Goal: Task Accomplishment & Management: Complete application form

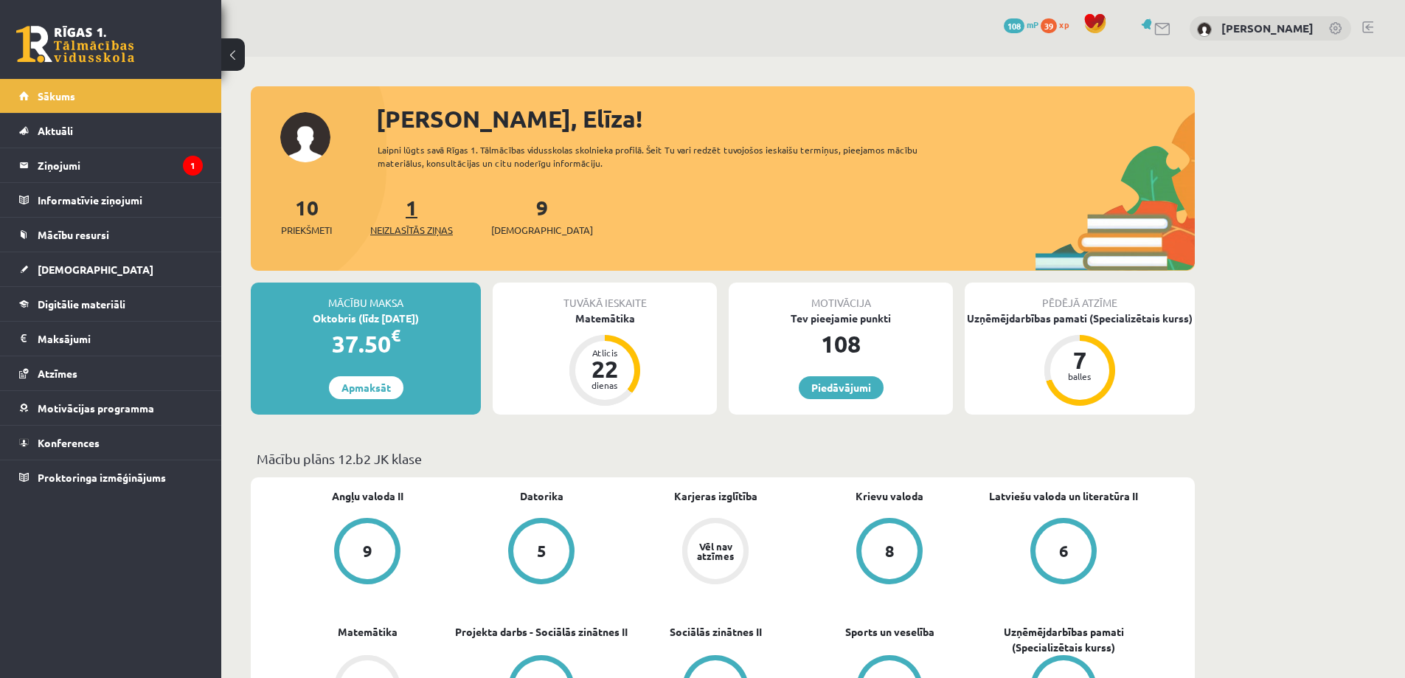
click at [420, 233] on span "Neizlasītās ziņas" at bounding box center [411, 230] width 83 height 15
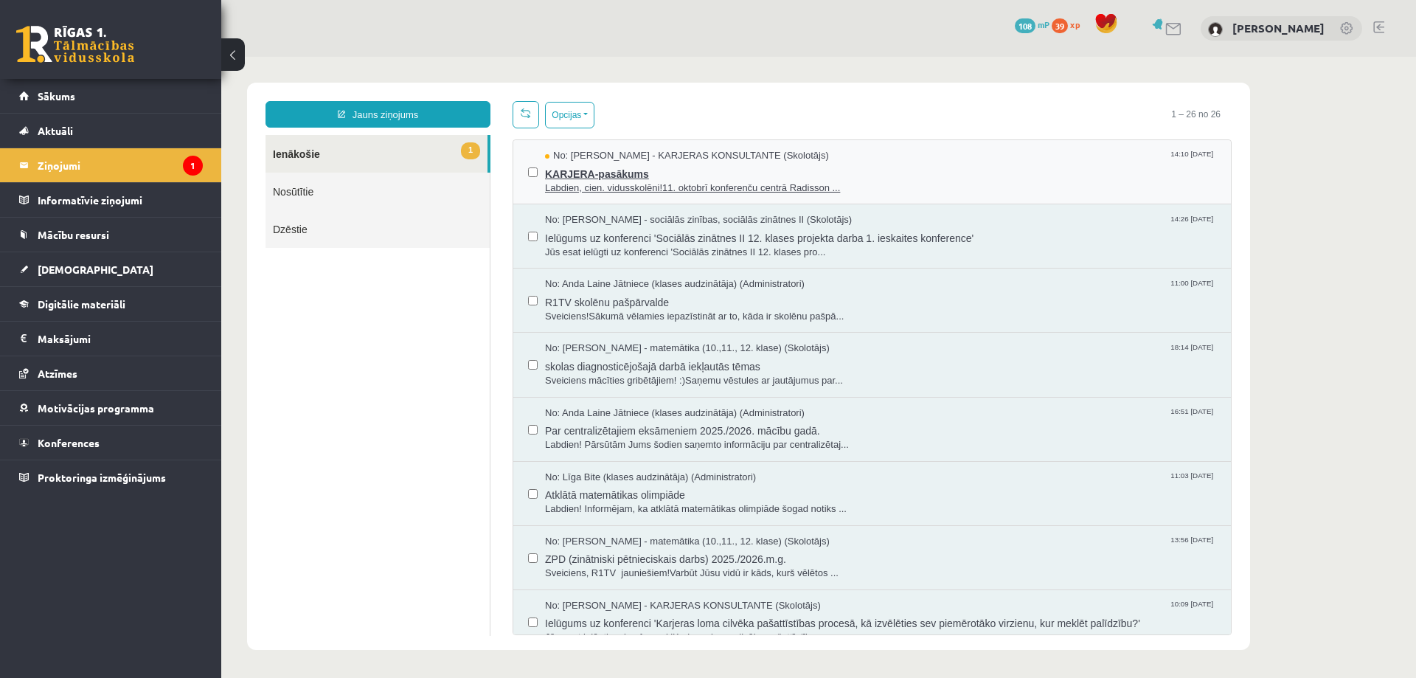
click at [632, 186] on span "Labdien, cien. vidusskolēni!11. oktobrī konferenču centrā Radisson ..." at bounding box center [880, 188] width 671 height 14
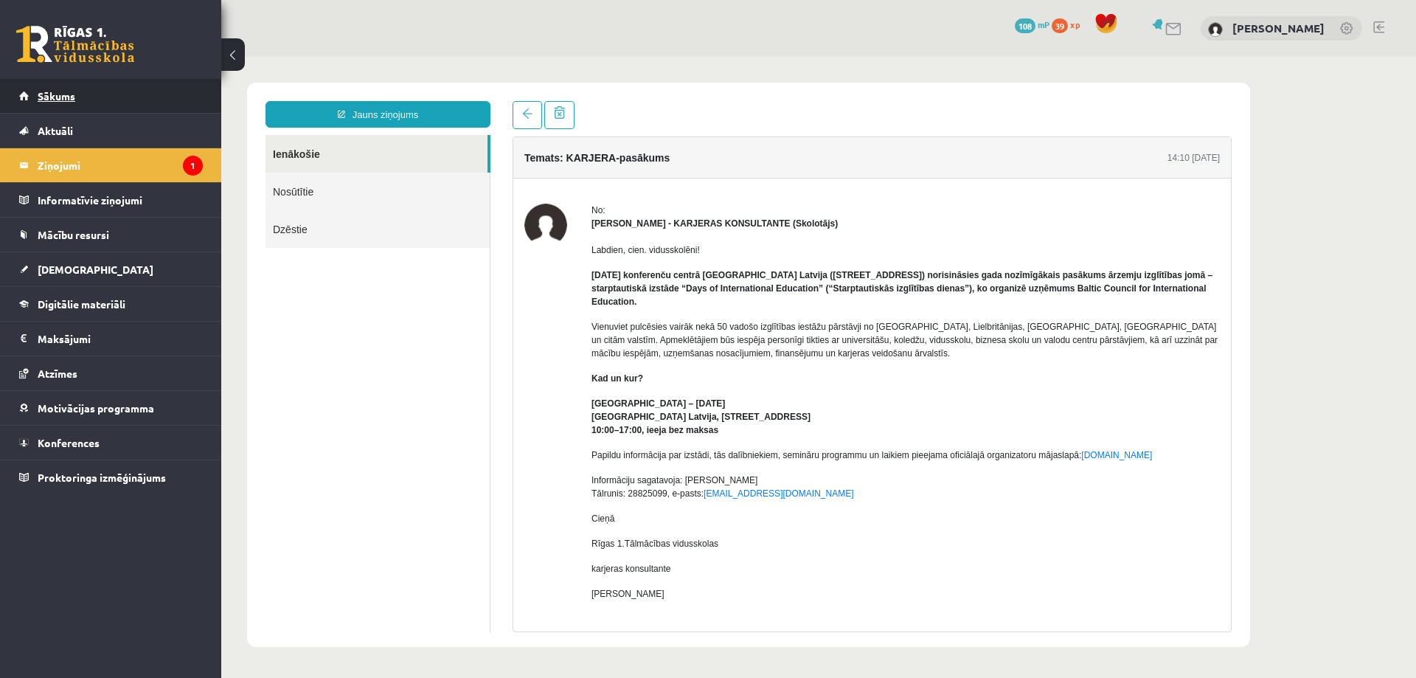
click at [131, 93] on link "Sākums" at bounding box center [111, 96] width 184 height 34
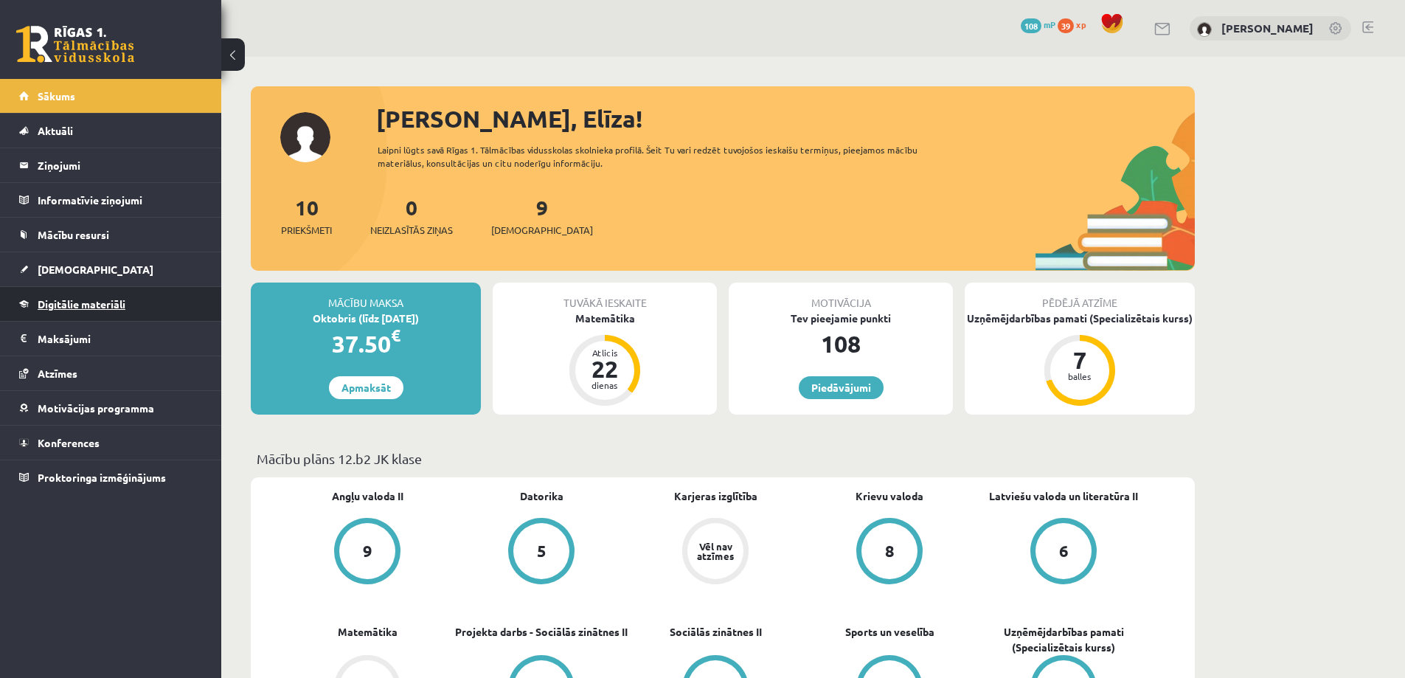
click at [138, 302] on link "Digitālie materiāli" at bounding box center [111, 304] width 184 height 34
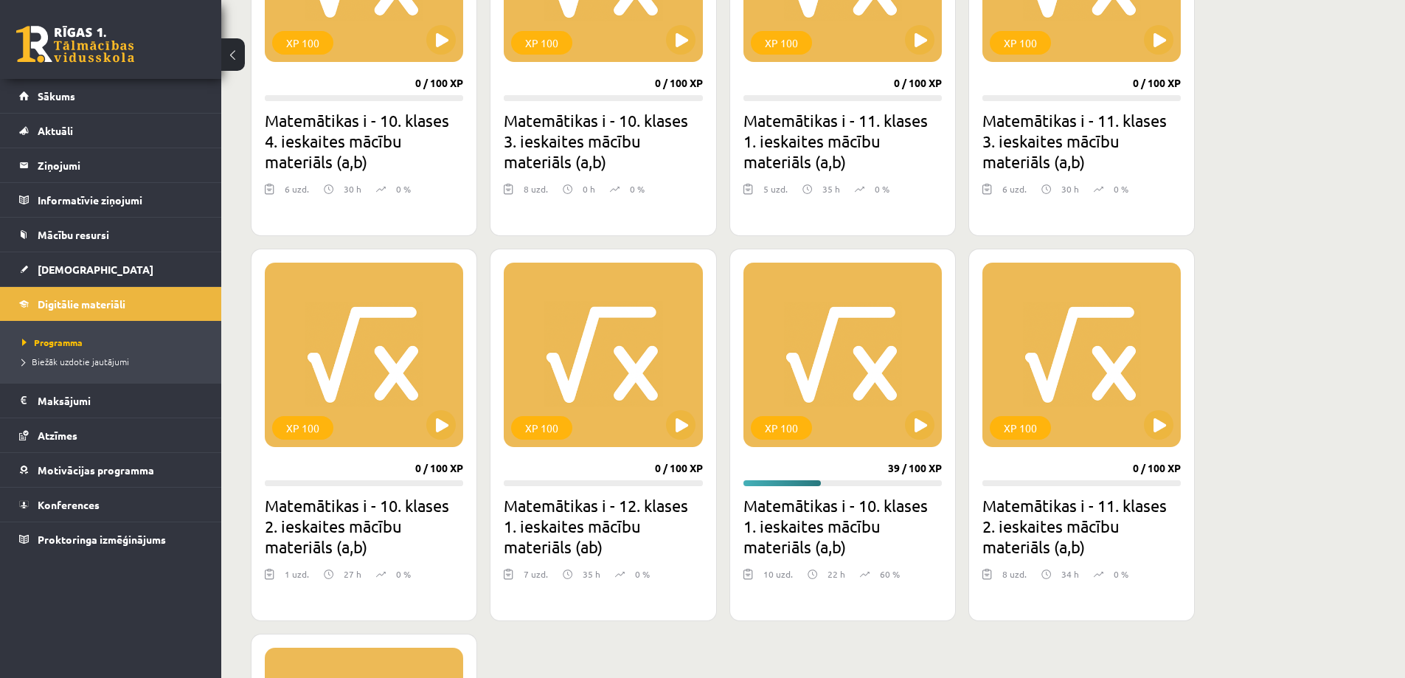
scroll to position [590, 0]
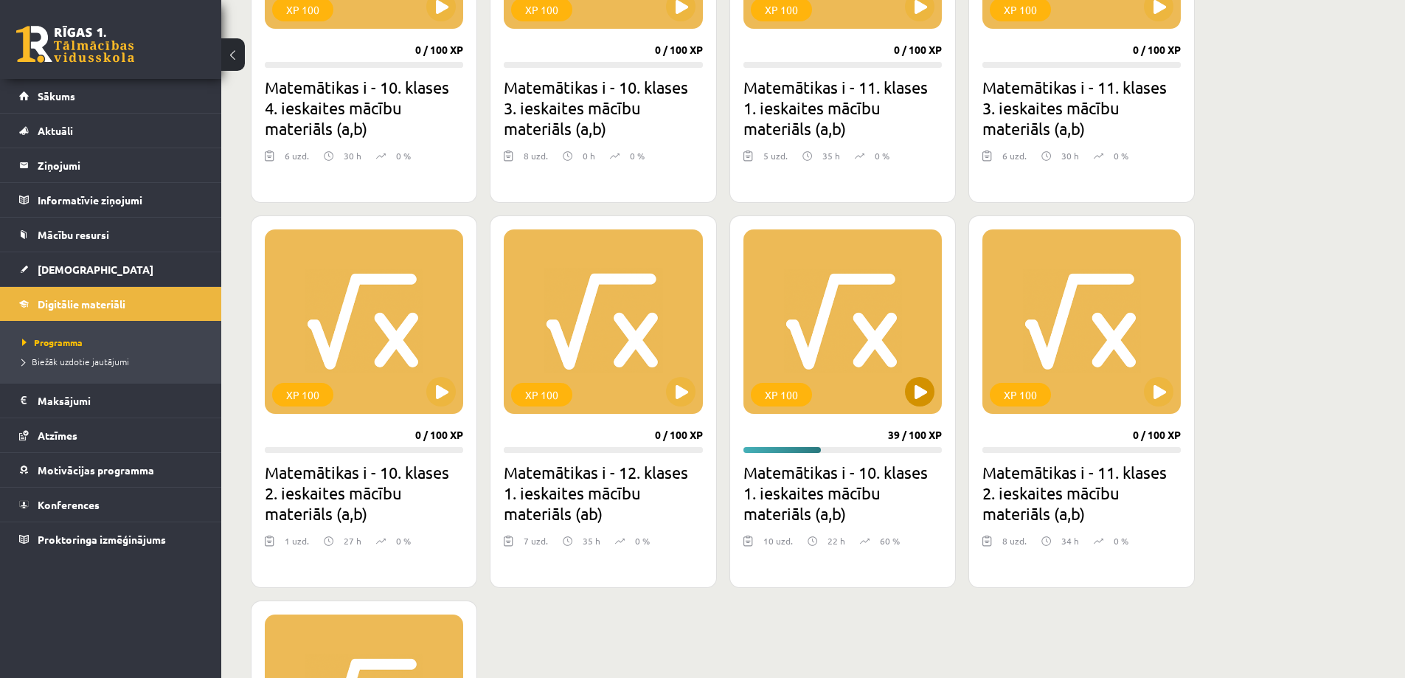
click at [821, 388] on div "XP 100" at bounding box center [842, 321] width 198 height 184
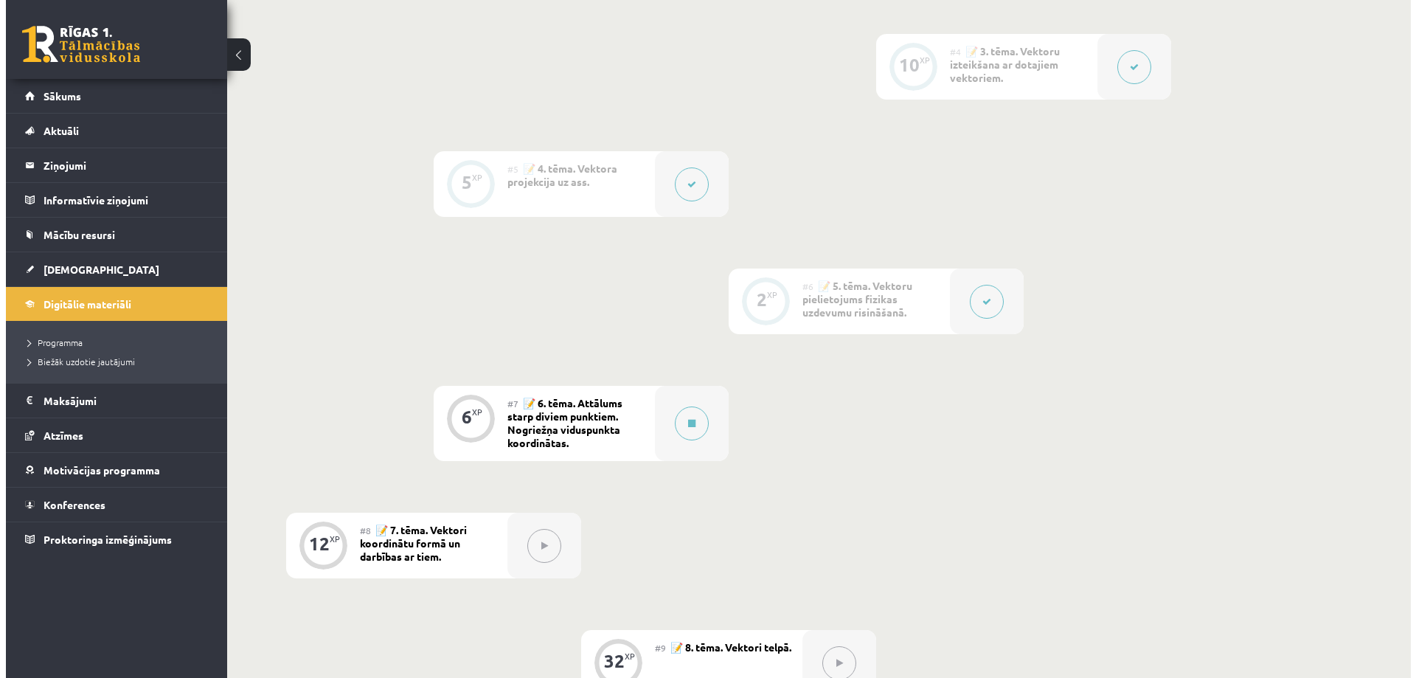
scroll to position [516, 0]
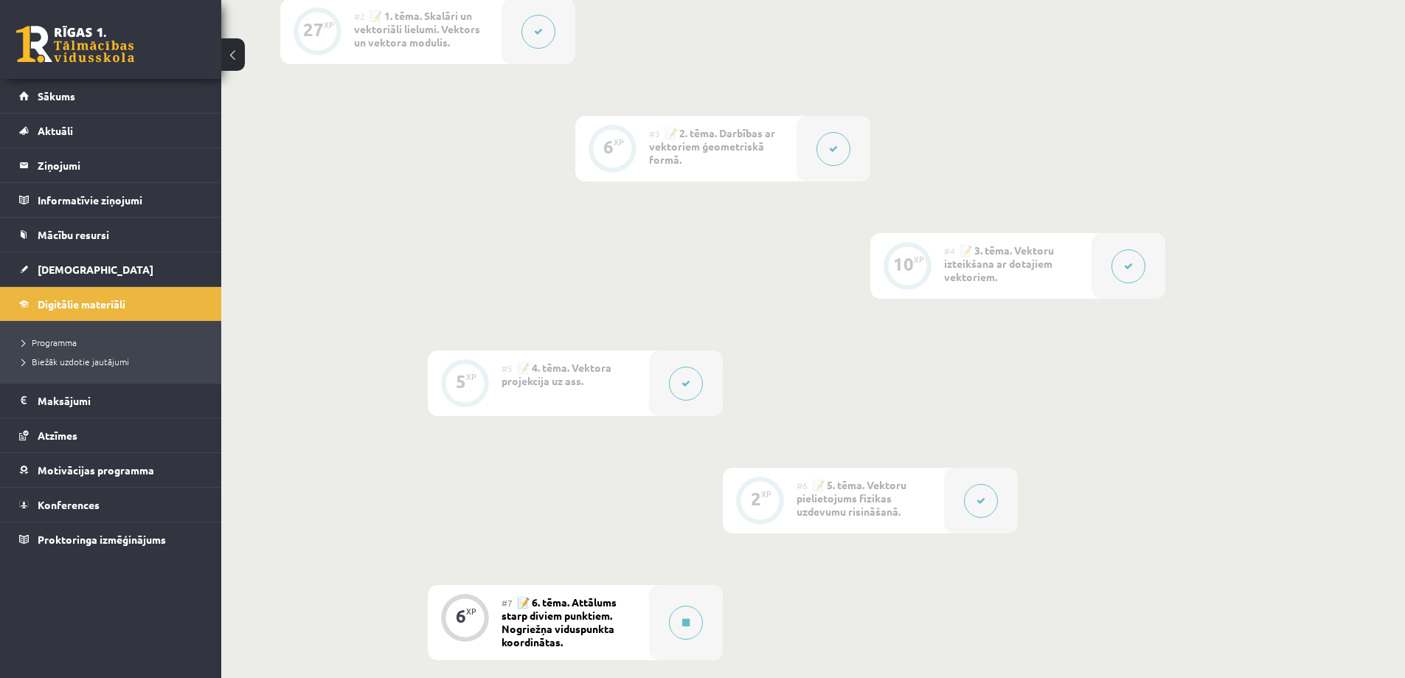
click at [694, 392] on button at bounding box center [686, 384] width 34 height 34
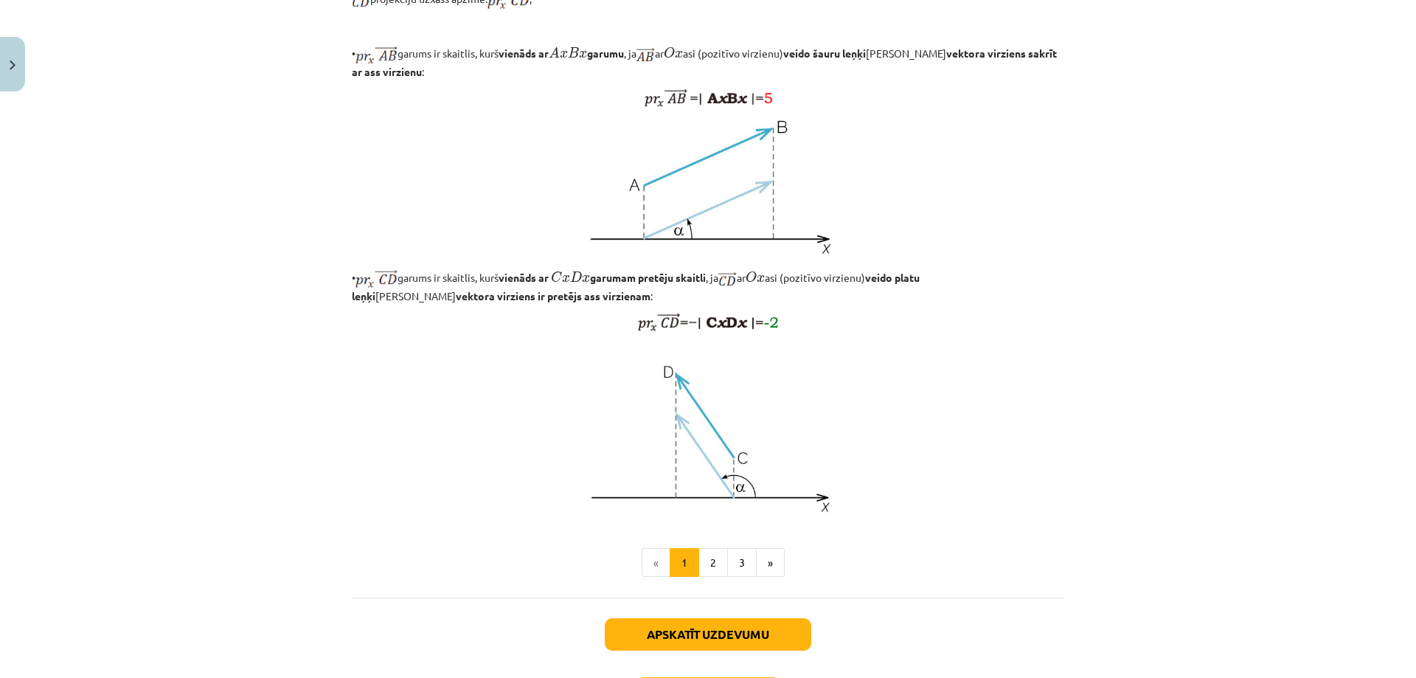
scroll to position [1121, 0]
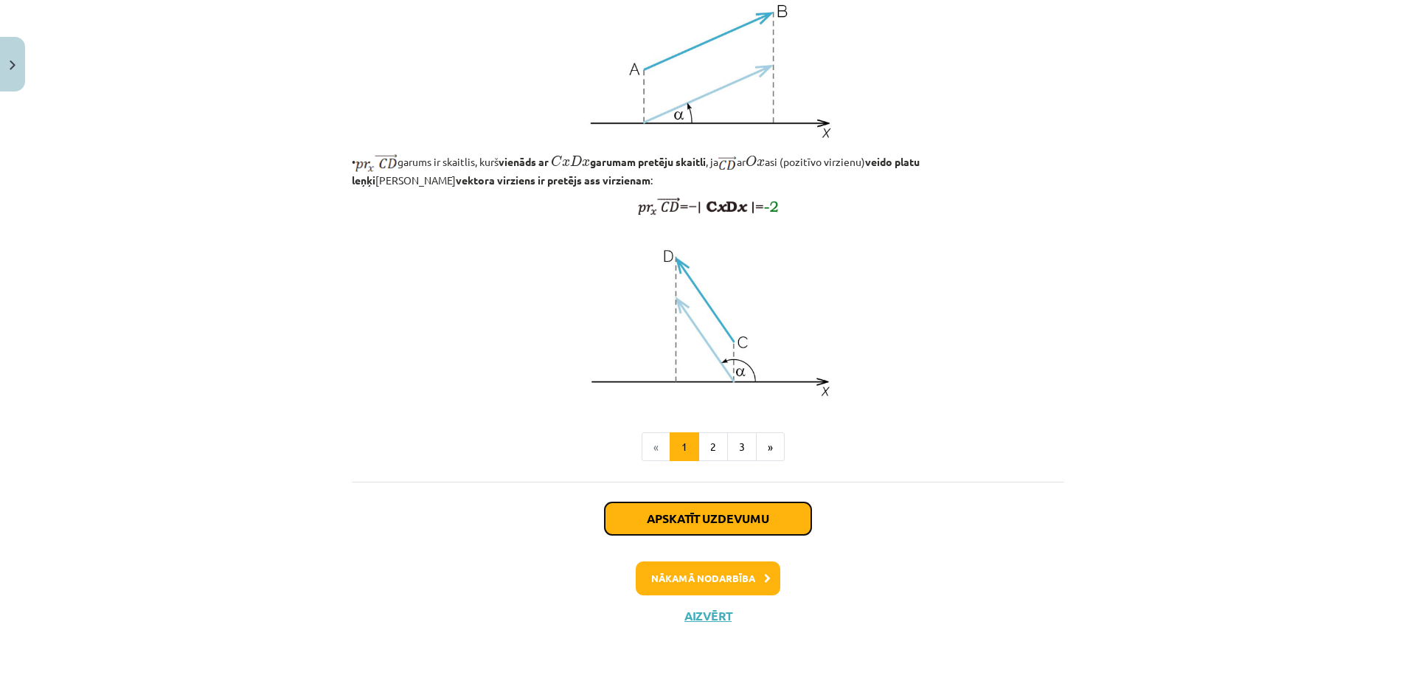
click at [749, 527] on button "Apskatīt uzdevumu" at bounding box center [708, 518] width 207 height 32
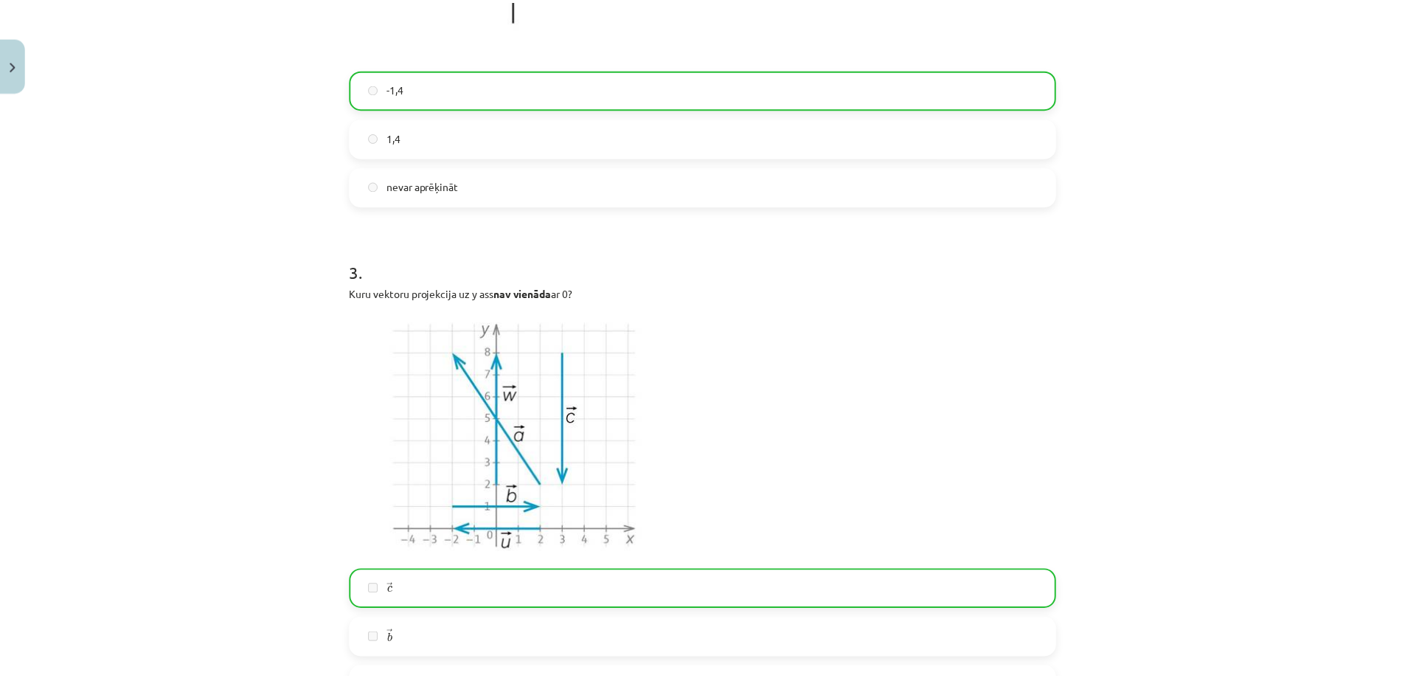
scroll to position [1157, 0]
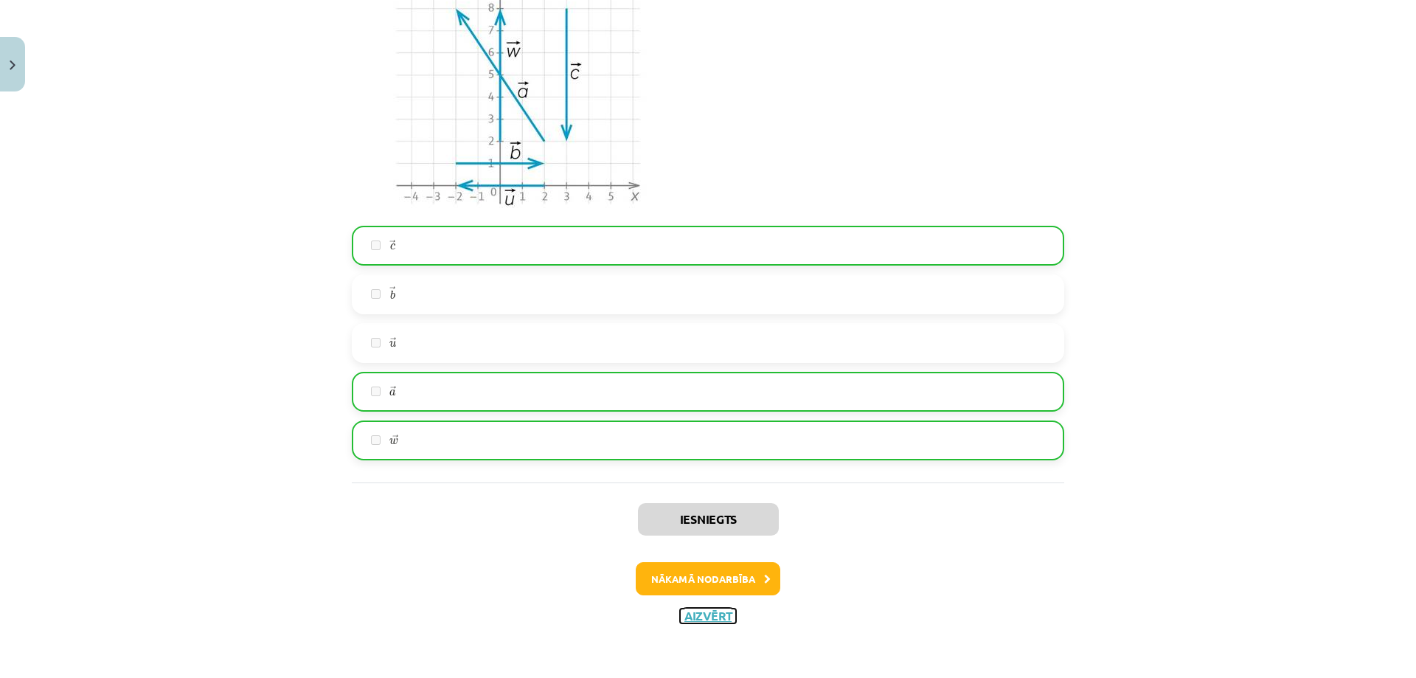
click at [714, 611] on button "Aizvērt" at bounding box center [708, 616] width 56 height 15
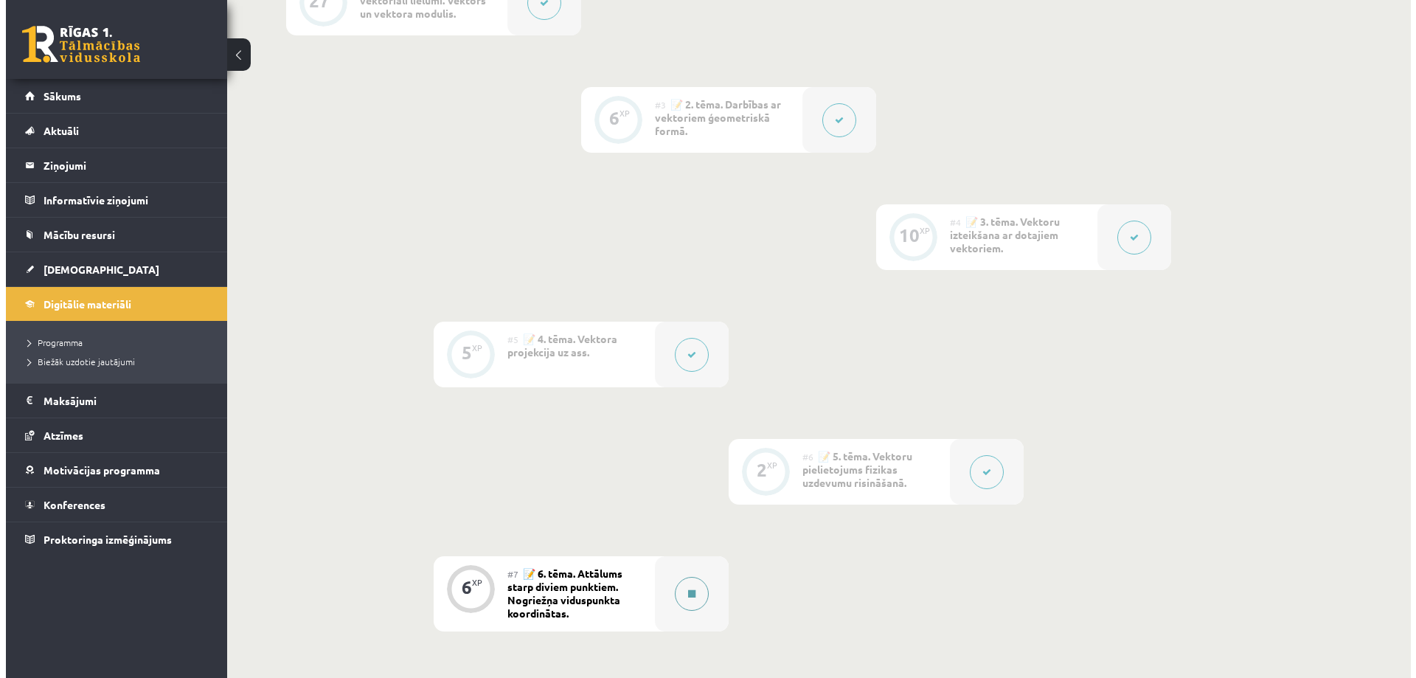
scroll to position [738, 0]
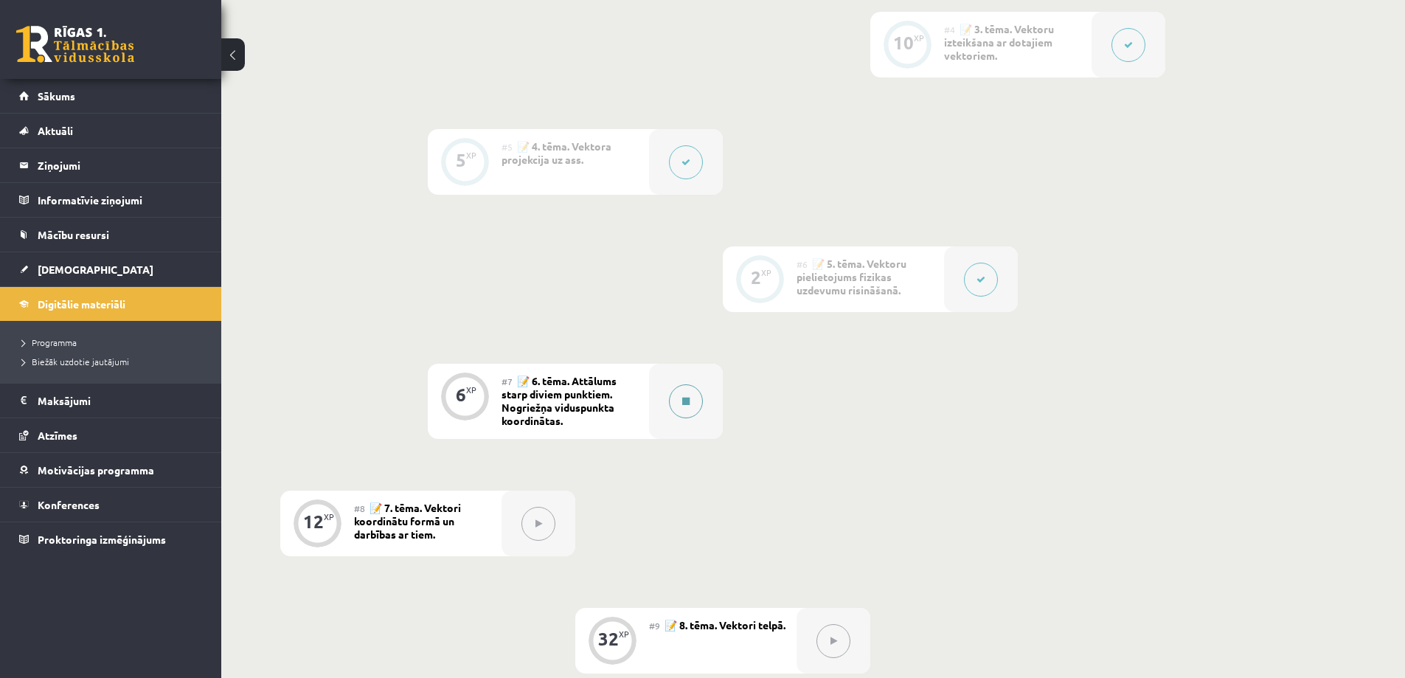
click at [688, 405] on icon at bounding box center [685, 401] width 7 height 9
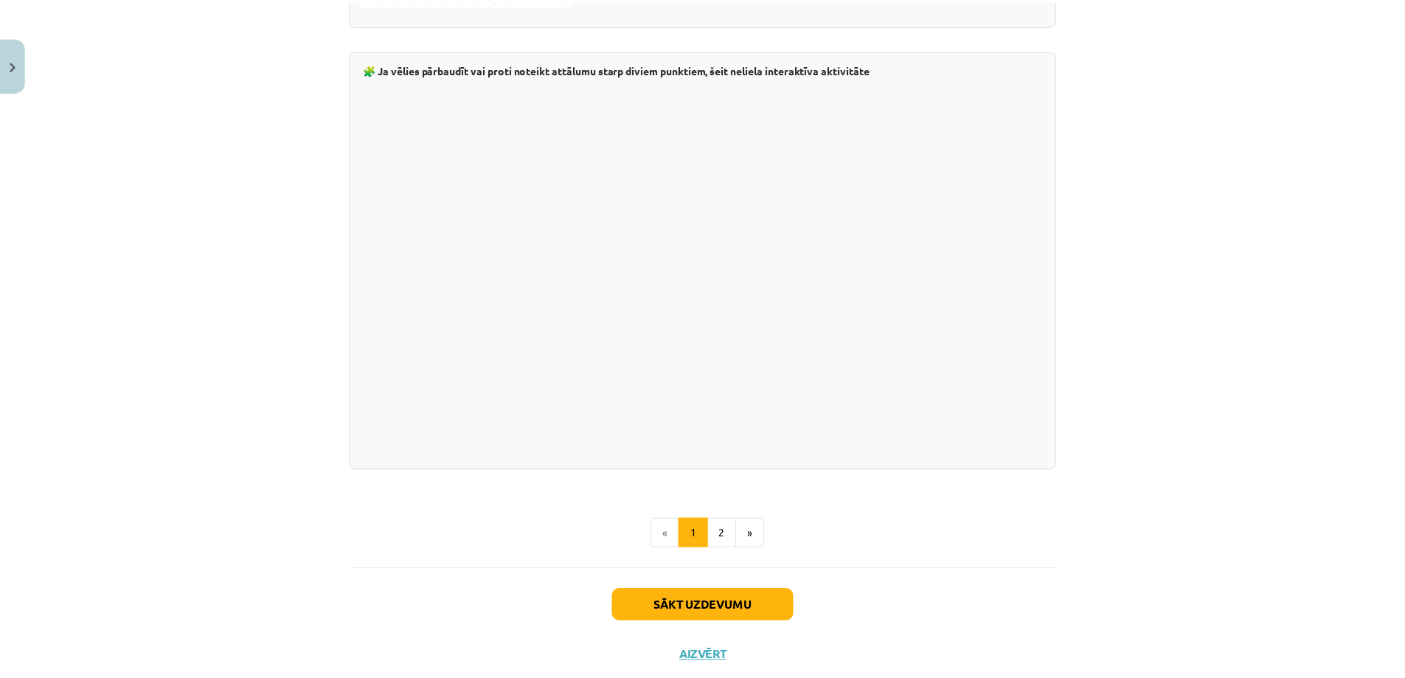
scroll to position [2468, 0]
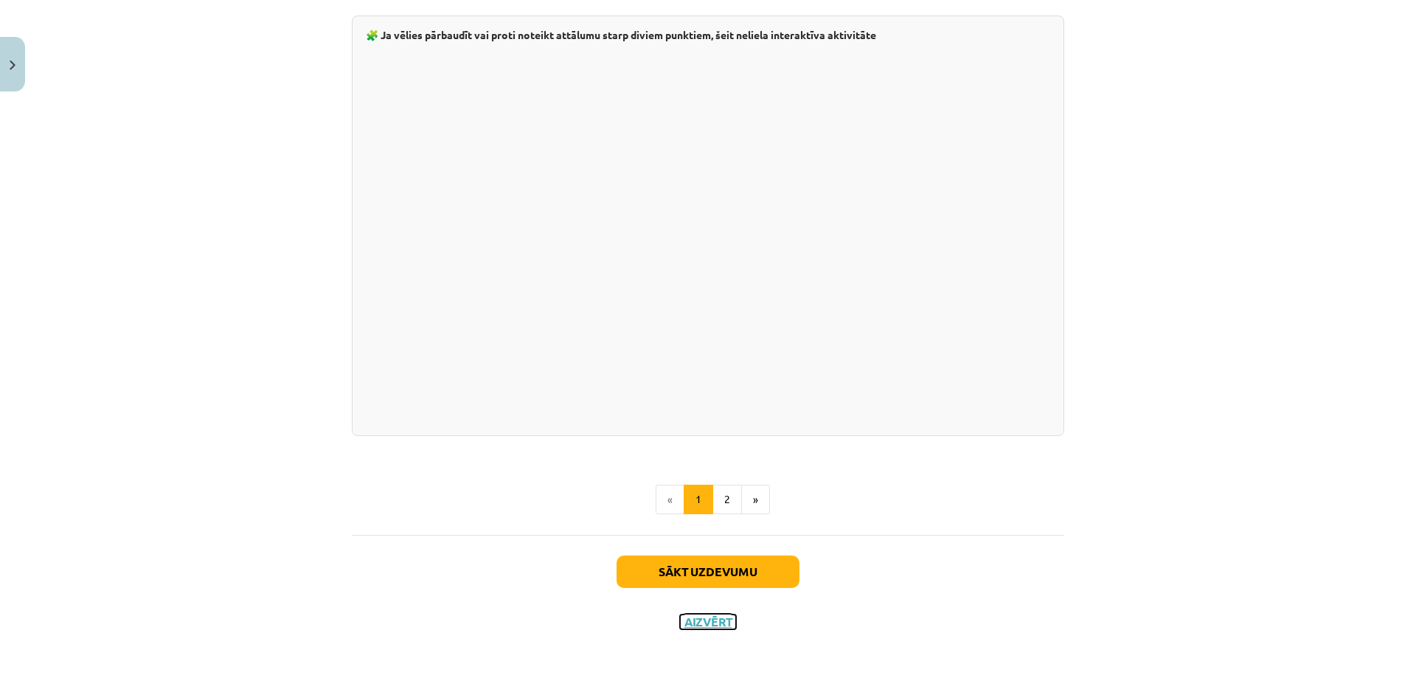
click at [713, 623] on button "Aizvērt" at bounding box center [708, 621] width 56 height 15
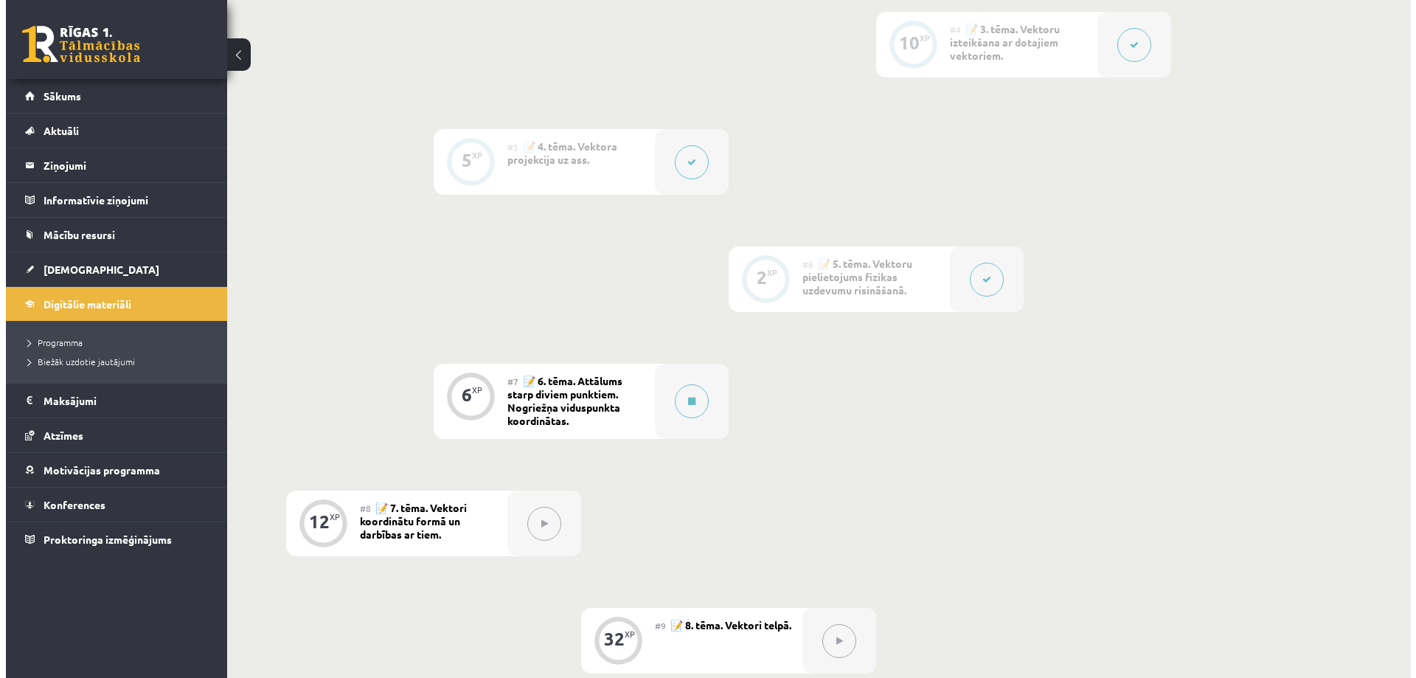
scroll to position [664, 0]
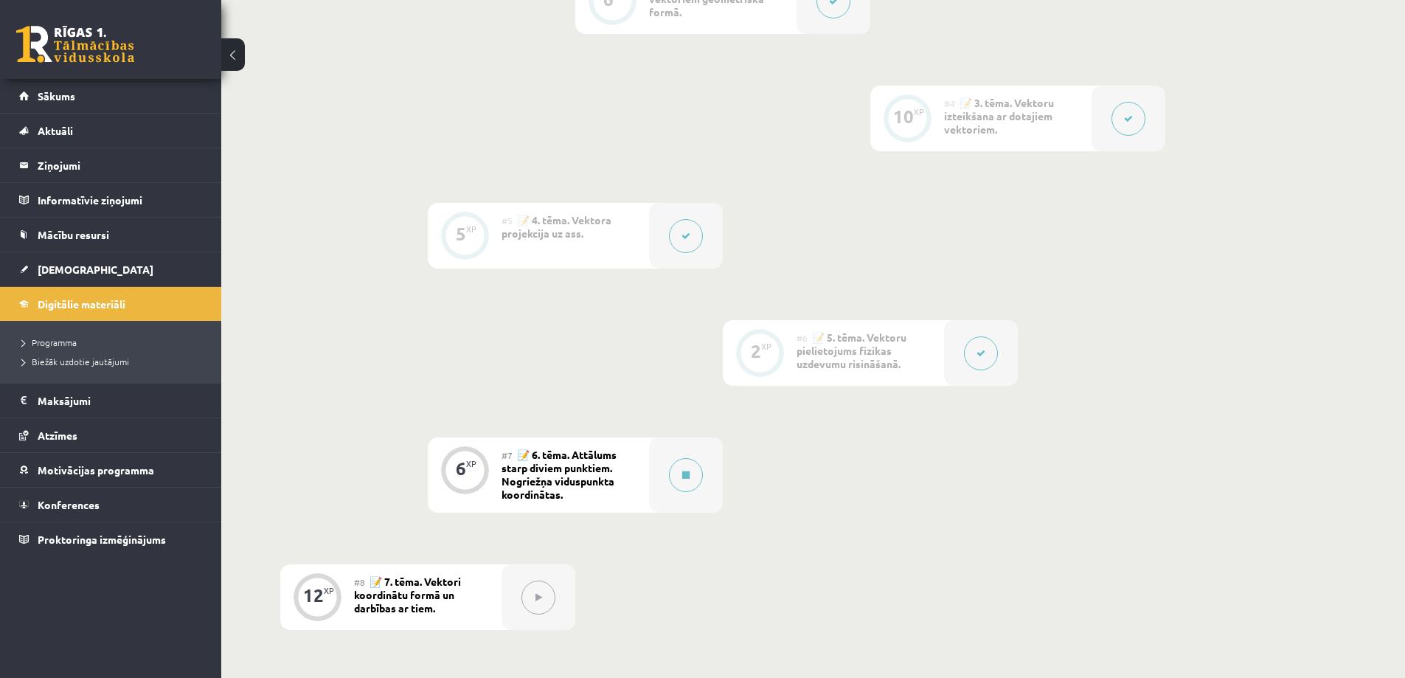
click at [1117, 122] on button at bounding box center [1129, 119] width 34 height 34
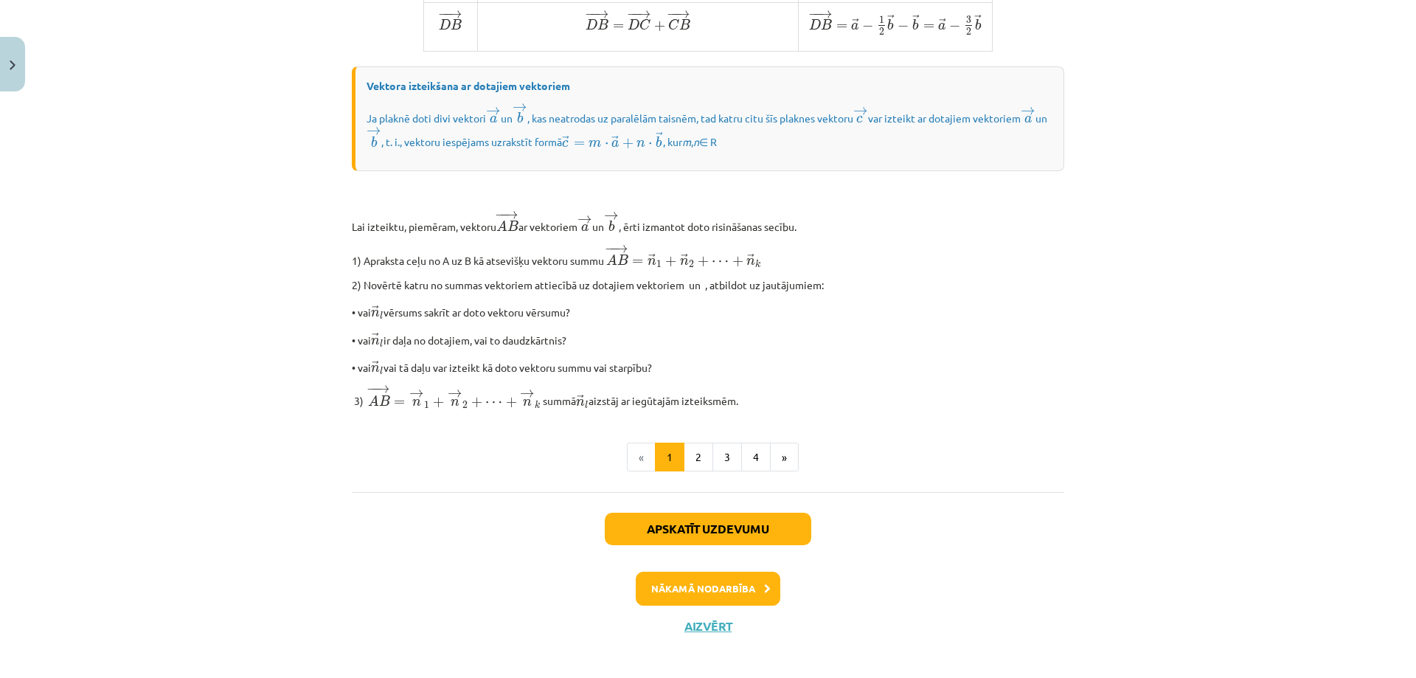
scroll to position [1137, 0]
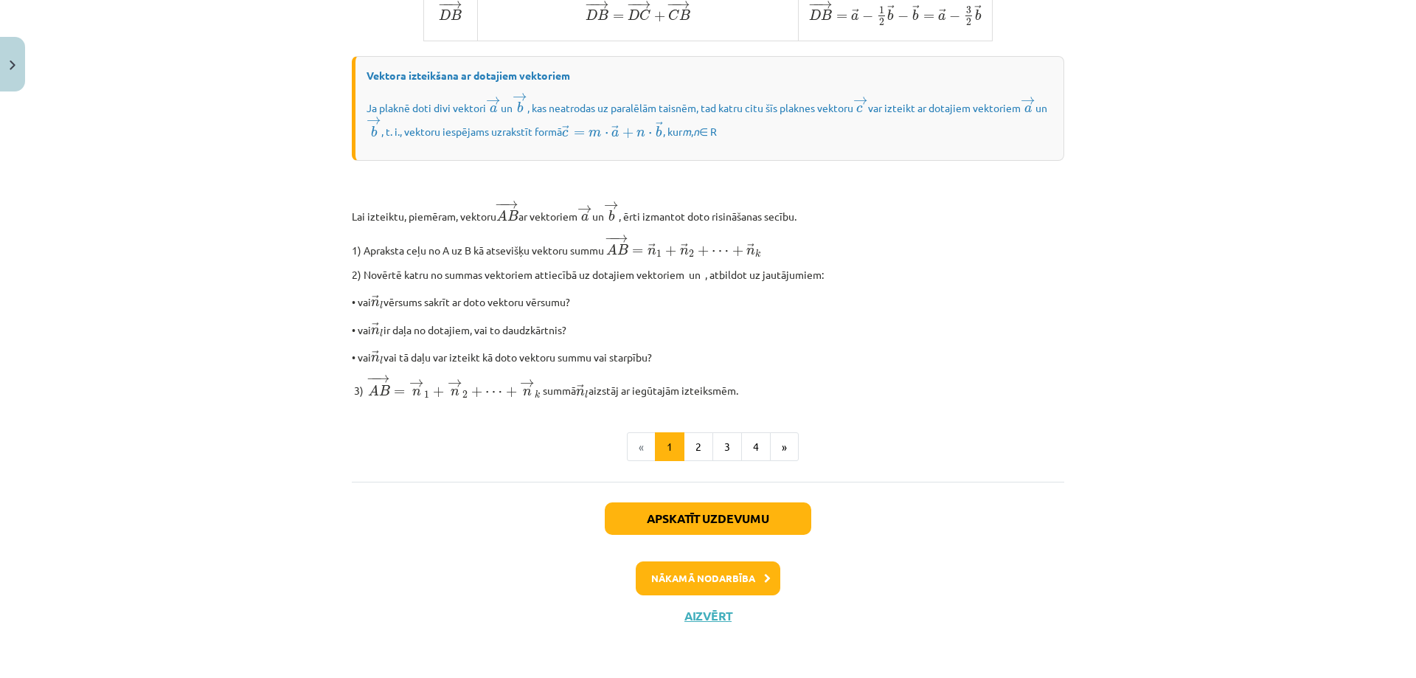
click at [800, 496] on div "Apskatīt uzdevumu Nākamā nodarbība Aizvērt" at bounding box center [708, 557] width 713 height 150
click at [801, 510] on button "Apskatīt uzdevumu" at bounding box center [708, 518] width 207 height 32
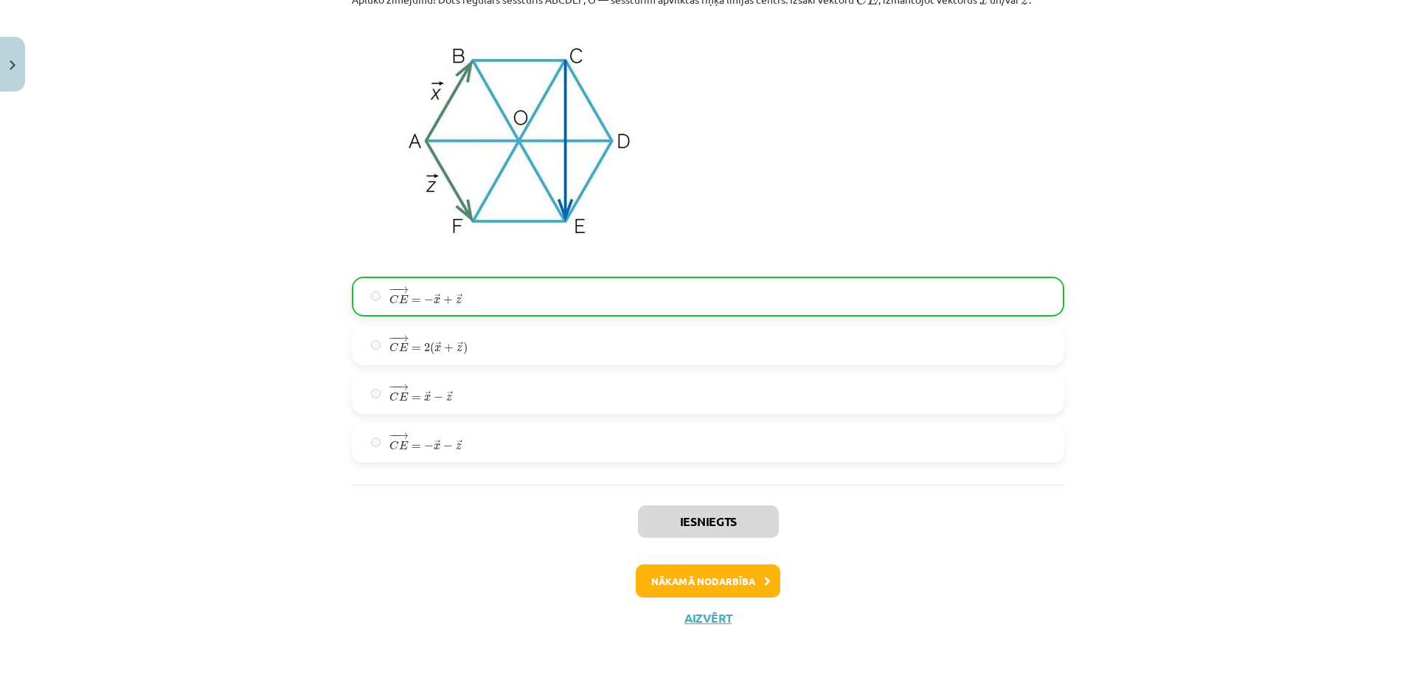
scroll to position [2641, 0]
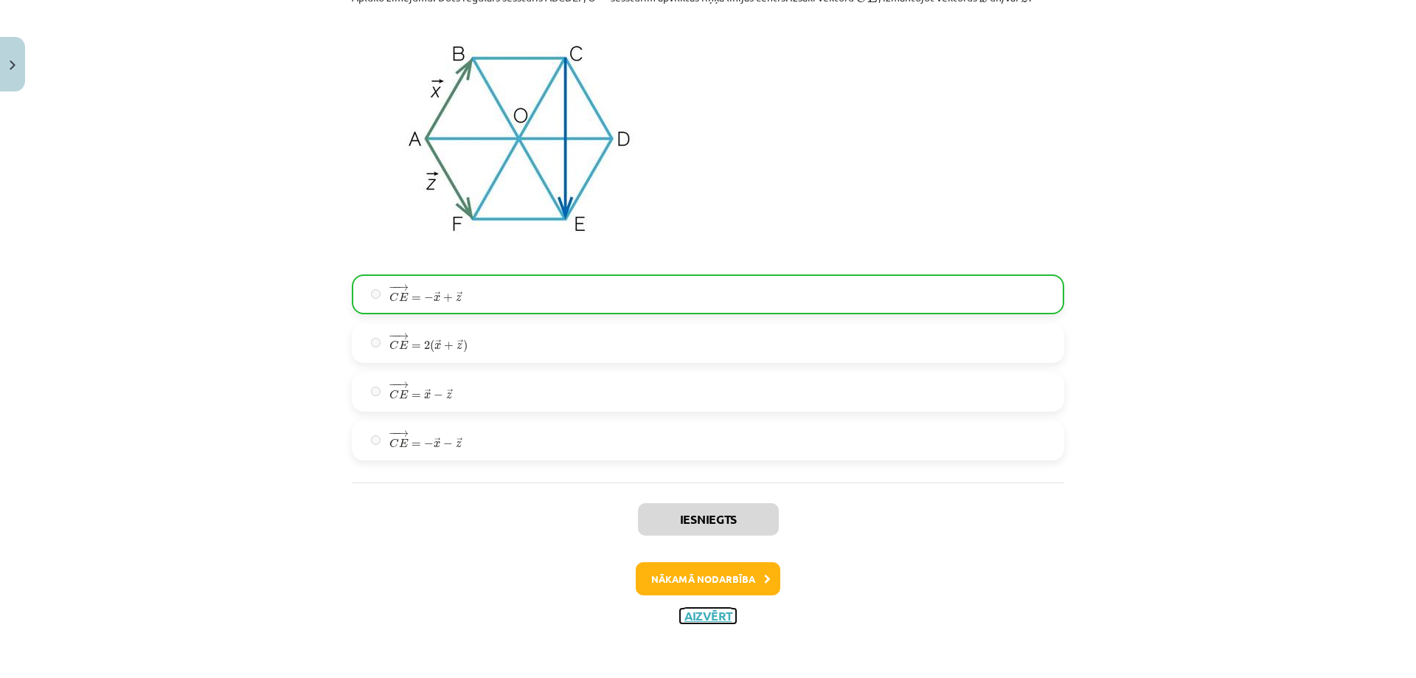
click at [715, 614] on button "Aizvērt" at bounding box center [708, 616] width 56 height 15
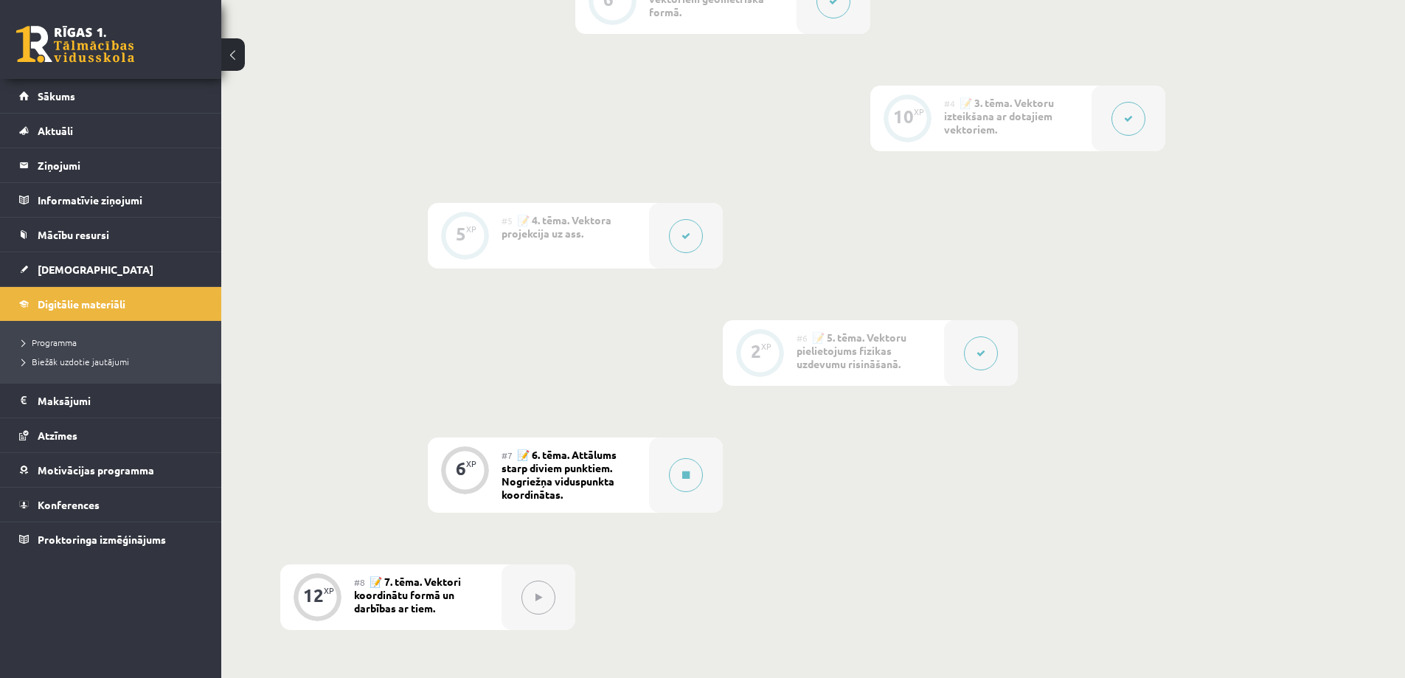
click at [698, 241] on button at bounding box center [686, 236] width 34 height 34
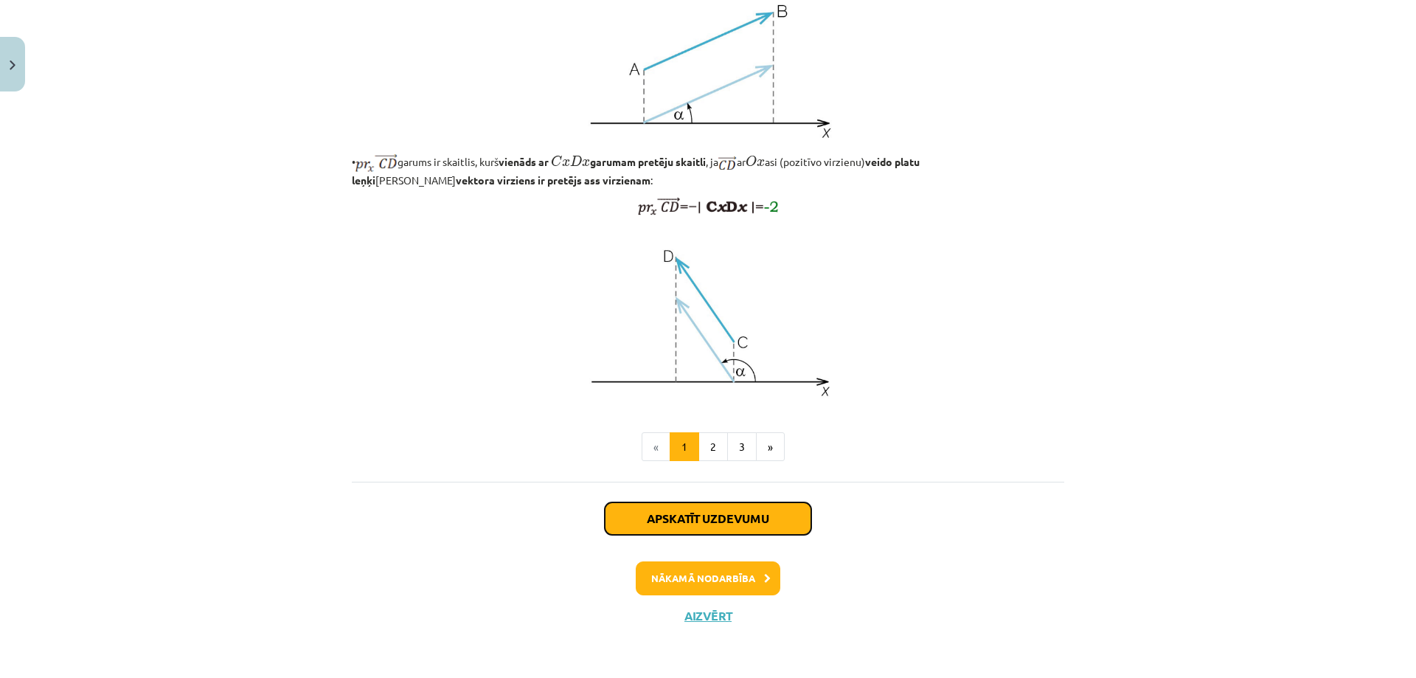
click at [690, 516] on button "Apskatīt uzdevumu" at bounding box center [708, 518] width 207 height 32
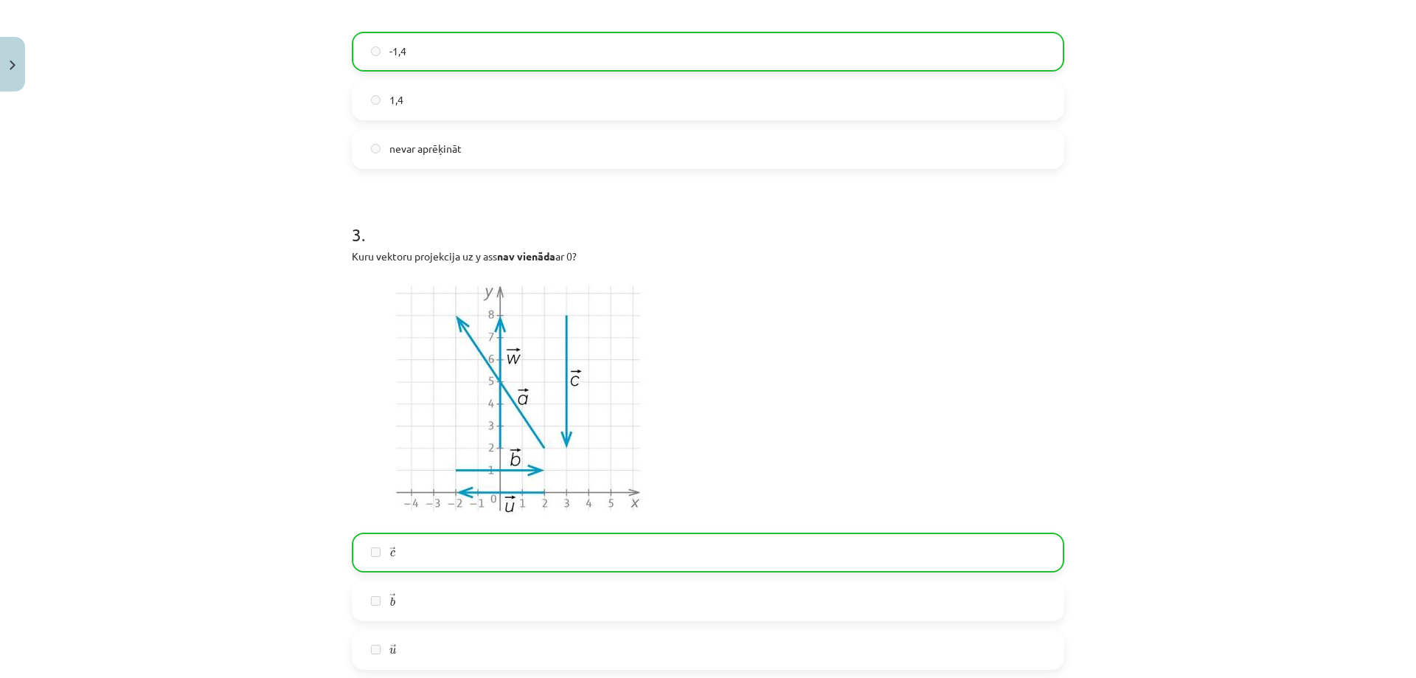
scroll to position [1157, 0]
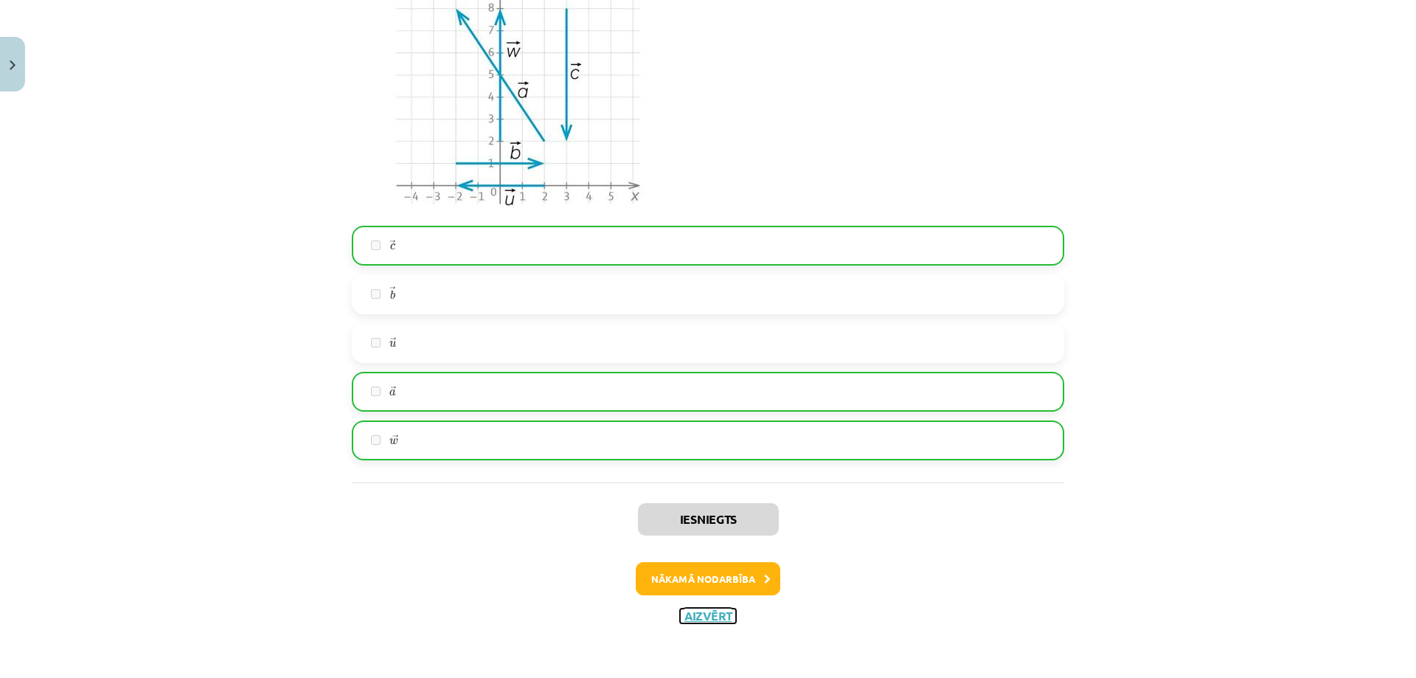
click at [682, 612] on button "Aizvērt" at bounding box center [708, 616] width 56 height 15
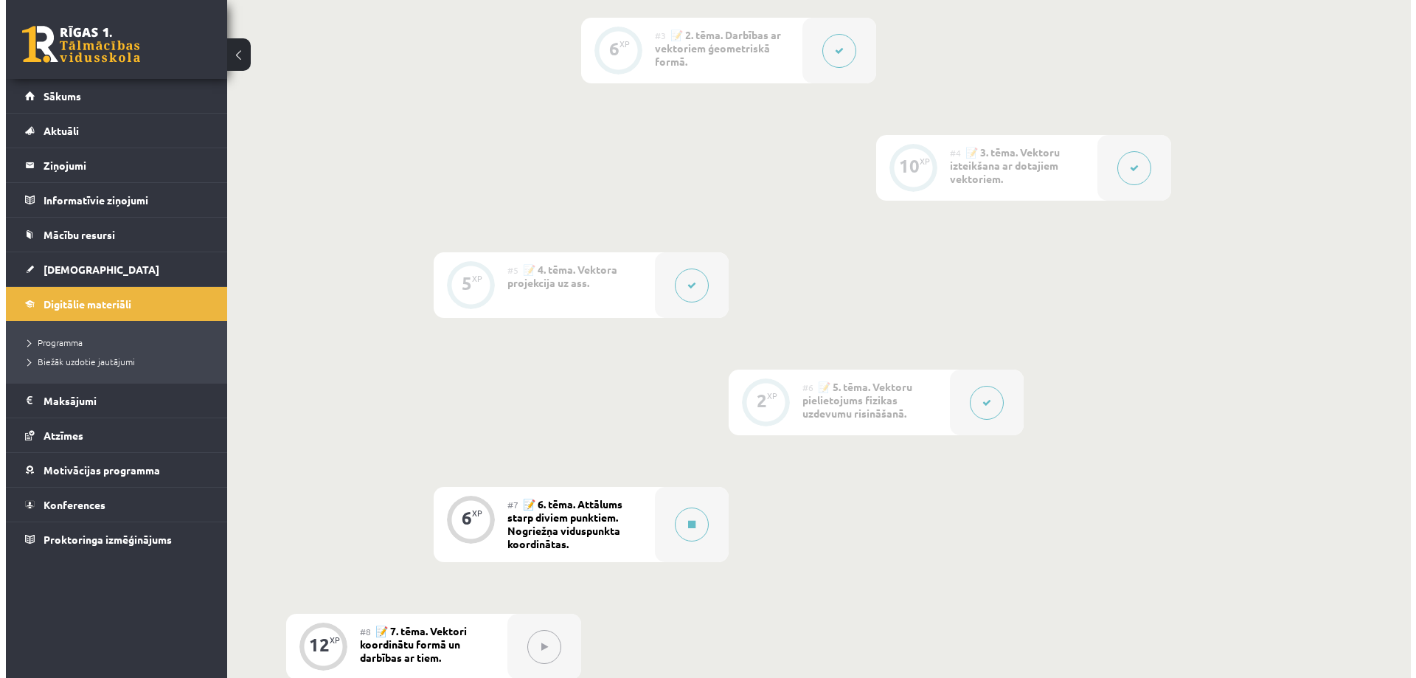
scroll to position [516, 0]
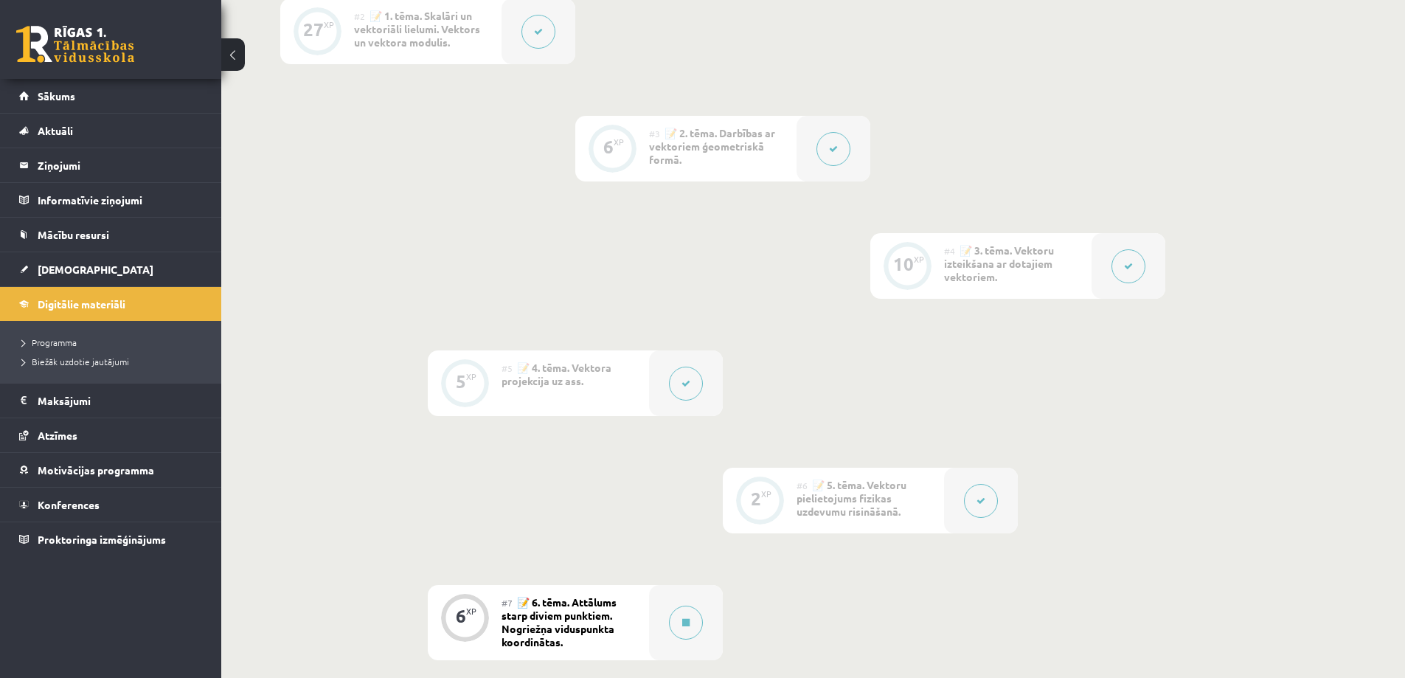
click at [1123, 275] on button at bounding box center [1129, 266] width 34 height 34
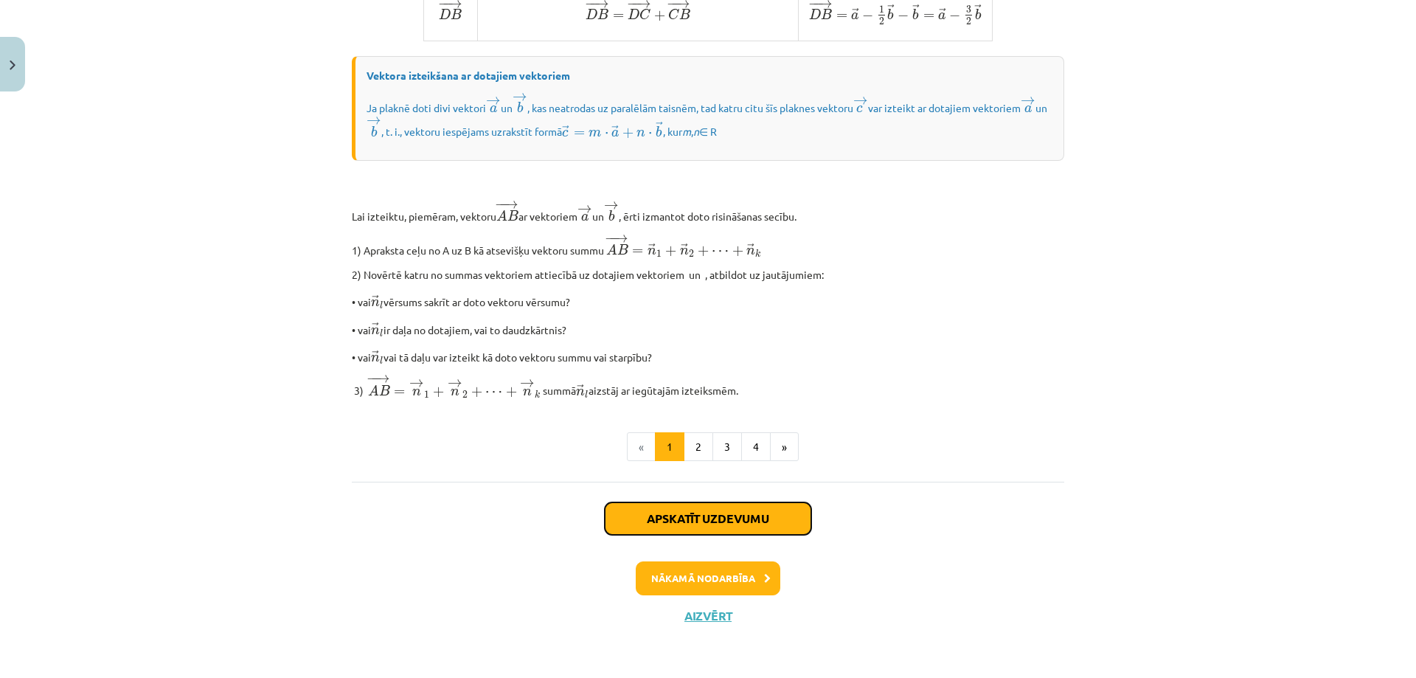
click at [710, 531] on button "Apskatīt uzdevumu" at bounding box center [708, 518] width 207 height 32
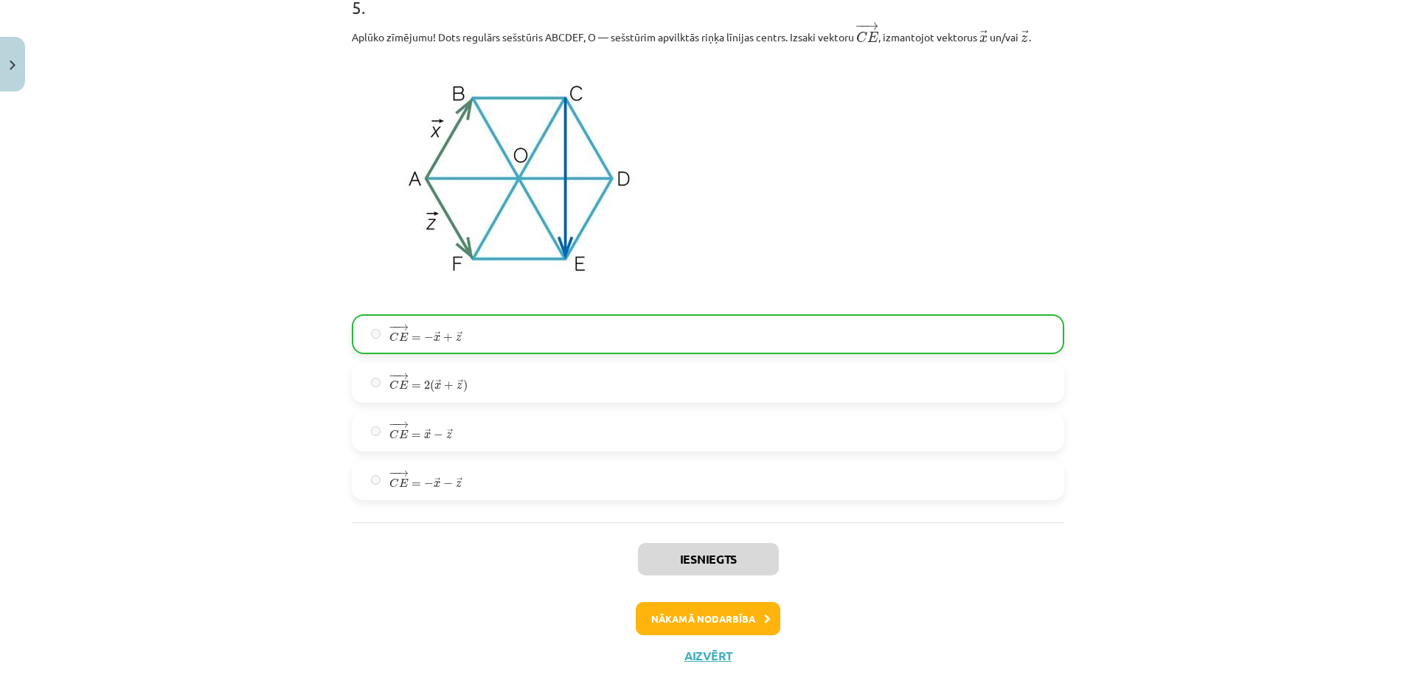
scroll to position [2641, 0]
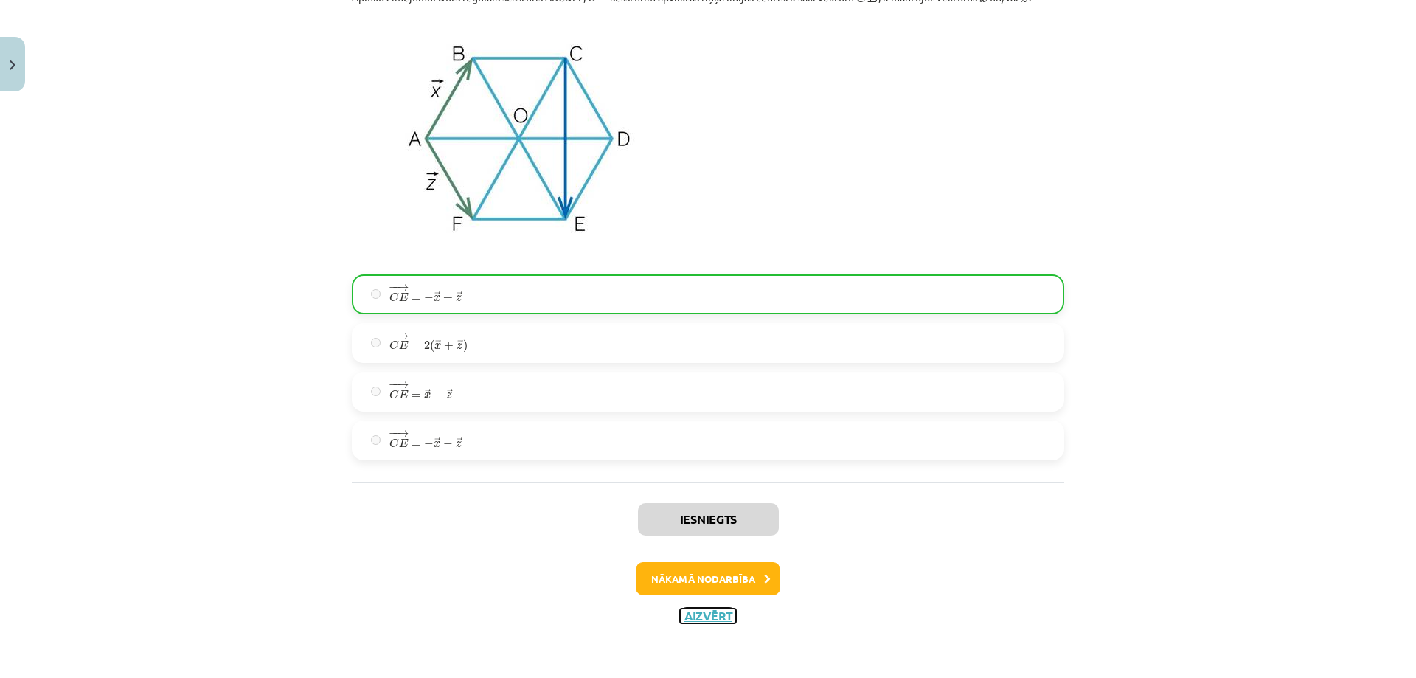
click at [707, 616] on button "Aizvērt" at bounding box center [708, 616] width 56 height 15
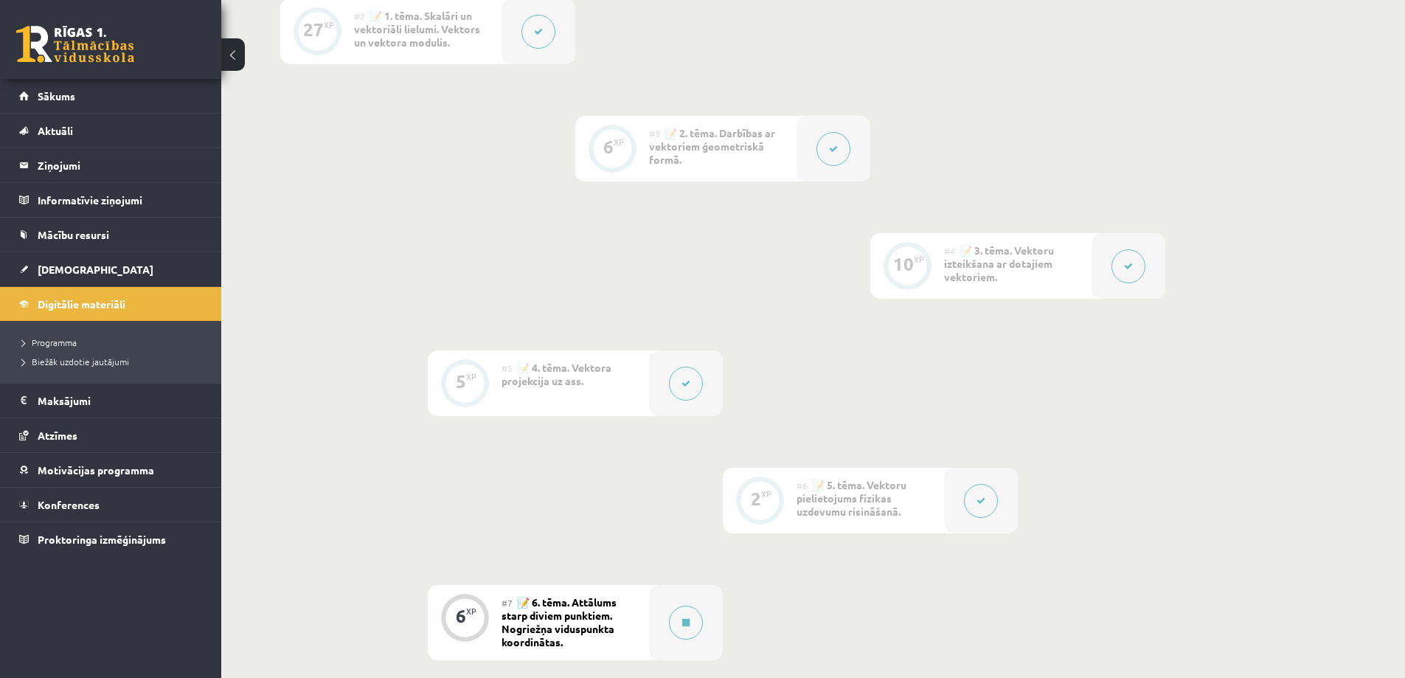
click at [831, 141] on button at bounding box center [834, 149] width 34 height 34
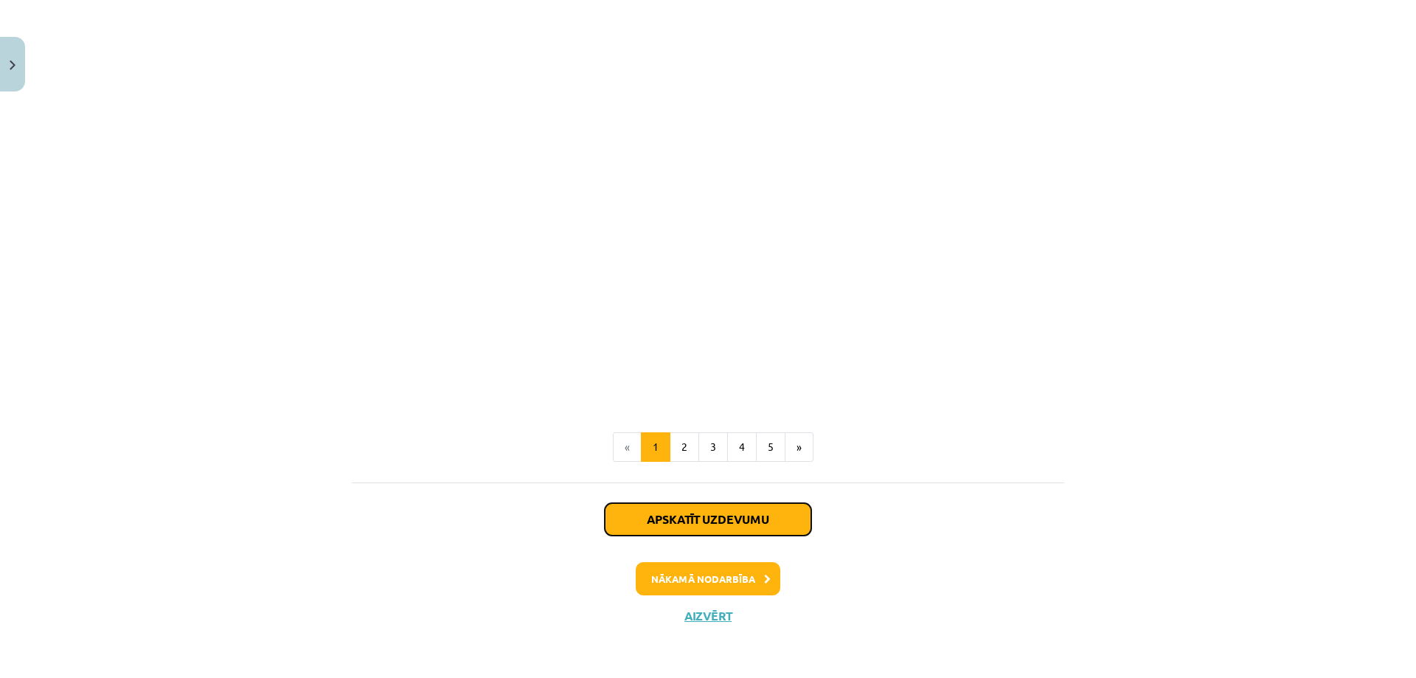
click at [761, 515] on button "Apskatīt uzdevumu" at bounding box center [708, 519] width 207 height 32
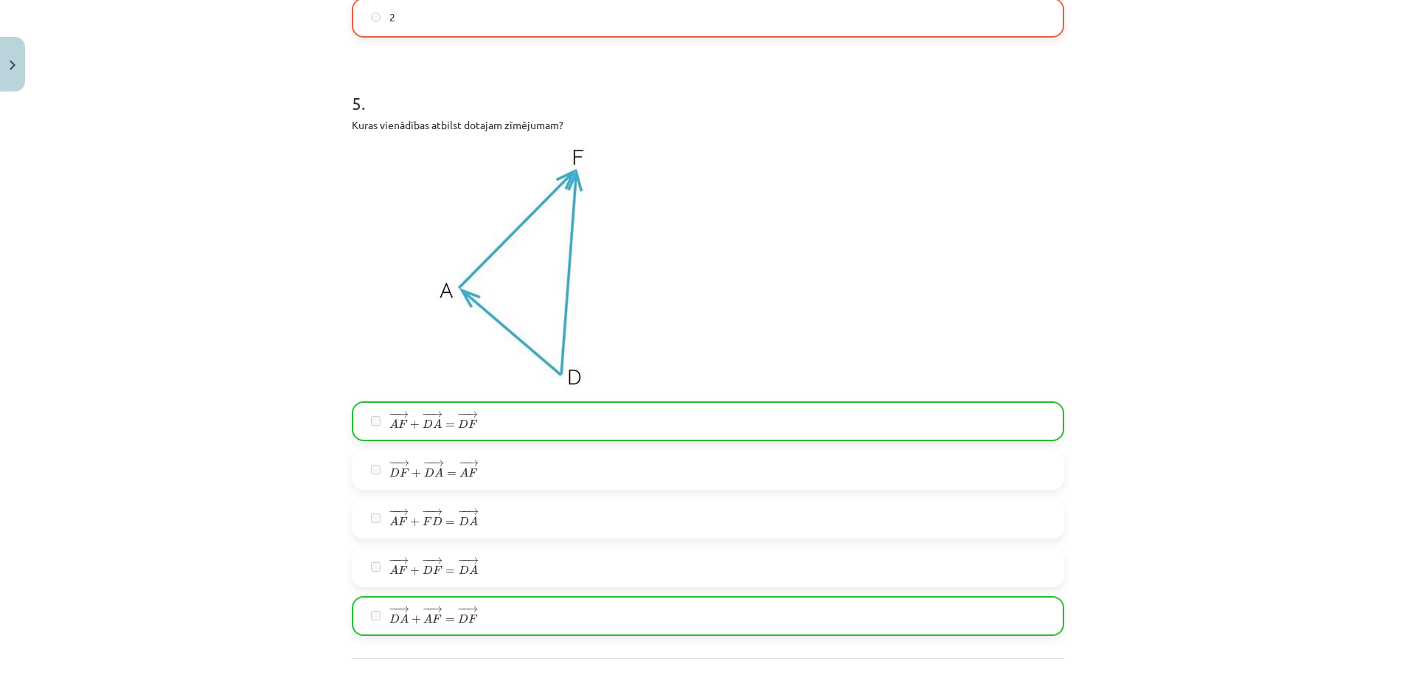
scroll to position [2280, 0]
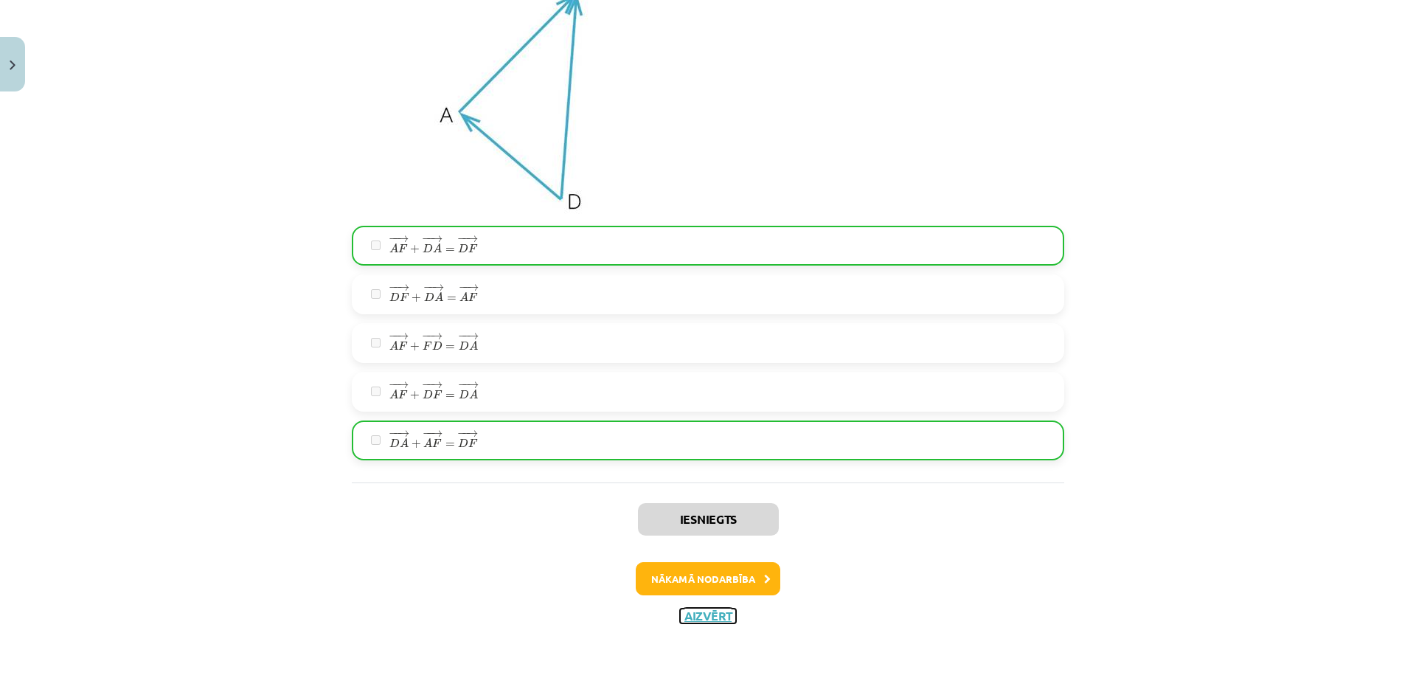
click at [728, 616] on button "Aizvērt" at bounding box center [708, 616] width 56 height 15
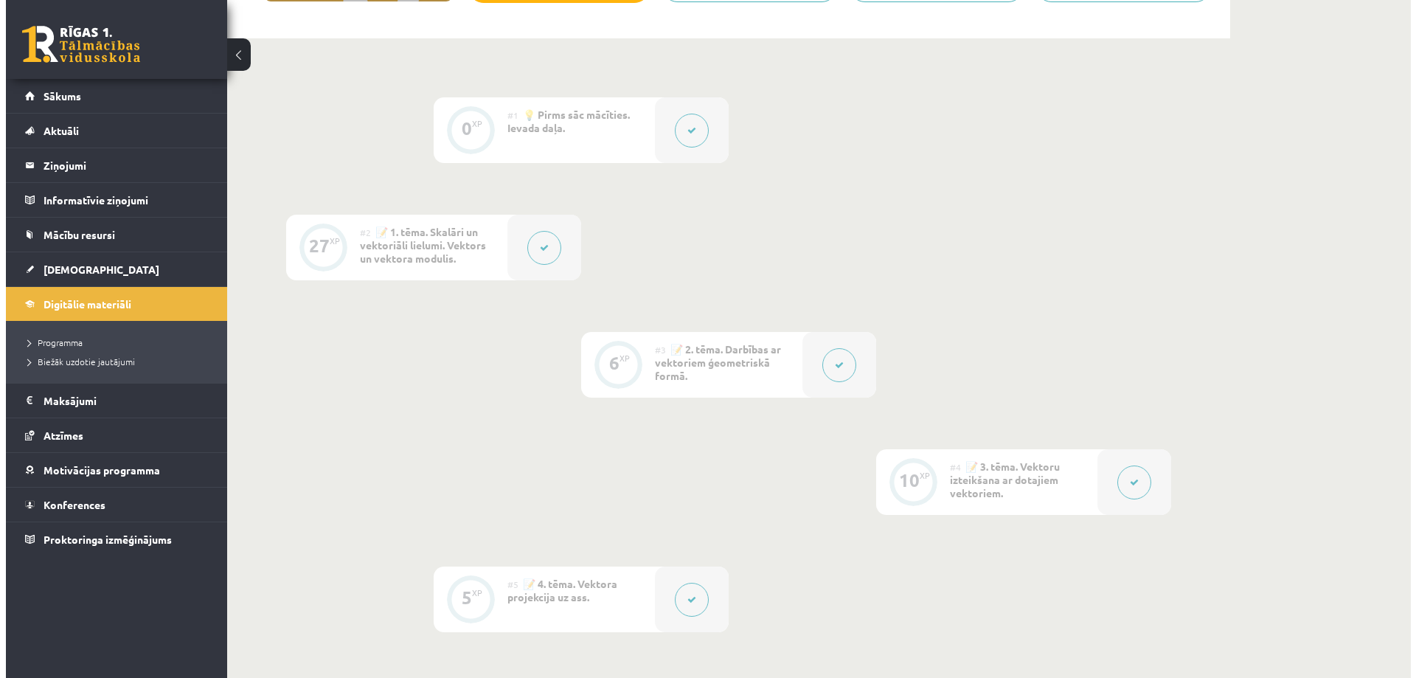
scroll to position [295, 0]
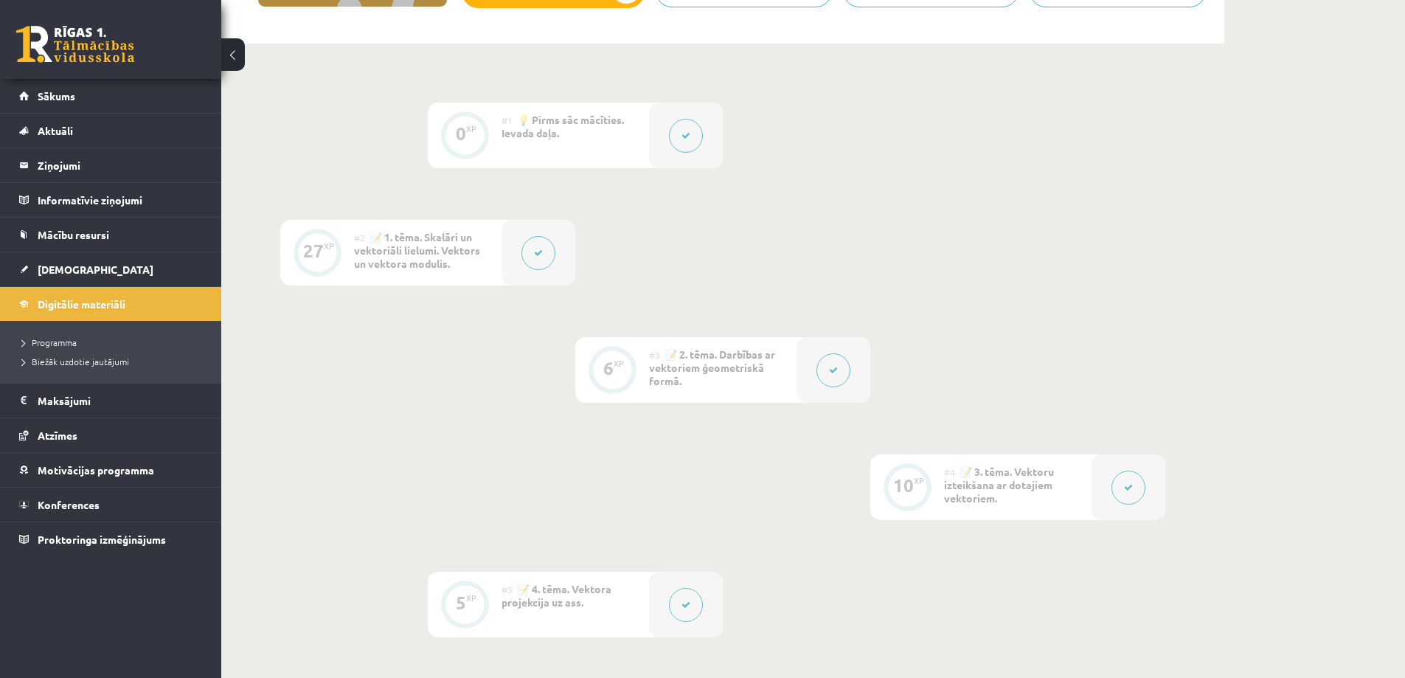
click at [554, 257] on button at bounding box center [538, 253] width 34 height 34
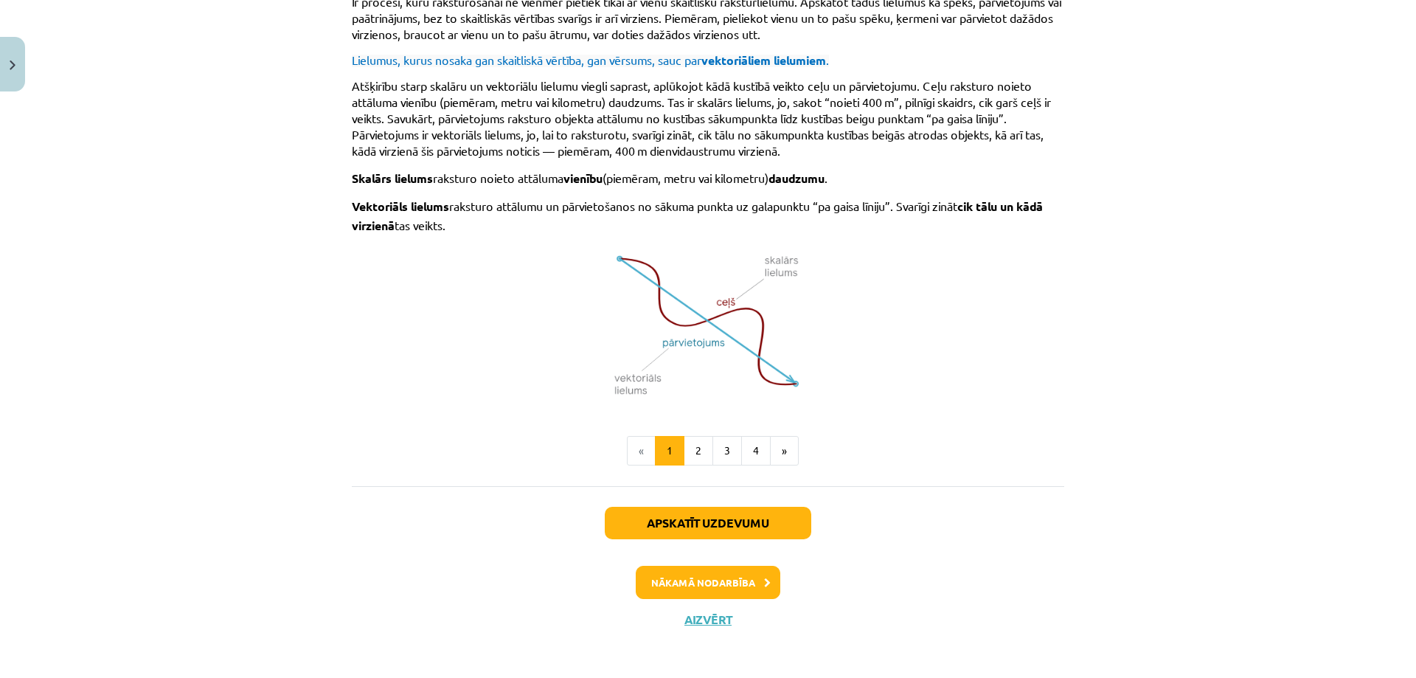
scroll to position [886, 0]
click at [667, 507] on button "Apskatīt uzdevumu" at bounding box center [708, 522] width 207 height 32
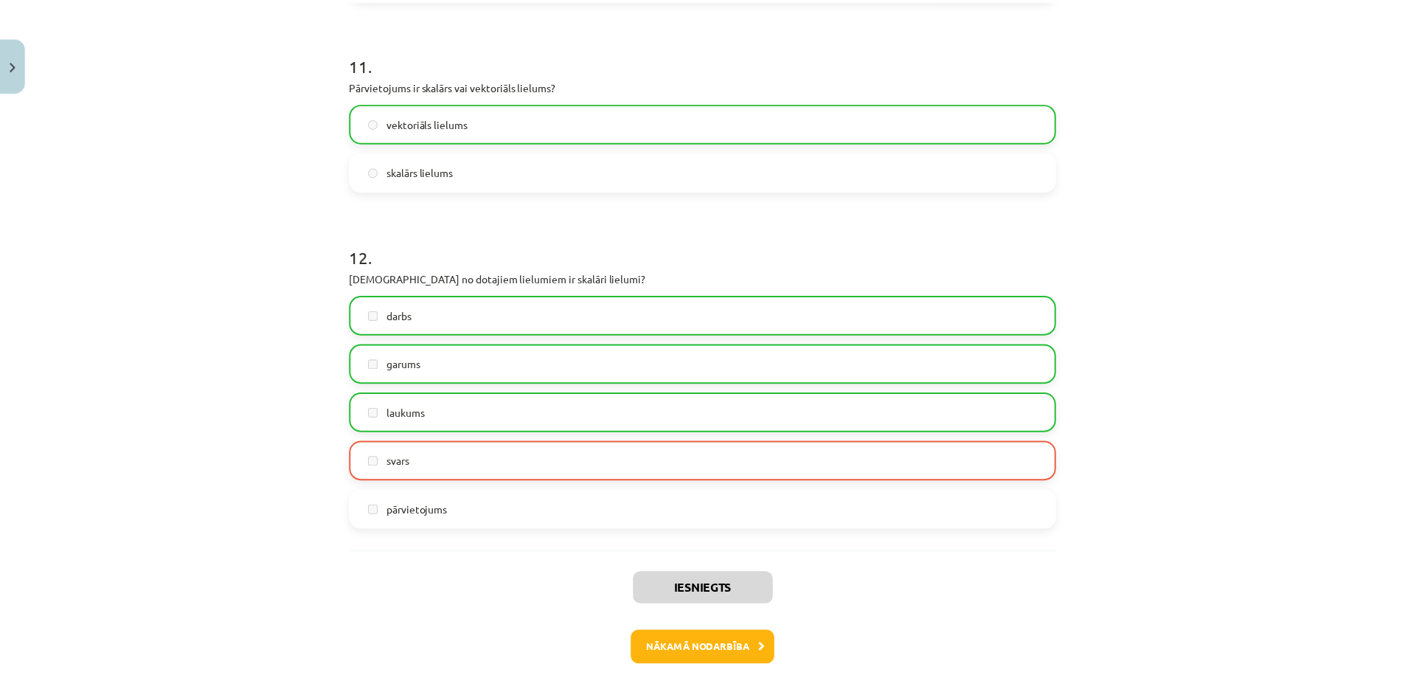
scroll to position [4015, 0]
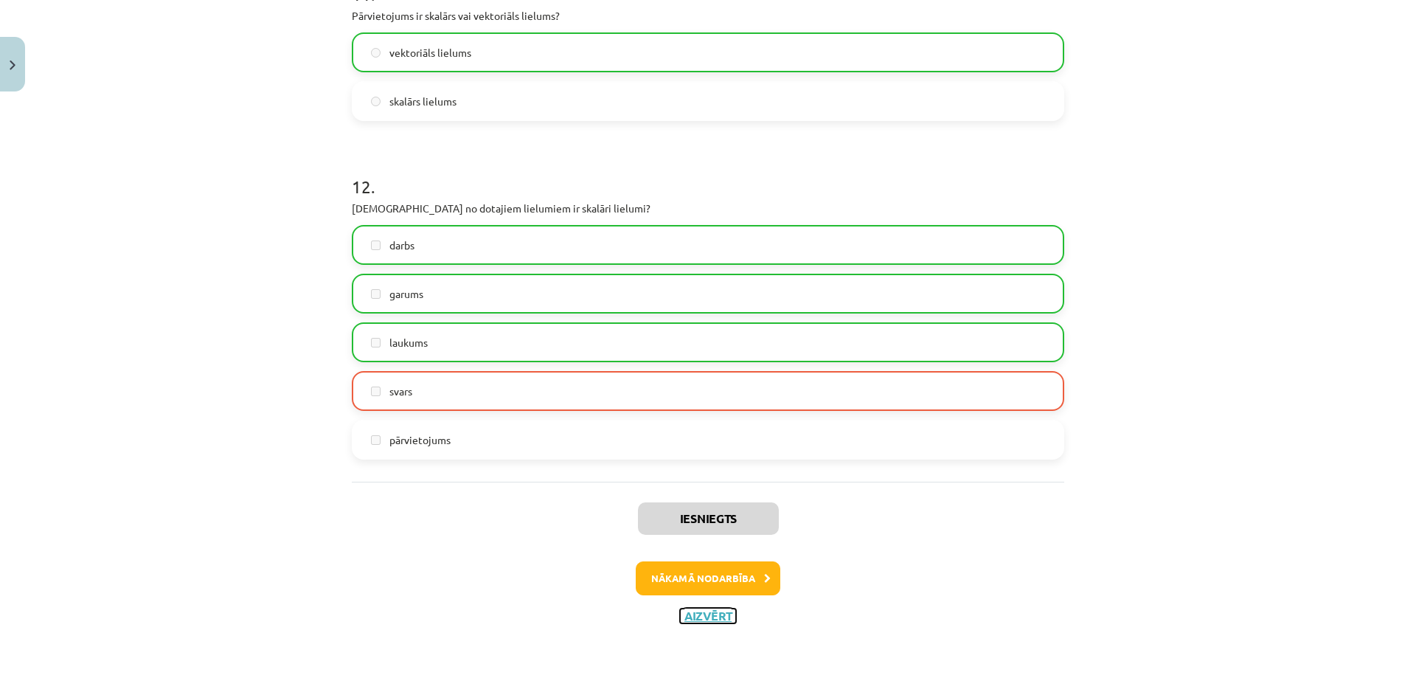
click at [726, 610] on button "Aizvērt" at bounding box center [708, 616] width 56 height 15
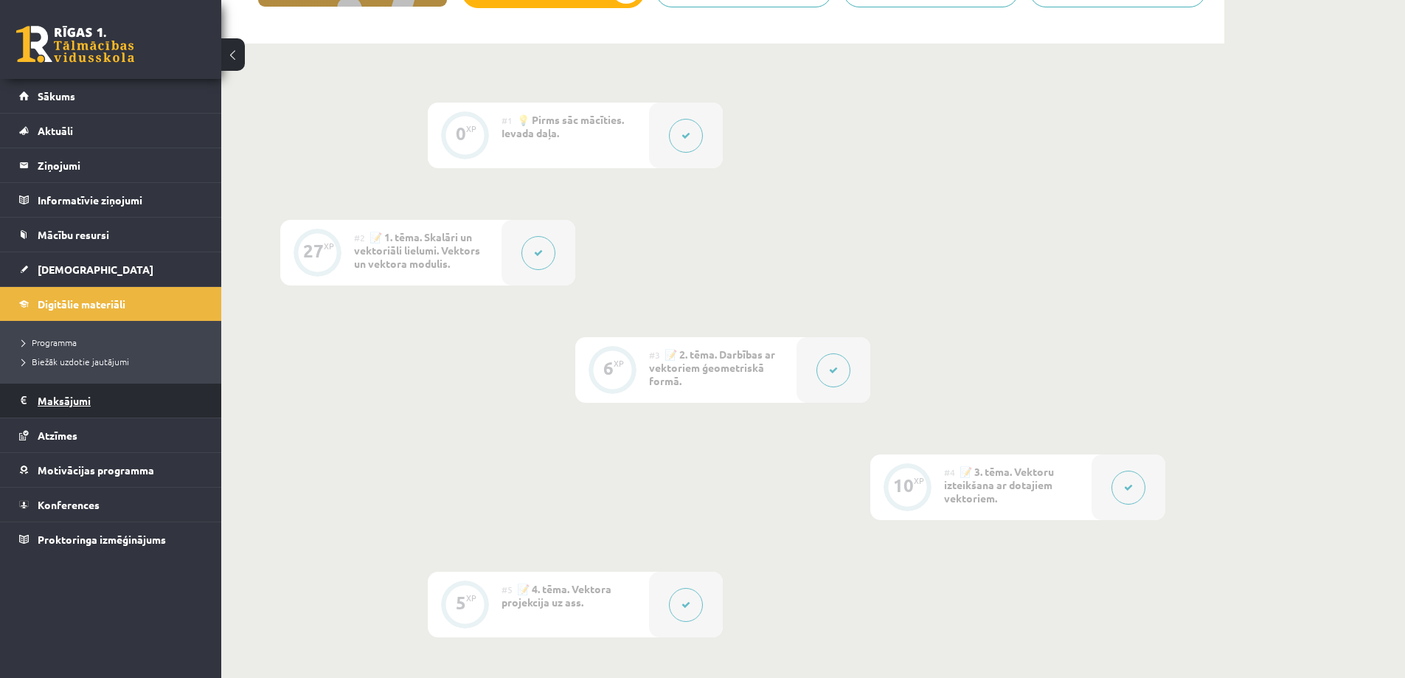
click at [134, 398] on legend "Maksājumi 0" at bounding box center [120, 401] width 165 height 34
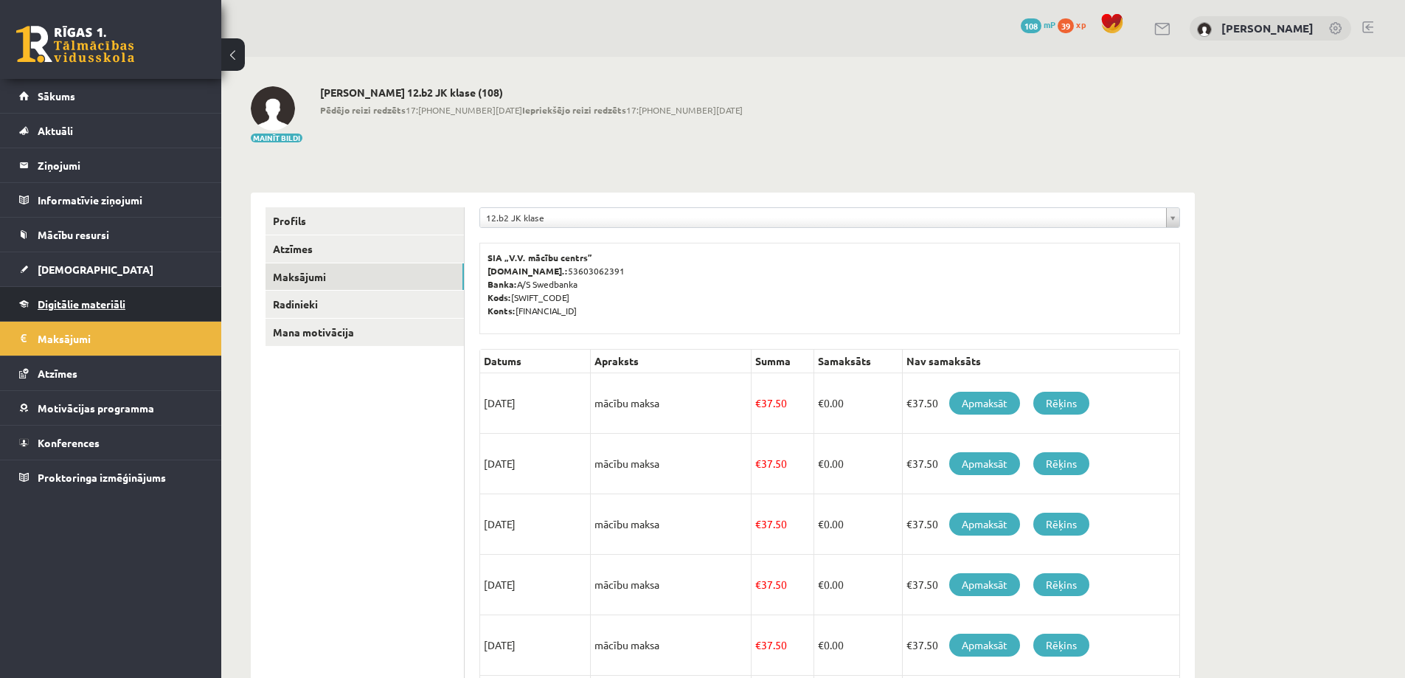
click at [125, 291] on link "Digitālie materiāli" at bounding box center [111, 304] width 184 height 34
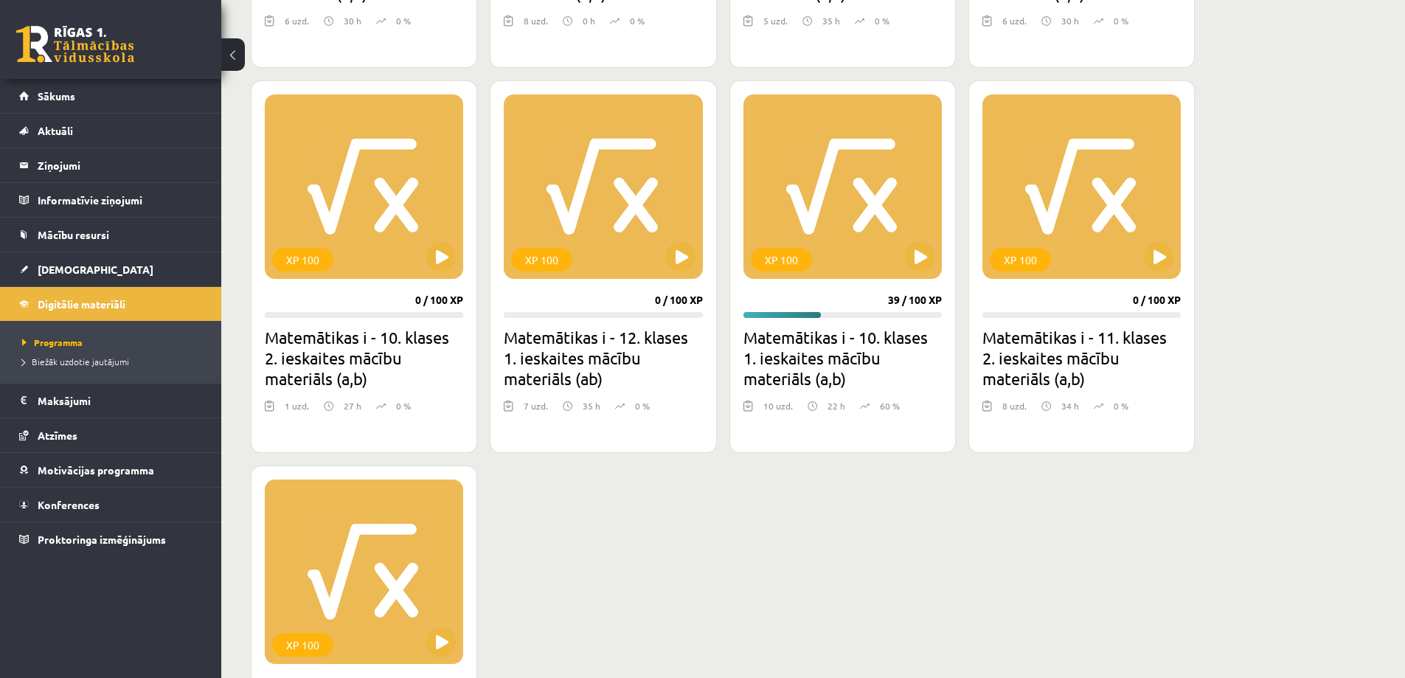
scroll to position [738, 0]
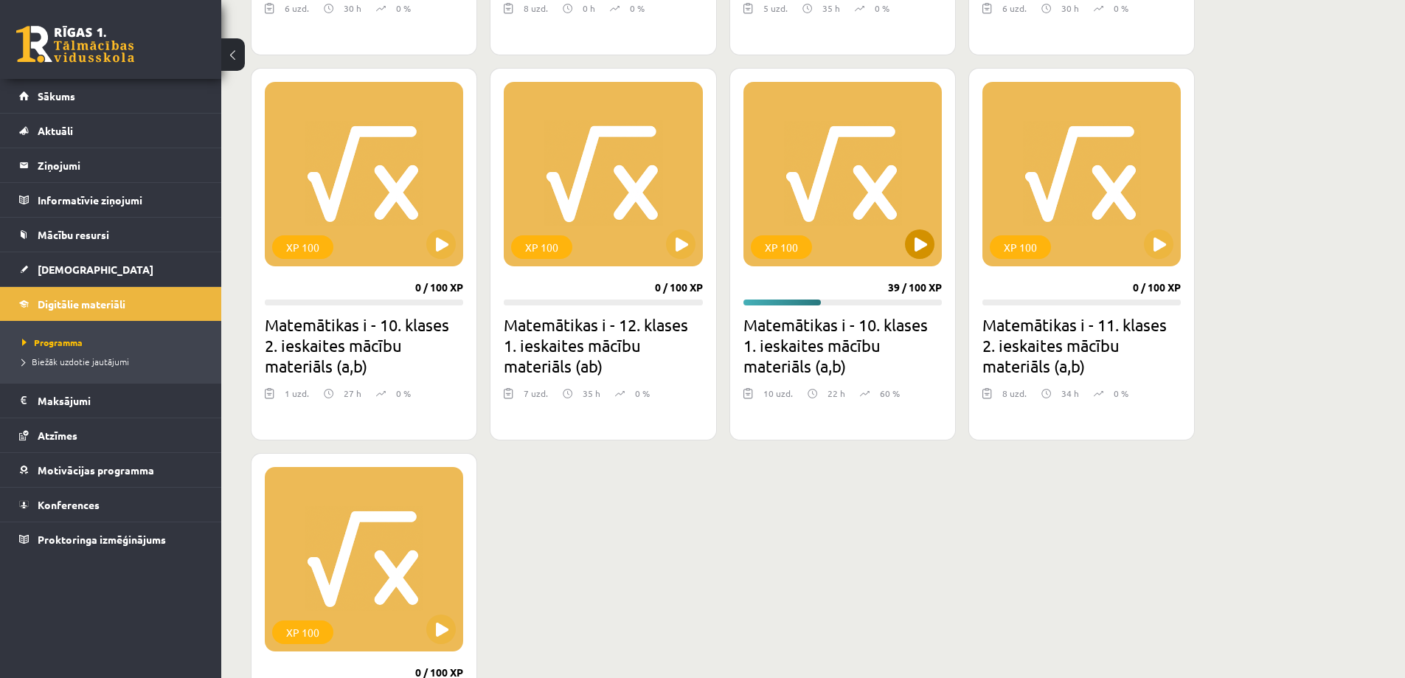
click at [796, 249] on div "XP 100" at bounding box center [781, 247] width 61 height 24
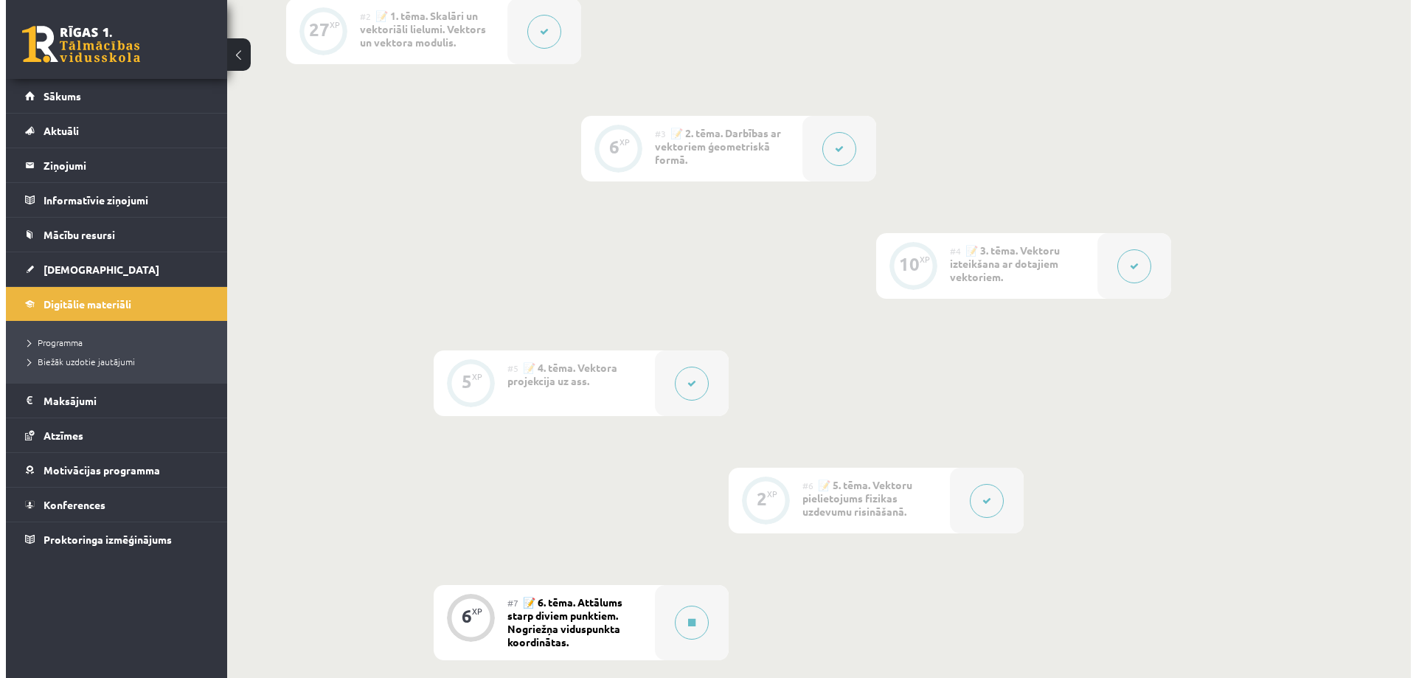
scroll to position [959, 0]
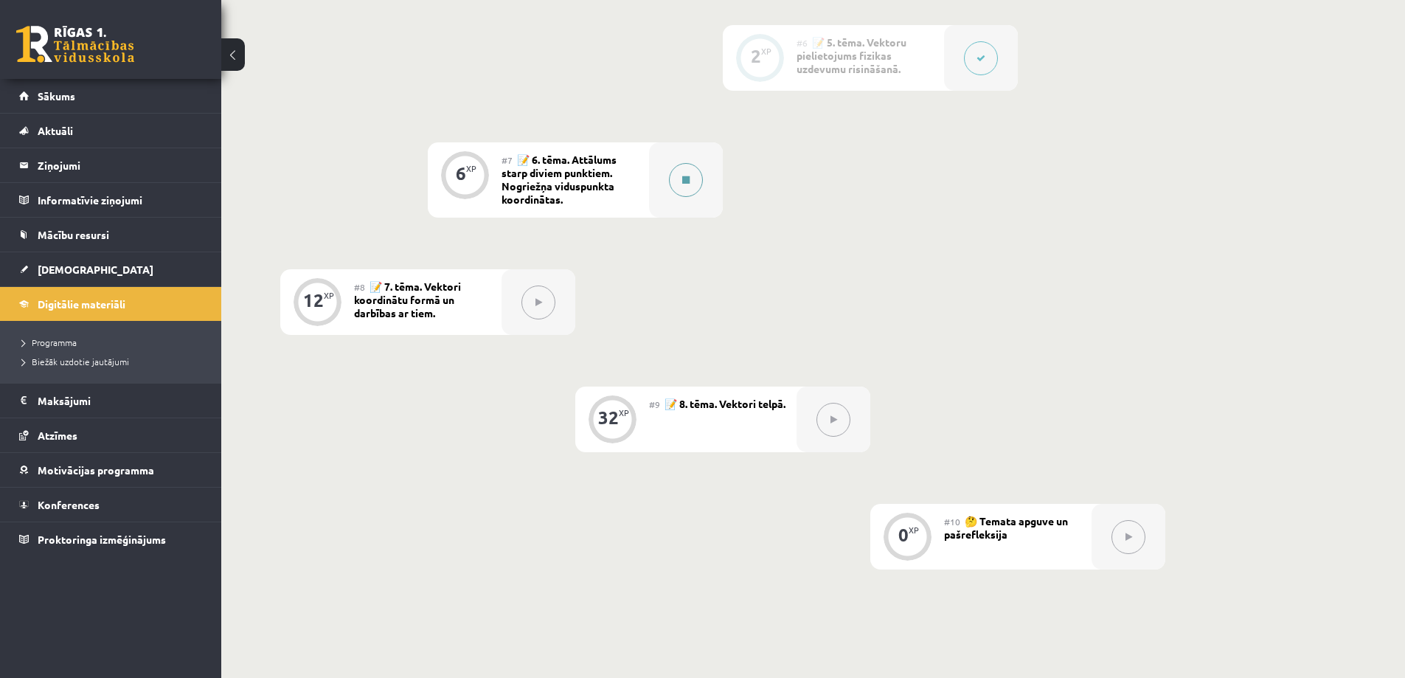
click at [676, 193] on button at bounding box center [686, 180] width 34 height 34
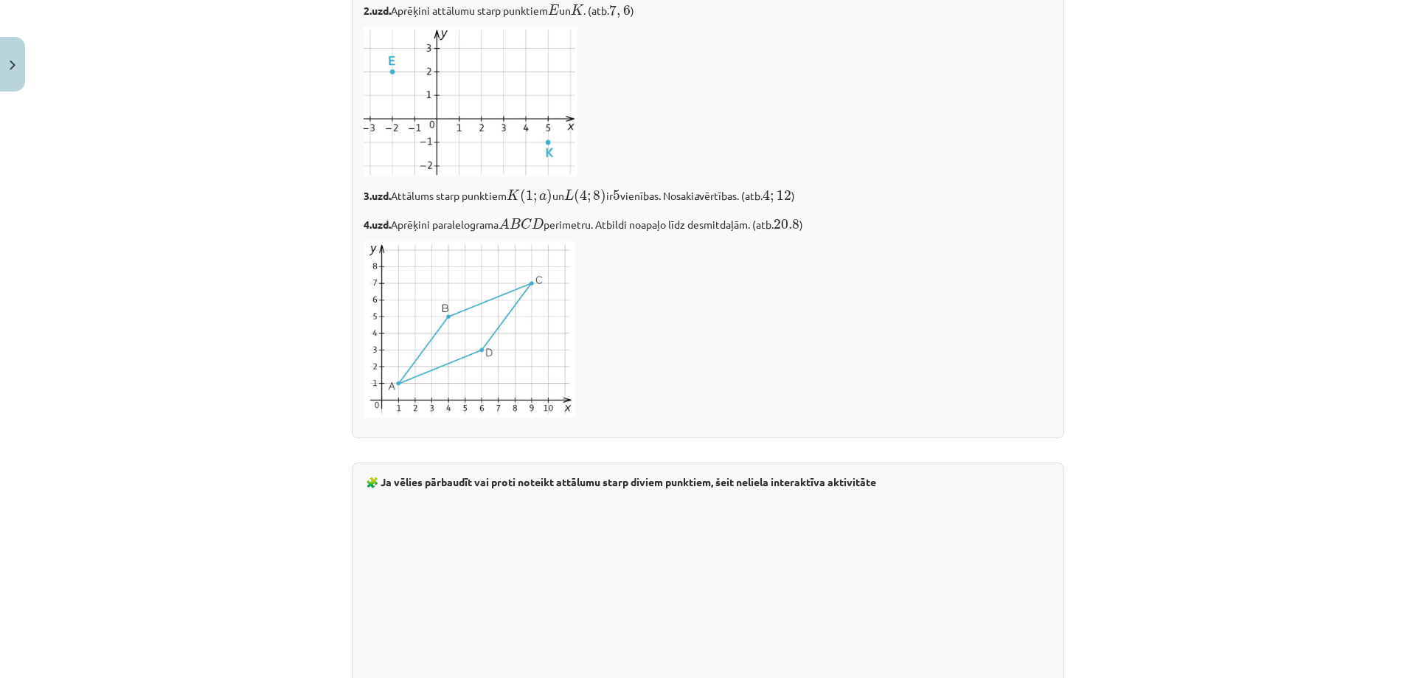
scroll to position [2139, 0]
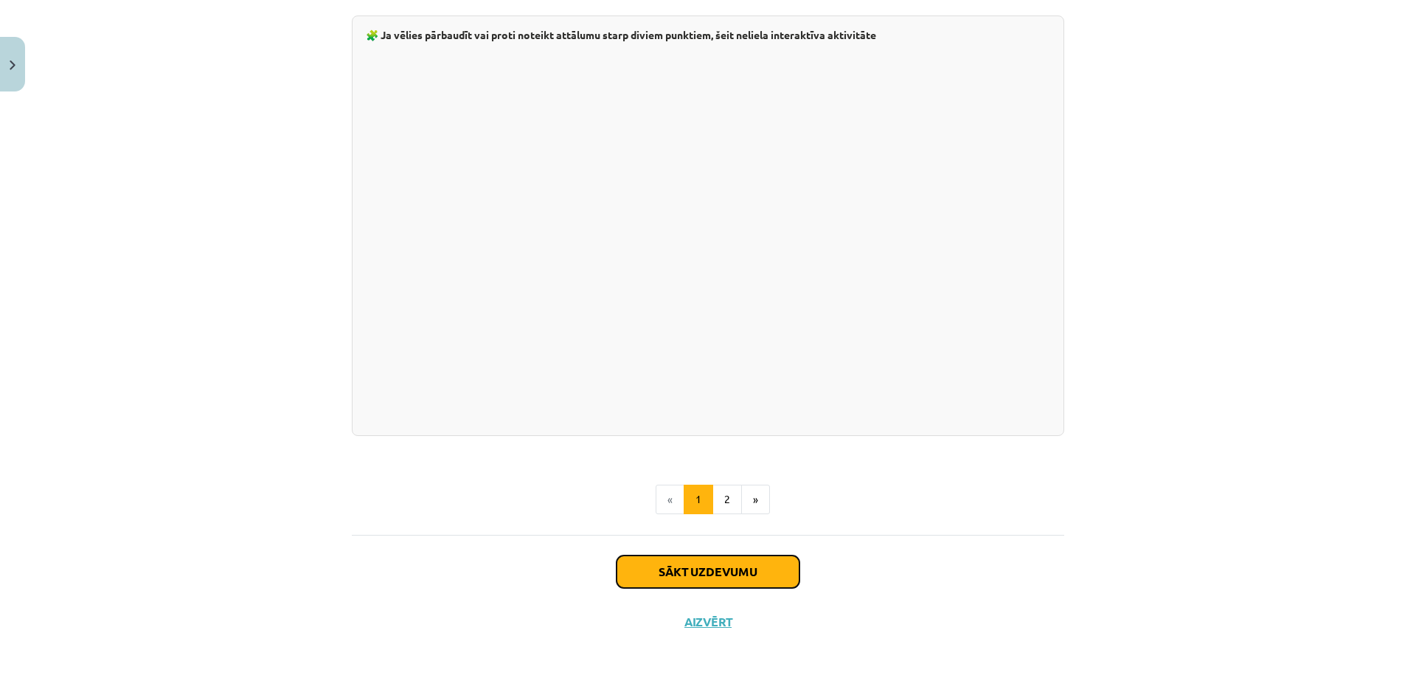
click at [626, 569] on button "Sākt uzdevumu" at bounding box center [708, 571] width 183 height 32
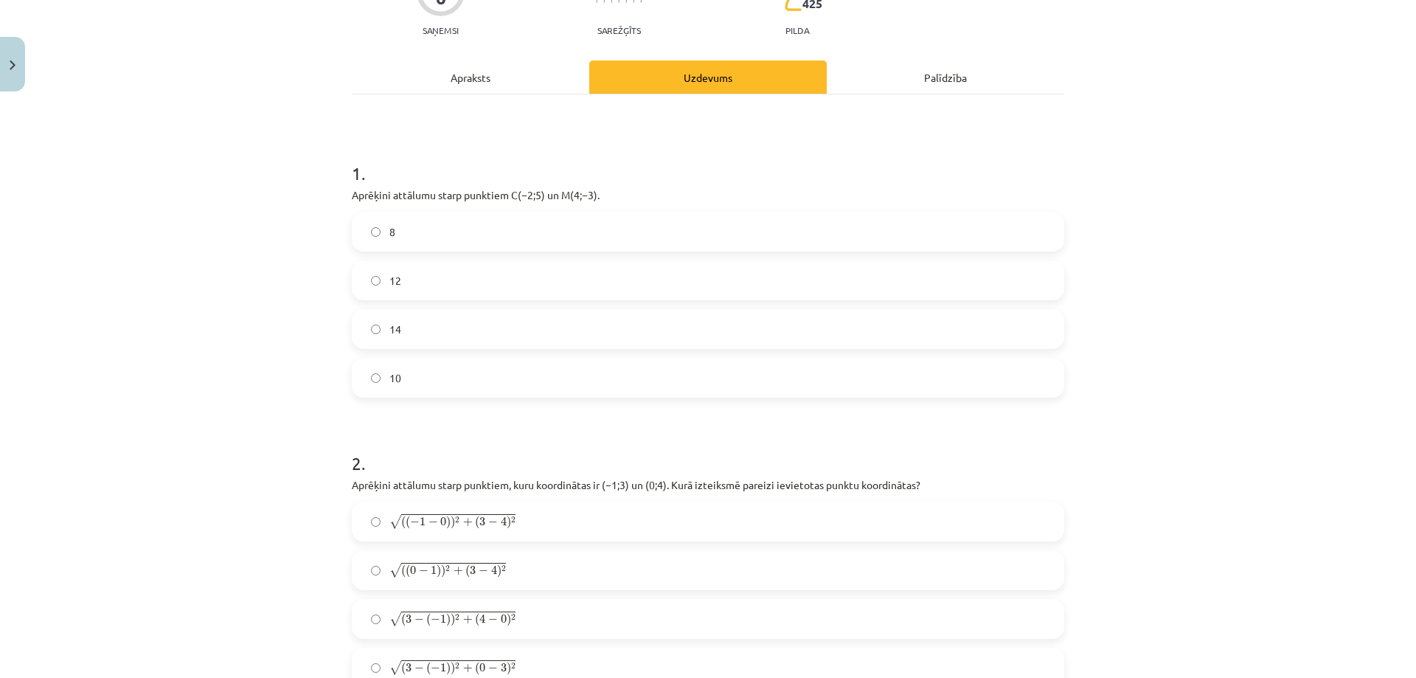
scroll to position [184, 0]
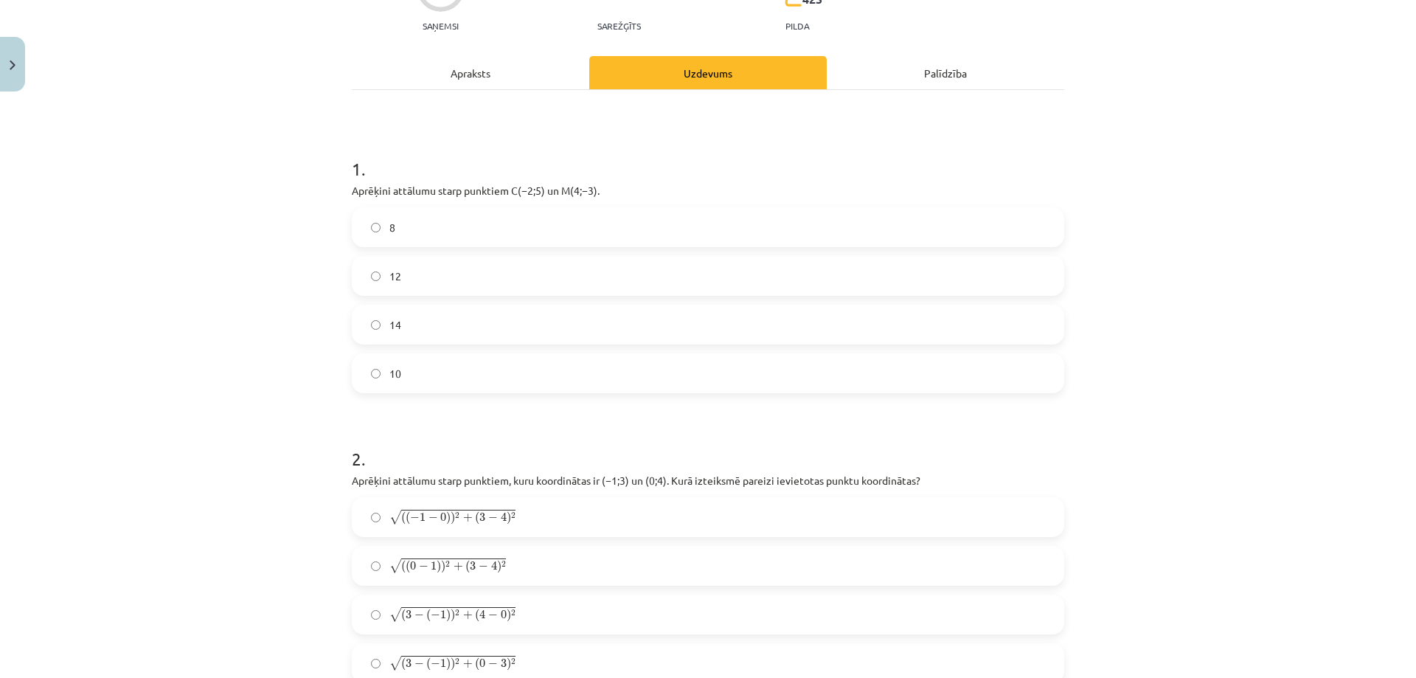
click at [447, 367] on label "10" at bounding box center [708, 373] width 710 height 37
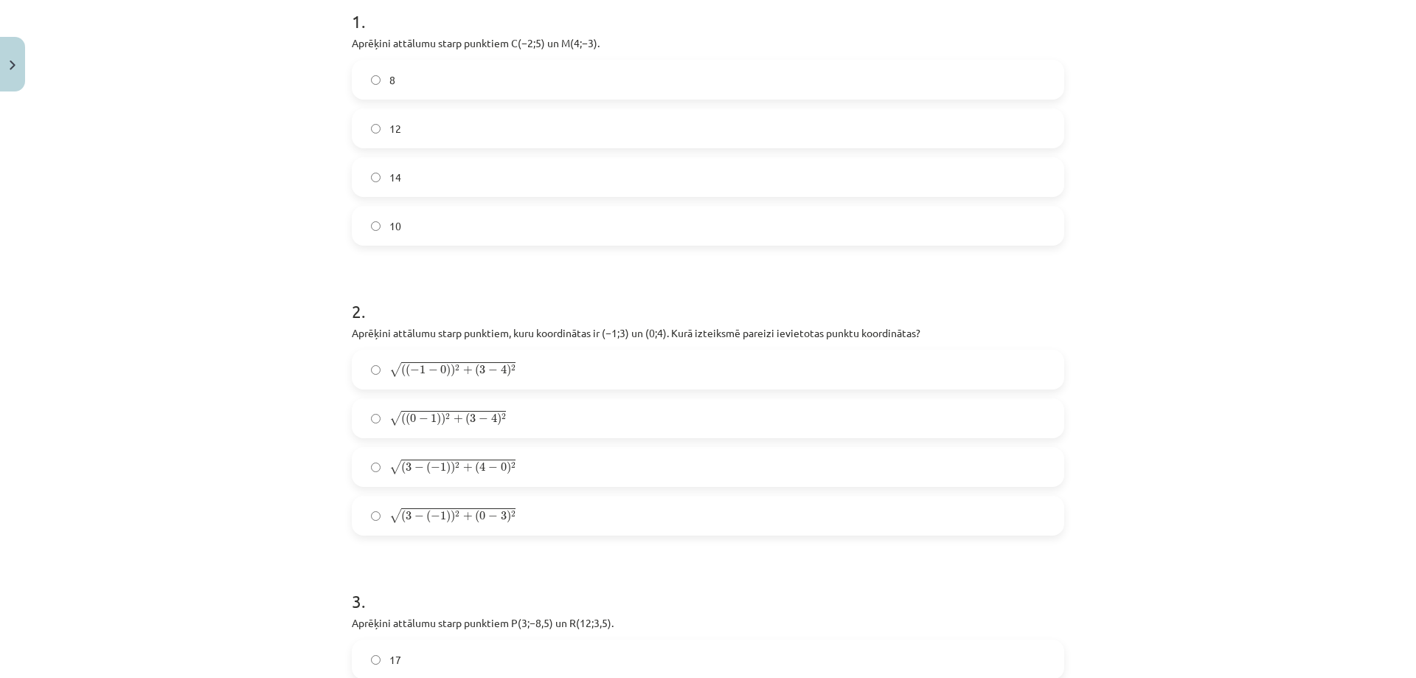
scroll to position [406, 0]
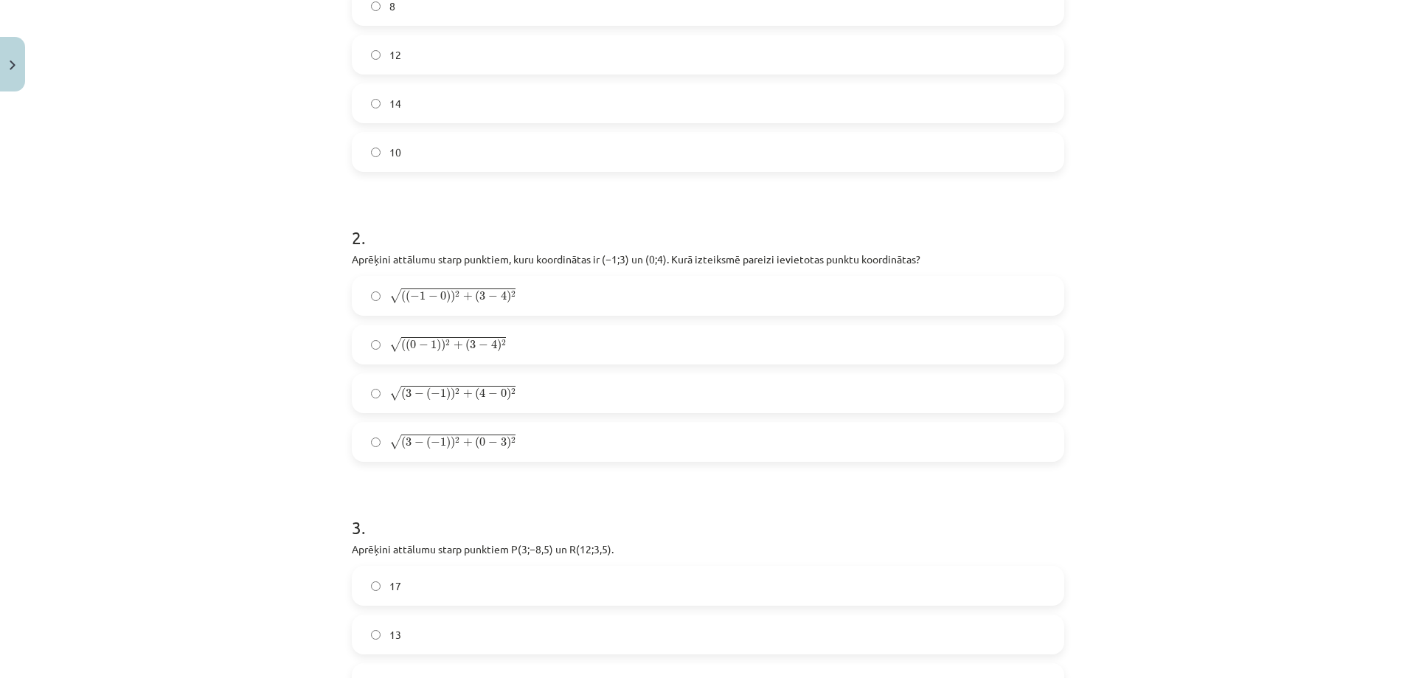
click at [460, 356] on label "√ ( ( 0 − 1 ) ) 2 + ( 3 − 4 ) 2 ( ( 0 − 1 ) ) 2 + ( 3 − 4 ) 2" at bounding box center [708, 344] width 710 height 37
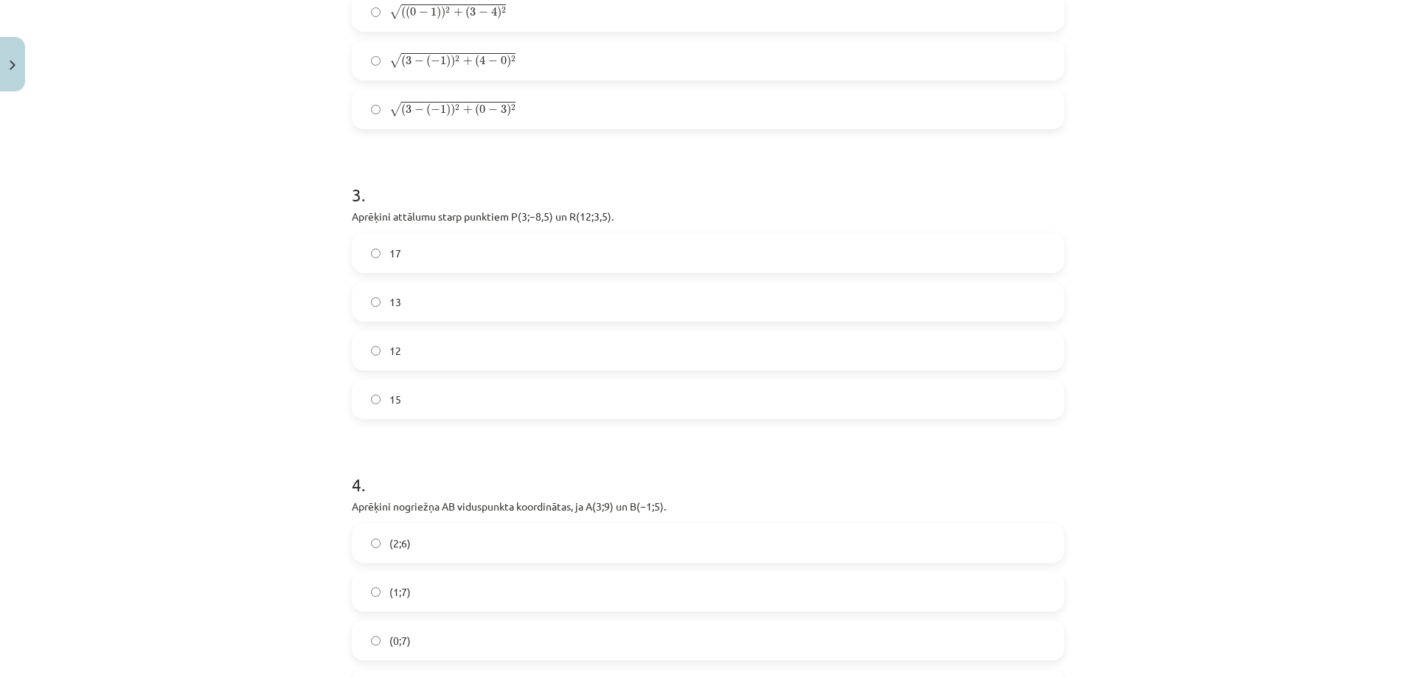
scroll to position [774, 0]
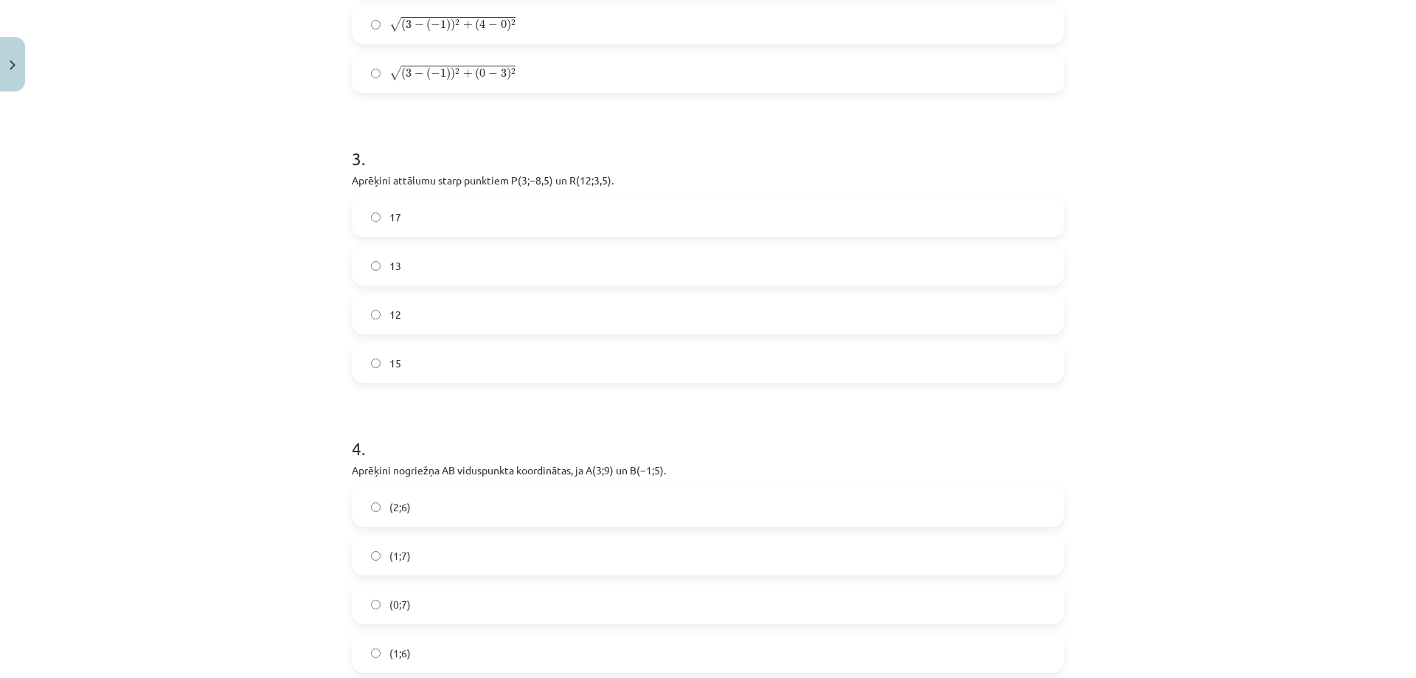
click at [400, 375] on label "15" at bounding box center [708, 362] width 710 height 37
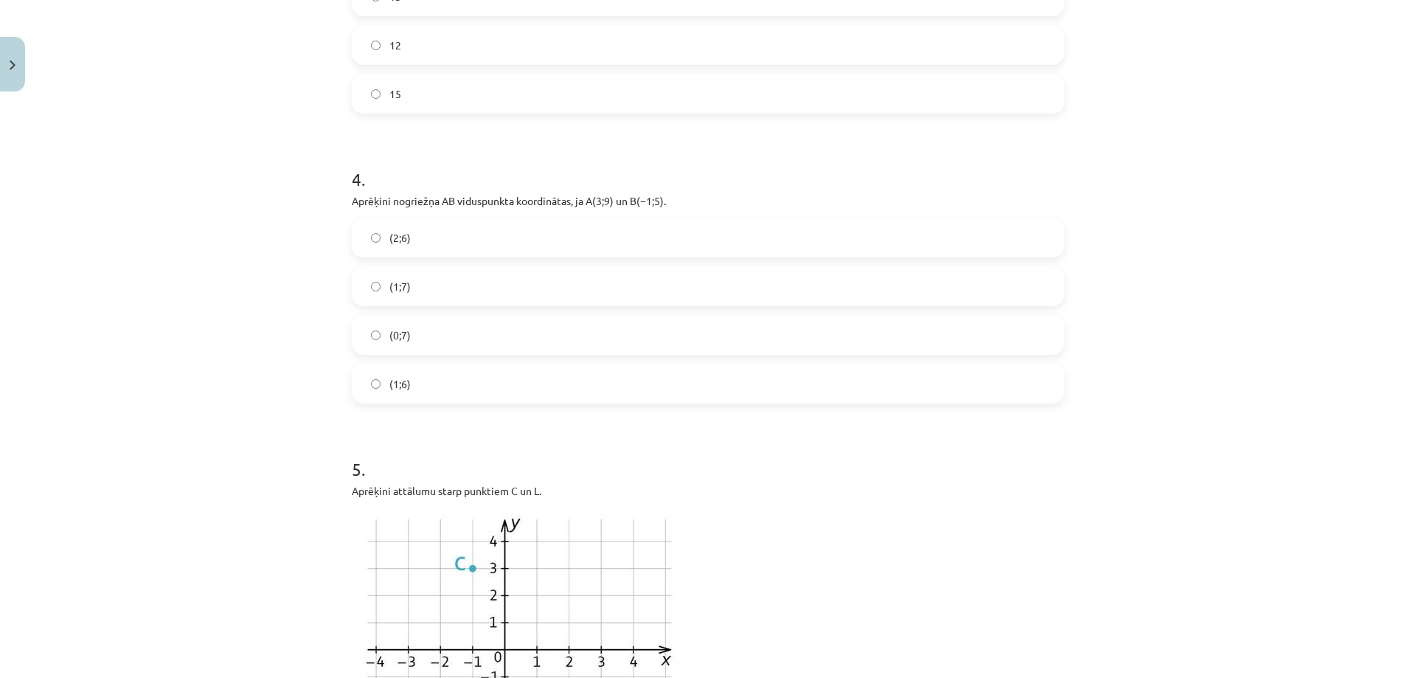
scroll to position [1069, 0]
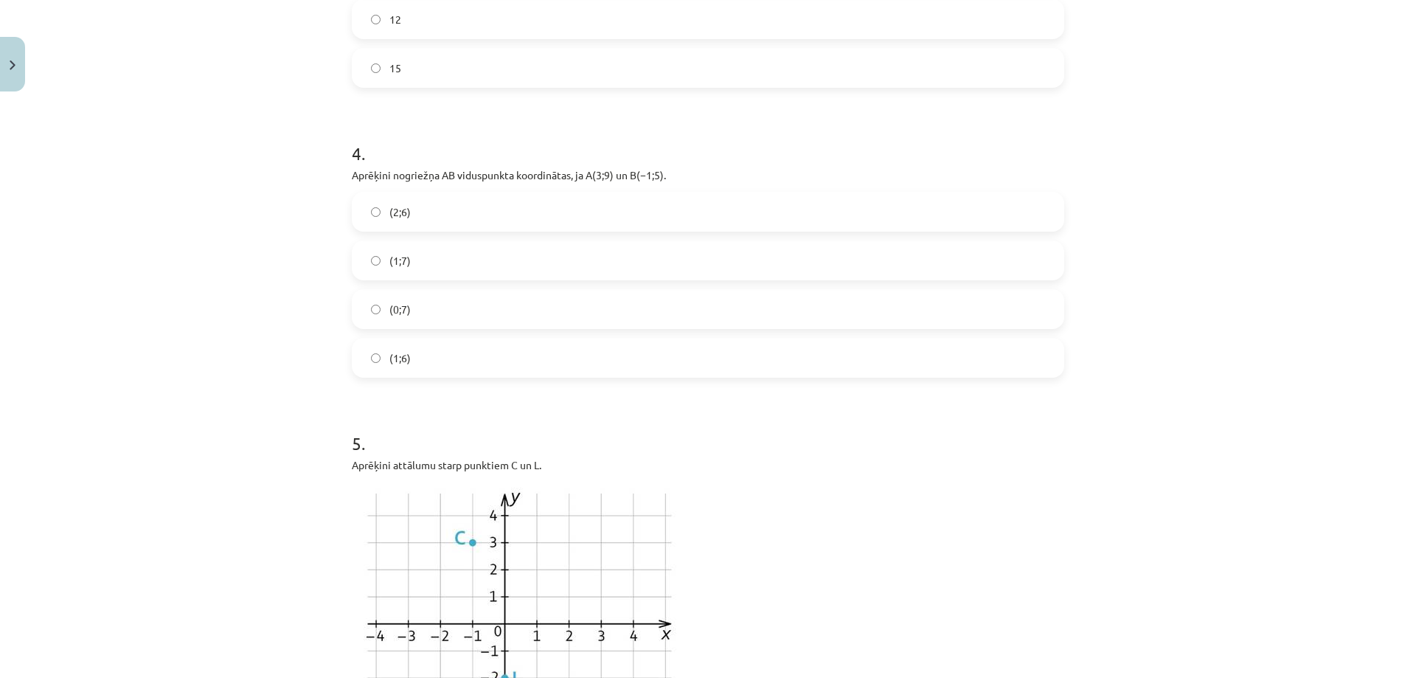
click at [389, 267] on span "(1;7)" at bounding box center [399, 260] width 21 height 15
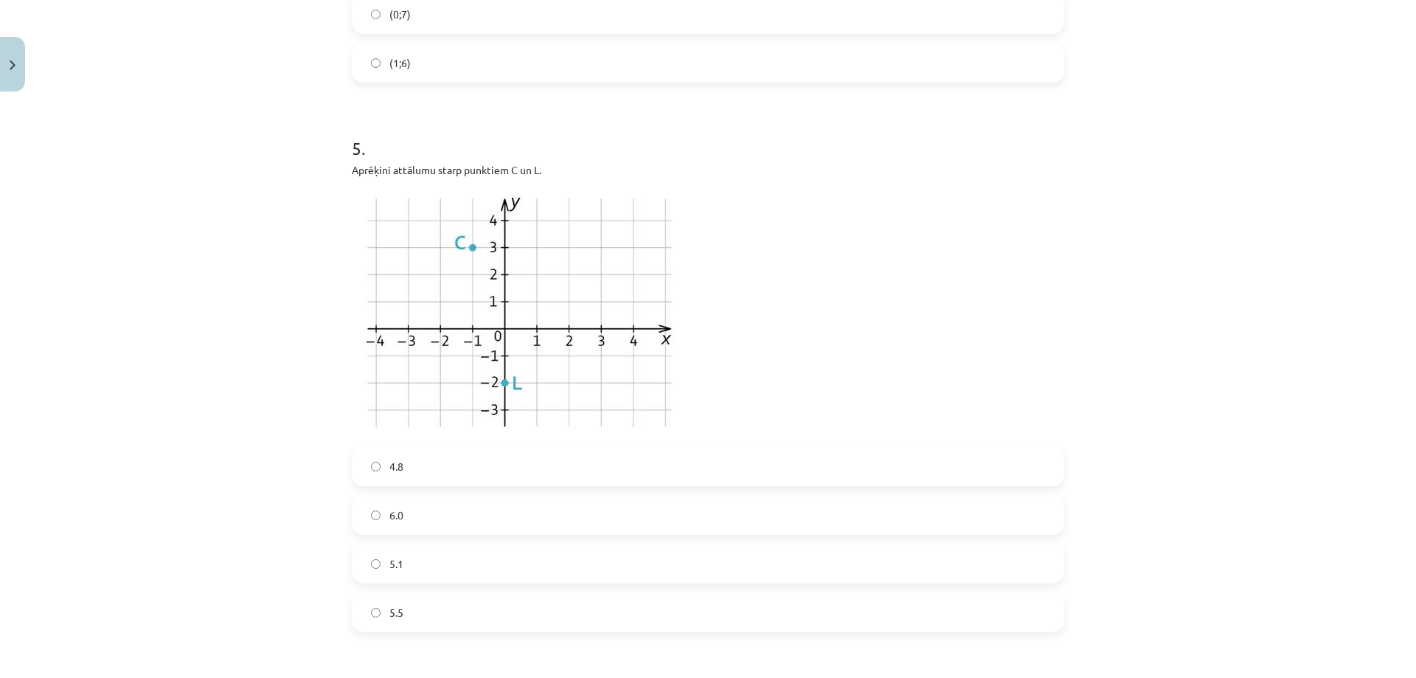
scroll to position [1438, 0]
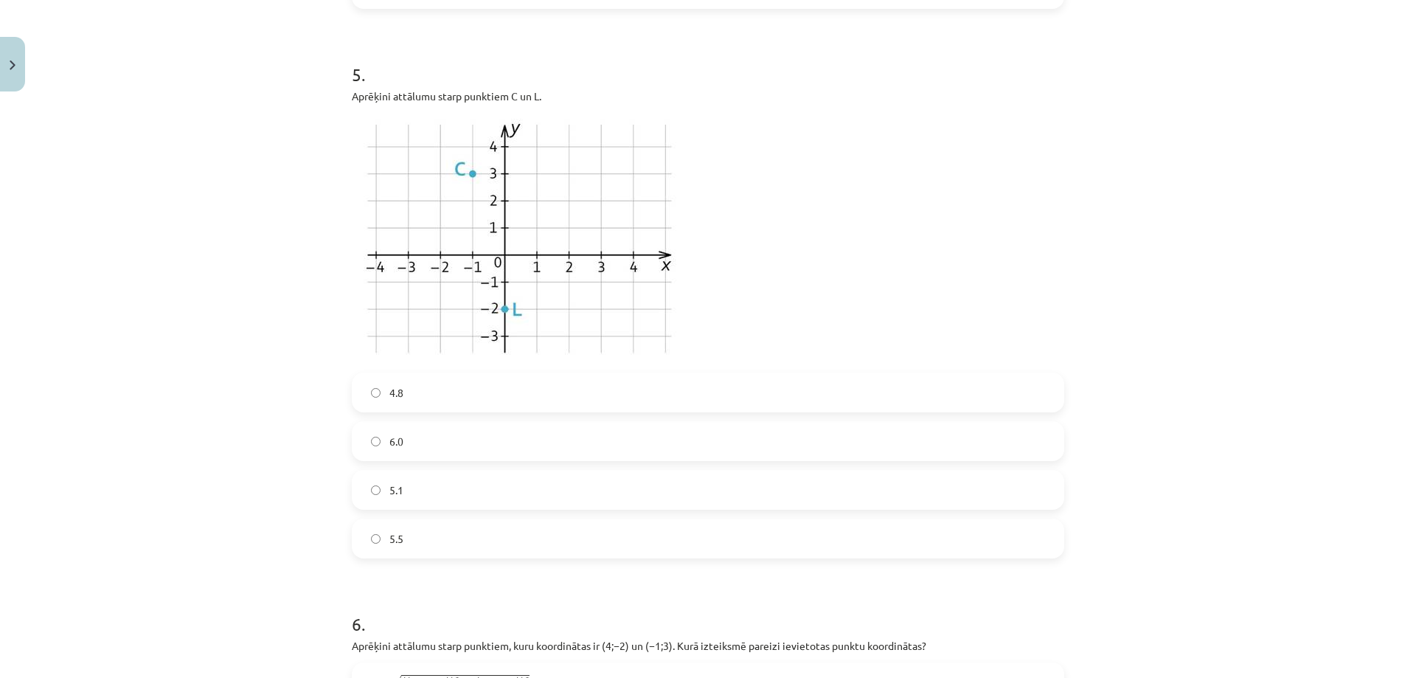
click at [392, 502] on label "5.1" at bounding box center [708, 489] width 710 height 37
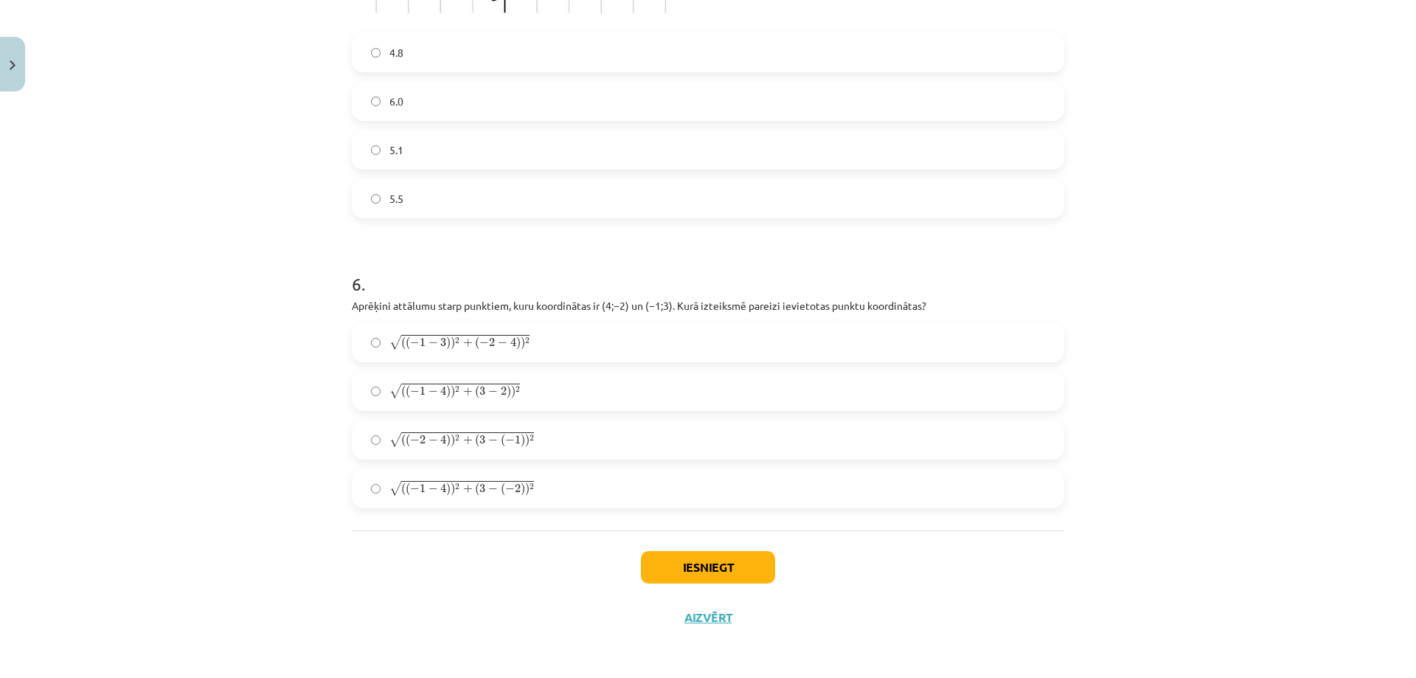
scroll to position [1780, 0]
click at [515, 487] on span "2" at bounding box center [518, 486] width 6 height 9
click at [704, 558] on button "Iesniegt" at bounding box center [708, 566] width 134 height 32
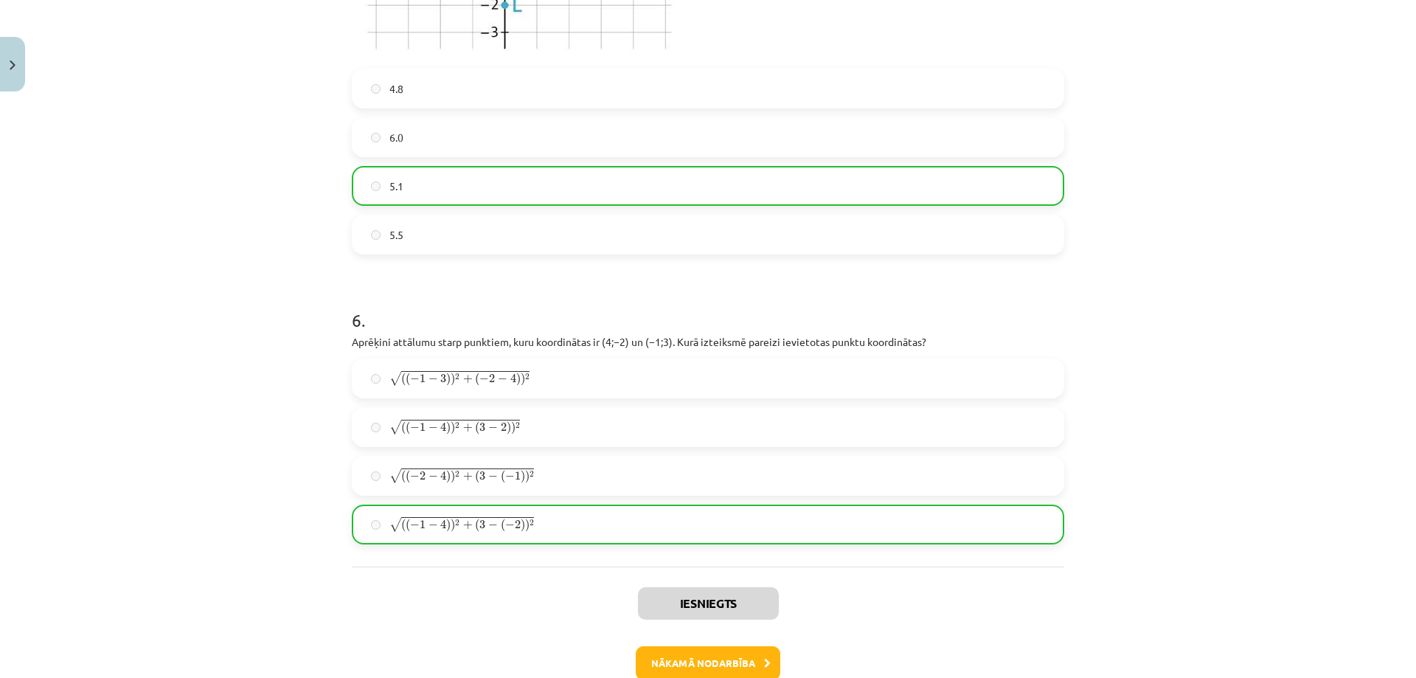
scroll to position [1827, 0]
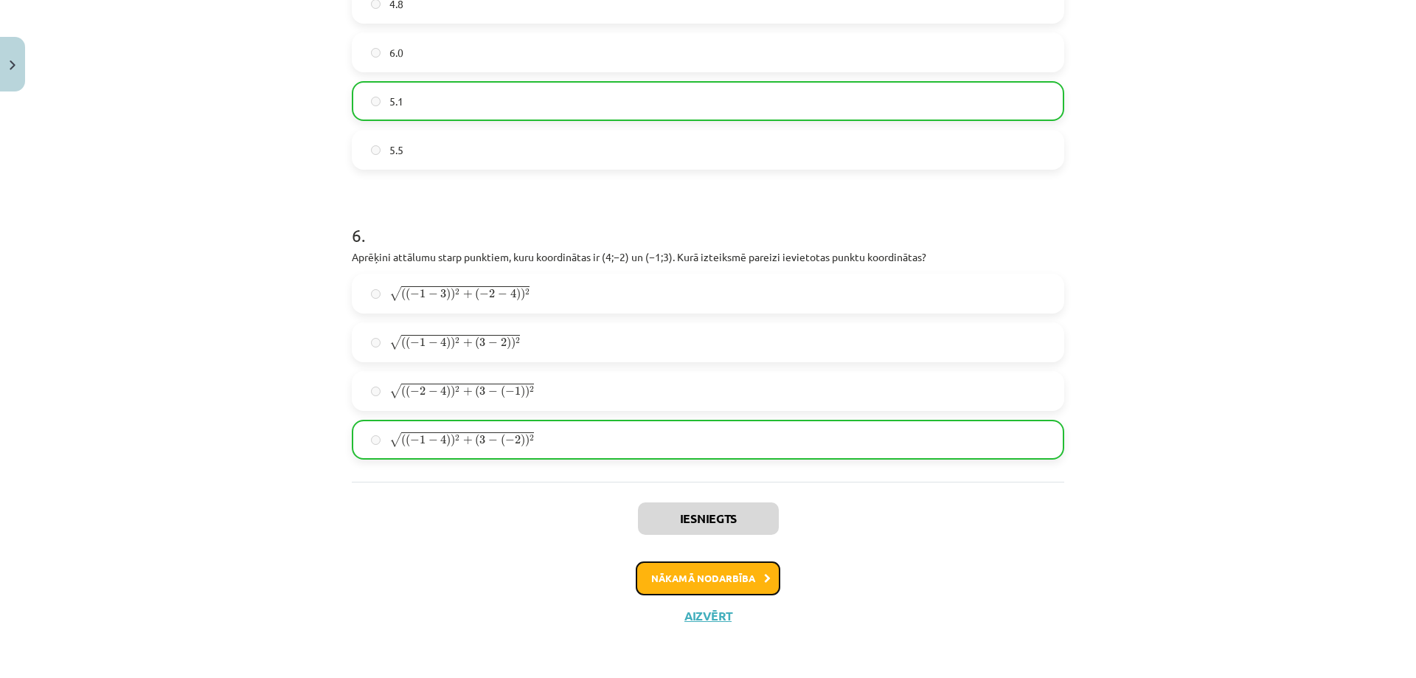
click at [754, 592] on button "Nākamā nodarbība" at bounding box center [708, 578] width 145 height 34
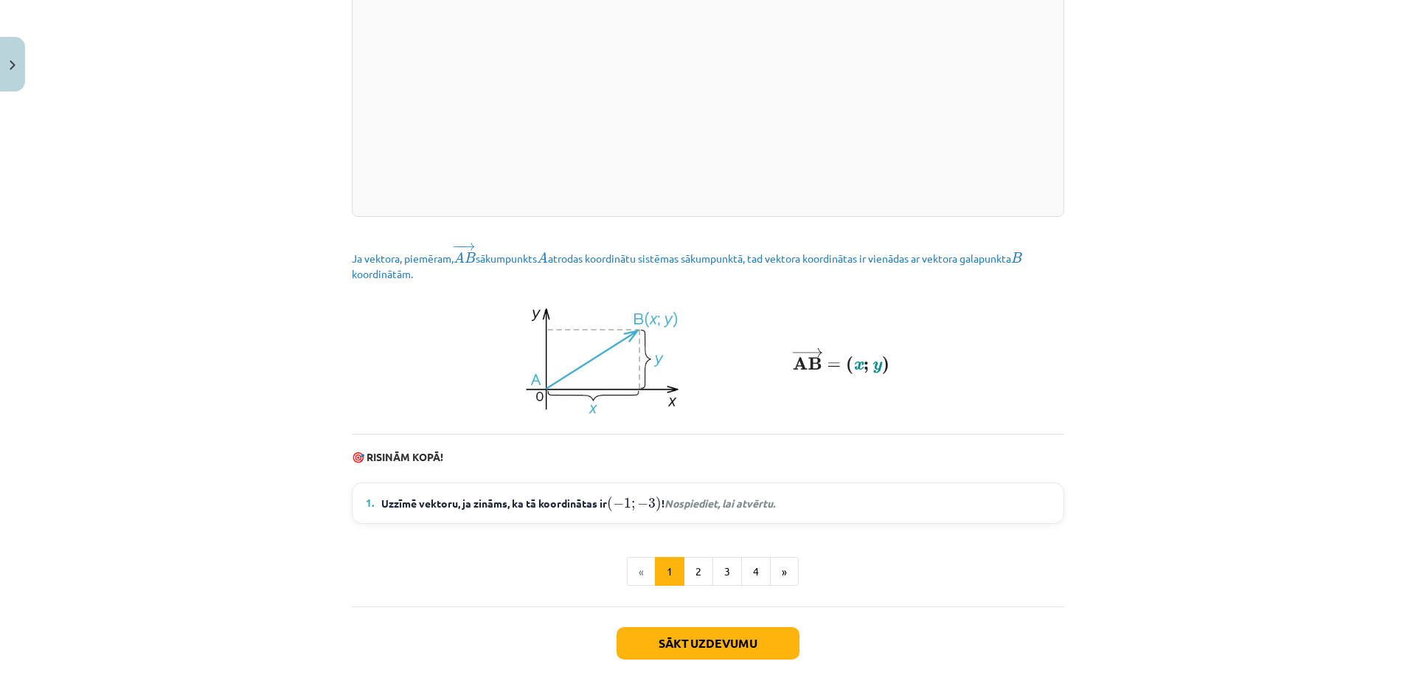
scroll to position [1881, 0]
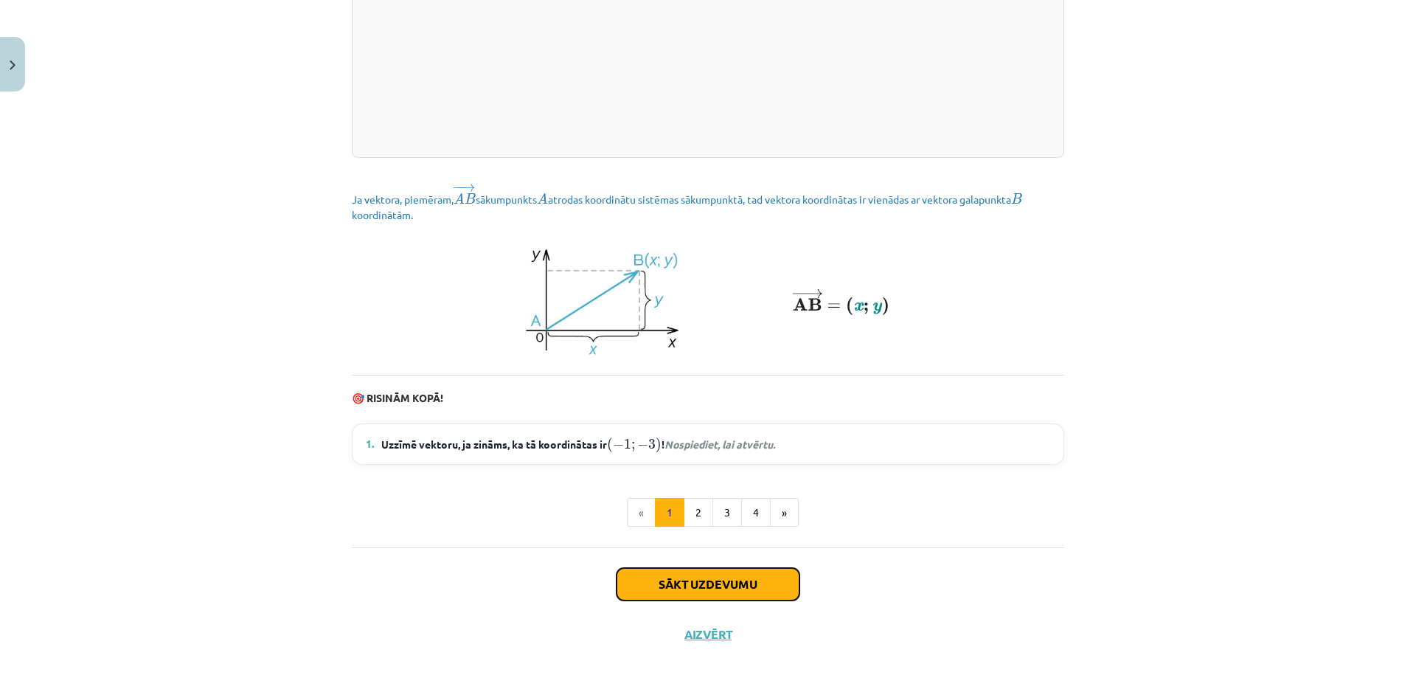
click at [707, 600] on button "Sākt uzdevumu" at bounding box center [708, 584] width 183 height 32
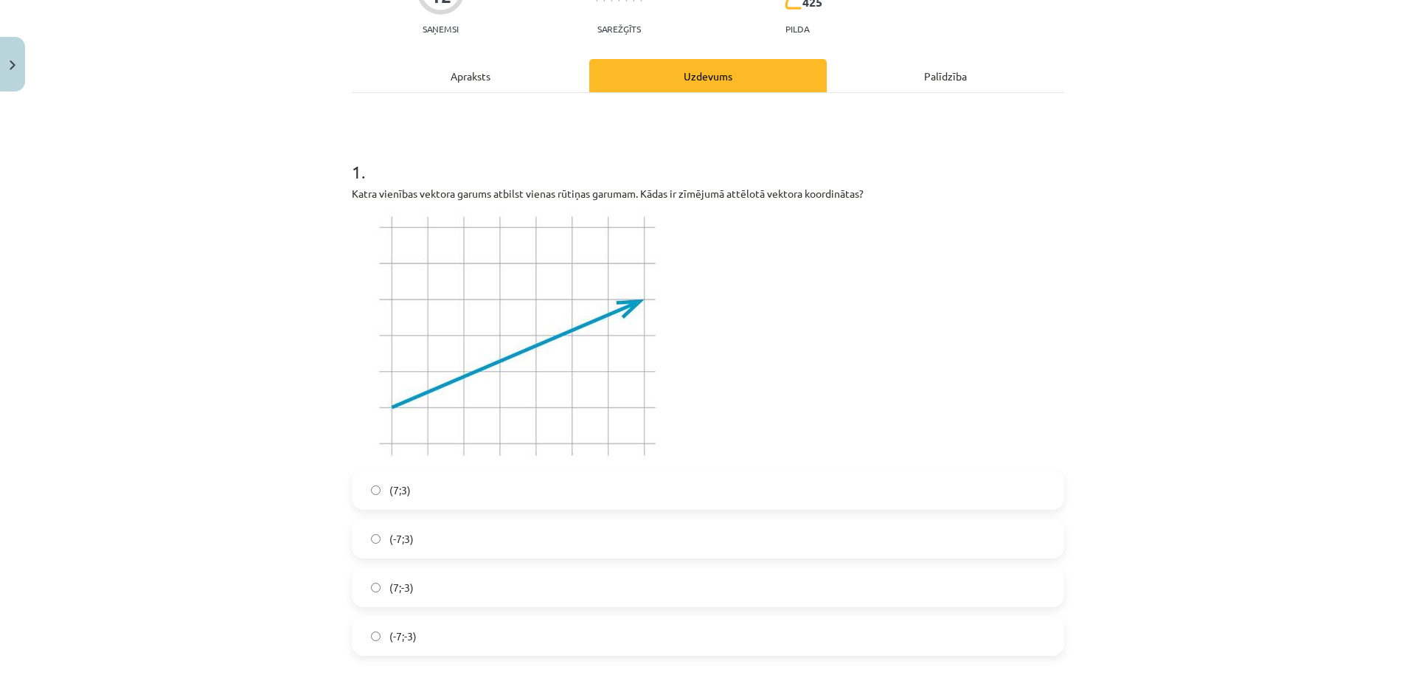
scroll to position [184, 0]
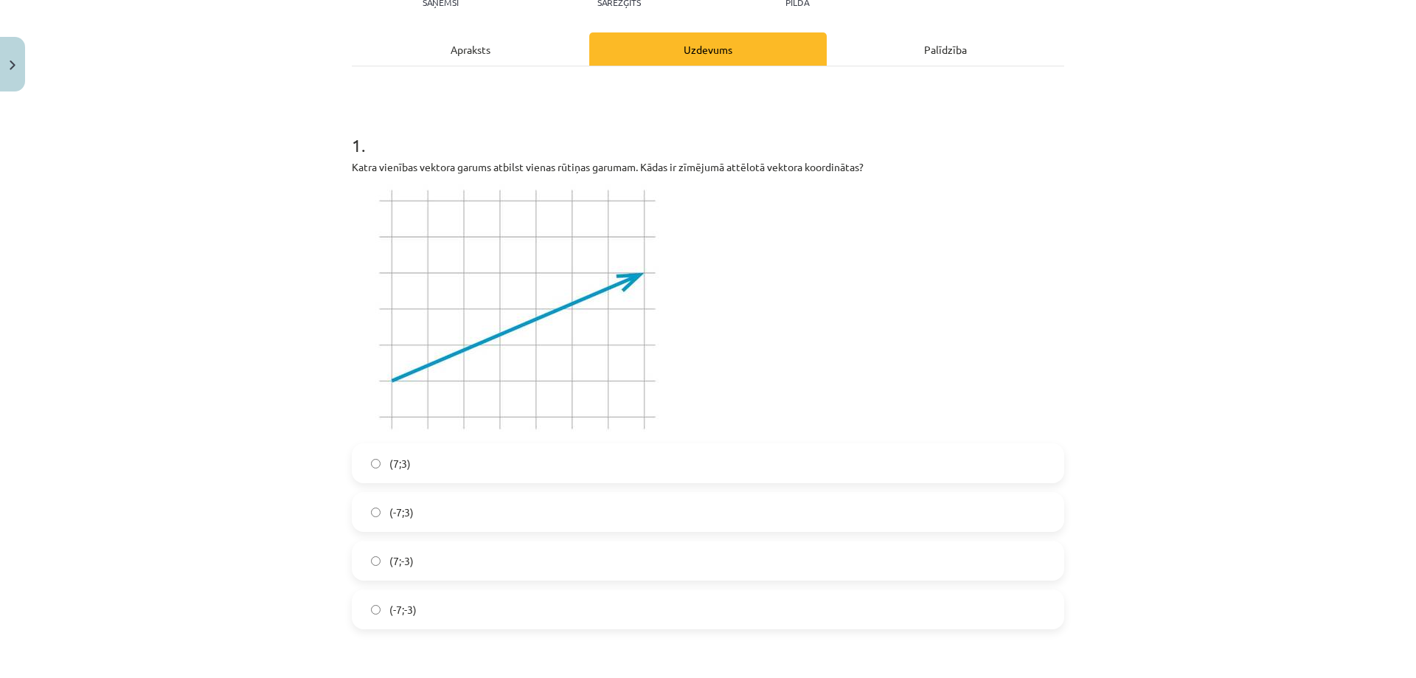
click at [394, 470] on span "(7;3)" at bounding box center [399, 463] width 21 height 15
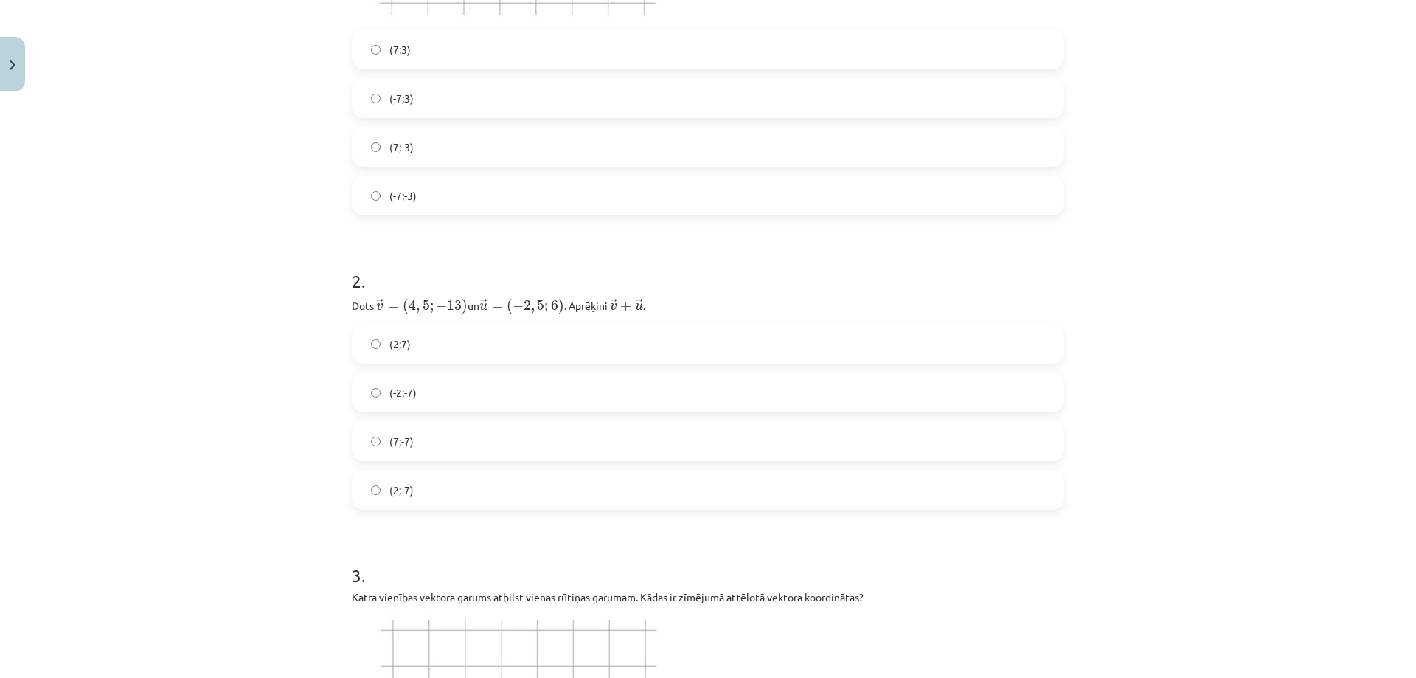
scroll to position [627, 0]
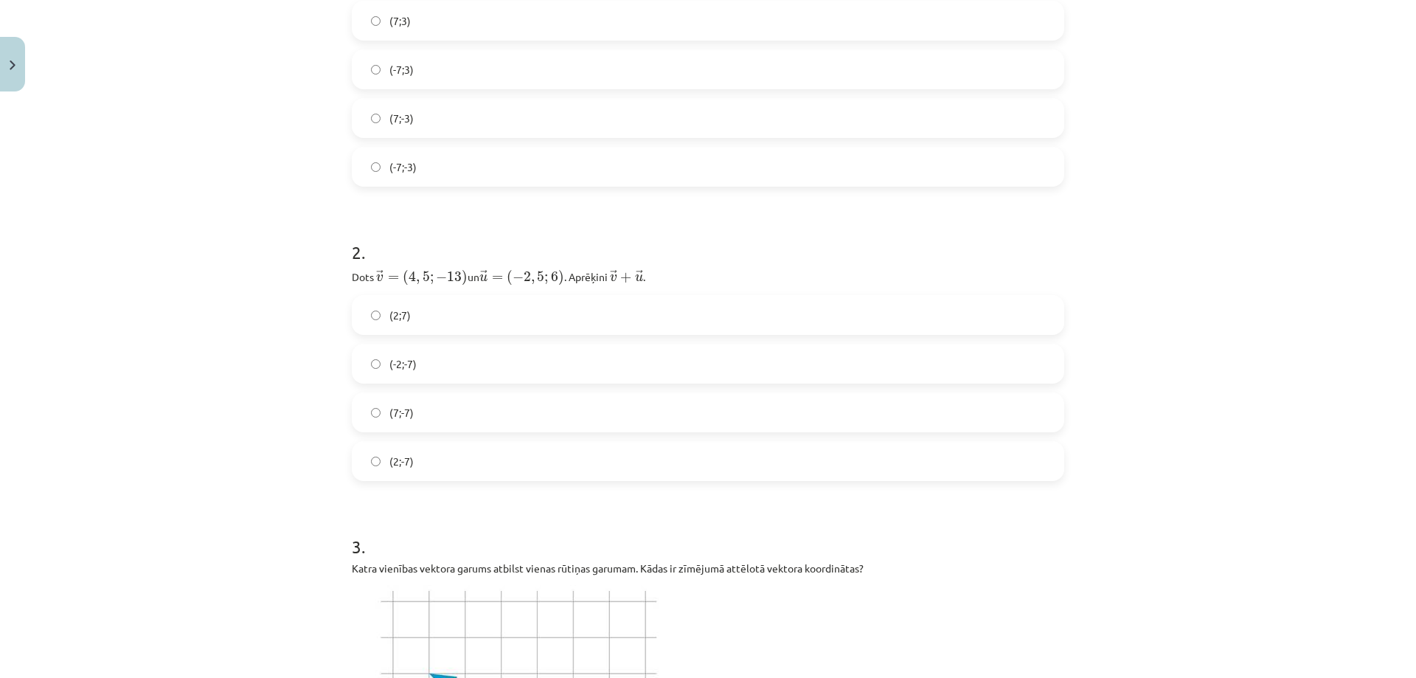
click at [401, 459] on span "(2;-7)" at bounding box center [401, 461] width 24 height 15
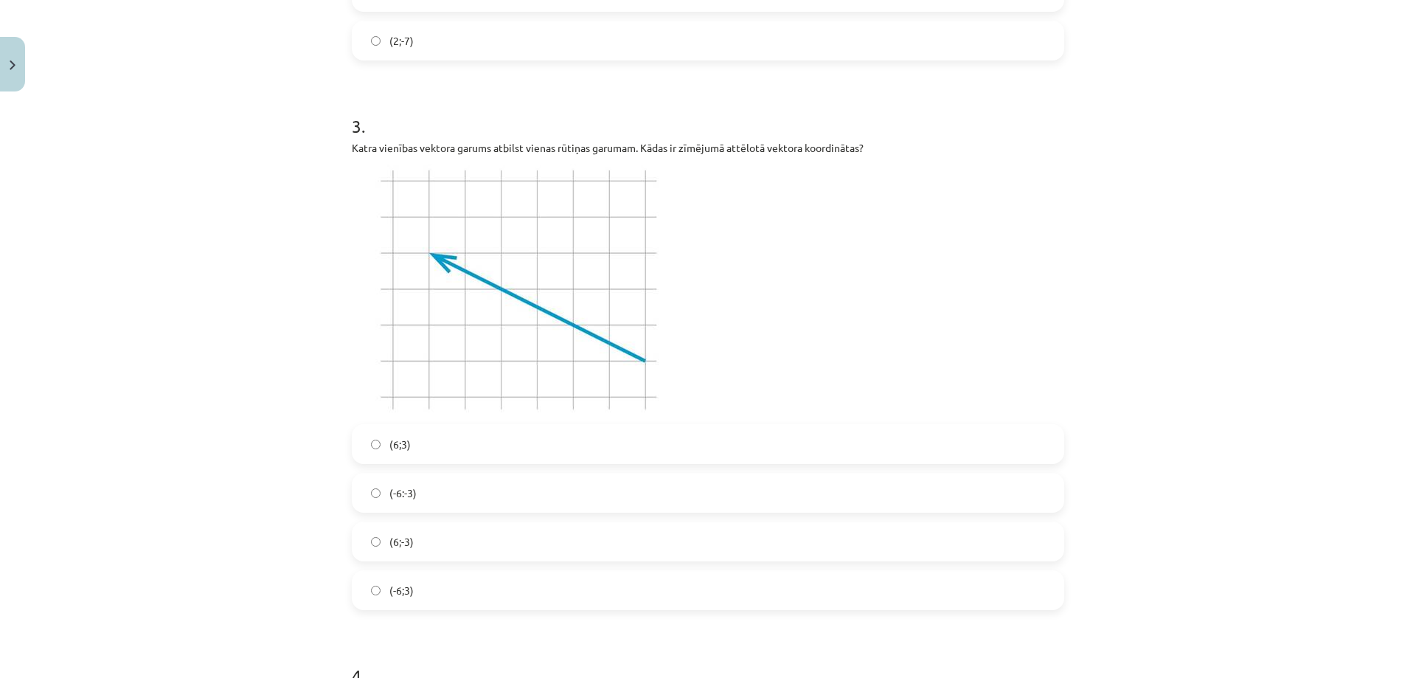
scroll to position [1069, 0]
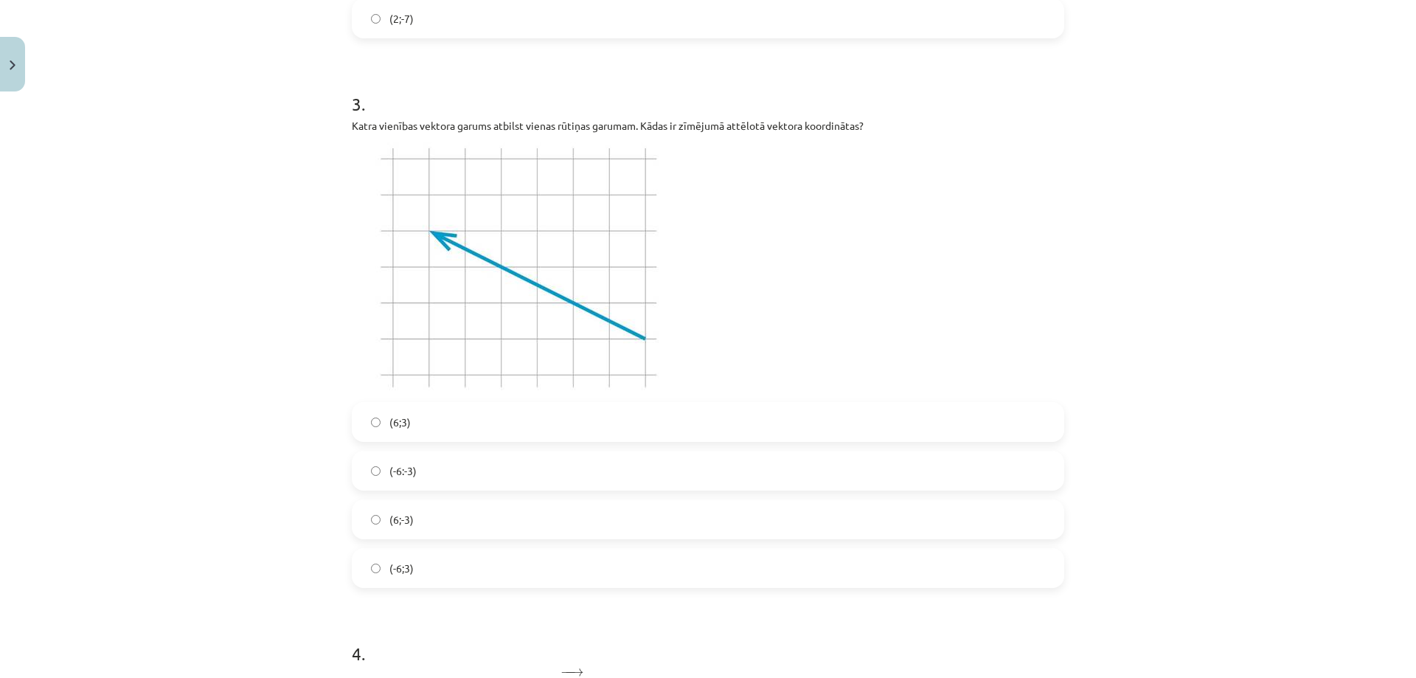
click at [439, 560] on label "(-6;3)" at bounding box center [708, 568] width 710 height 37
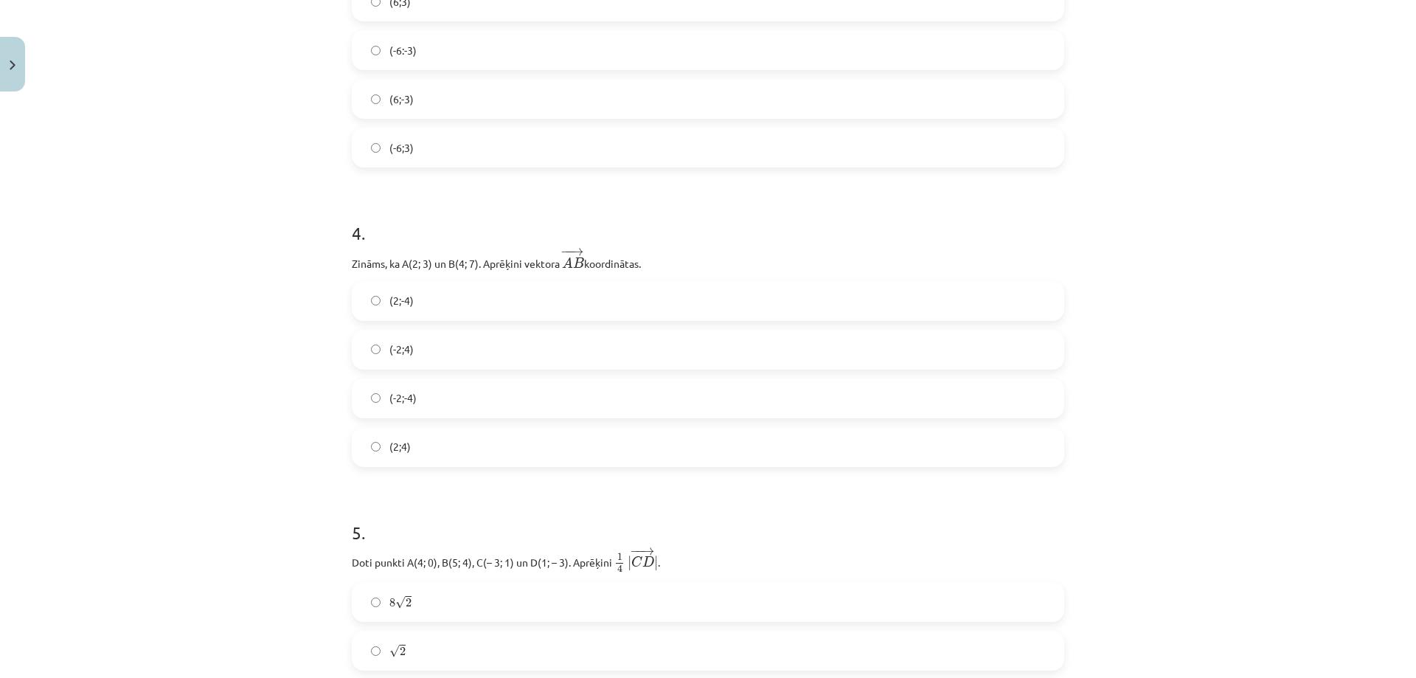
scroll to position [1512, 0]
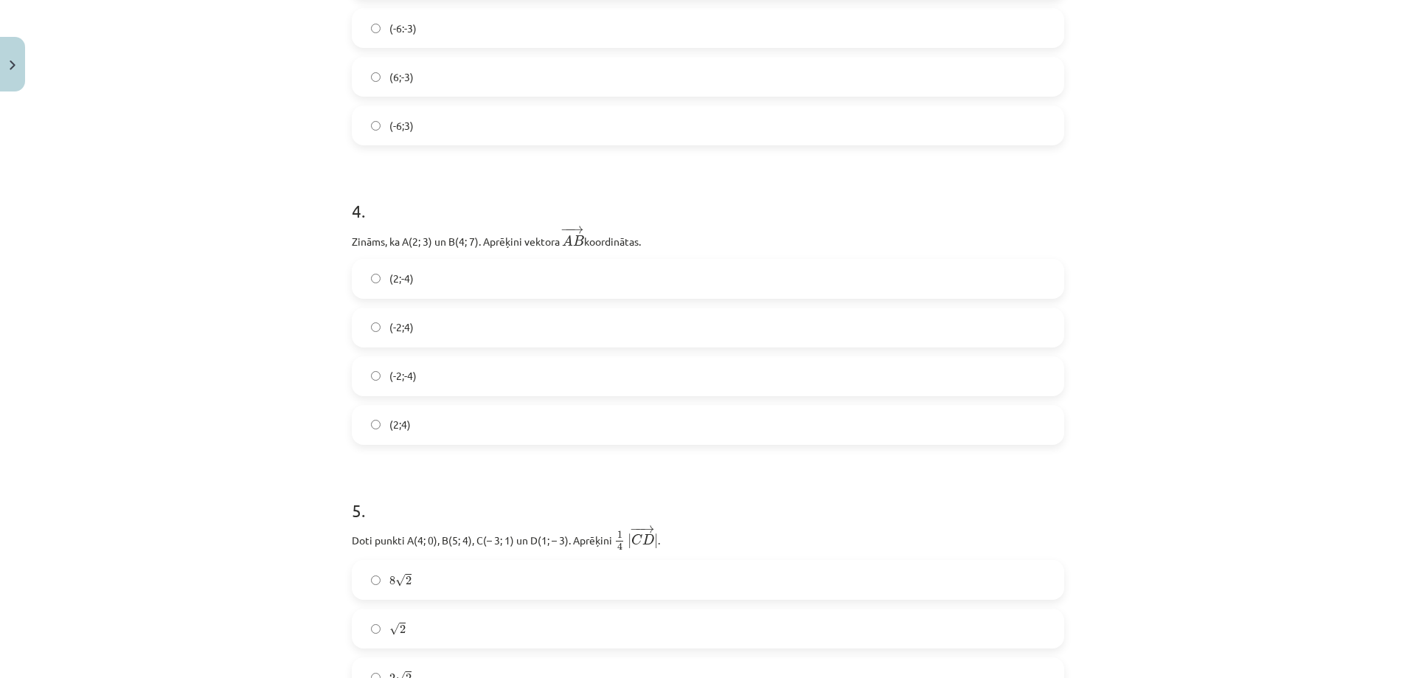
click at [550, 416] on label "(2;4)" at bounding box center [708, 424] width 710 height 37
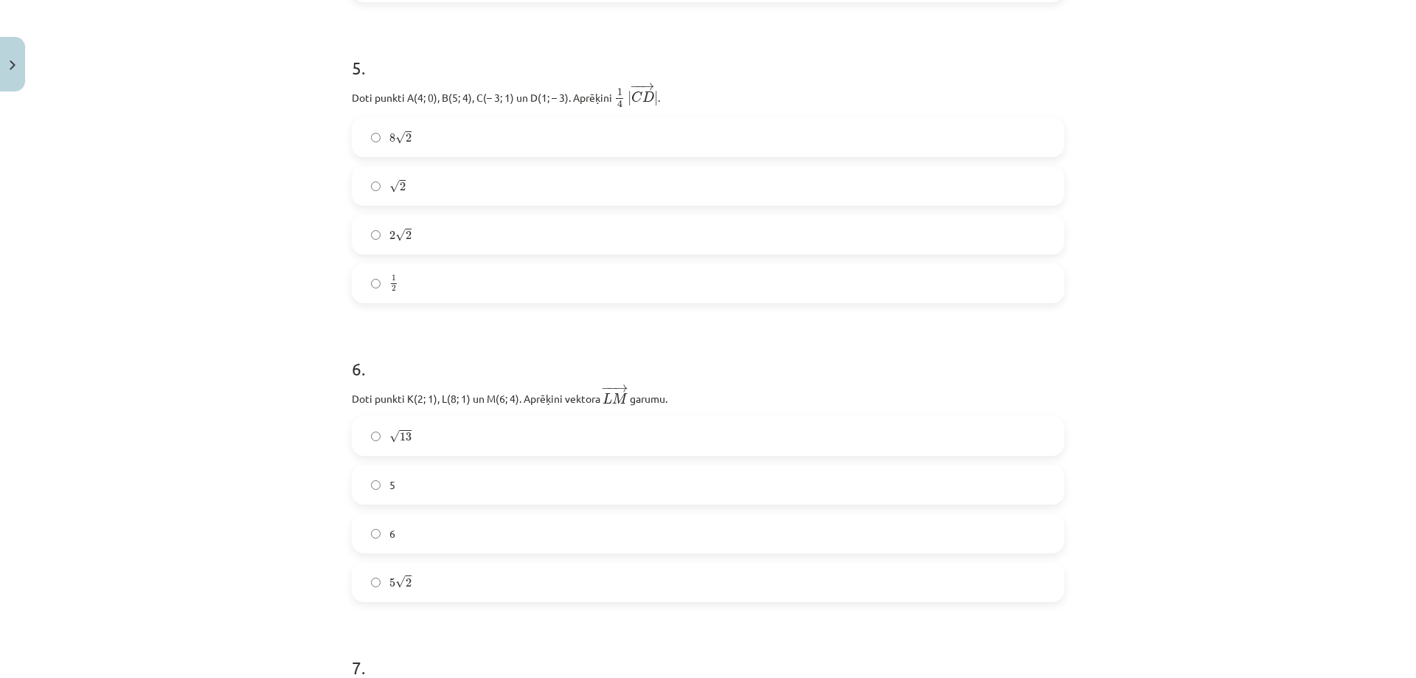
scroll to position [2028, 0]
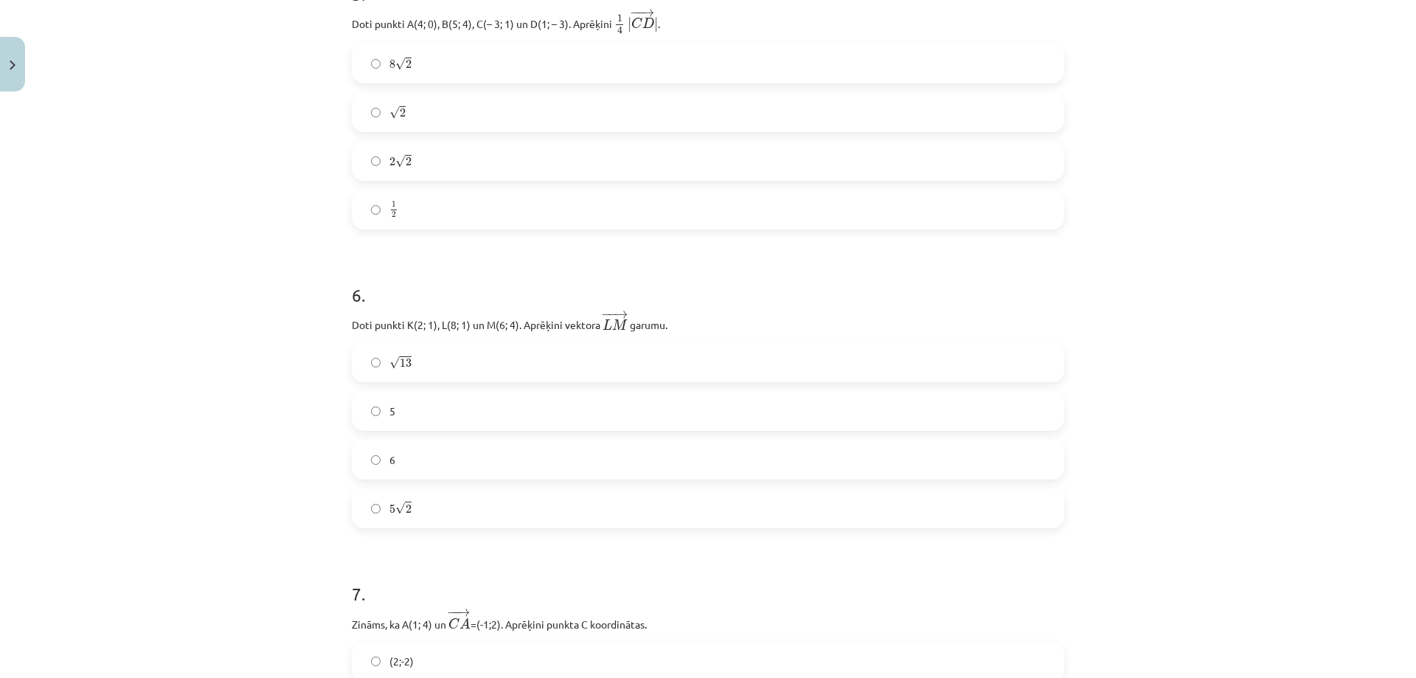
click at [399, 353] on label "√ 13 13" at bounding box center [708, 362] width 710 height 37
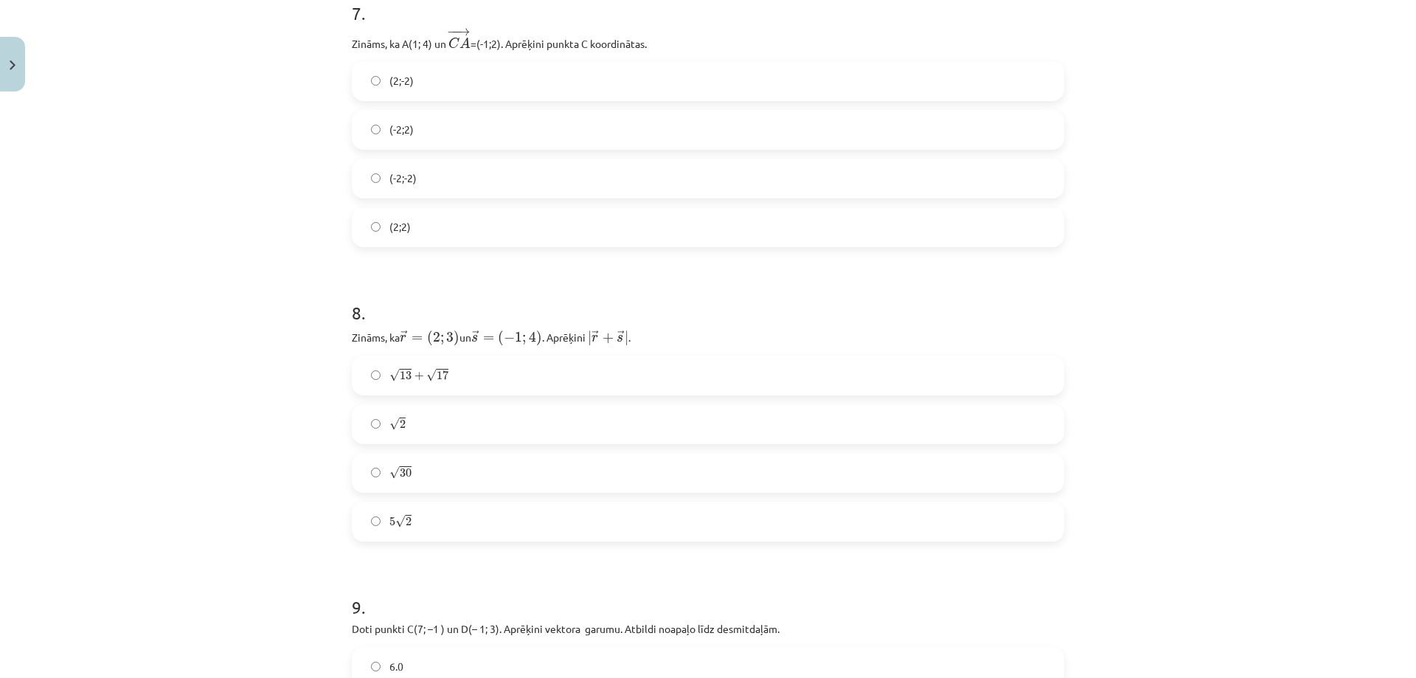
scroll to position [2692, 0]
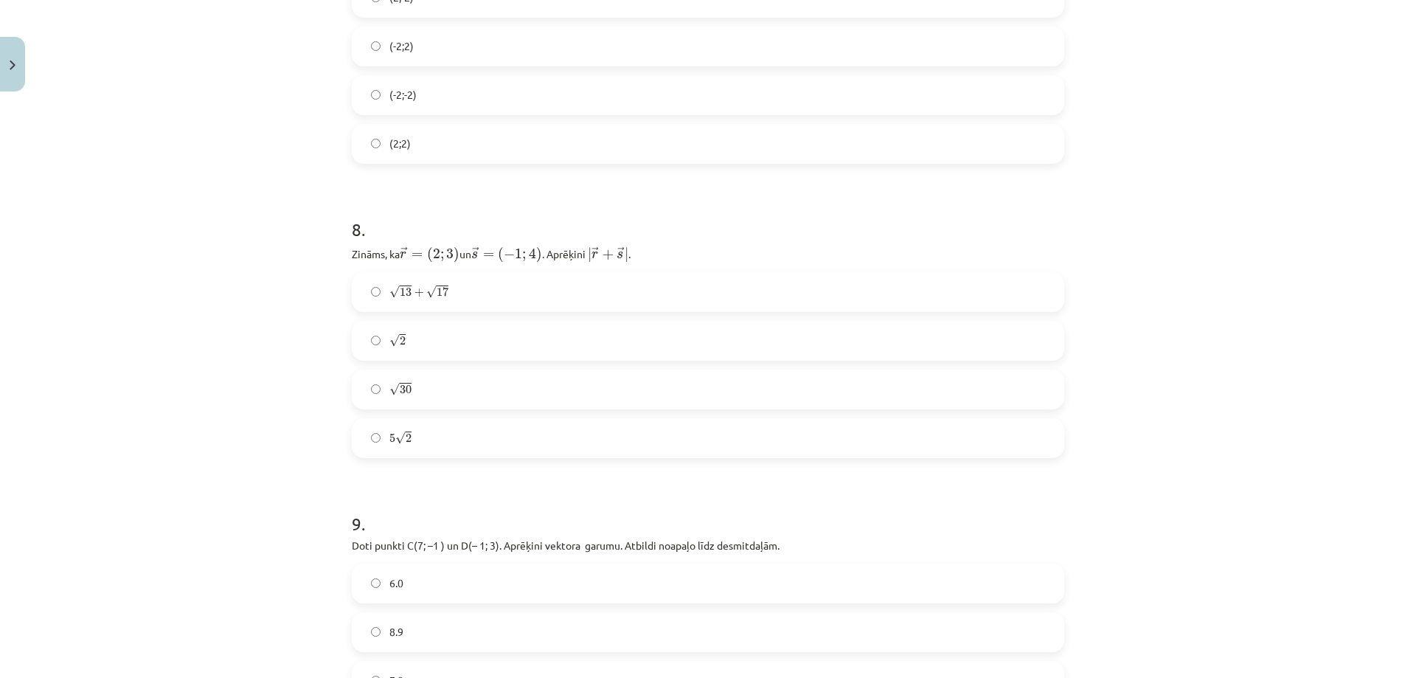
click at [423, 421] on label "5 √ 2 5 2" at bounding box center [708, 438] width 710 height 37
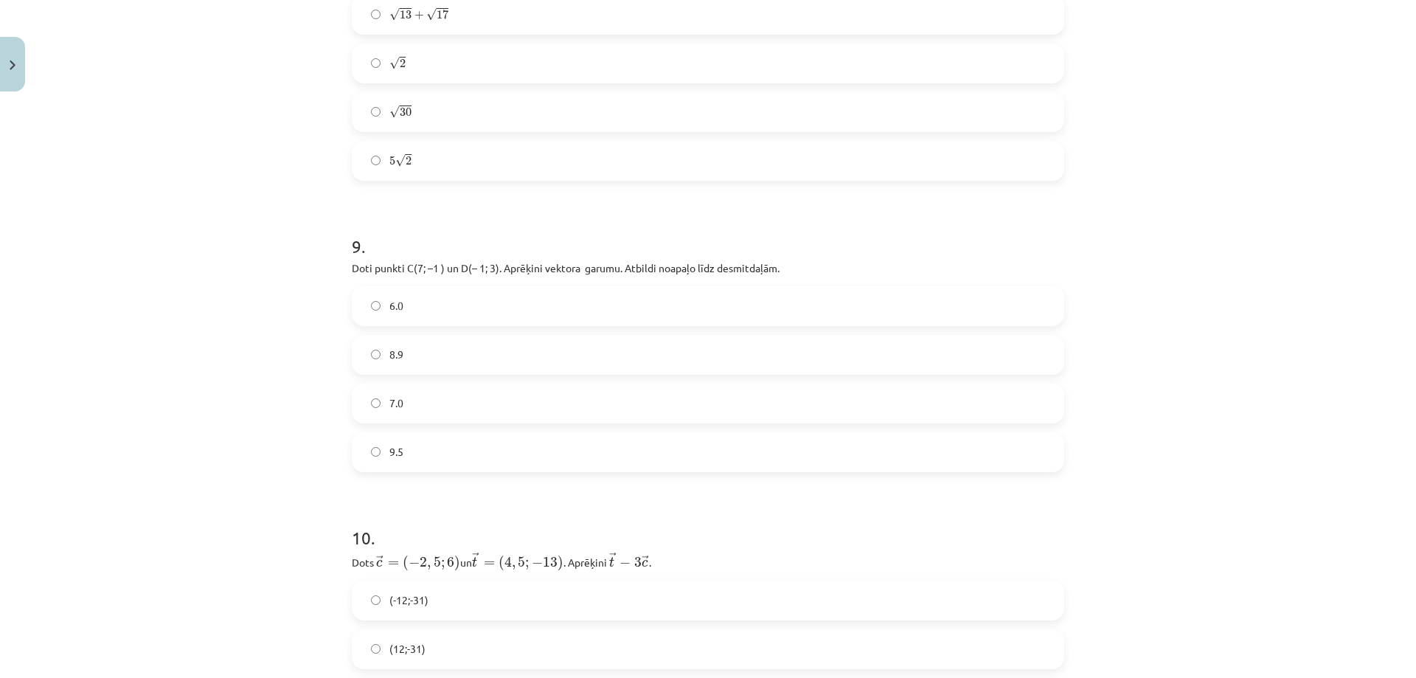
scroll to position [3061, 0]
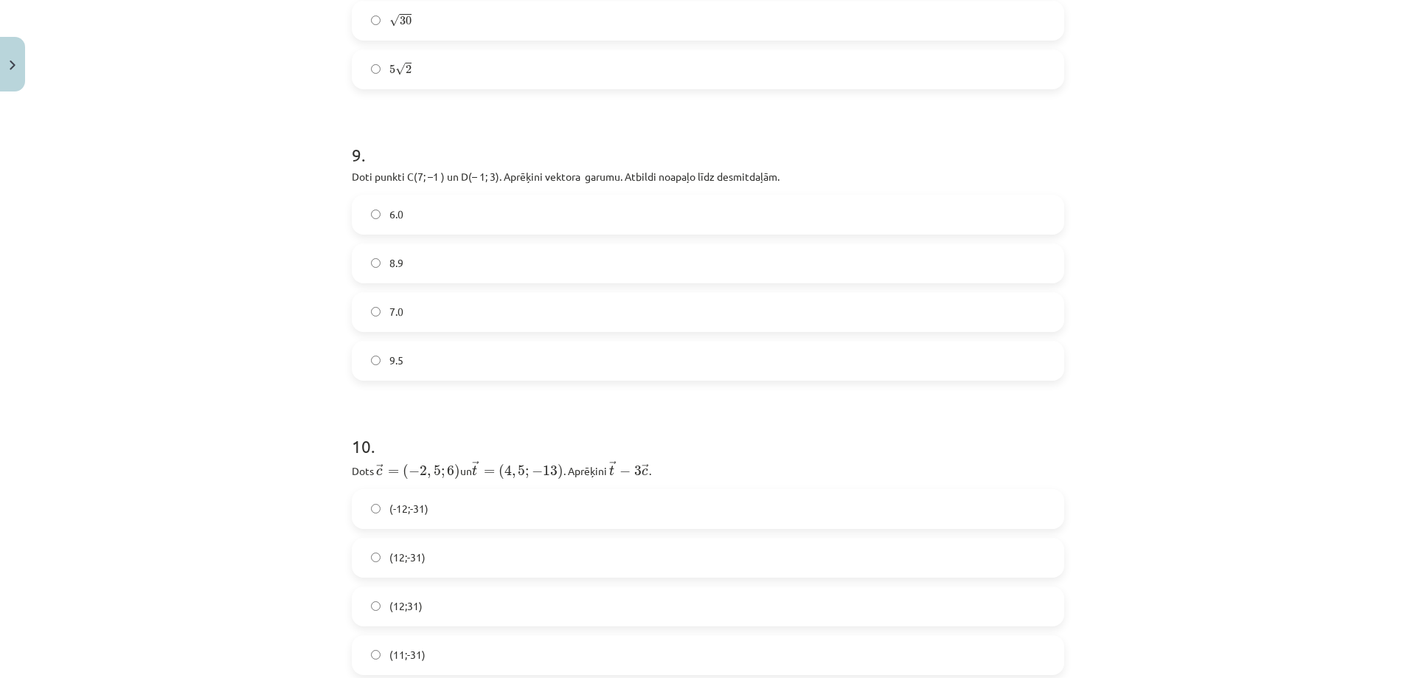
click at [408, 265] on label "8.9" at bounding box center [708, 263] width 710 height 37
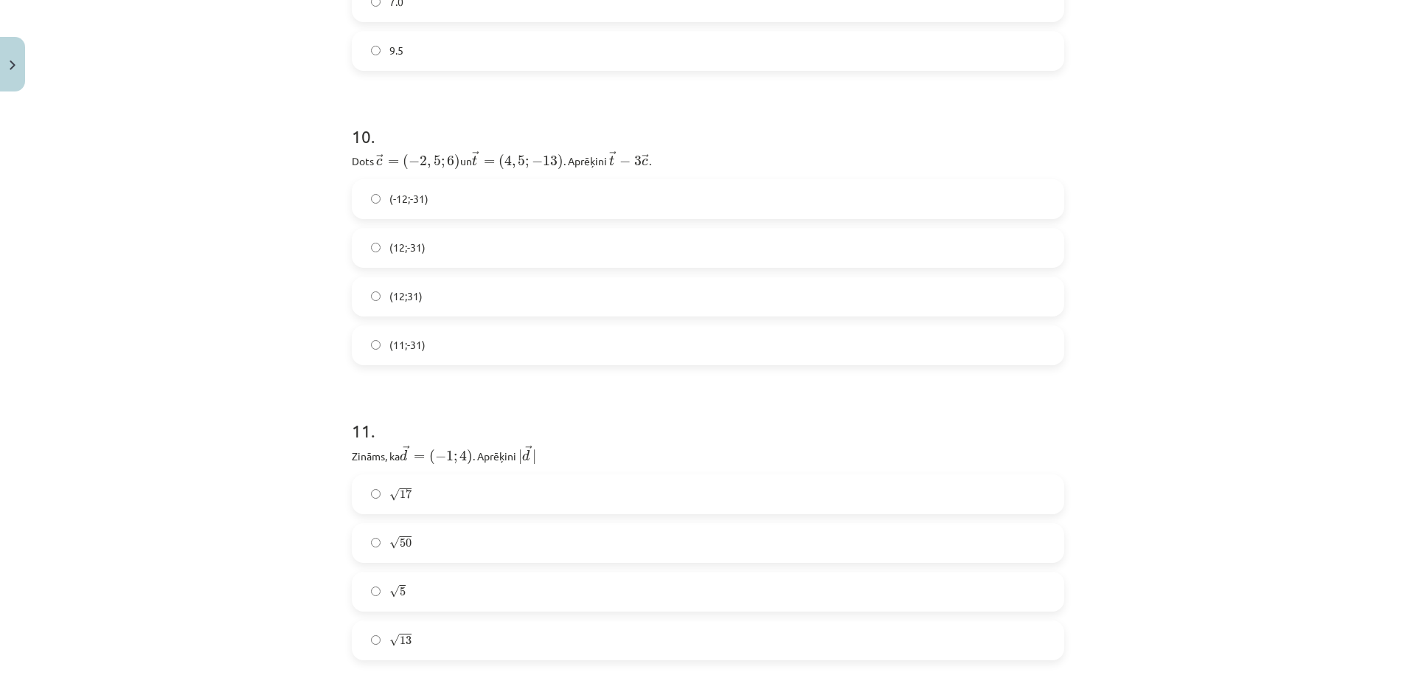
scroll to position [3335, 0]
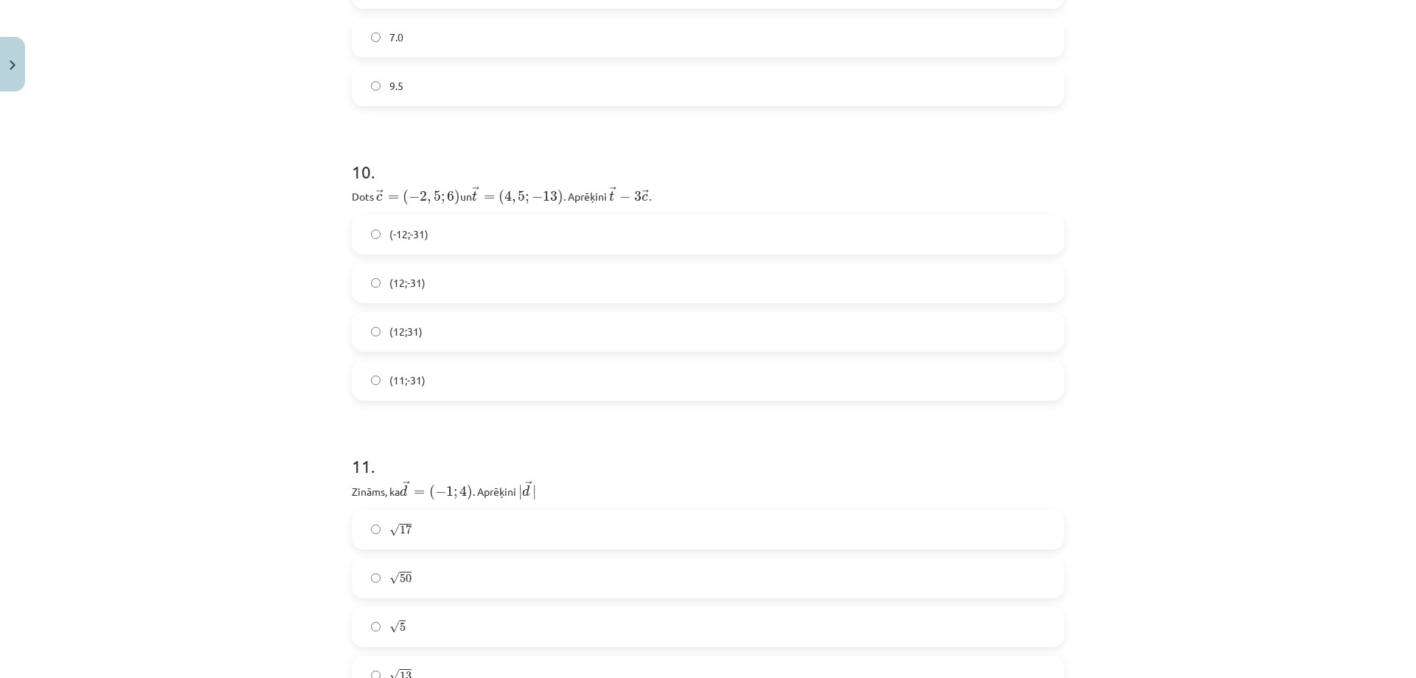
click at [432, 275] on label "(12;-31)" at bounding box center [708, 283] width 710 height 37
click at [428, 391] on label "(11;-31)" at bounding box center [708, 380] width 710 height 37
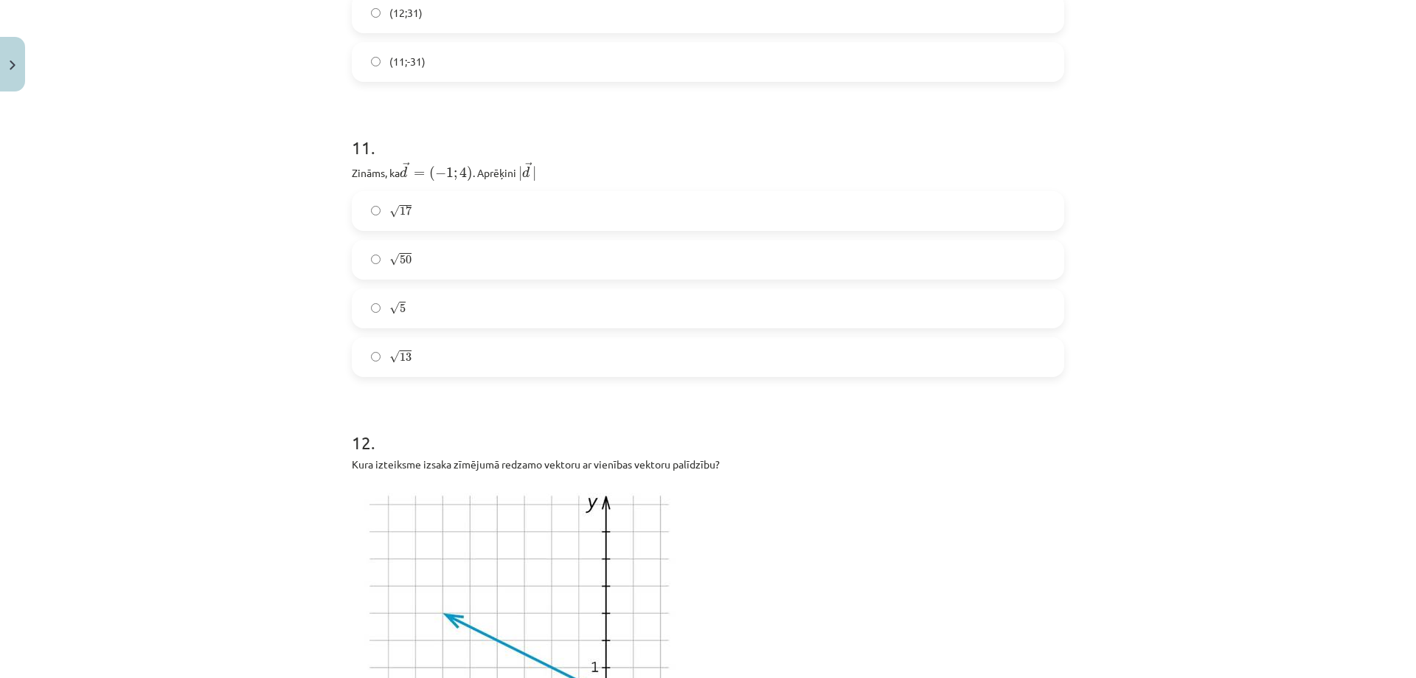
scroll to position [3630, 0]
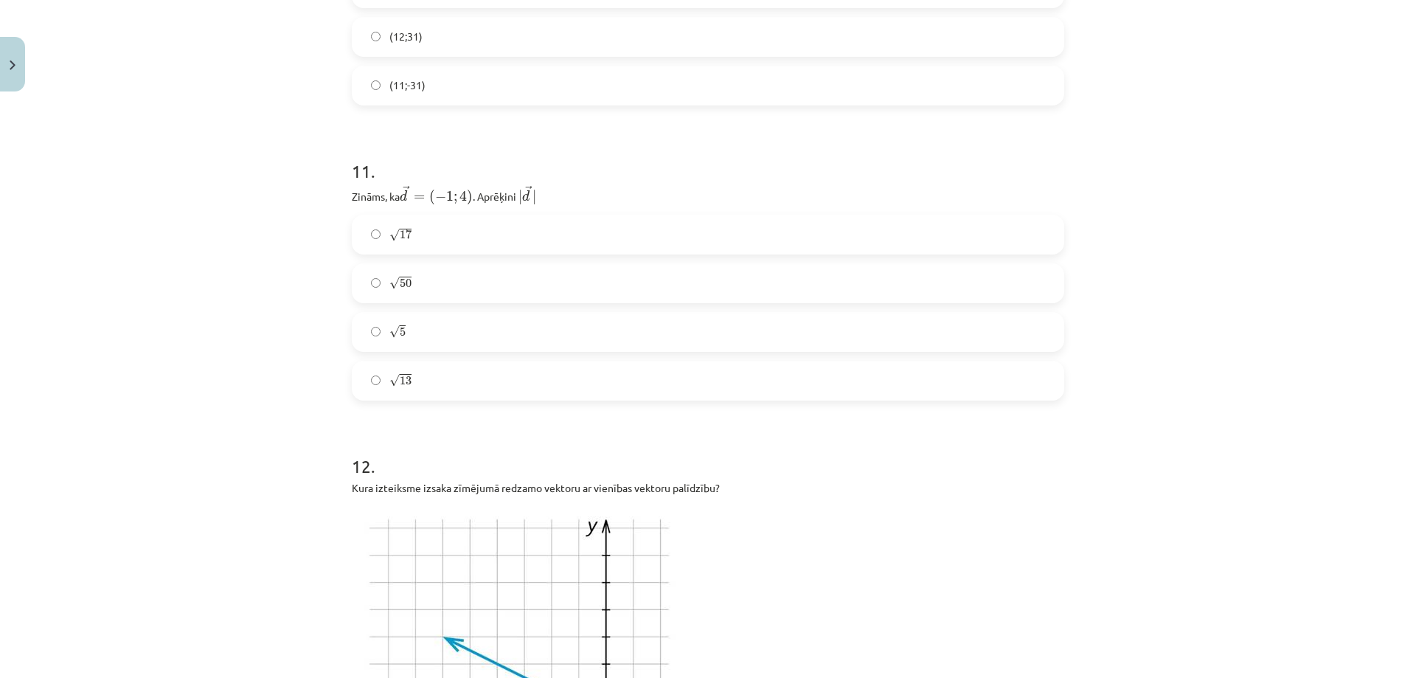
click at [401, 240] on span "√ 17 17" at bounding box center [400, 233] width 22 height 15
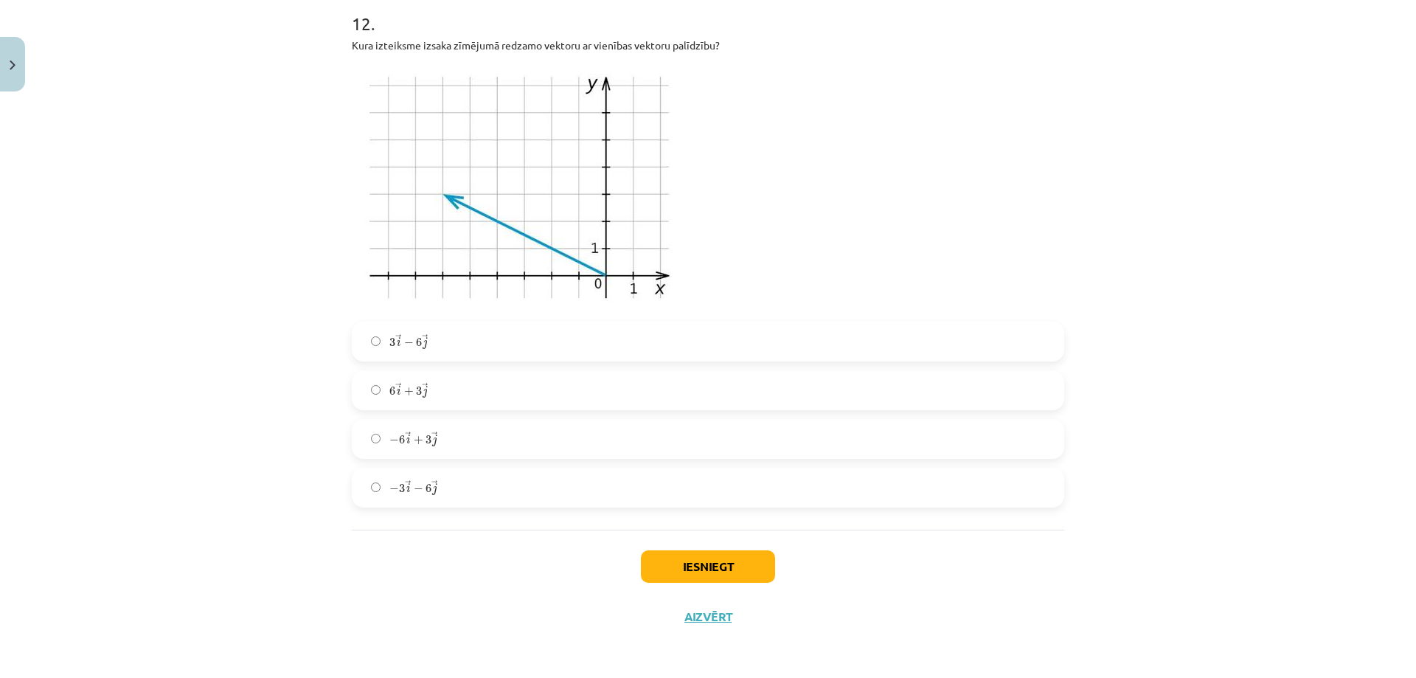
scroll to position [3999, 0]
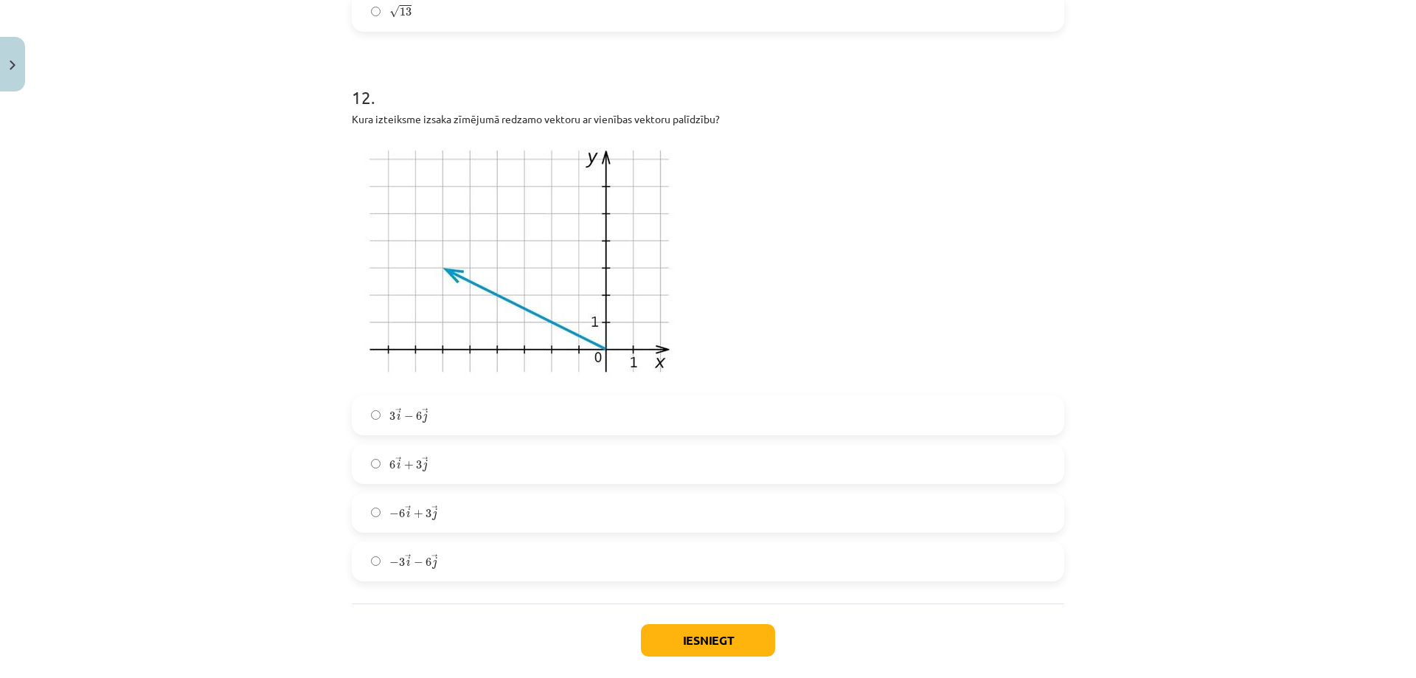
click at [460, 514] on label "− 6 → i + 3 → j − 6 i → + 3 j →" at bounding box center [708, 512] width 710 height 37
click at [653, 631] on button "Iesniegt" at bounding box center [708, 640] width 134 height 32
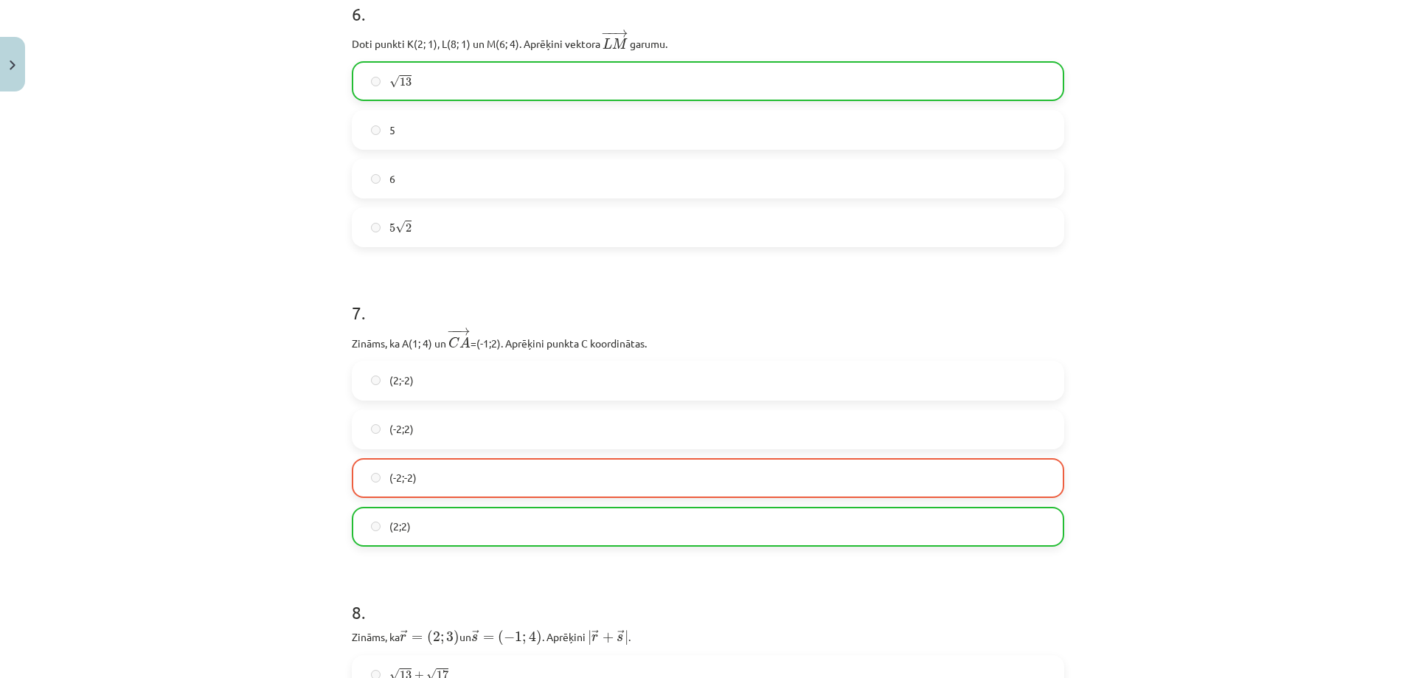
scroll to position [2155, 0]
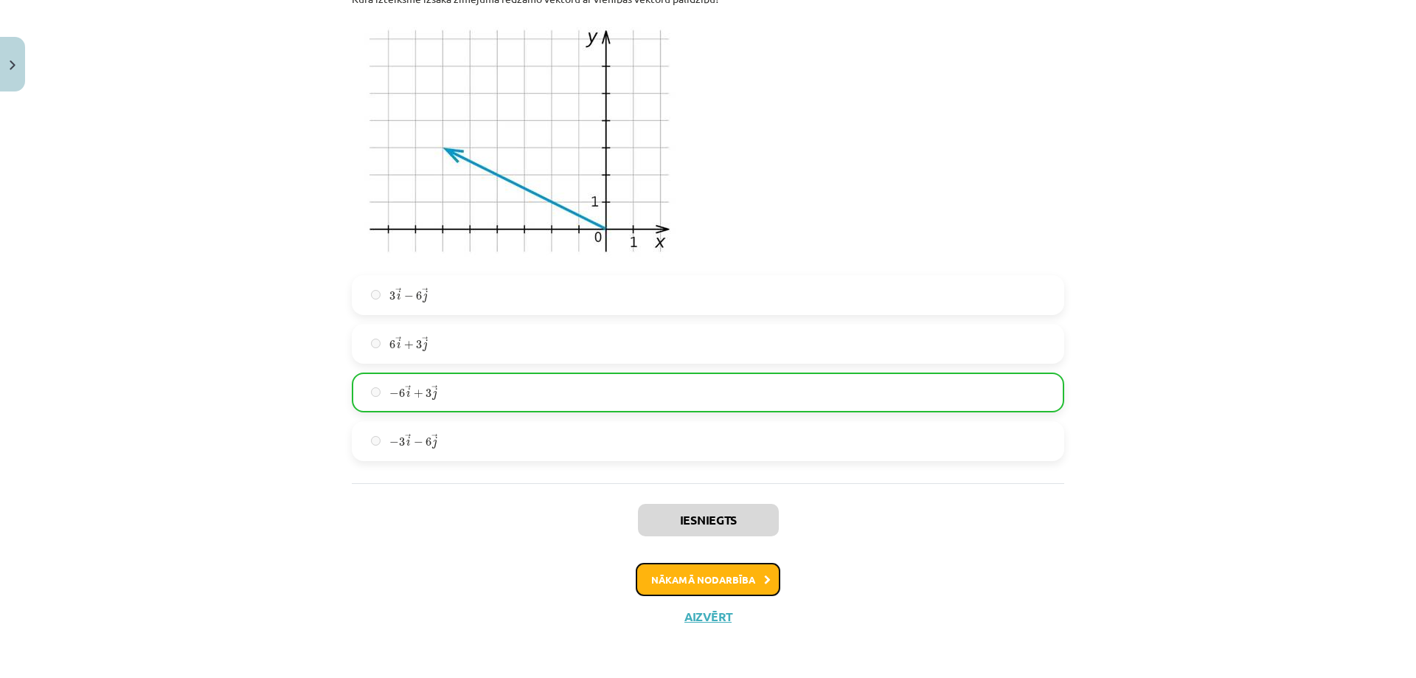
click at [731, 579] on button "Nākamā nodarbība" at bounding box center [708, 580] width 145 height 34
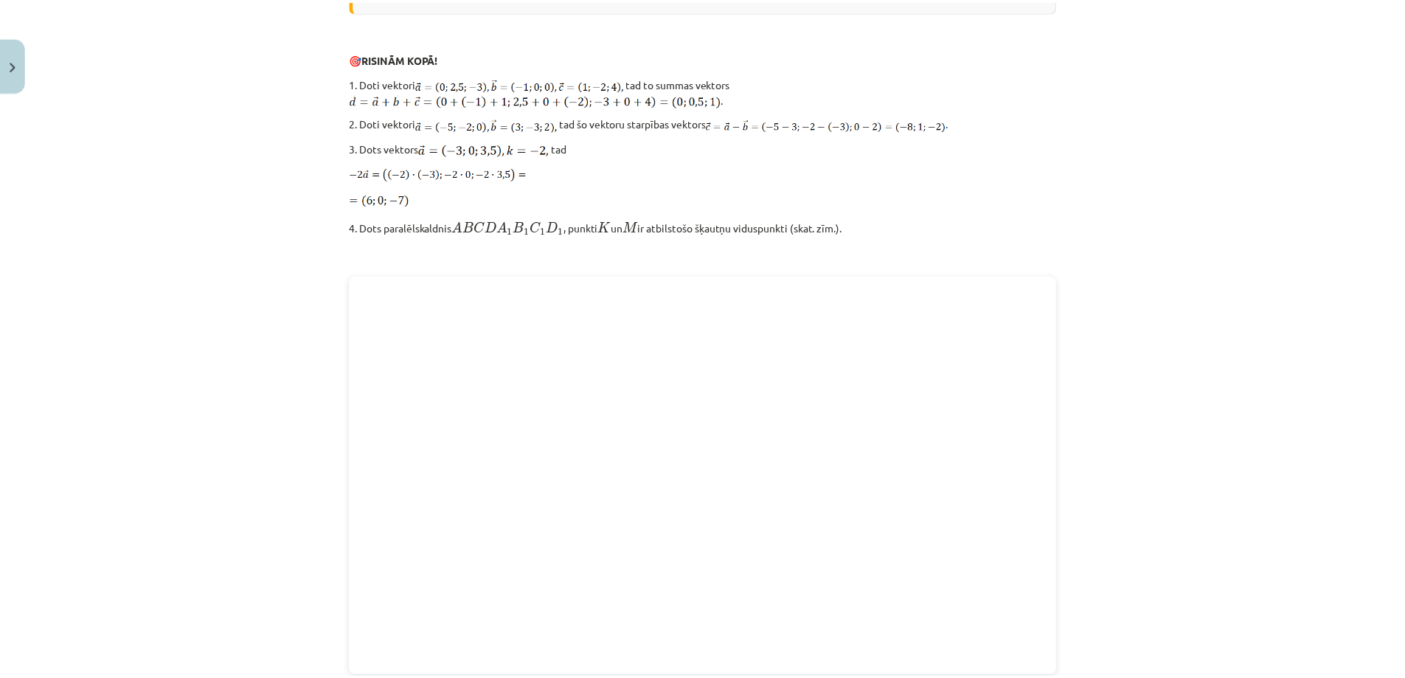
scroll to position [1906, 0]
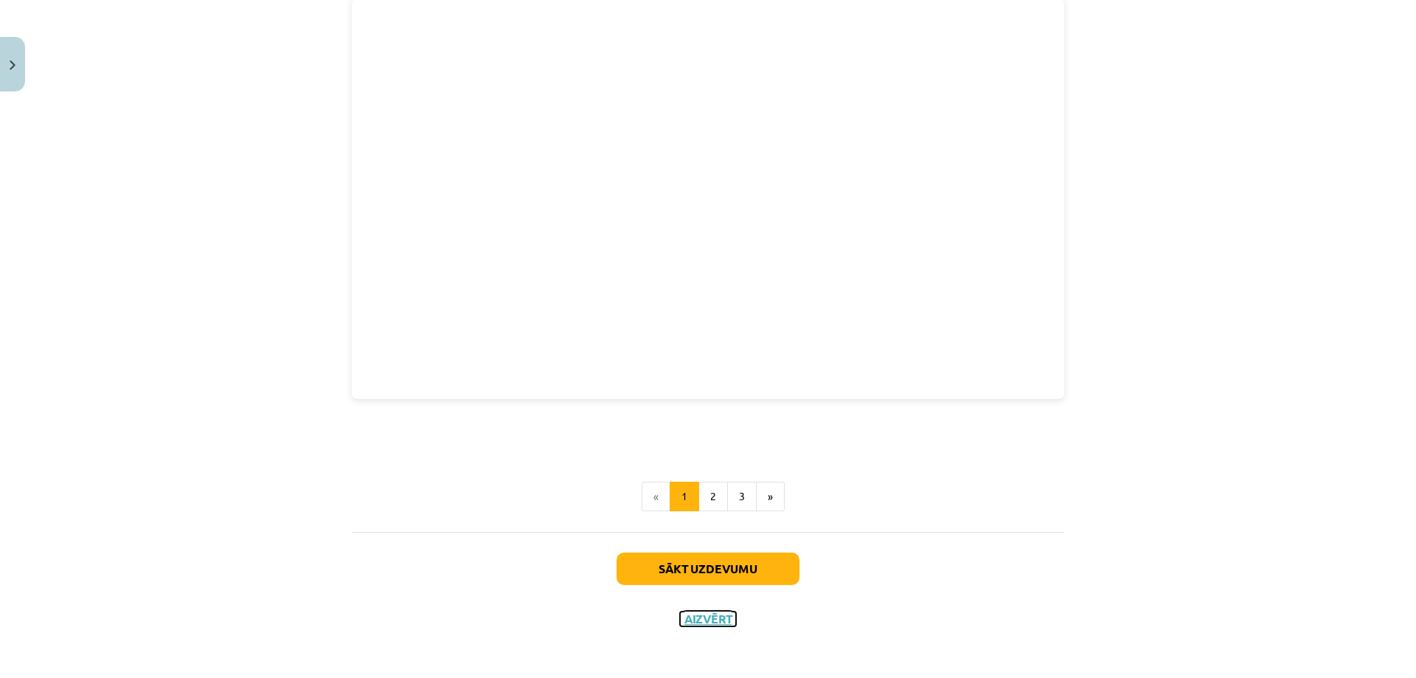
click at [704, 613] on button "Aizvērt" at bounding box center [708, 618] width 56 height 15
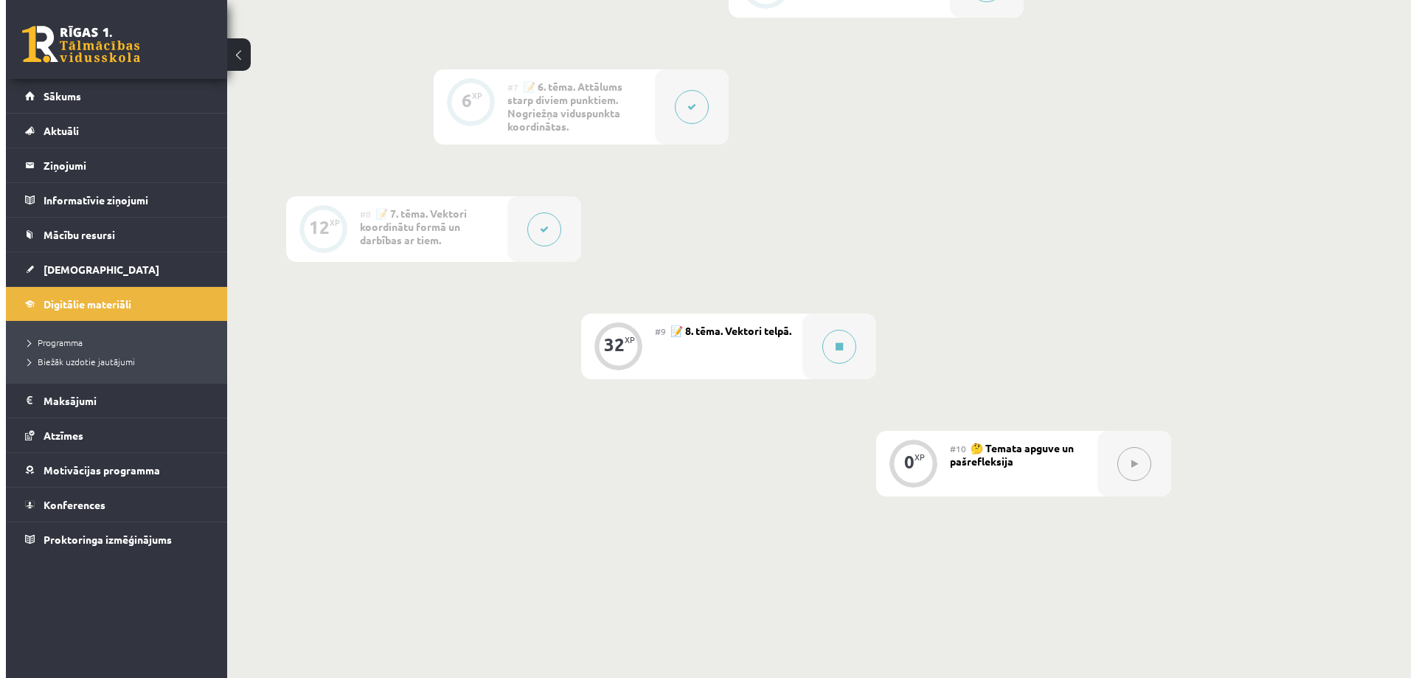
scroll to position [1033, 0]
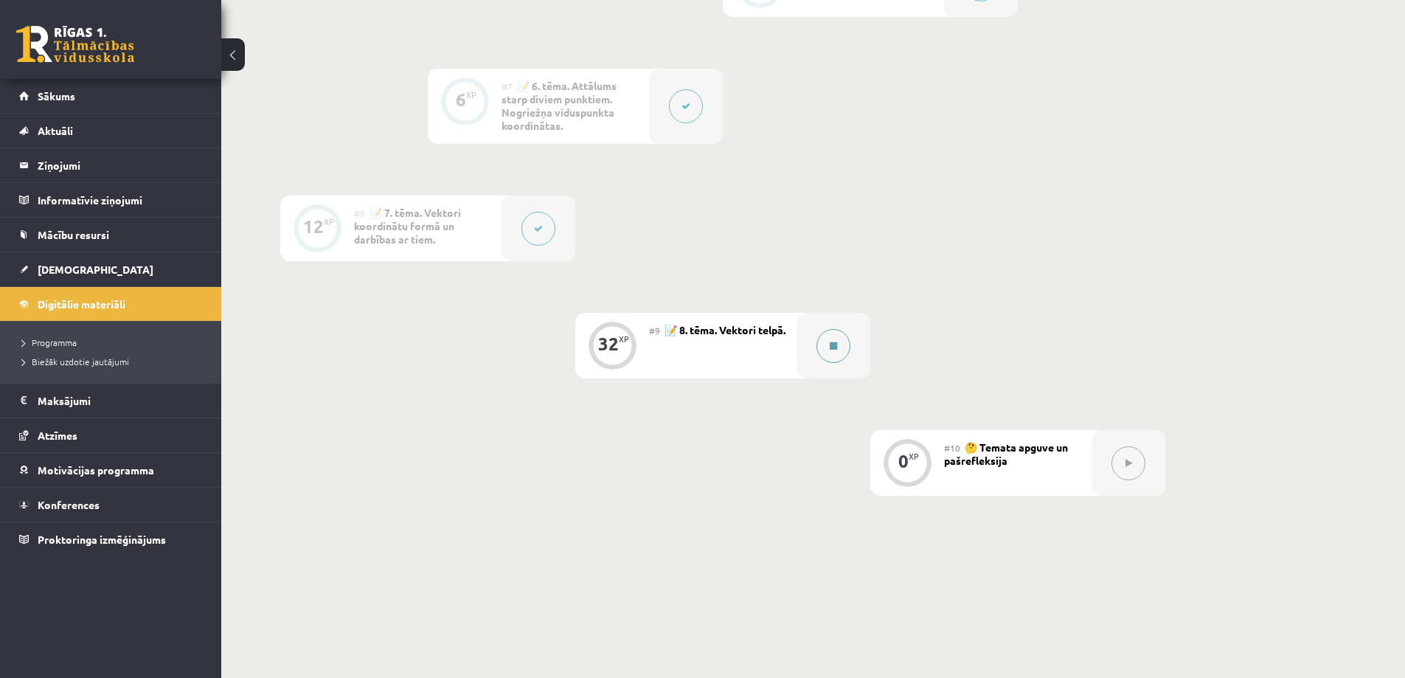
click at [820, 353] on button at bounding box center [834, 346] width 34 height 34
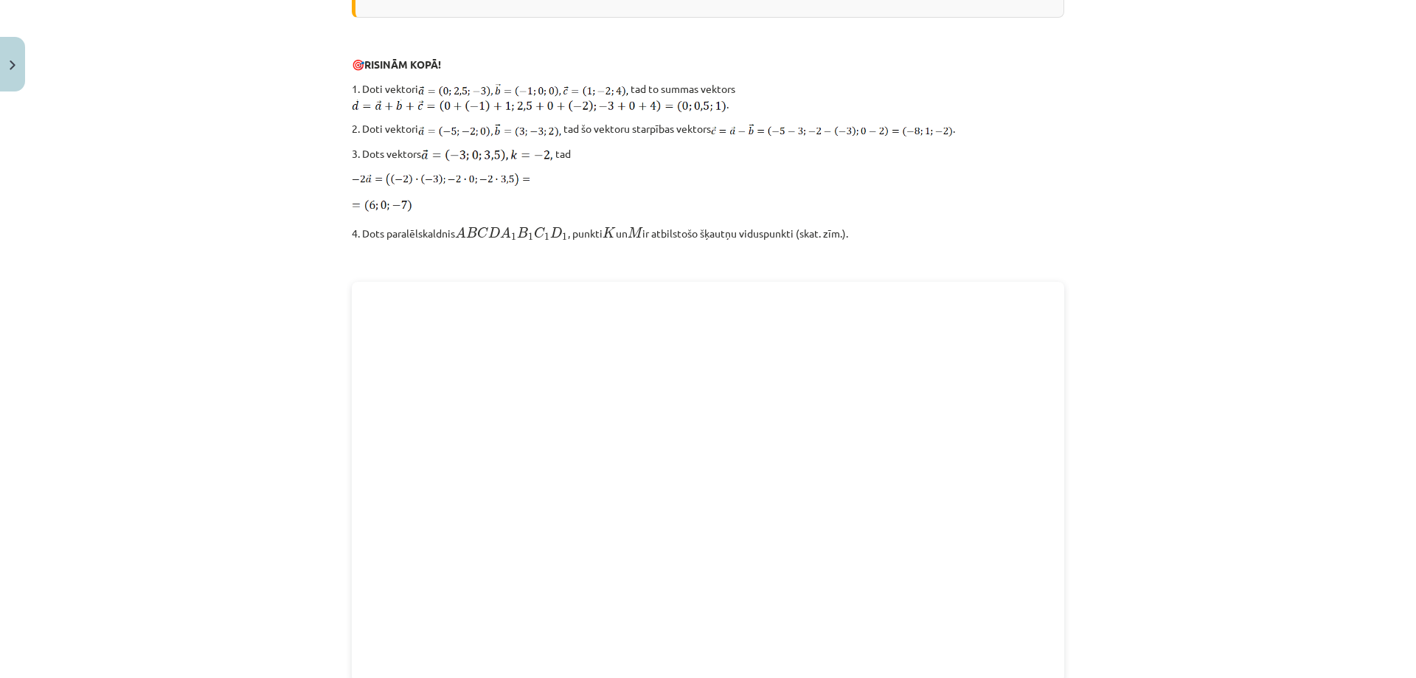
scroll to position [1906, 0]
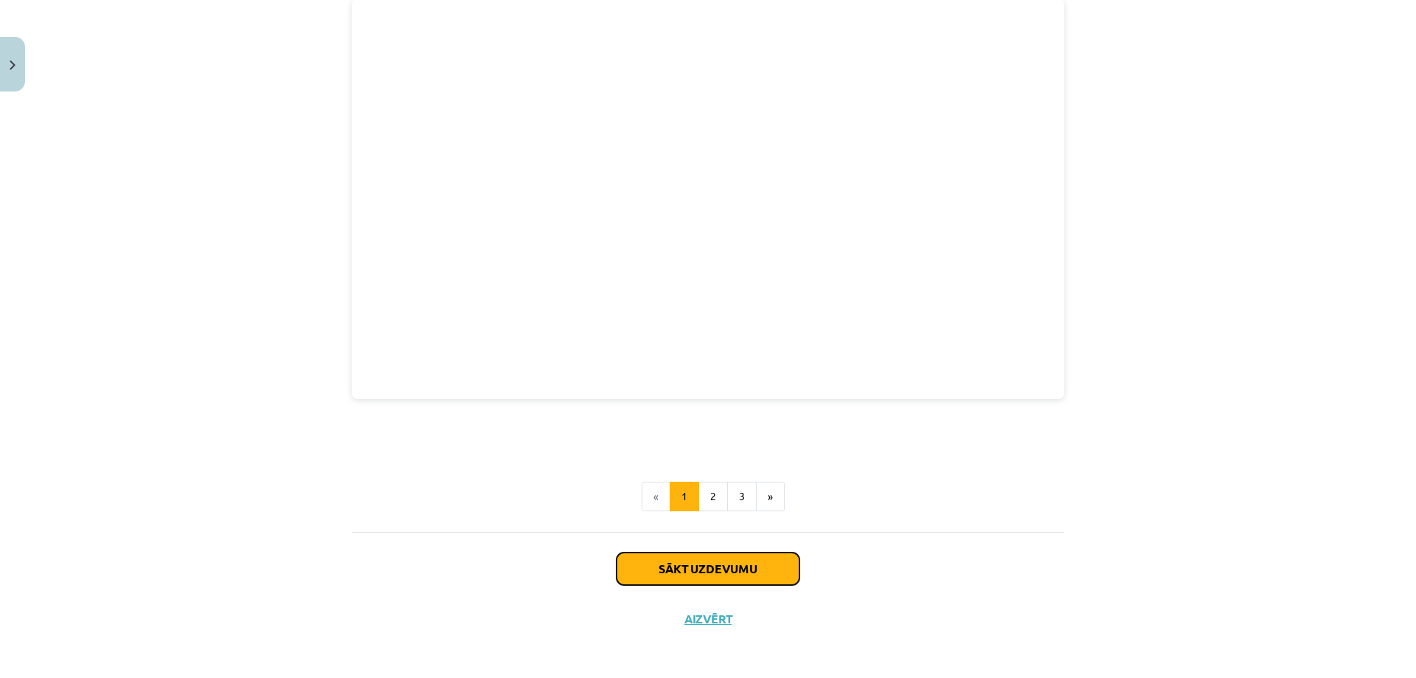
click at [765, 558] on button "Sākt uzdevumu" at bounding box center [708, 568] width 183 height 32
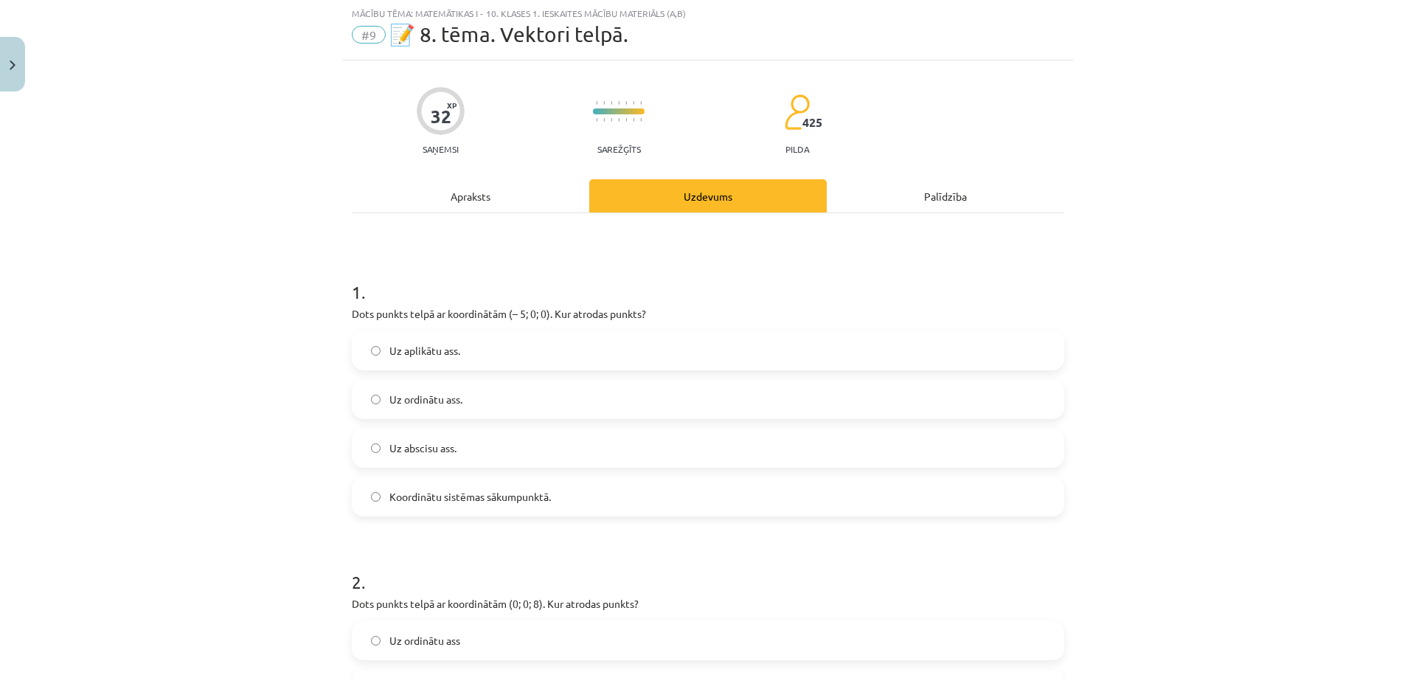
scroll to position [37, 0]
click at [429, 443] on span "Uz abscisu ass." at bounding box center [422, 448] width 67 height 15
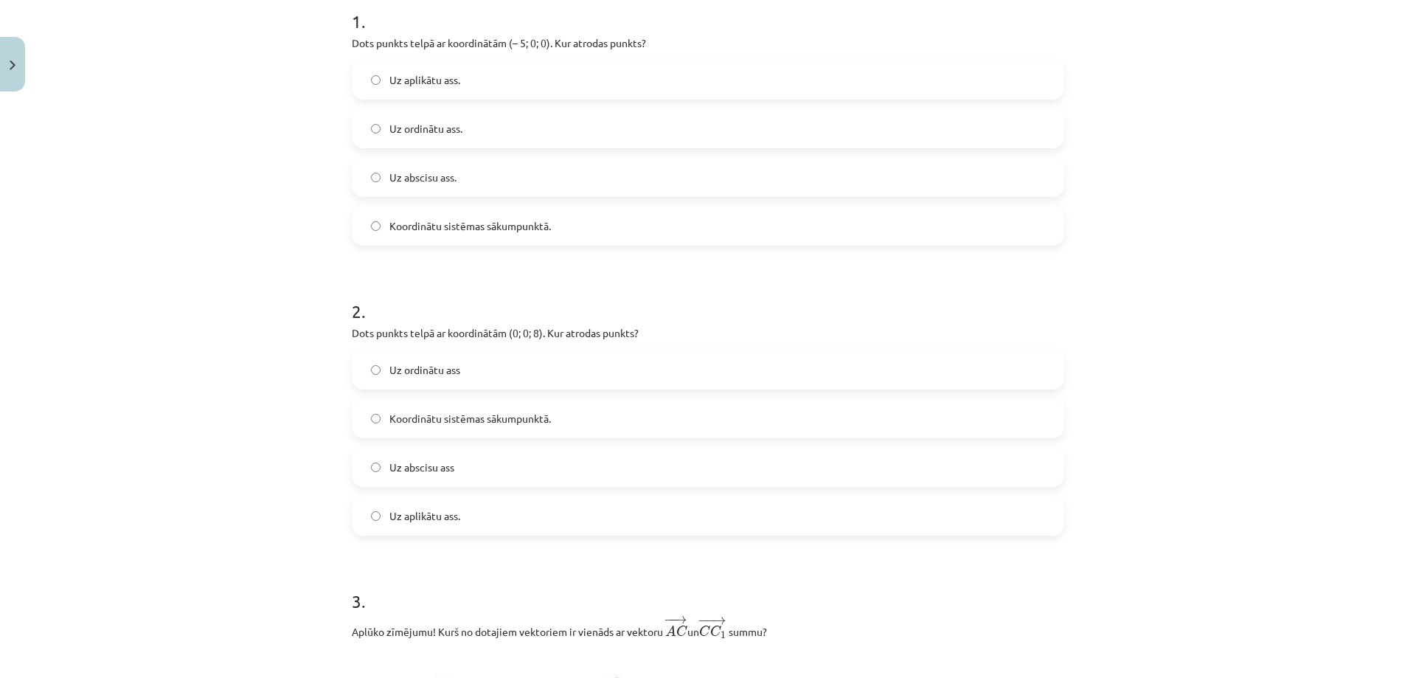
scroll to position [332, 0]
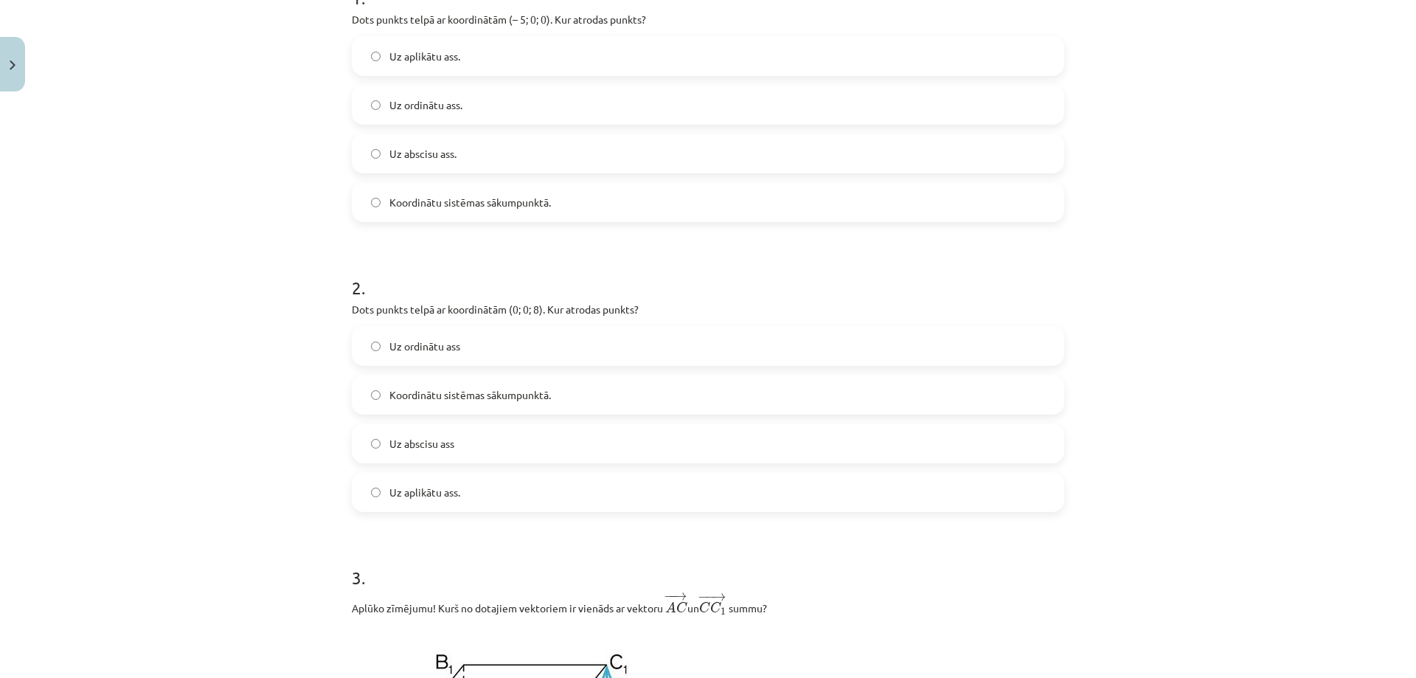
click at [436, 502] on label "Uz aplikātu ass." at bounding box center [708, 492] width 710 height 37
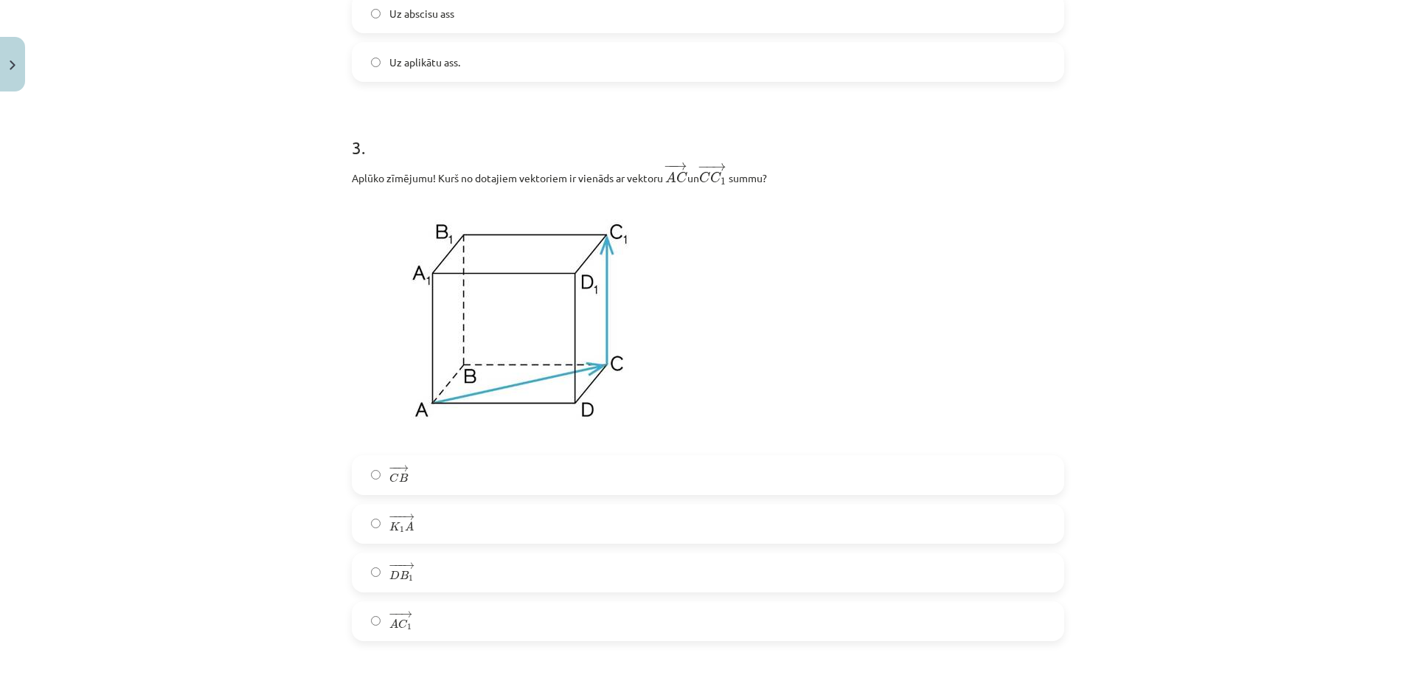
scroll to position [774, 0]
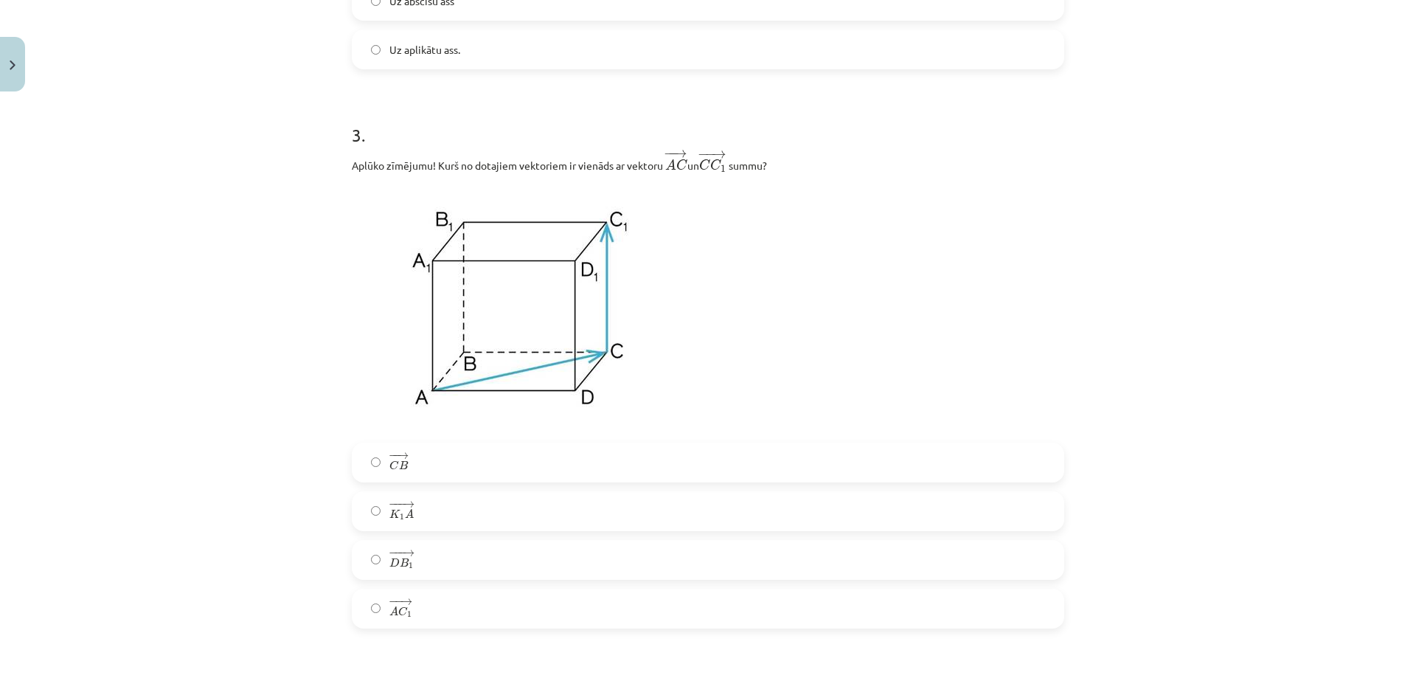
click at [407, 615] on span "1" at bounding box center [409, 614] width 4 height 7
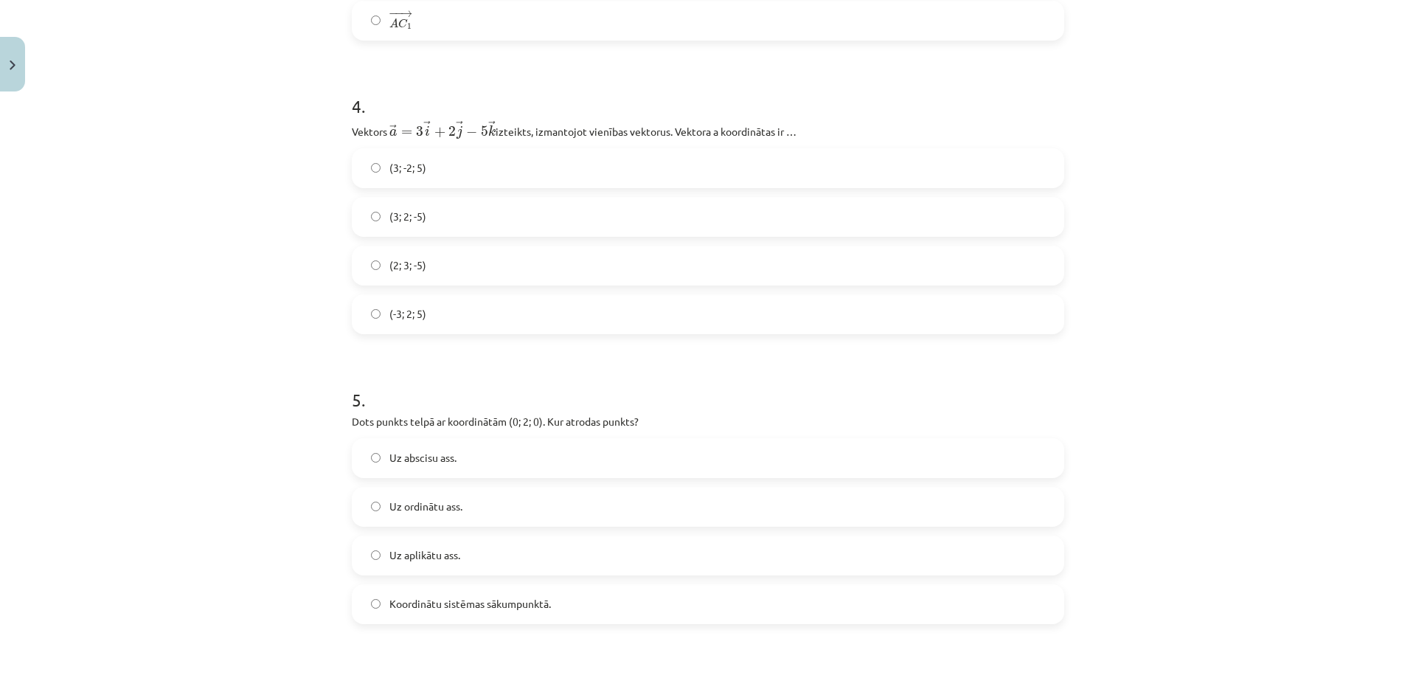
scroll to position [1365, 0]
click at [431, 221] on label "(3; 2; -5)" at bounding box center [708, 214] width 710 height 37
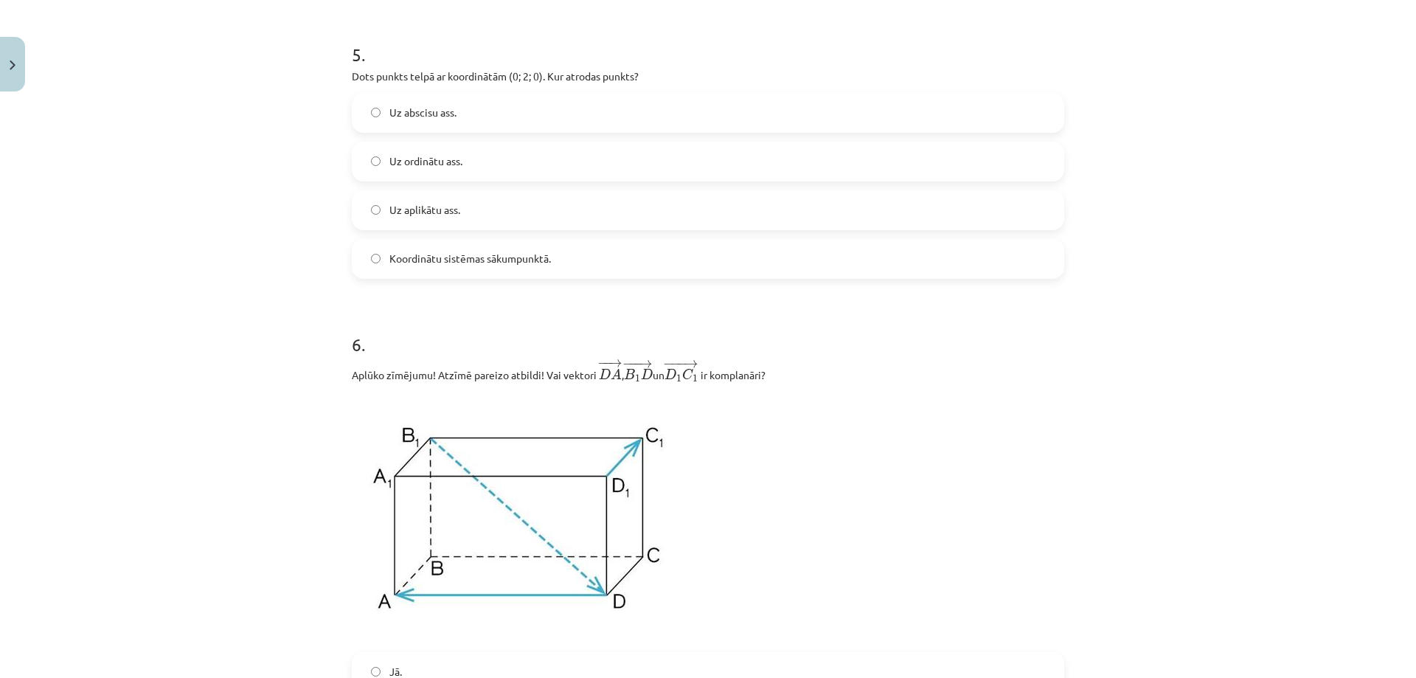
scroll to position [1733, 0]
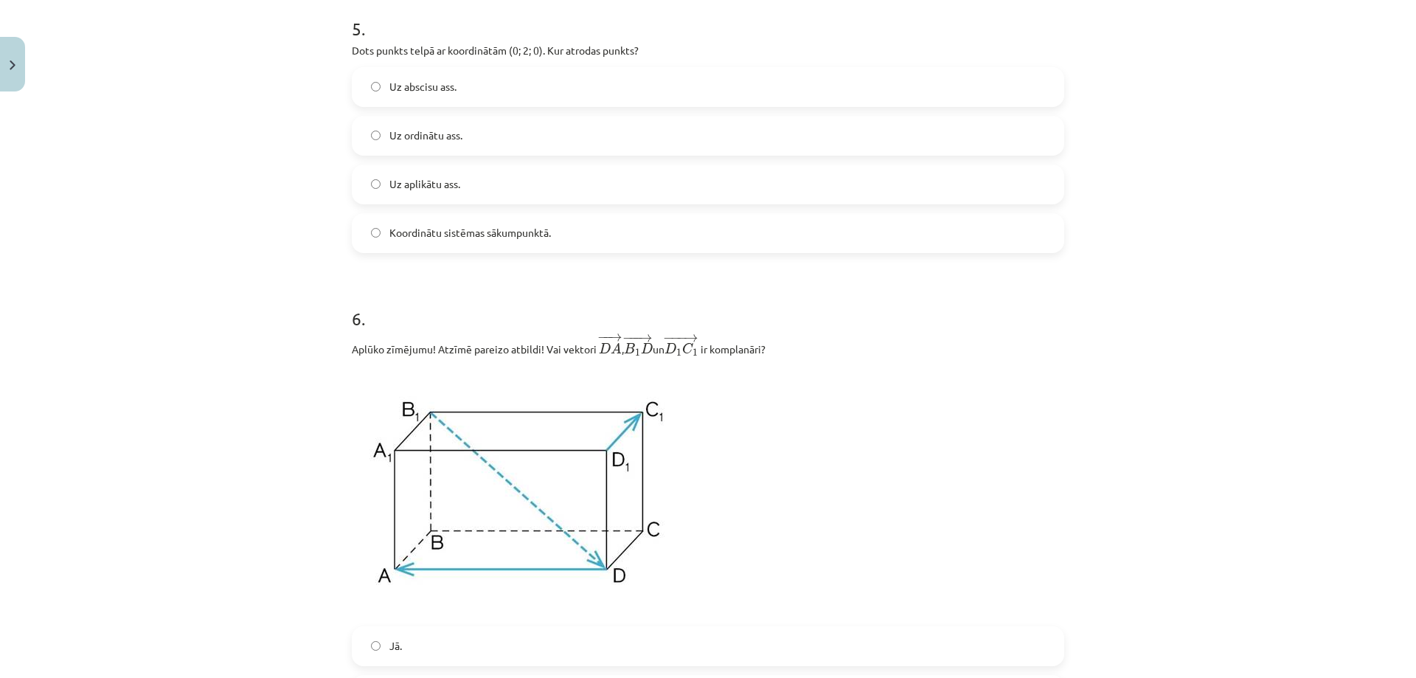
click at [499, 123] on label "Uz ordinātu ass." at bounding box center [708, 135] width 710 height 37
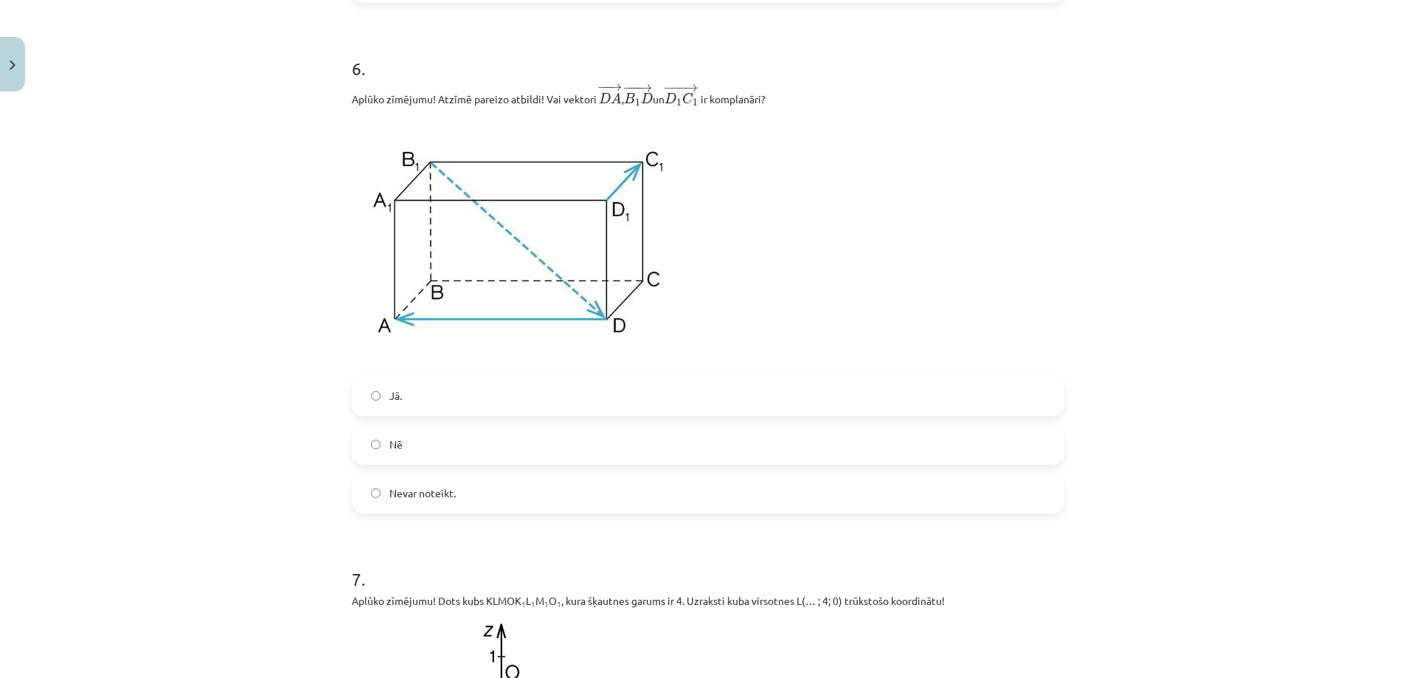
scroll to position [2028, 0]
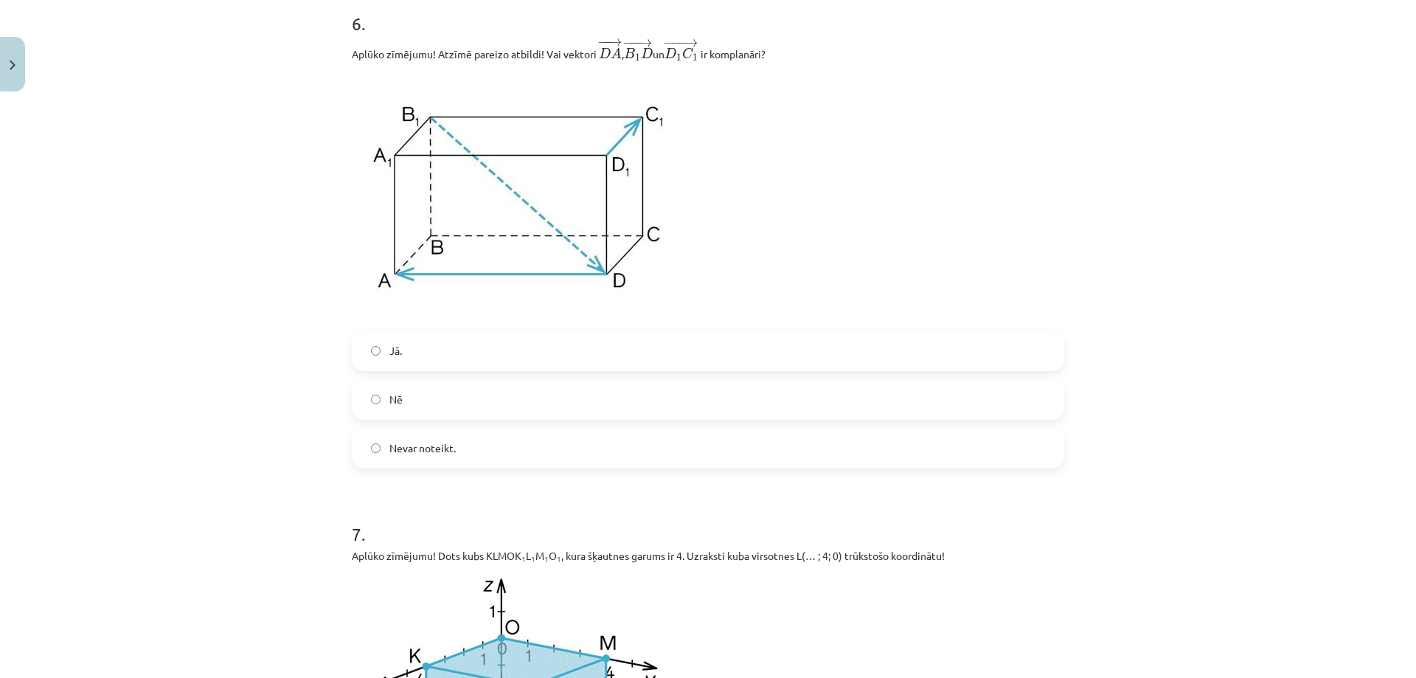
click at [434, 395] on label "Nē" at bounding box center [708, 399] width 710 height 37
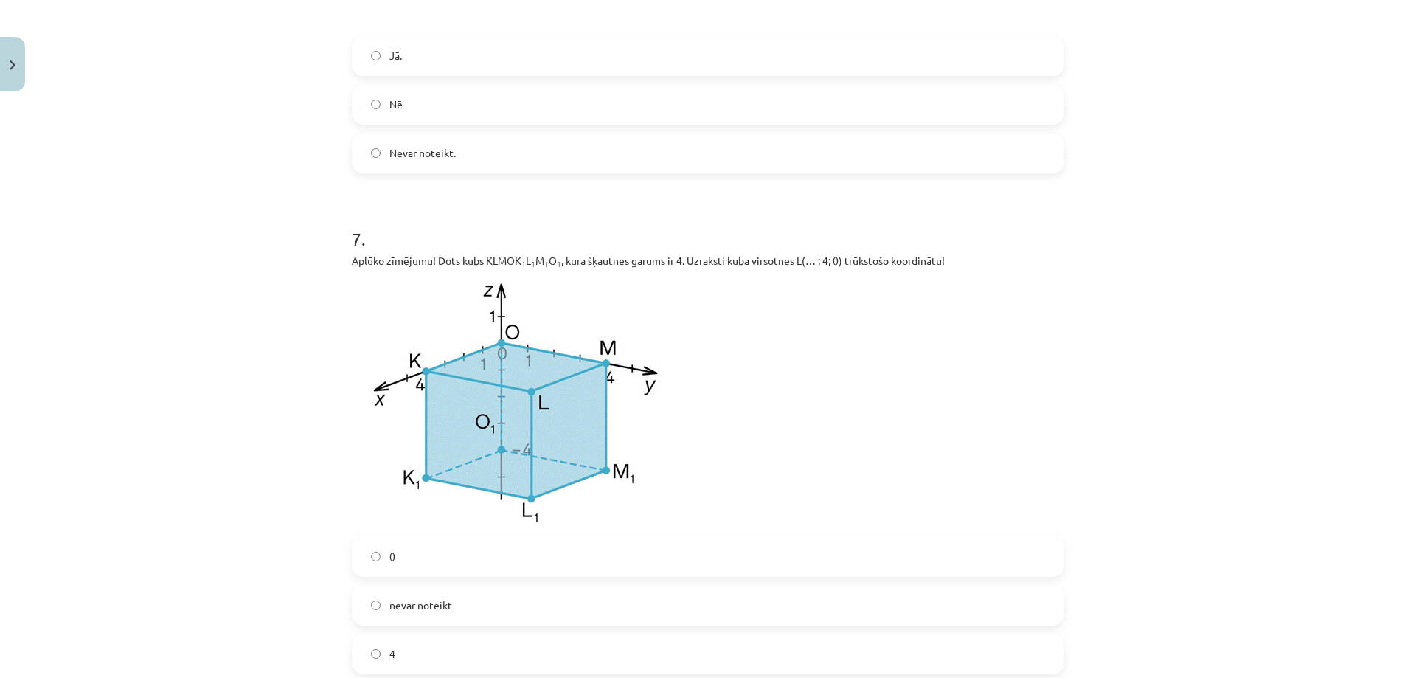
scroll to position [2397, 0]
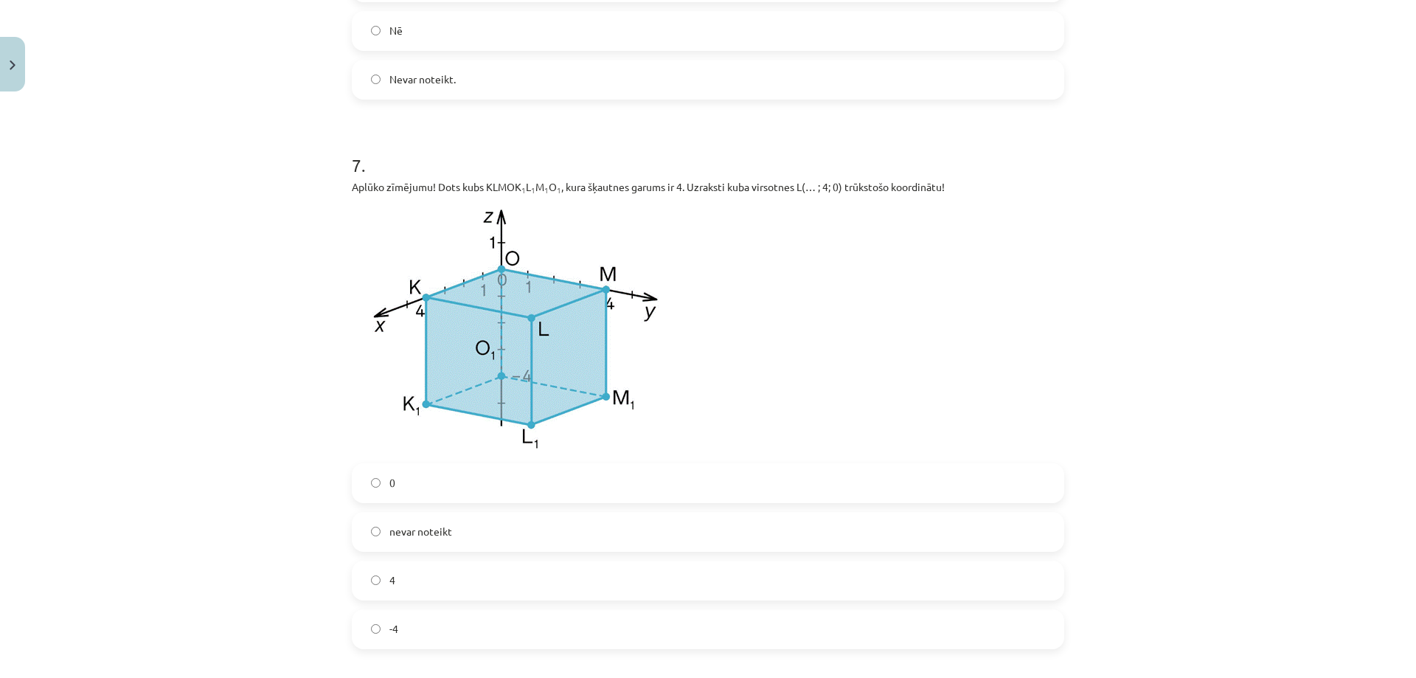
click at [407, 589] on label "4" at bounding box center [708, 580] width 710 height 37
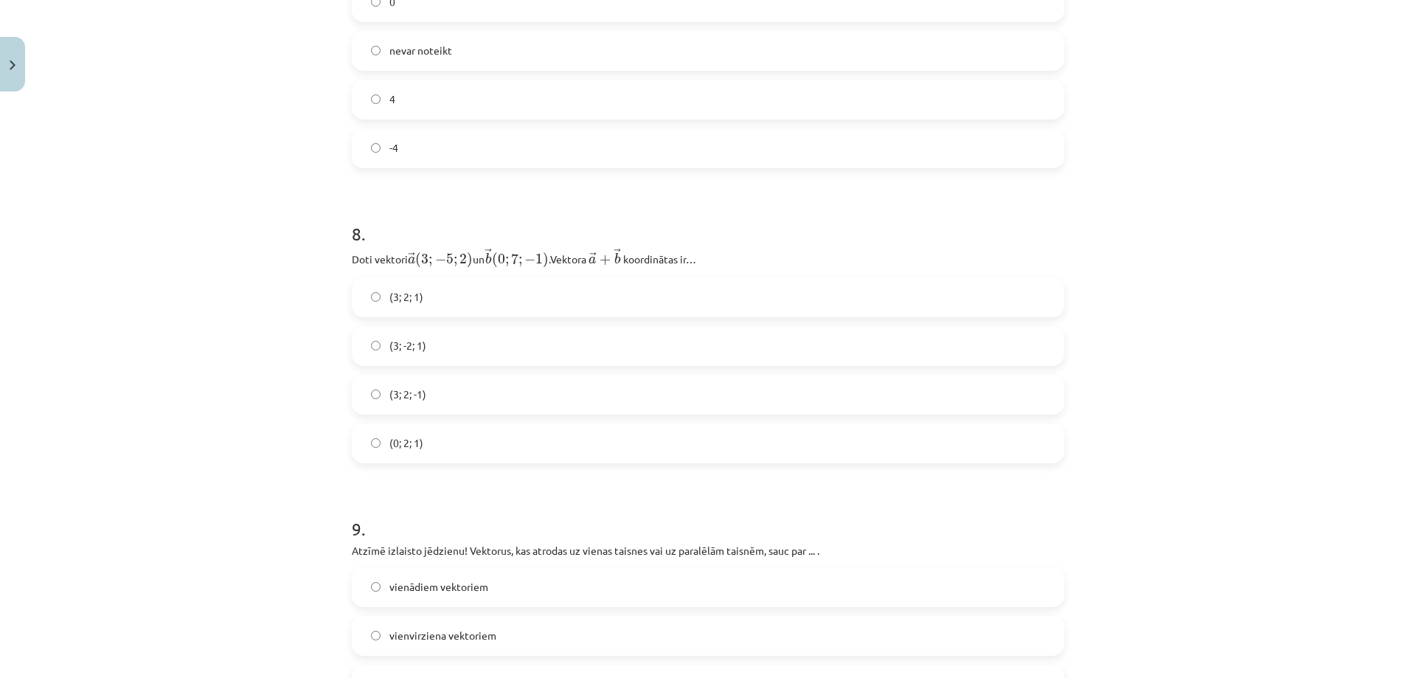
scroll to position [2913, 0]
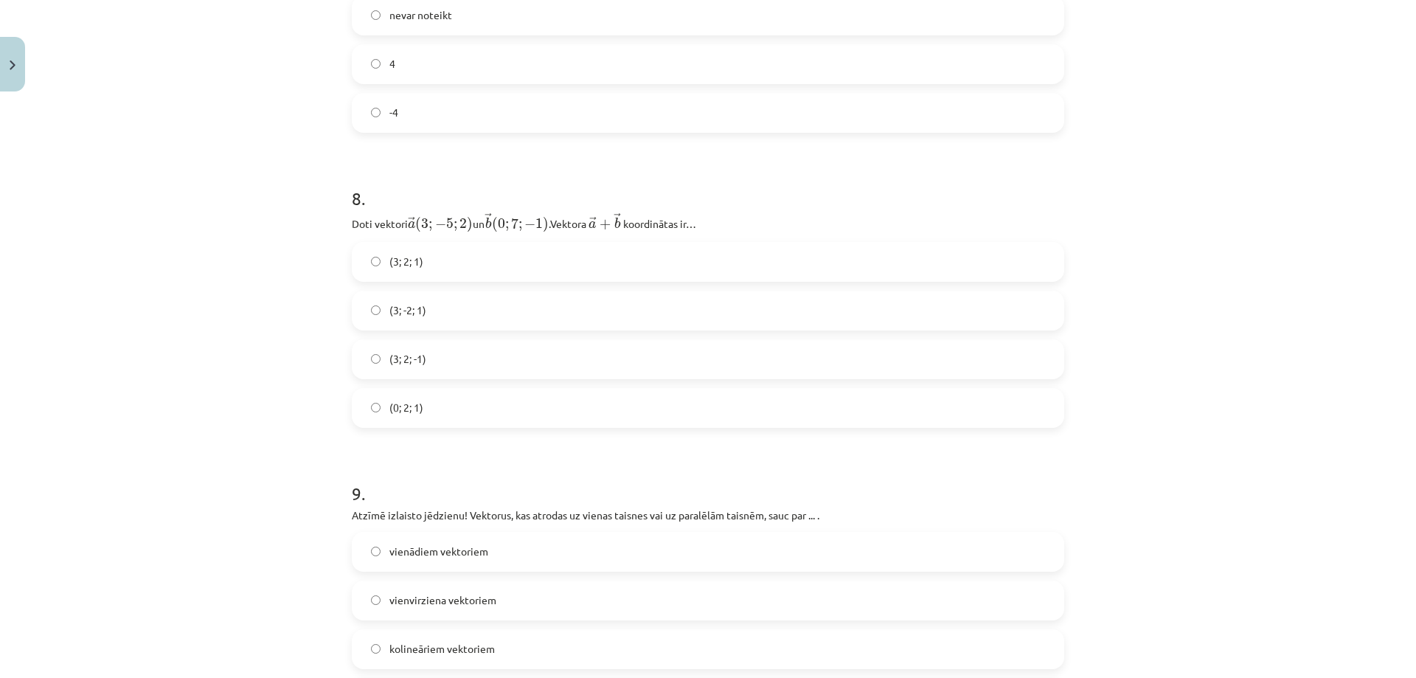
click at [423, 266] on label "(3; 2; 1)" at bounding box center [708, 261] width 710 height 37
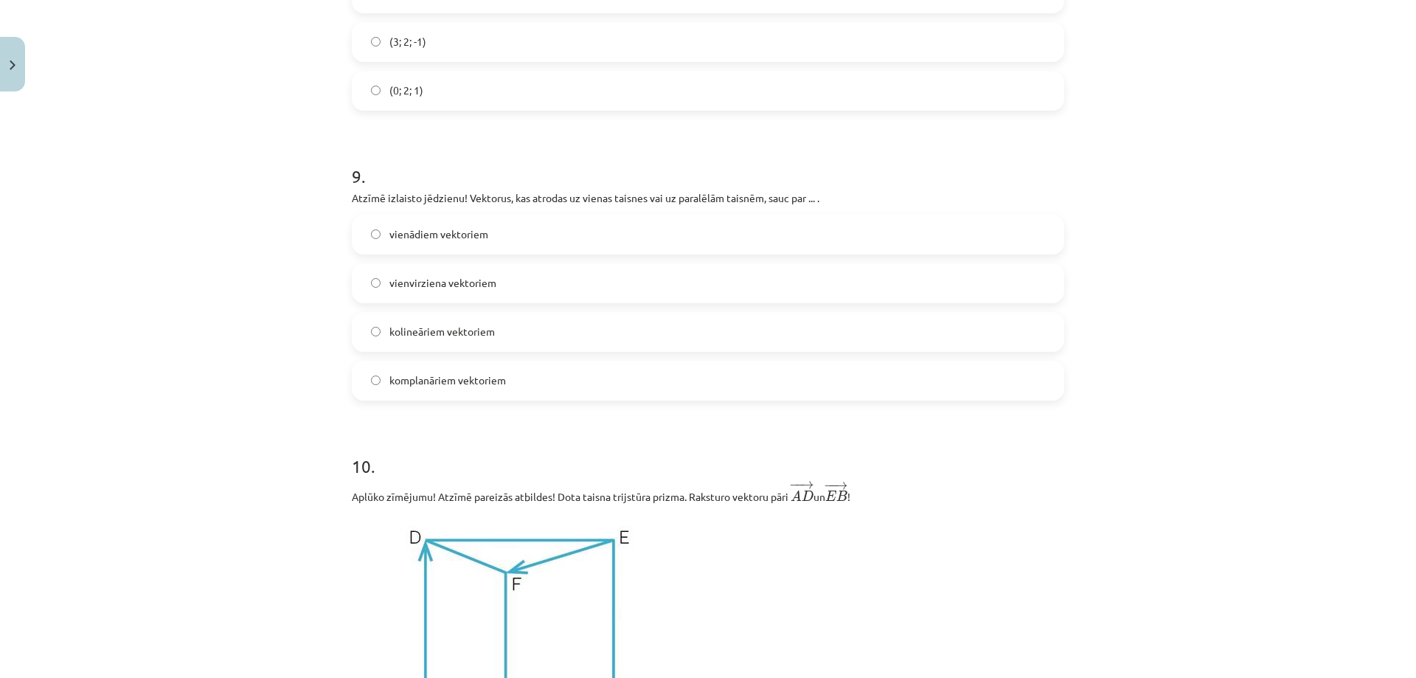
scroll to position [3208, 0]
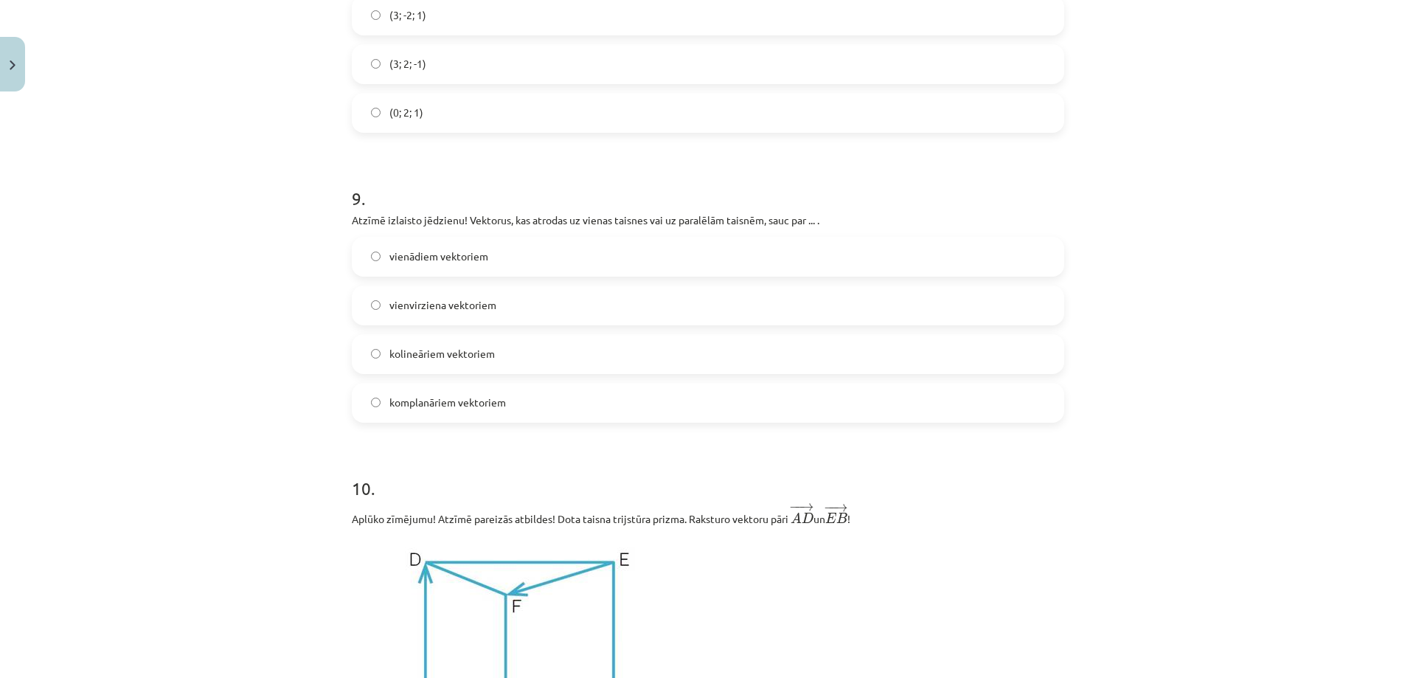
click at [476, 351] on span "kolineāriem vektoriem" at bounding box center [441, 353] width 105 height 15
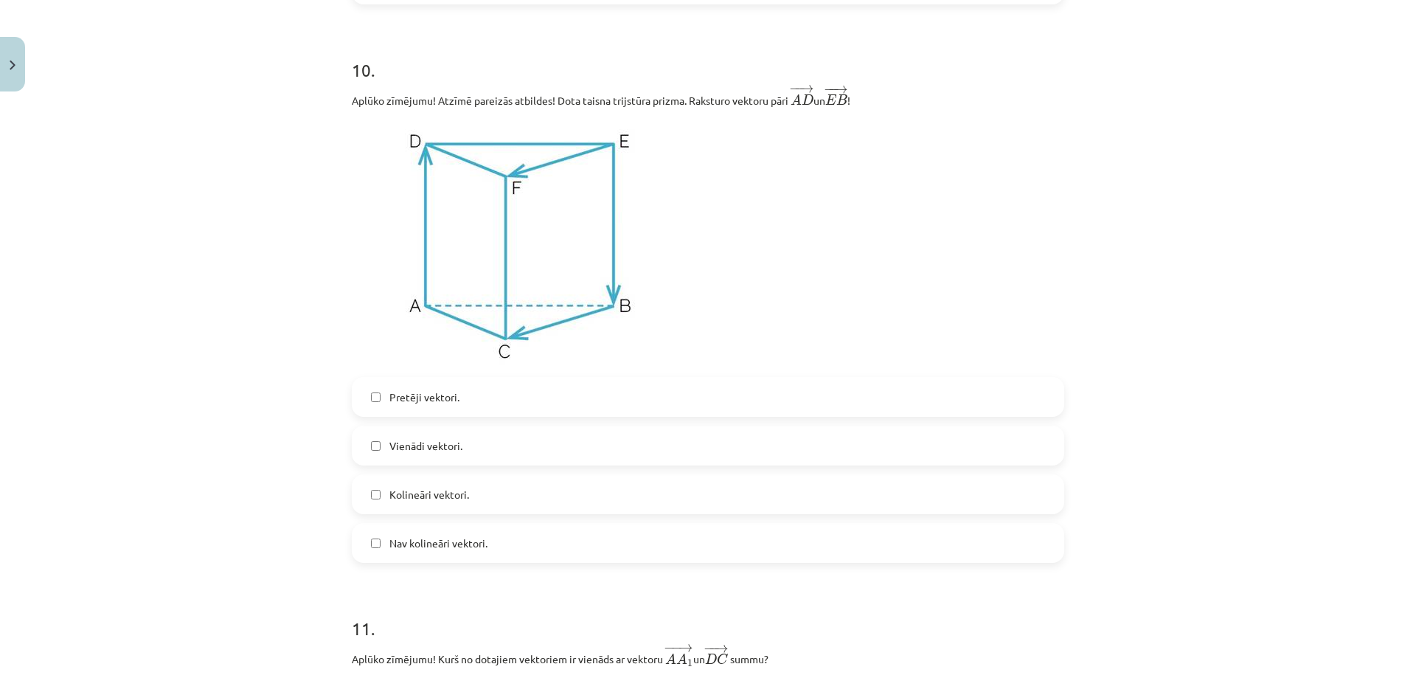
scroll to position [3651, 0]
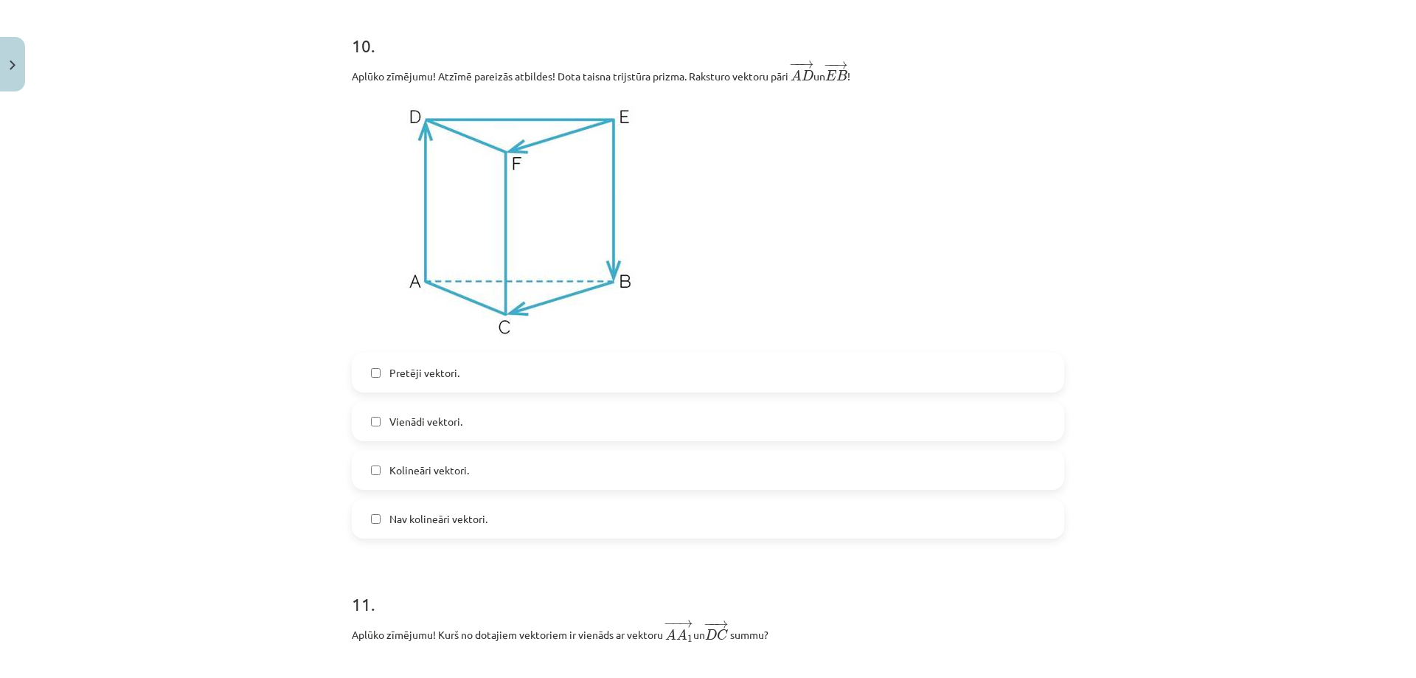
click at [455, 427] on span "Vienādi vektori." at bounding box center [425, 421] width 73 height 15
click at [457, 375] on label "Pretēji vektori." at bounding box center [708, 372] width 710 height 37
click at [462, 469] on span "Kolineāri vektori." at bounding box center [429, 469] width 80 height 15
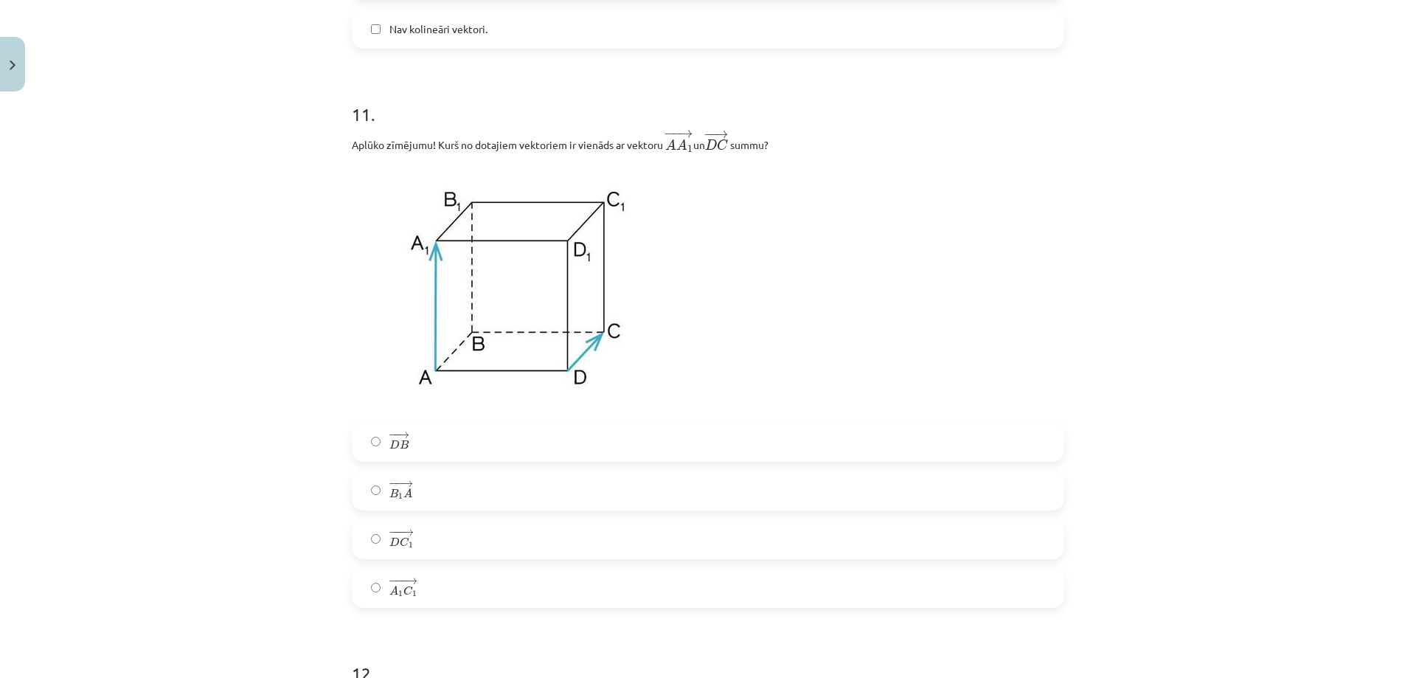
scroll to position [4167, 0]
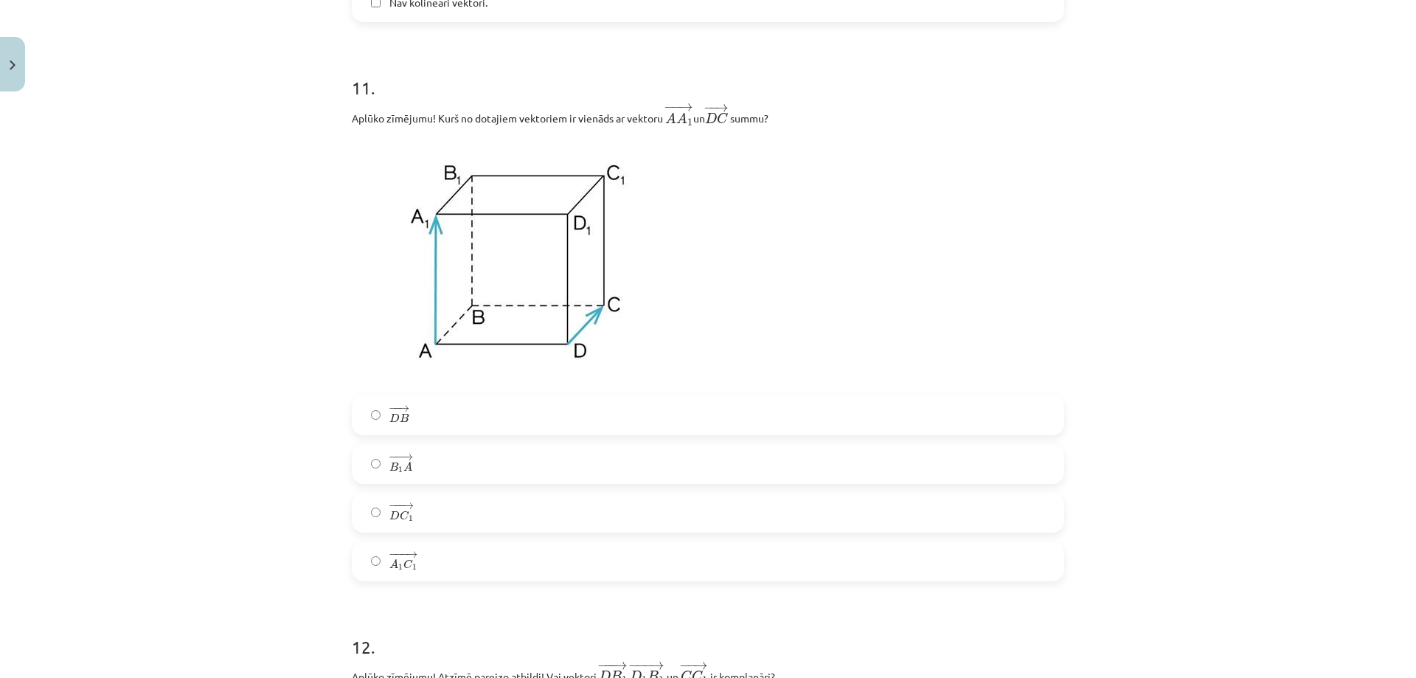
click at [408, 522] on label "− −− → D C 1 D C 1 →" at bounding box center [708, 512] width 710 height 37
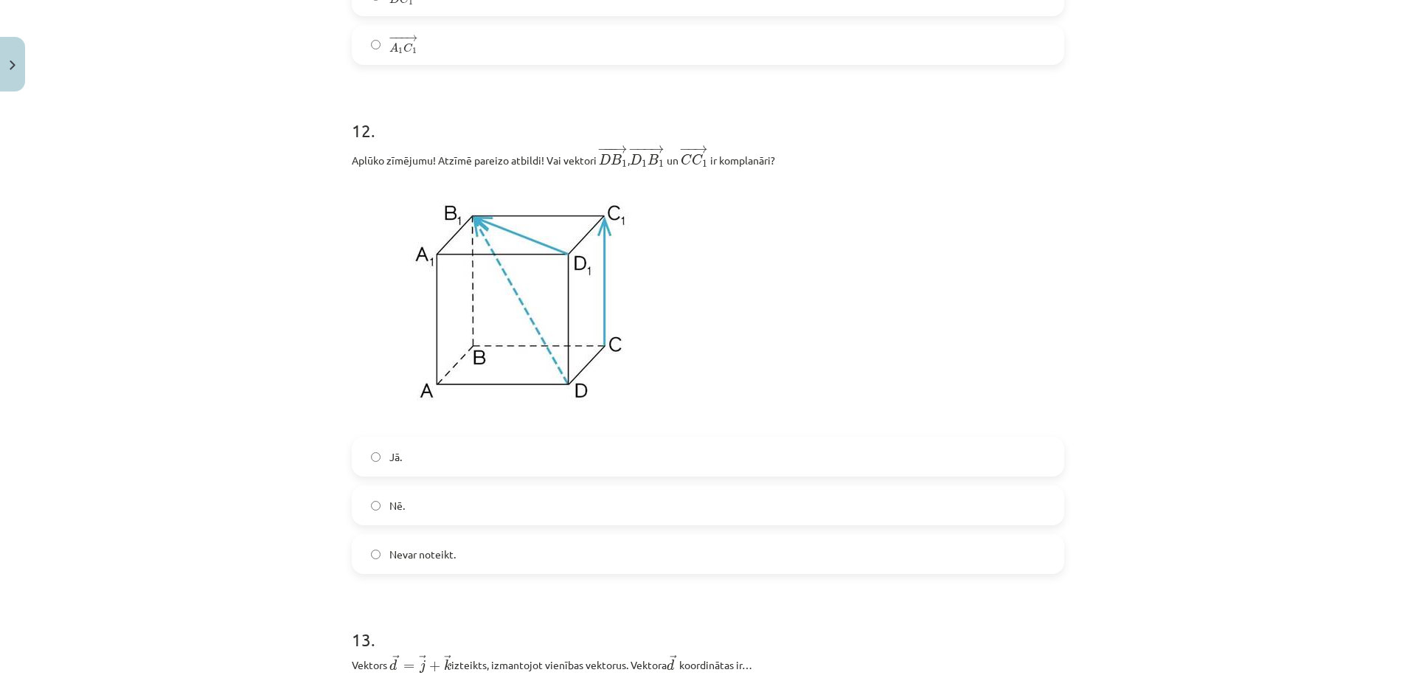
scroll to position [4757, 0]
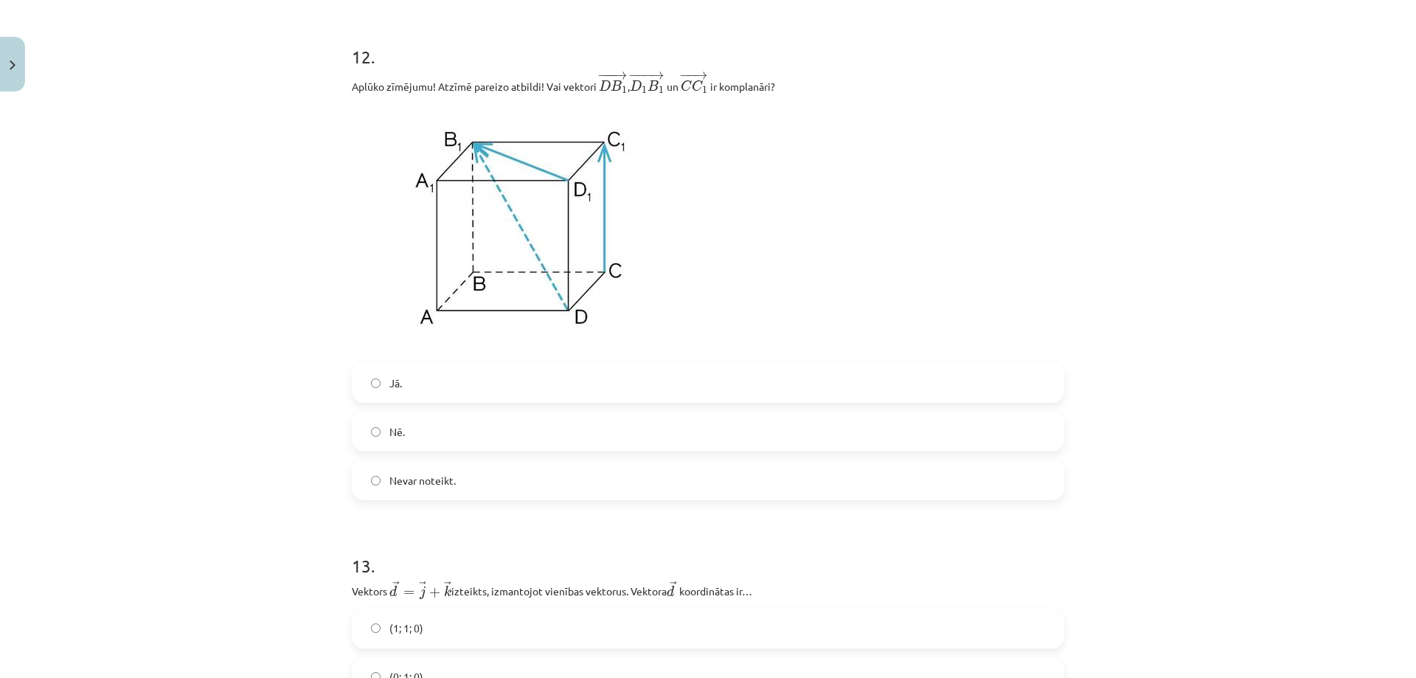
click at [410, 438] on label "Nē." at bounding box center [708, 431] width 710 height 37
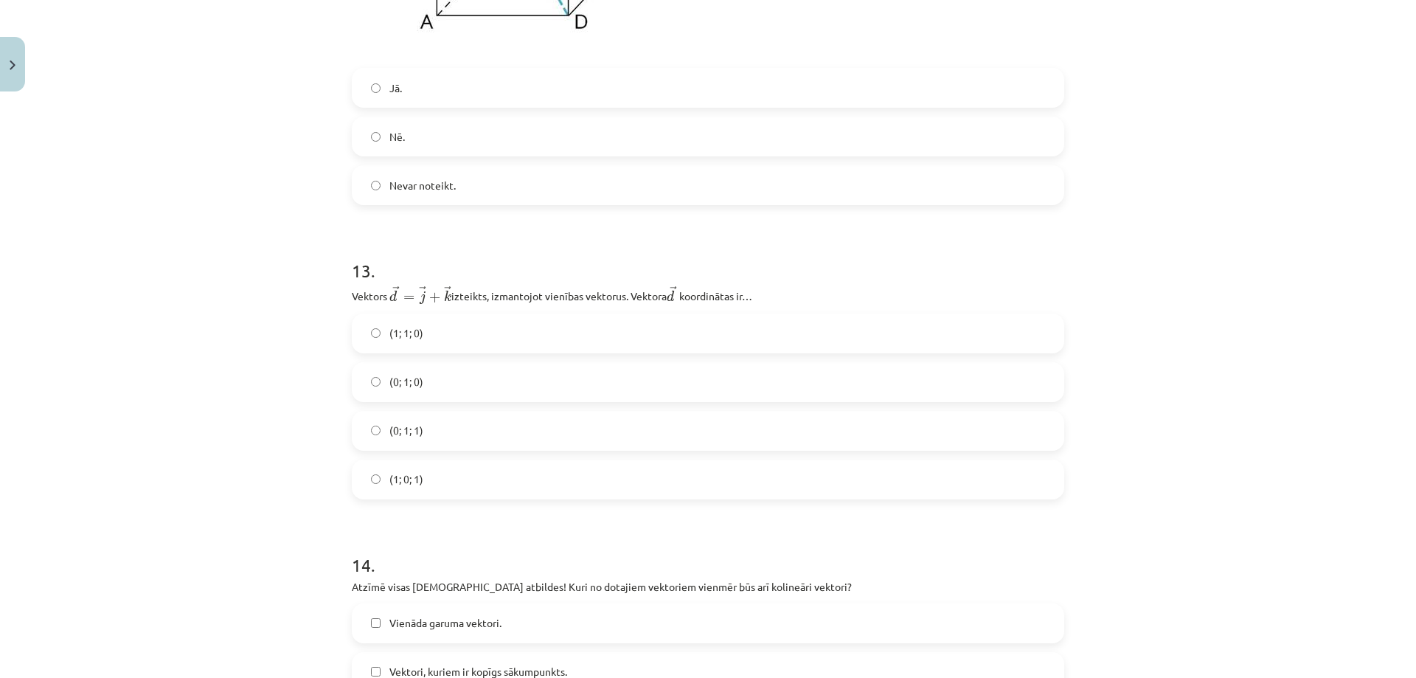
scroll to position [5126, 0]
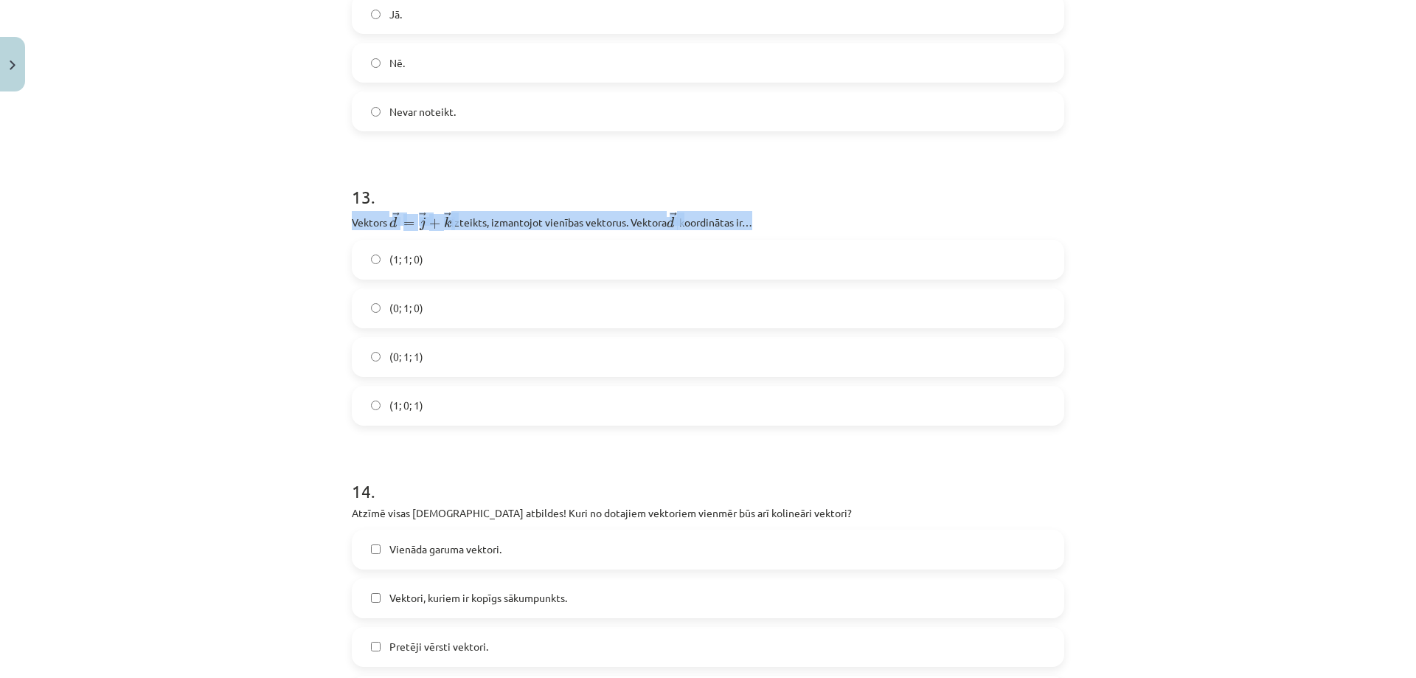
drag, startPoint x: 347, startPoint y: 227, endPoint x: 785, endPoint y: 227, distance: 437.4
click at [785, 227] on p "Vektors ﻿﻿ → d = → j + → k d → = j → + k → izteikts, izmantojot vienības vektor…" at bounding box center [708, 220] width 713 height 19
copy p "Vektors ﻿﻿ → d = → j + → k d → = j → + k → izteikts, izmantojot vienības vektor…"
click at [443, 365] on label "(0; 1; 1)" at bounding box center [708, 357] width 710 height 37
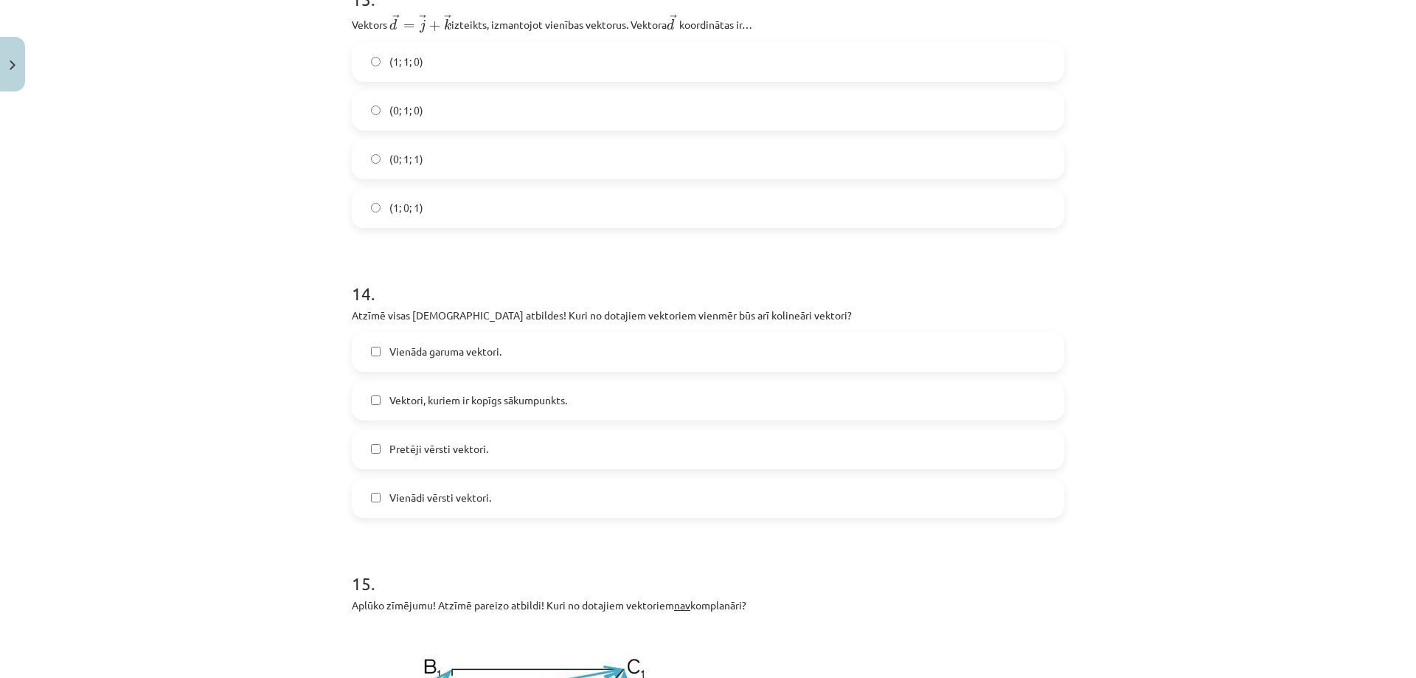
scroll to position [5347, 0]
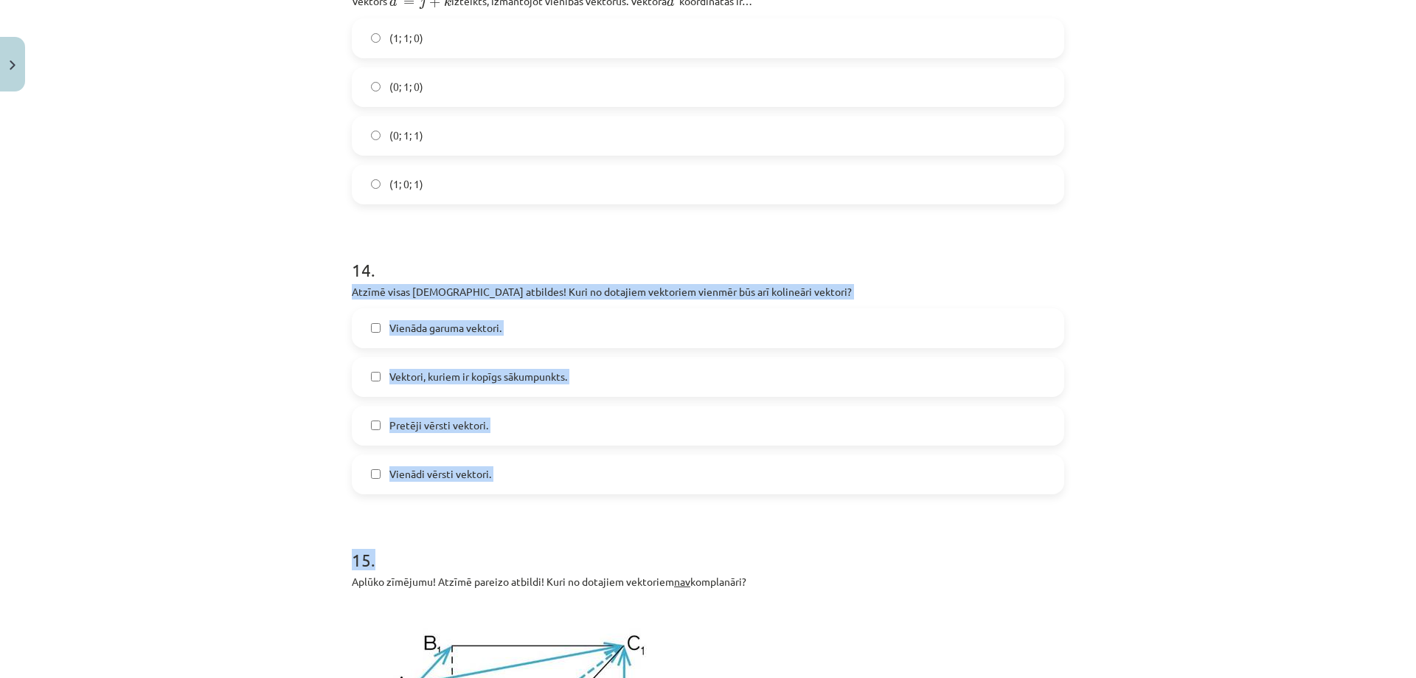
drag, startPoint x: 348, startPoint y: 299, endPoint x: 532, endPoint y: 540, distance: 302.6
copy form "Atzīmē visas pareizās atbildes! Kuri no dotajiem vektoriem vienmēr būs arī koli…"
click at [261, 419] on div "Mācību tēma: Matemātikas i - 10. klases 1. ieskaites mācību materiāls (a,b) #9 …" at bounding box center [708, 339] width 1416 height 678
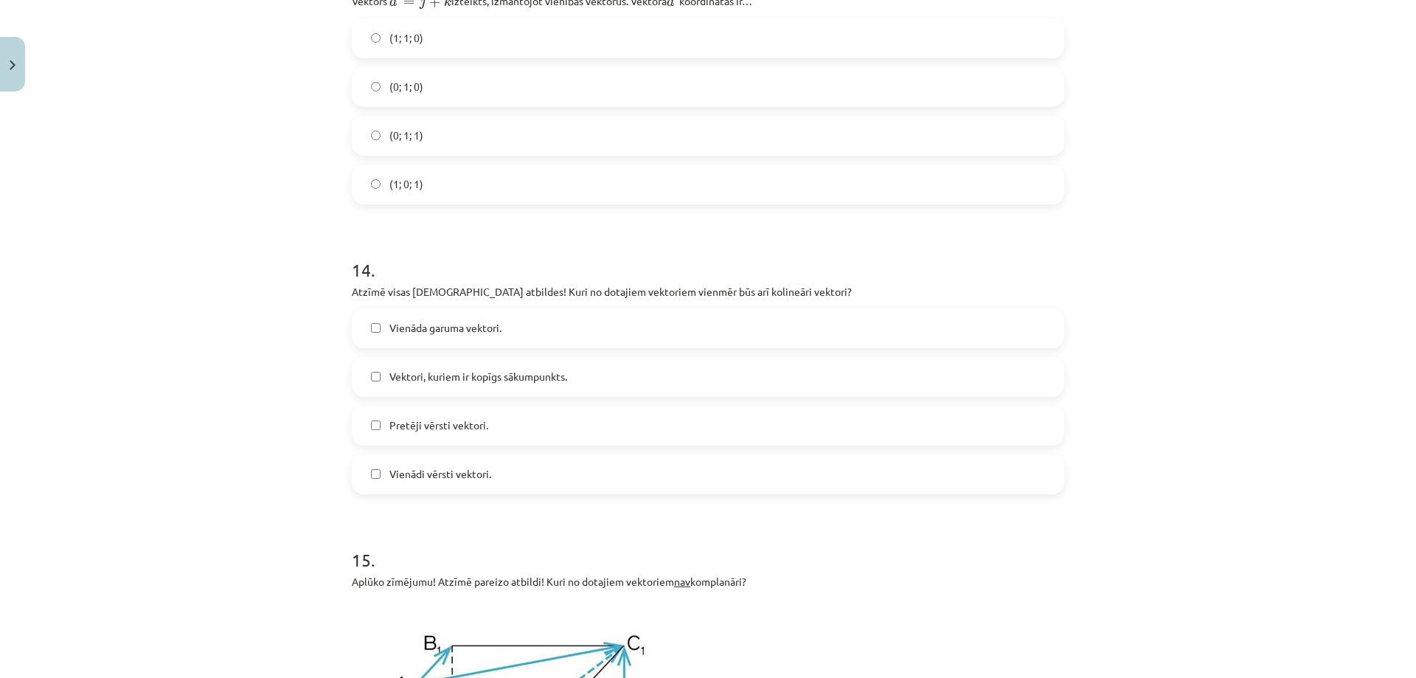
click at [524, 415] on label "Pretēji vērsti vektori." at bounding box center [708, 425] width 710 height 37
click at [467, 482] on span "Vienādi vērsti vektori." at bounding box center [440, 473] width 102 height 15
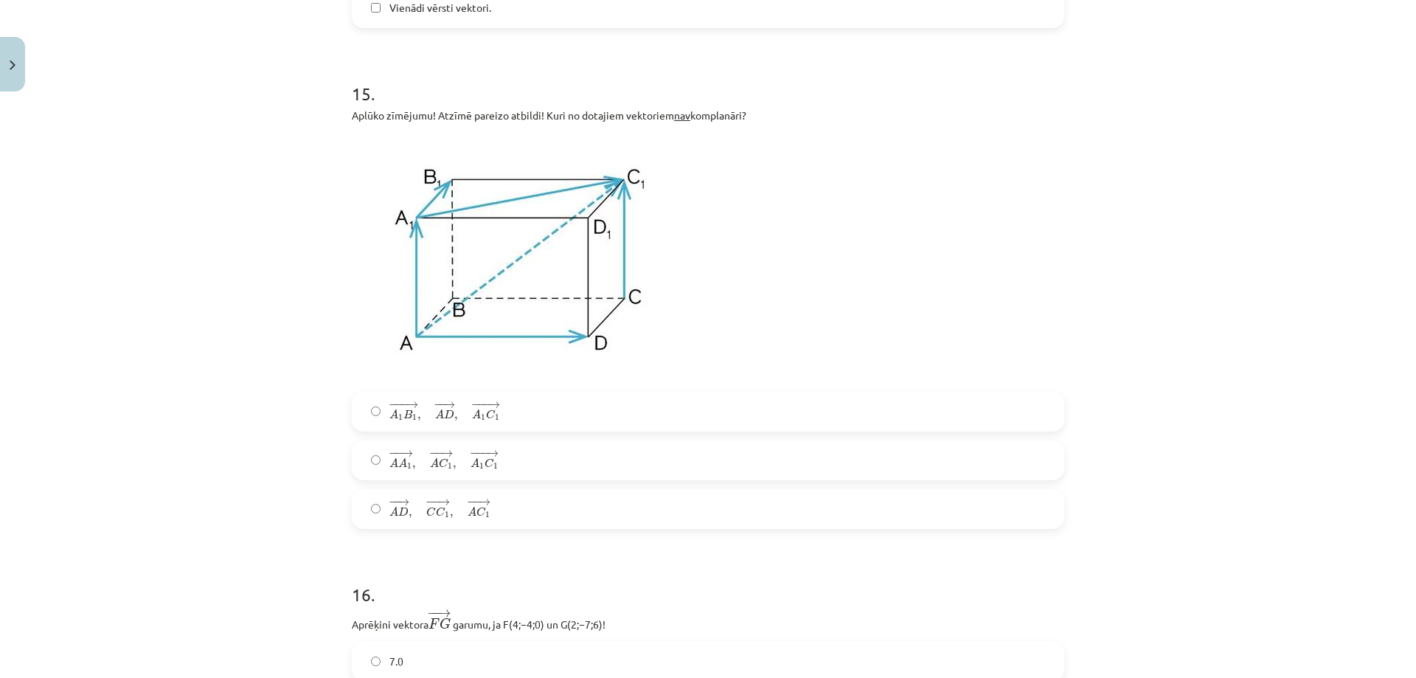
scroll to position [5790, 0]
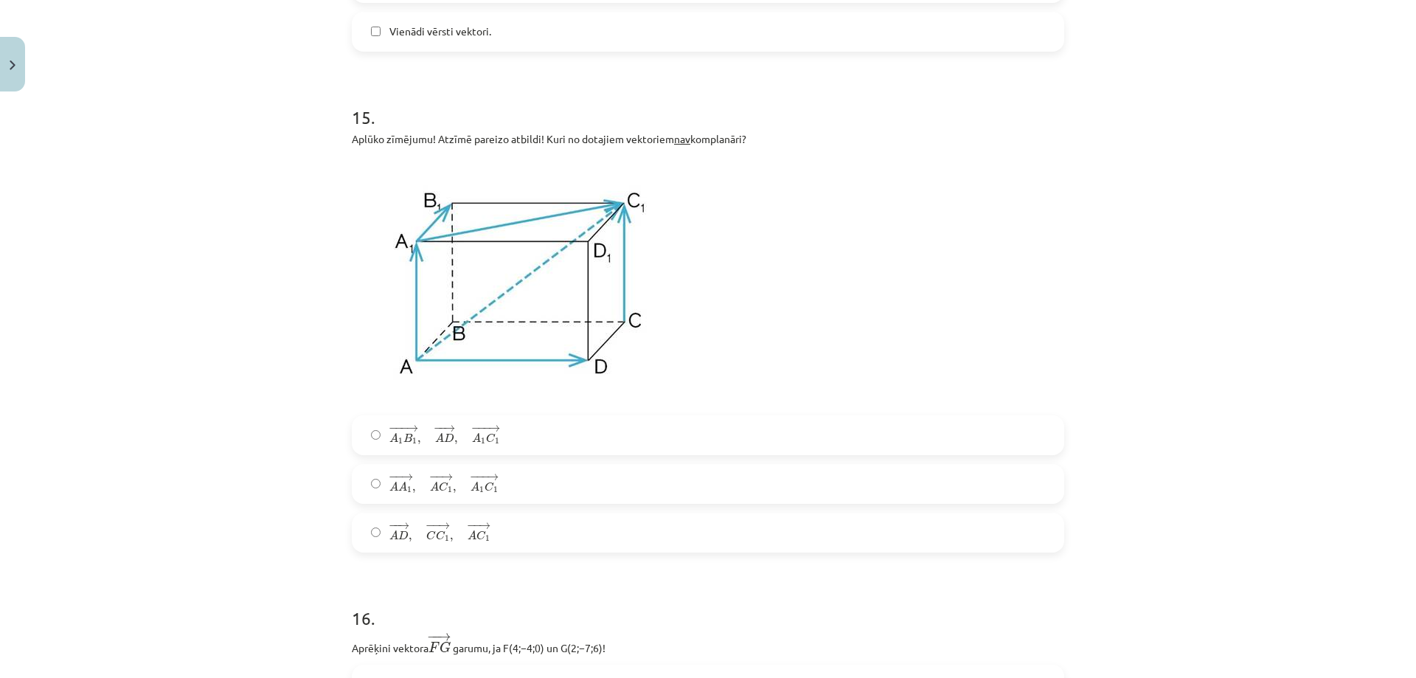
click at [537, 488] on label "− − → A A 1 , − − → A C 1 , − −− → A 1 C 1 A A 1 → , A C 1 → , A 1 C 1 →" at bounding box center [708, 483] width 710 height 37
click at [409, 540] on span "," at bounding box center [411, 538] width 4 height 7
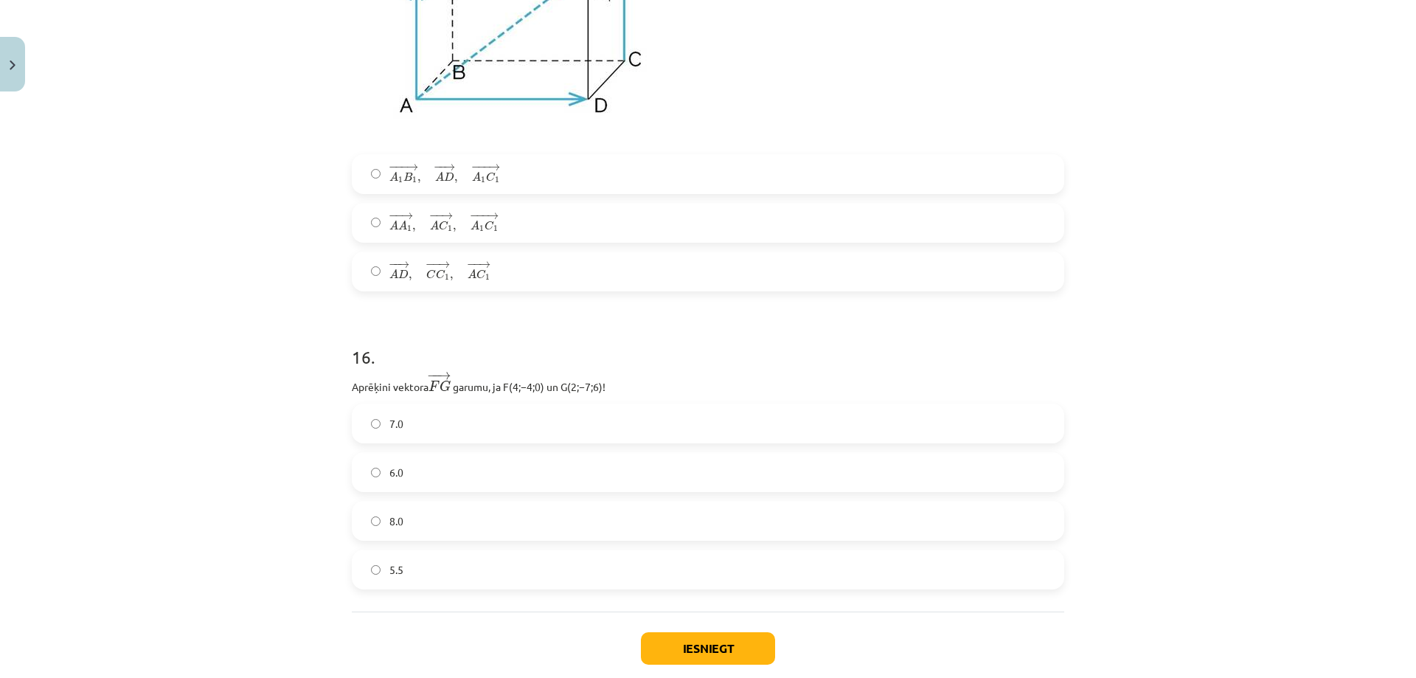
scroll to position [6085, 0]
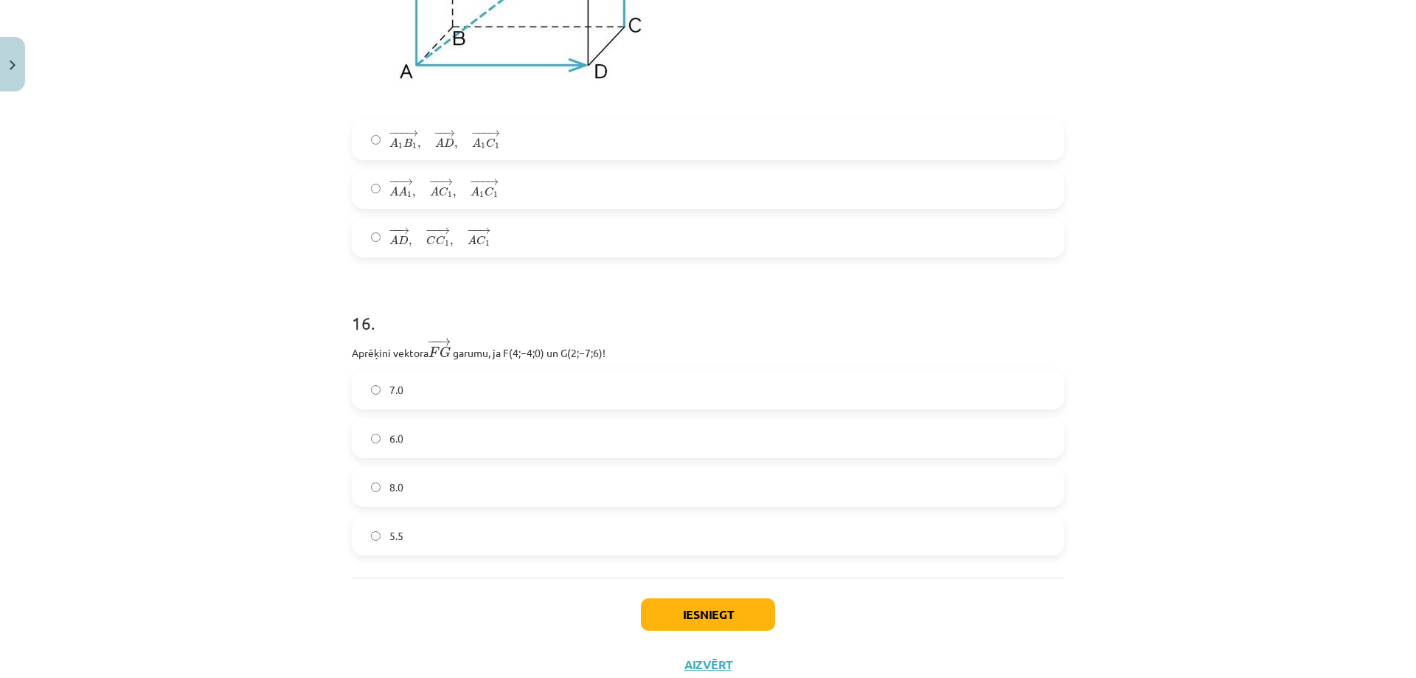
click at [425, 400] on label "7.0" at bounding box center [708, 389] width 710 height 37
click at [727, 620] on button "Iesniegt" at bounding box center [708, 614] width 134 height 32
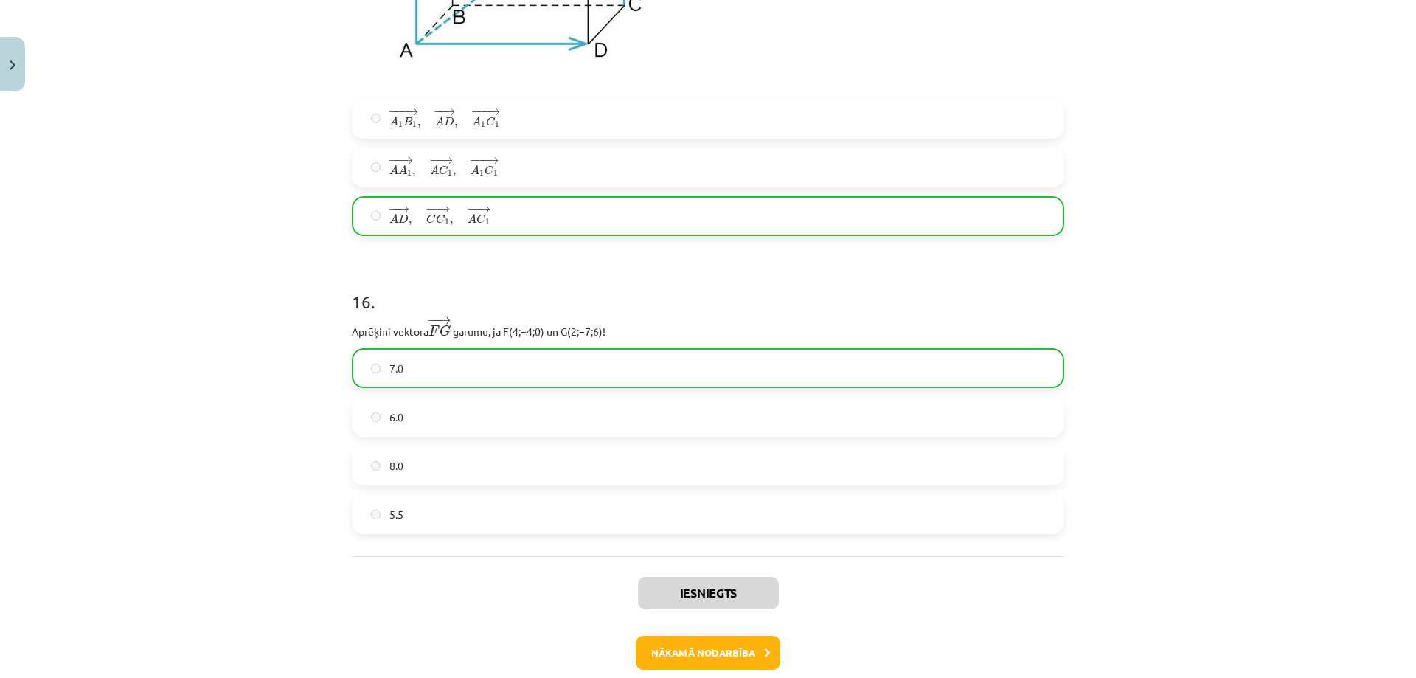
scroll to position [6187, 0]
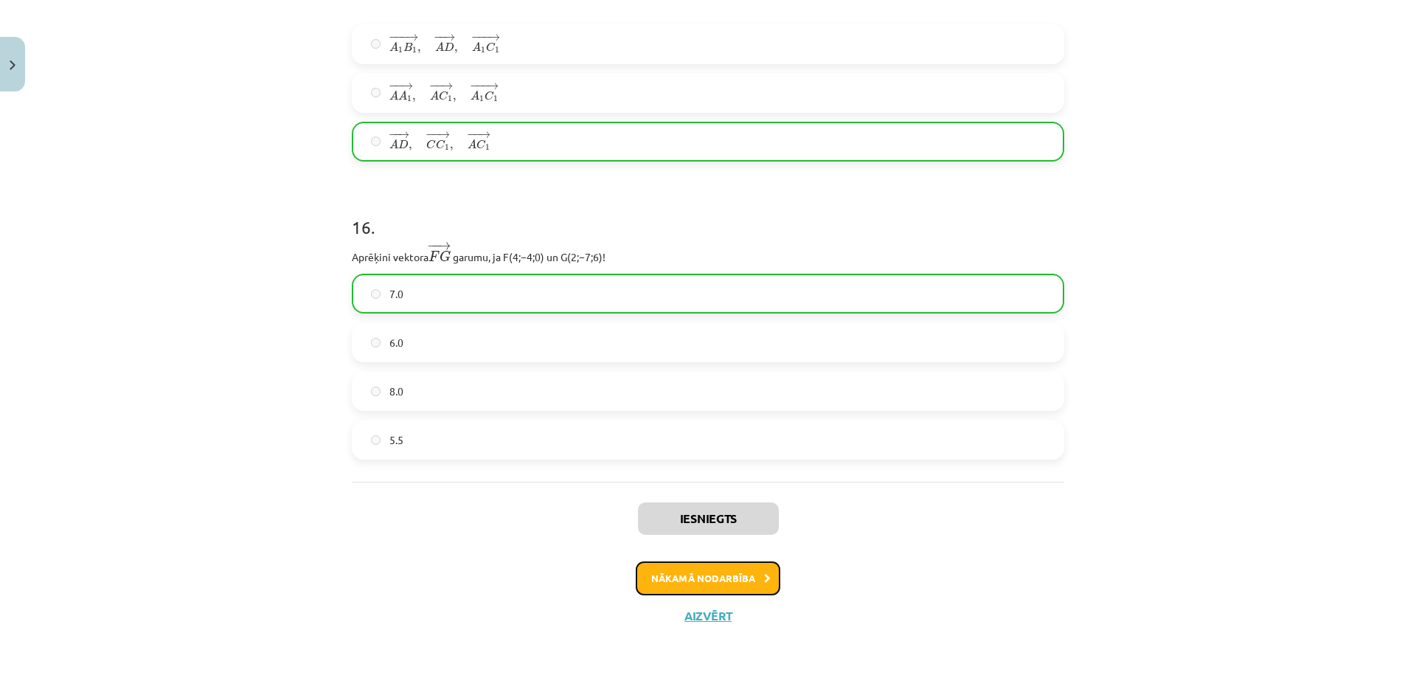
click at [749, 581] on button "Nākamā nodarbība" at bounding box center [708, 578] width 145 height 34
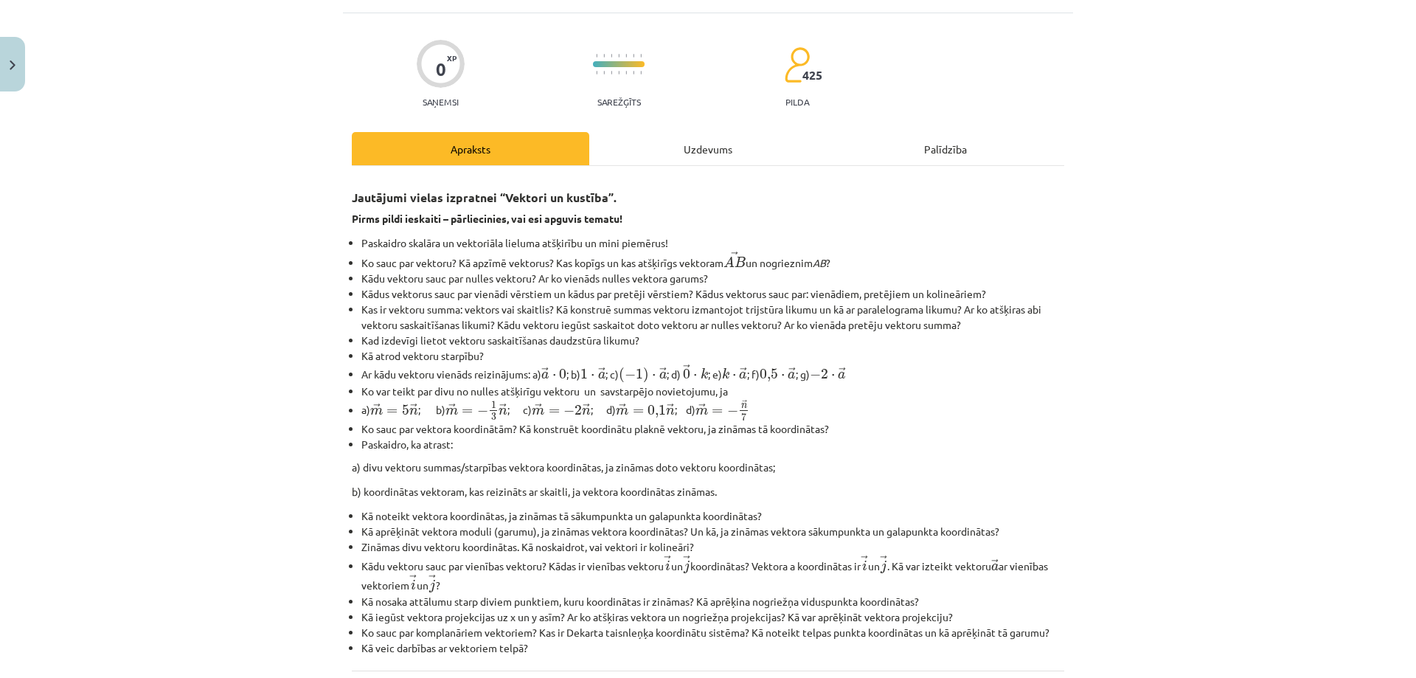
scroll to position [111, 0]
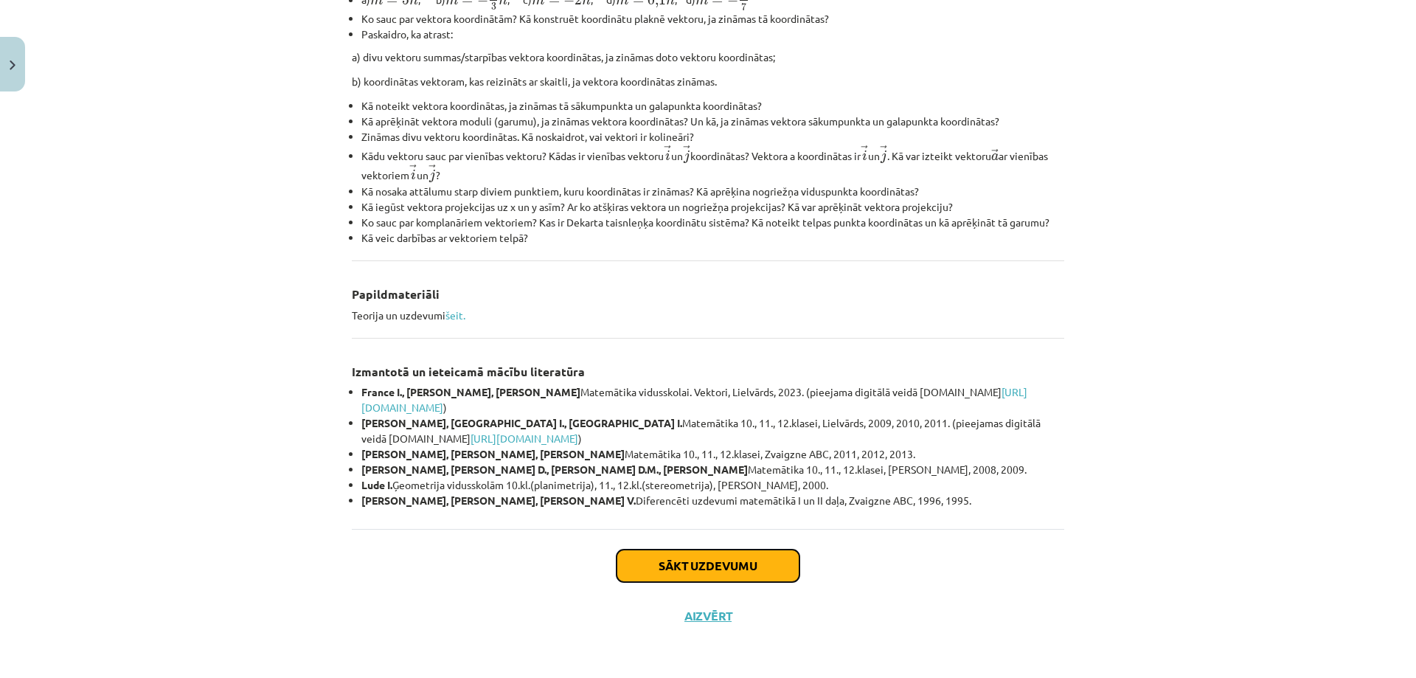
click at [708, 559] on button "Sākt uzdevumu" at bounding box center [708, 566] width 183 height 32
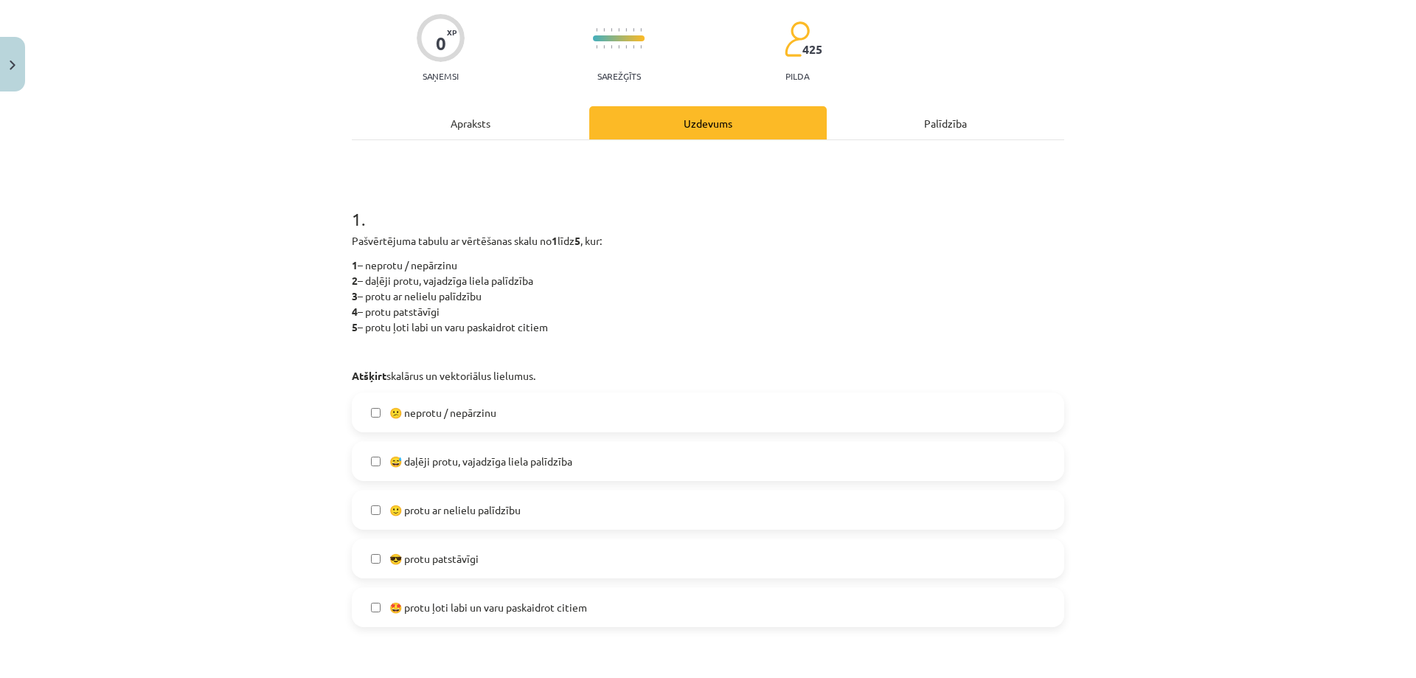
scroll to position [184, 0]
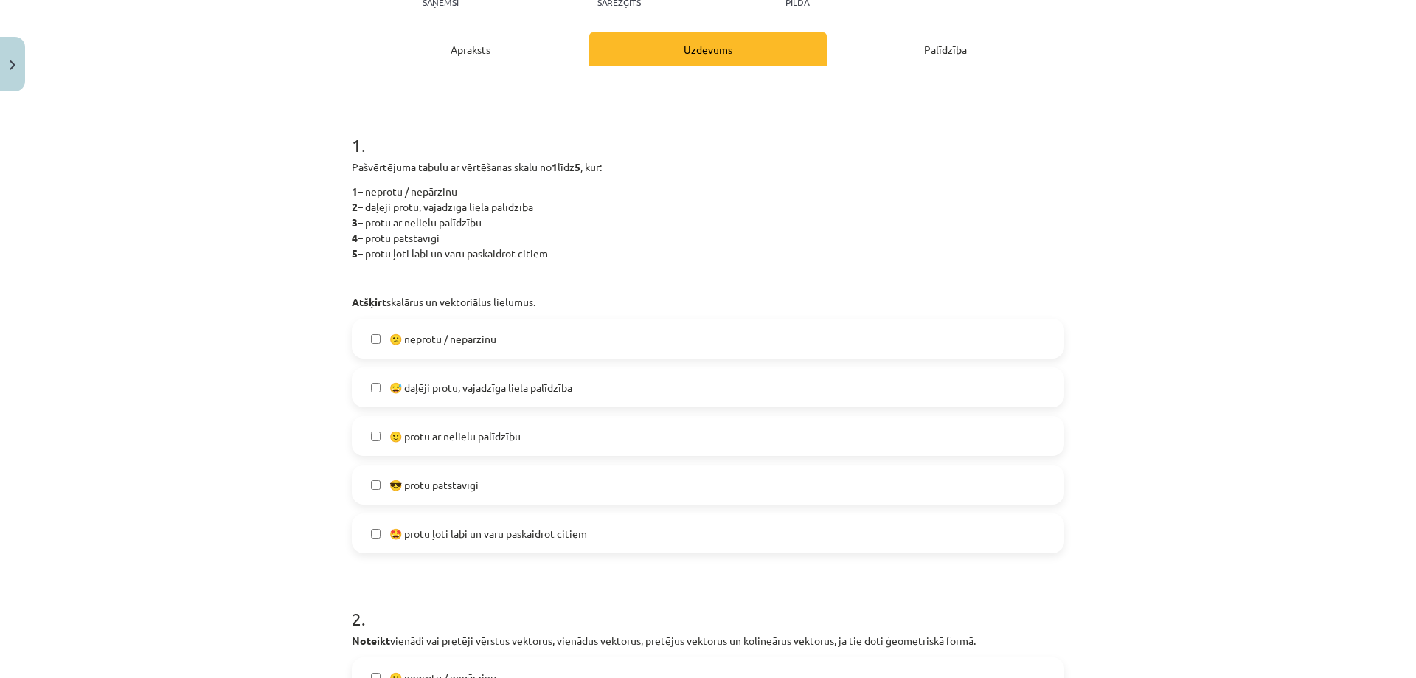
click at [429, 484] on span "😎 protu patstāvīgi" at bounding box center [433, 484] width 89 height 15
click at [422, 419] on label "🙂 protu ar nelielu palīdzību" at bounding box center [708, 435] width 710 height 37
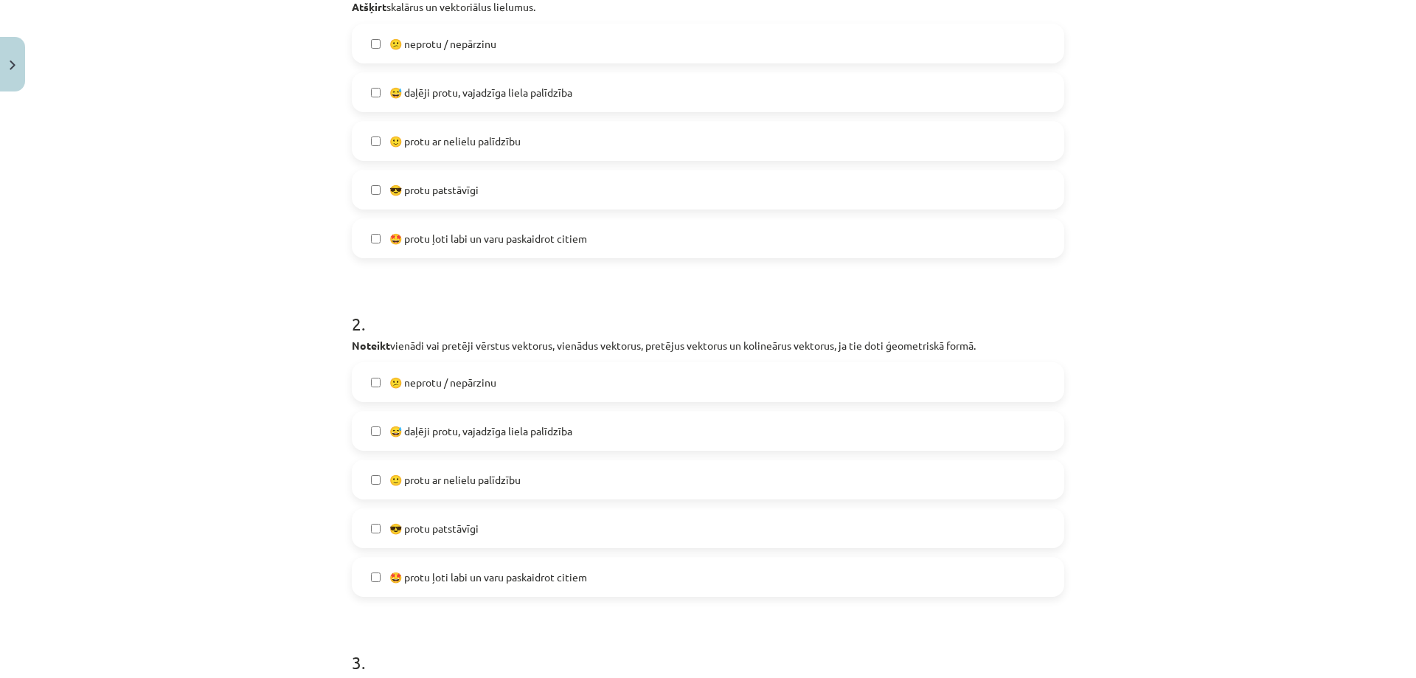
scroll to position [553, 0]
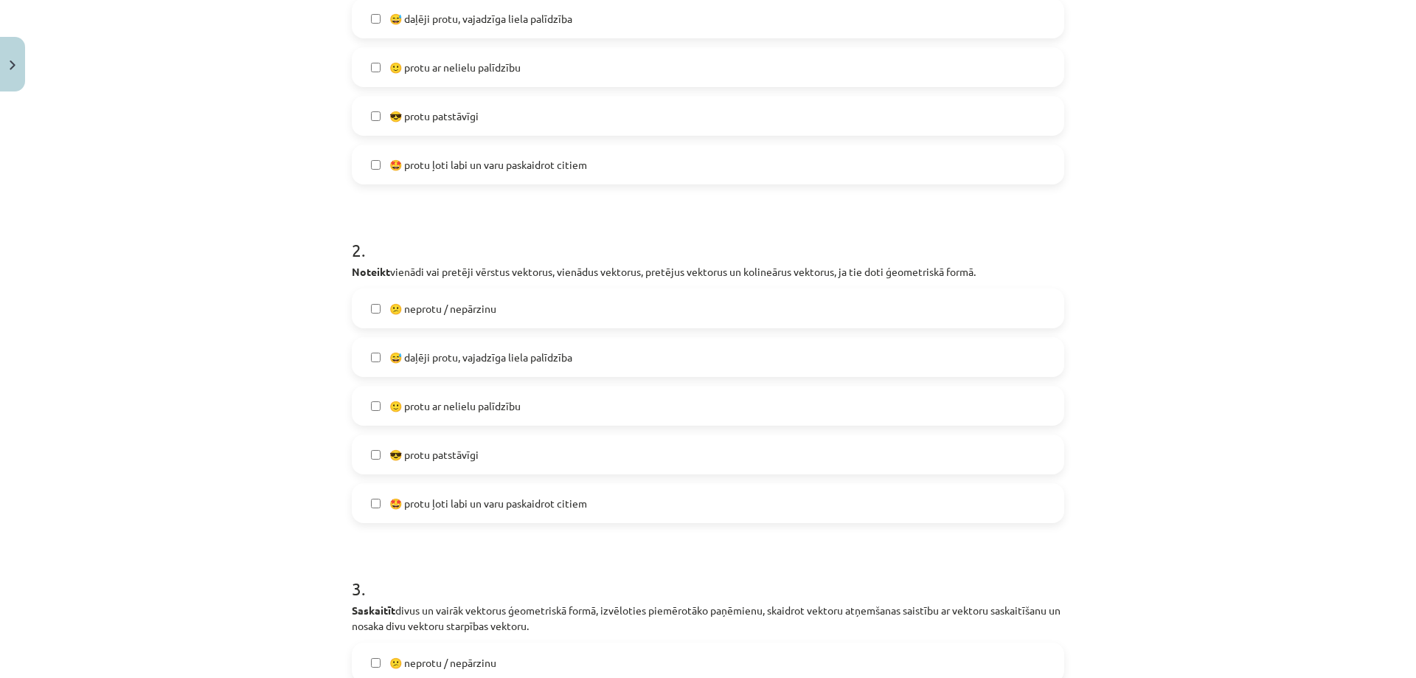
click at [534, 403] on label "🙂 protu ar nelielu palīdzību" at bounding box center [708, 405] width 710 height 37
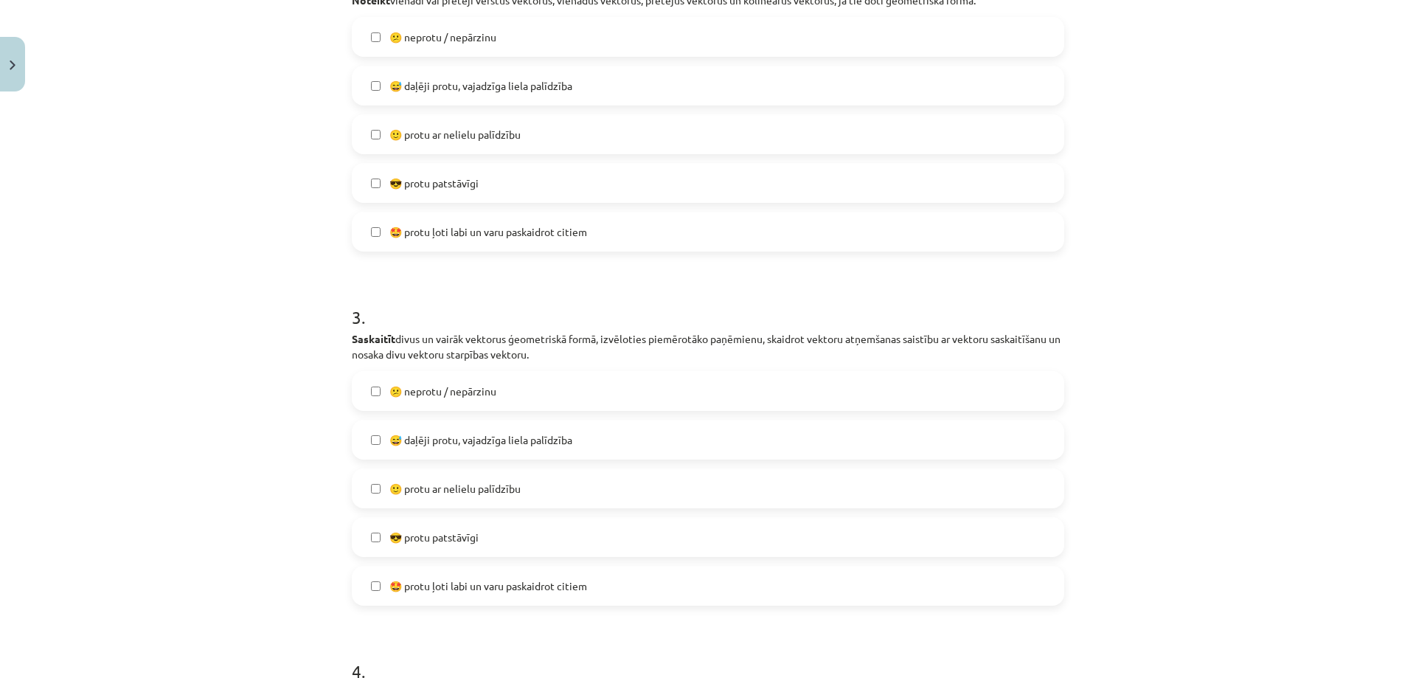
scroll to position [848, 0]
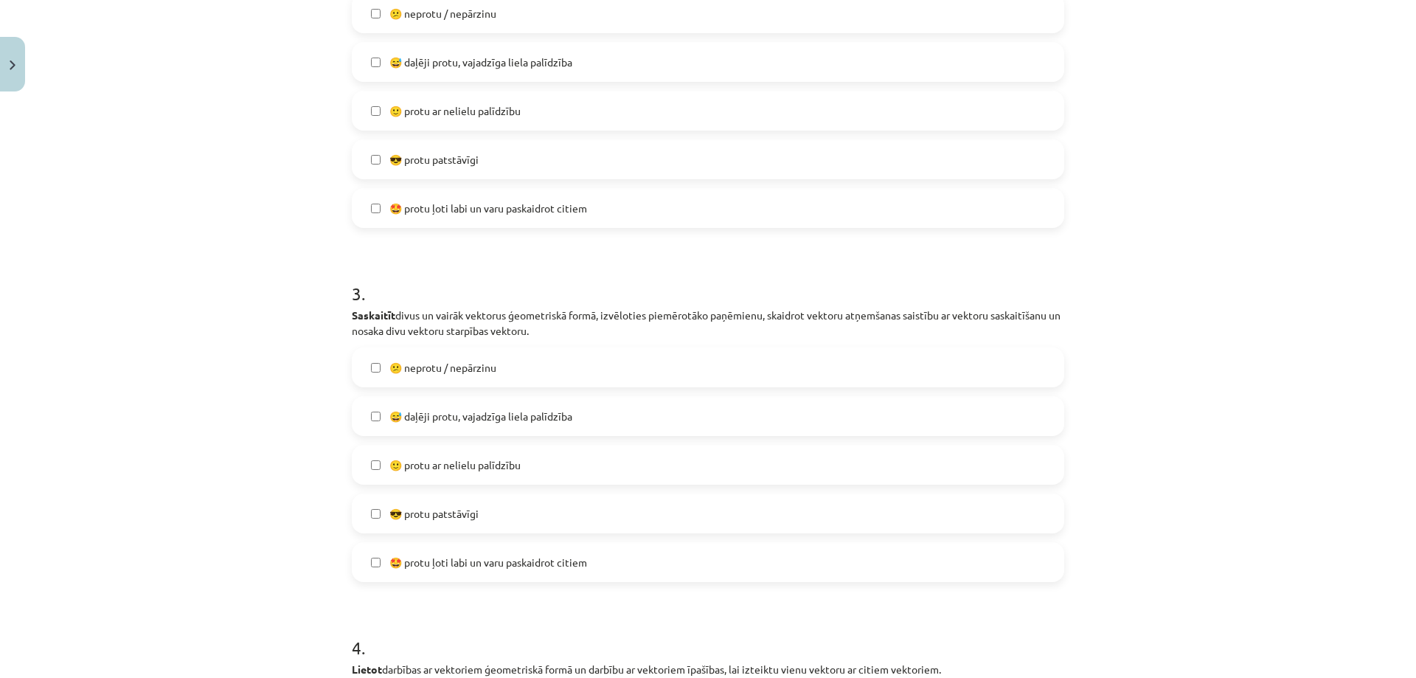
click at [467, 513] on span "😎 protu patstāvīgi" at bounding box center [433, 513] width 89 height 15
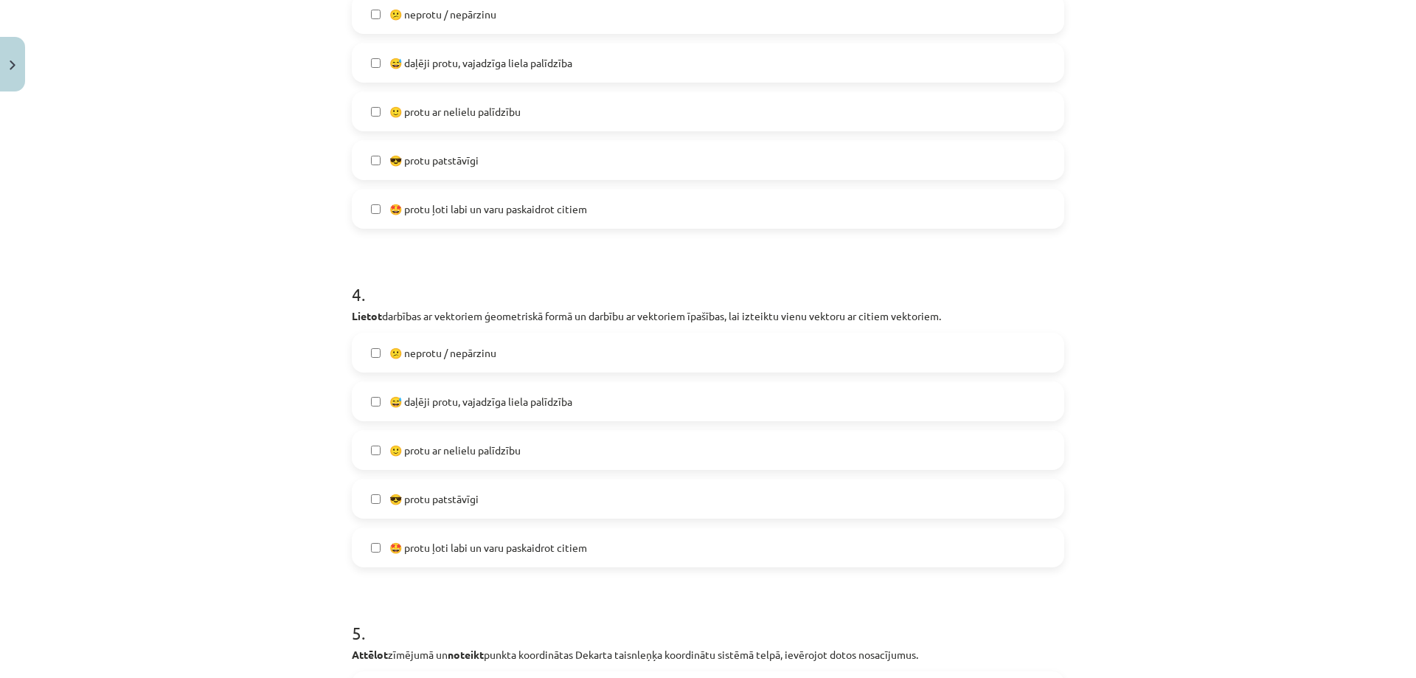
scroll to position [1217, 0]
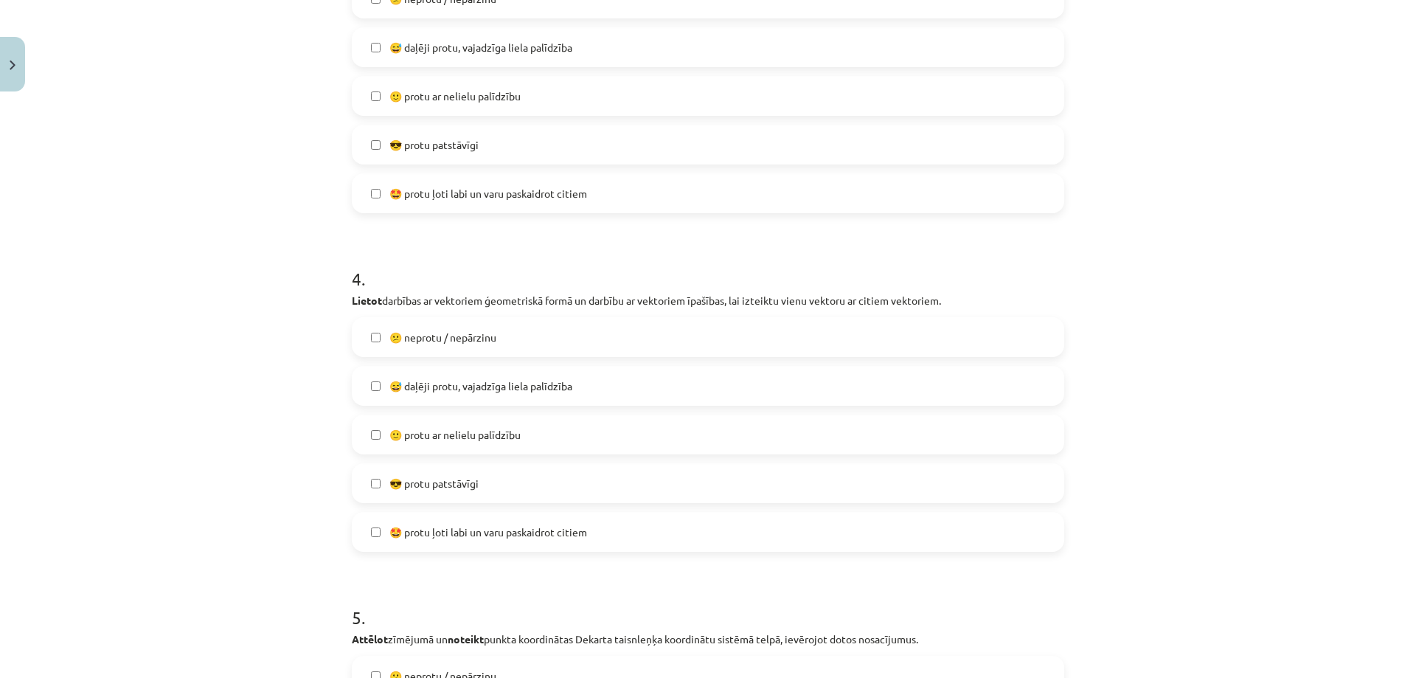
click at [455, 476] on span "😎 protu patstāvīgi" at bounding box center [433, 483] width 89 height 15
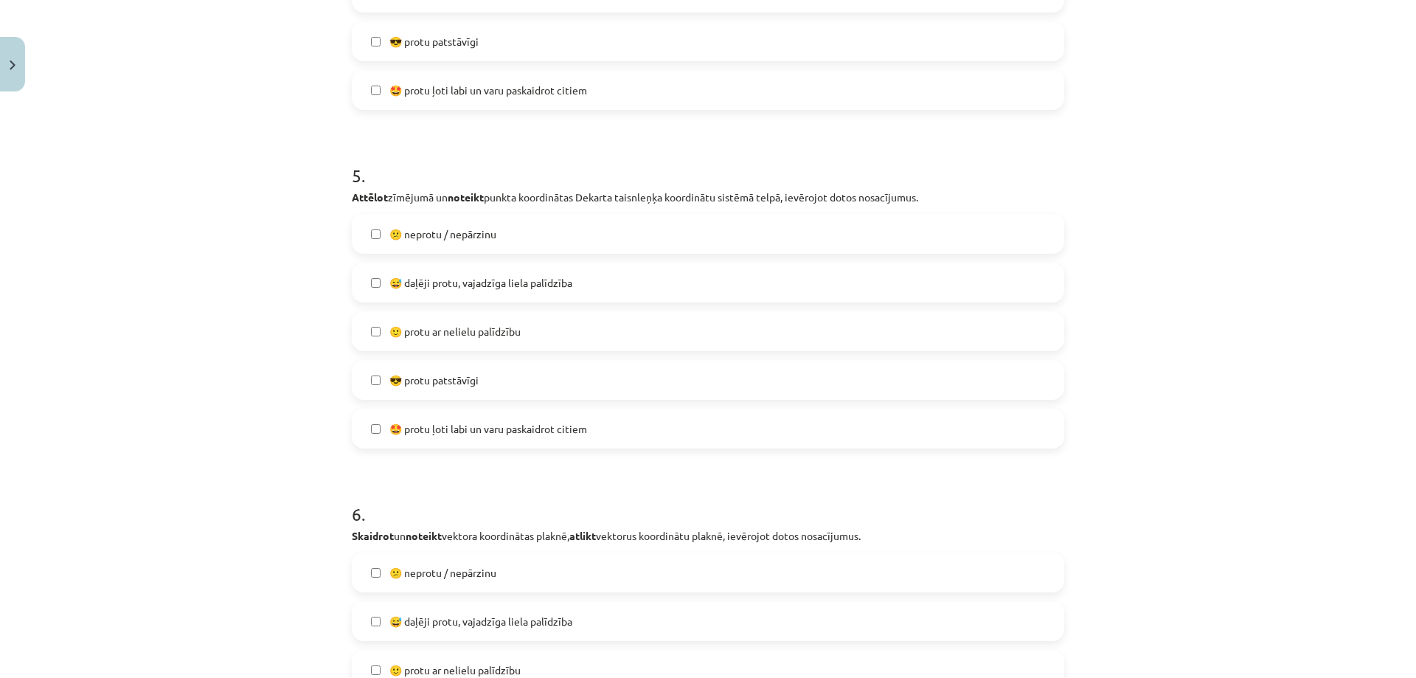
scroll to position [1660, 0]
click at [423, 336] on span "🙂 protu ar nelielu palīdzību" at bounding box center [454, 330] width 131 height 15
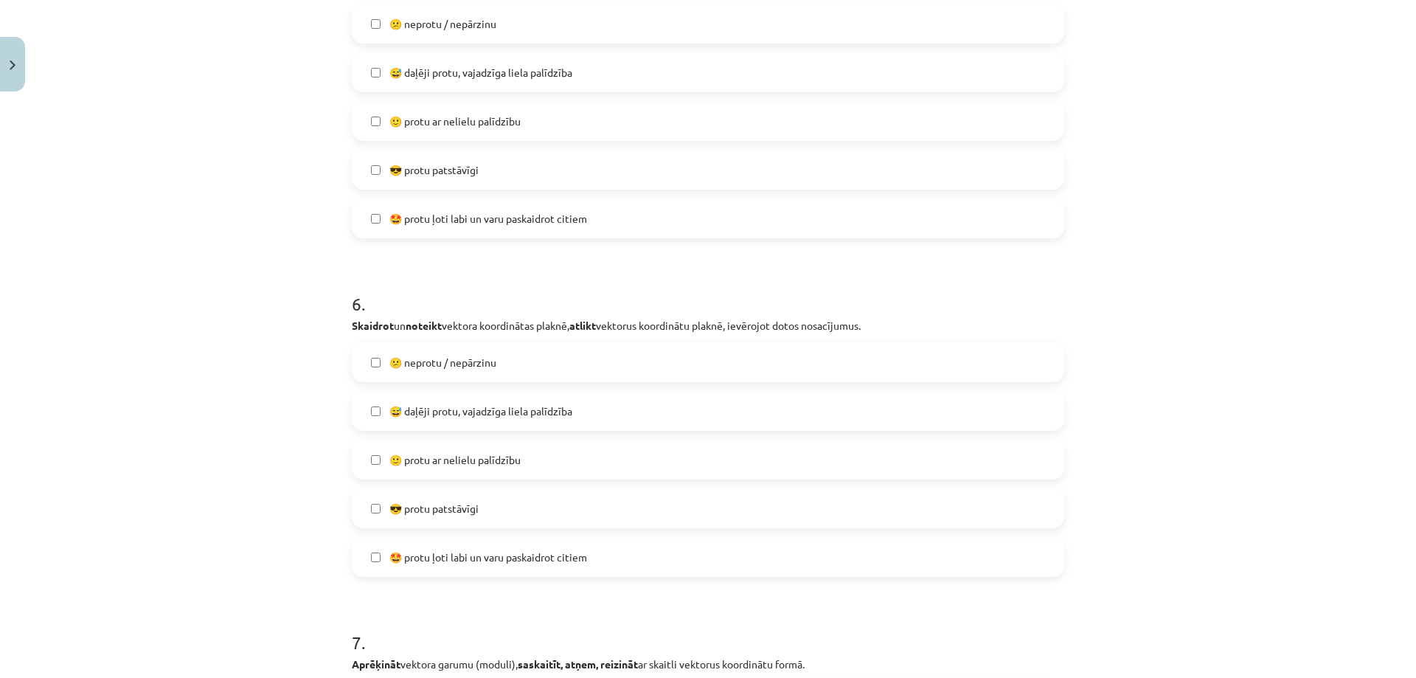
scroll to position [1955, 0]
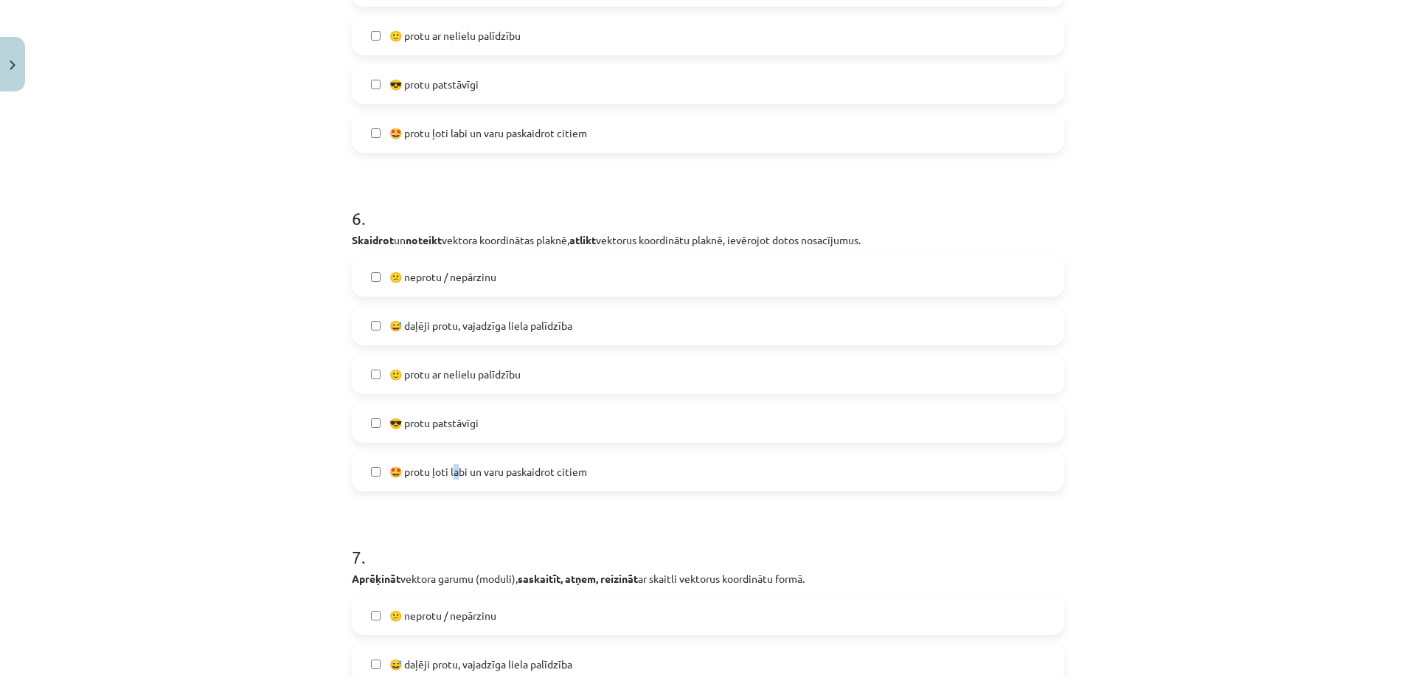
click at [454, 486] on label "🤩 protu ļoti labi un varu paskaidrot citiem" at bounding box center [708, 471] width 710 height 37
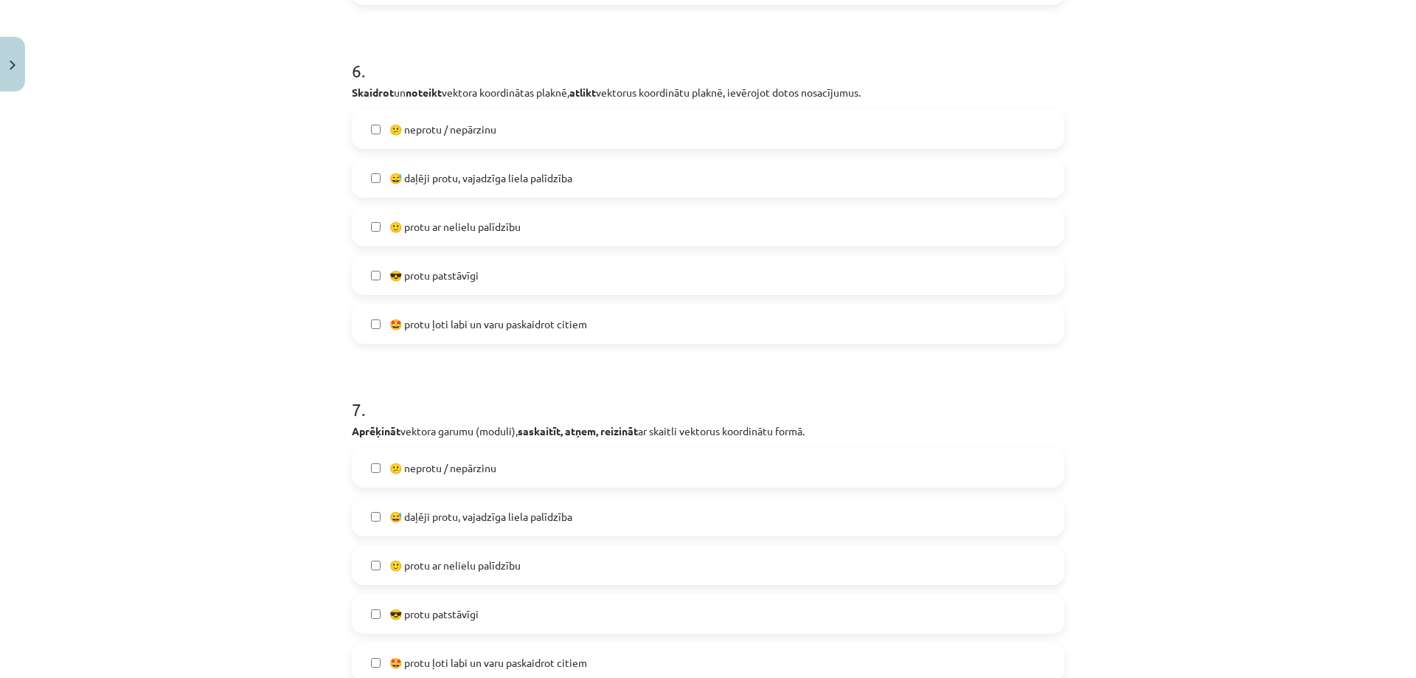
click at [591, 325] on label "🤩 protu ļoti labi un varu paskaidrot citiem" at bounding box center [708, 323] width 710 height 37
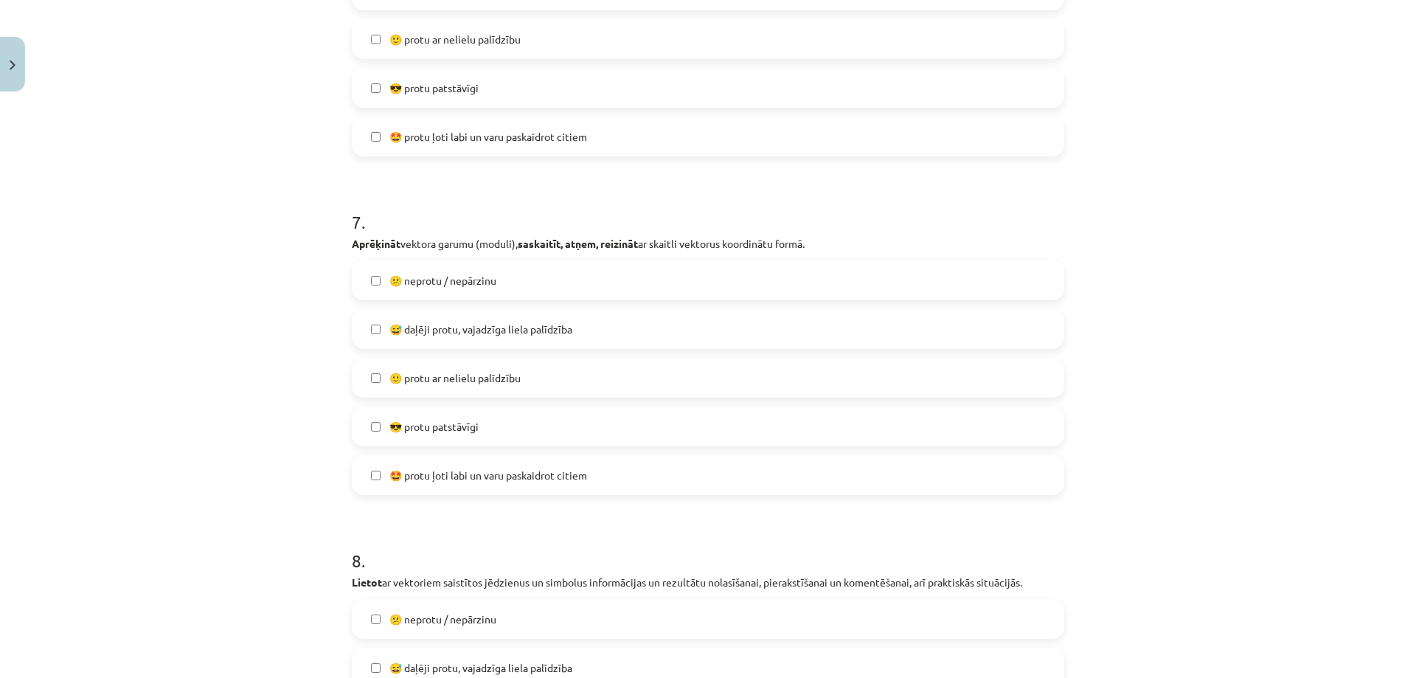
scroll to position [2323, 0]
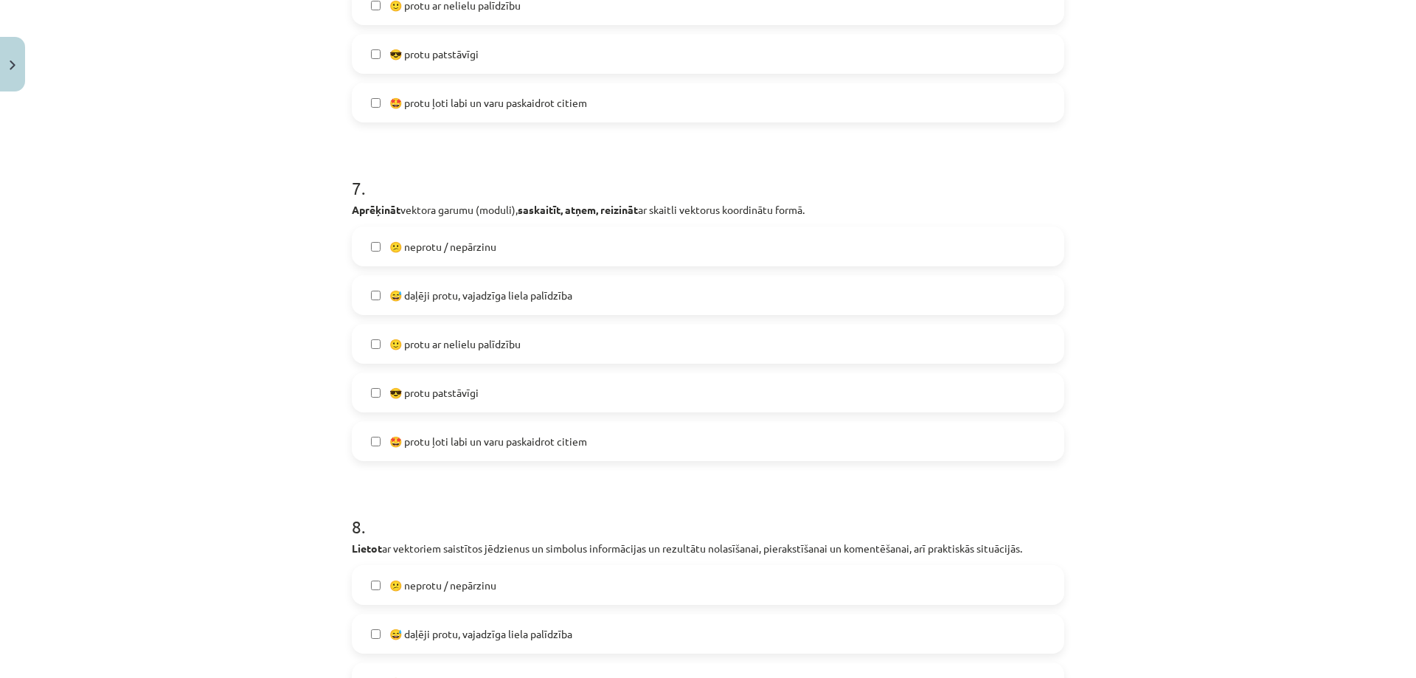
click at [507, 401] on label "😎 protu patstāvīgi" at bounding box center [708, 392] width 710 height 37
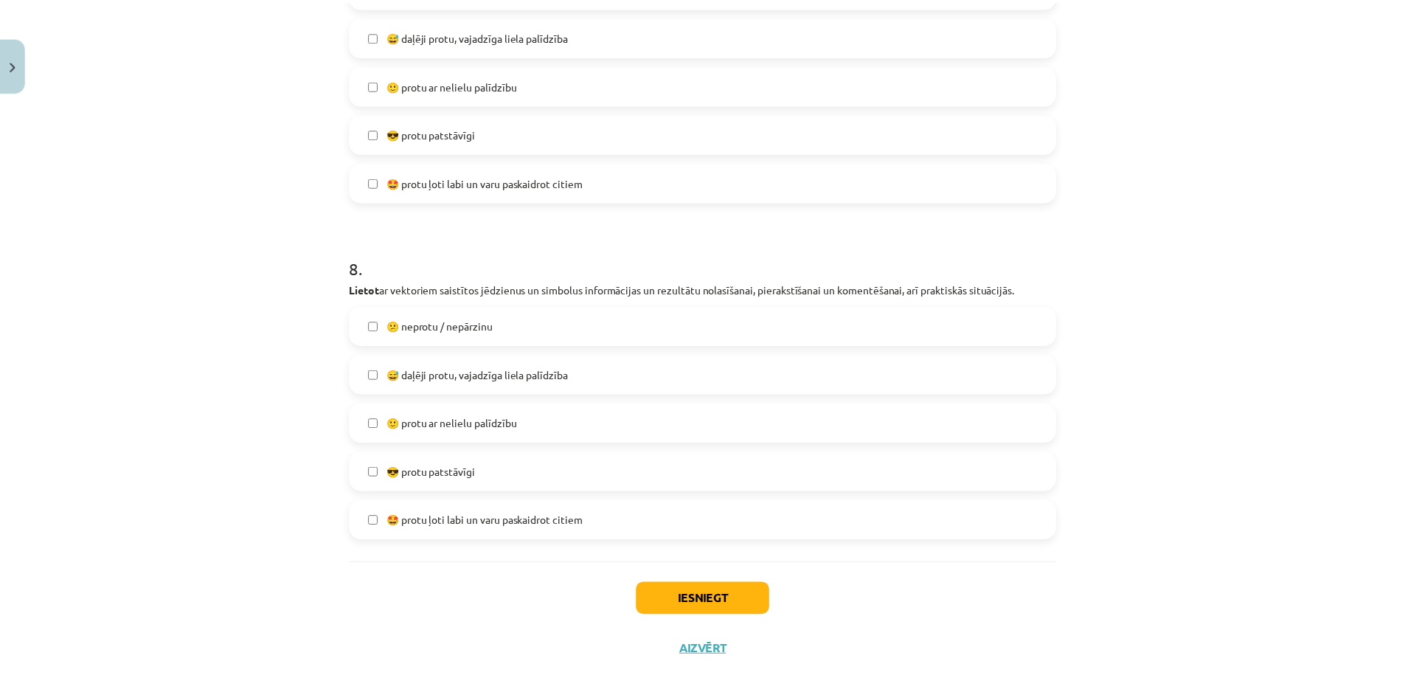
scroll to position [2616, 0]
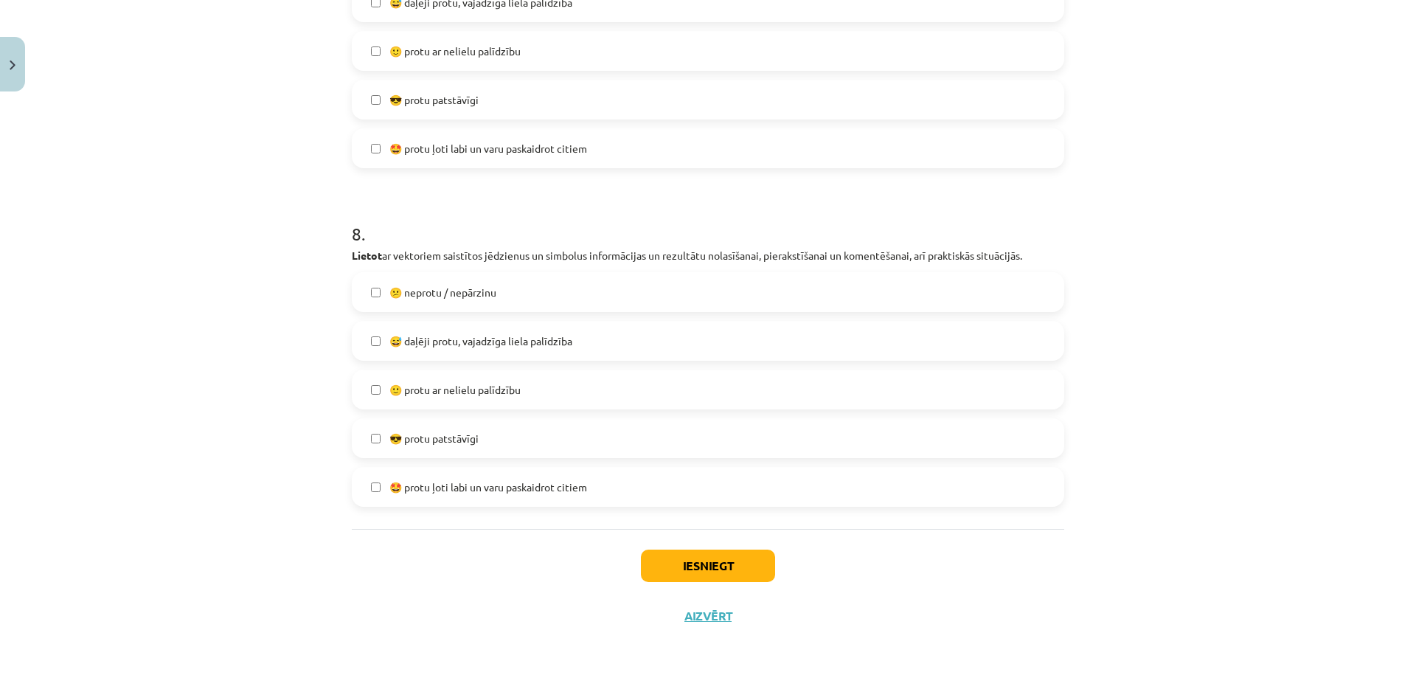
click at [467, 339] on span "😅 daļēji protu, vajadzīga liela palīdzība" at bounding box center [480, 340] width 183 height 15
click at [460, 388] on span "🙂 protu ar nelielu palīdzību" at bounding box center [454, 389] width 131 height 15
click at [658, 554] on button "Iesniegt" at bounding box center [708, 566] width 134 height 32
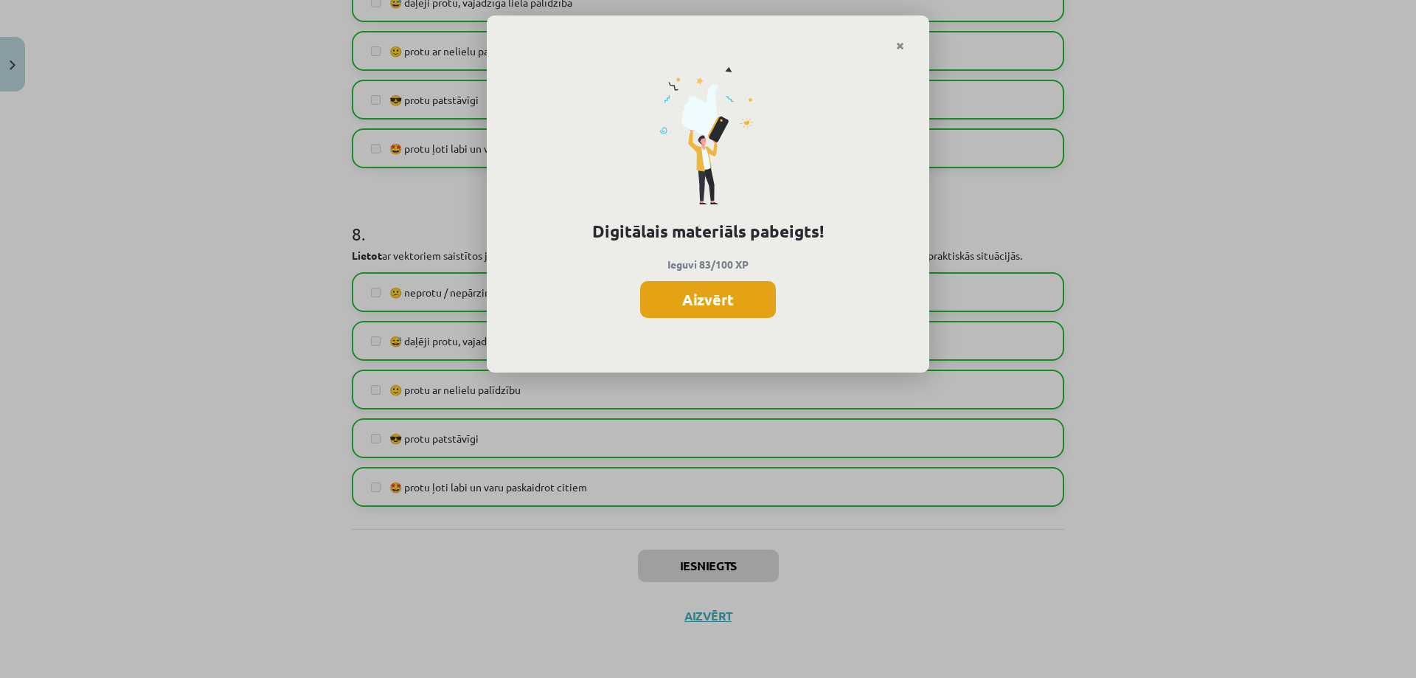
click at [714, 302] on button "Aizvērt" at bounding box center [708, 299] width 136 height 37
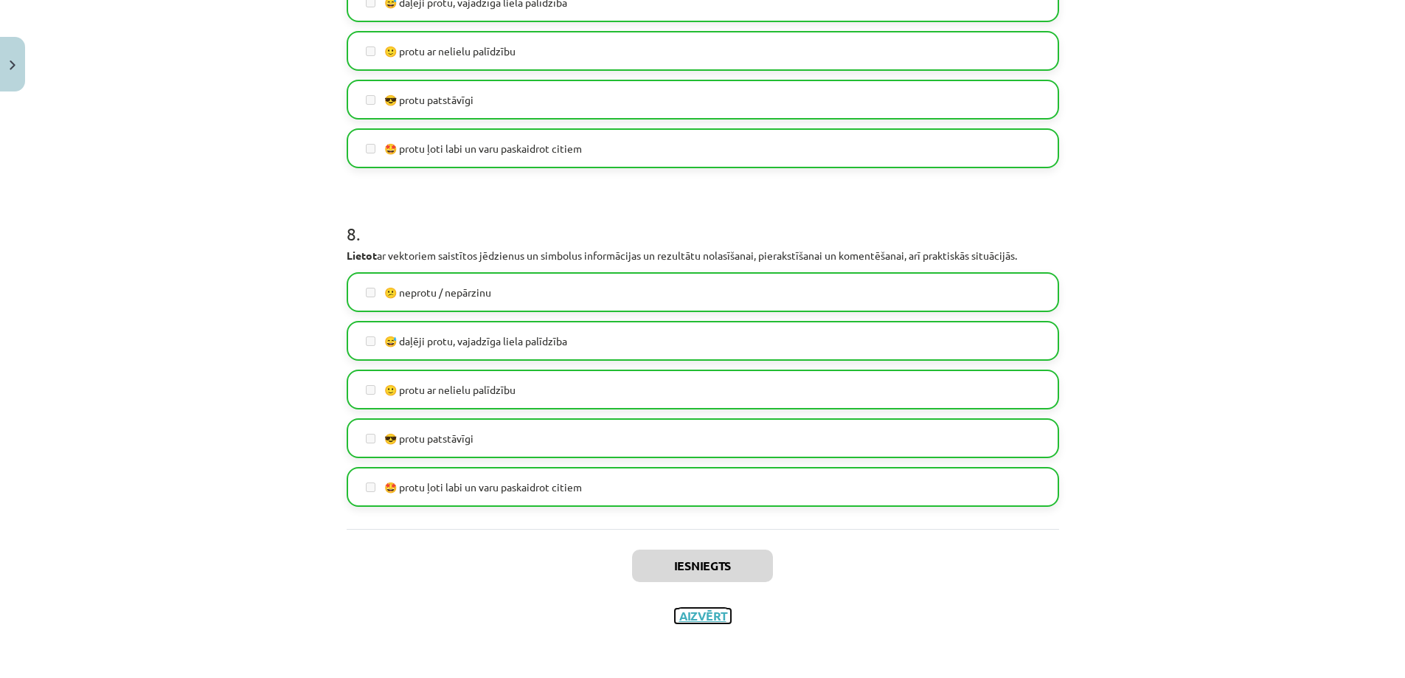
click at [698, 614] on button "Aizvērt" at bounding box center [703, 616] width 56 height 15
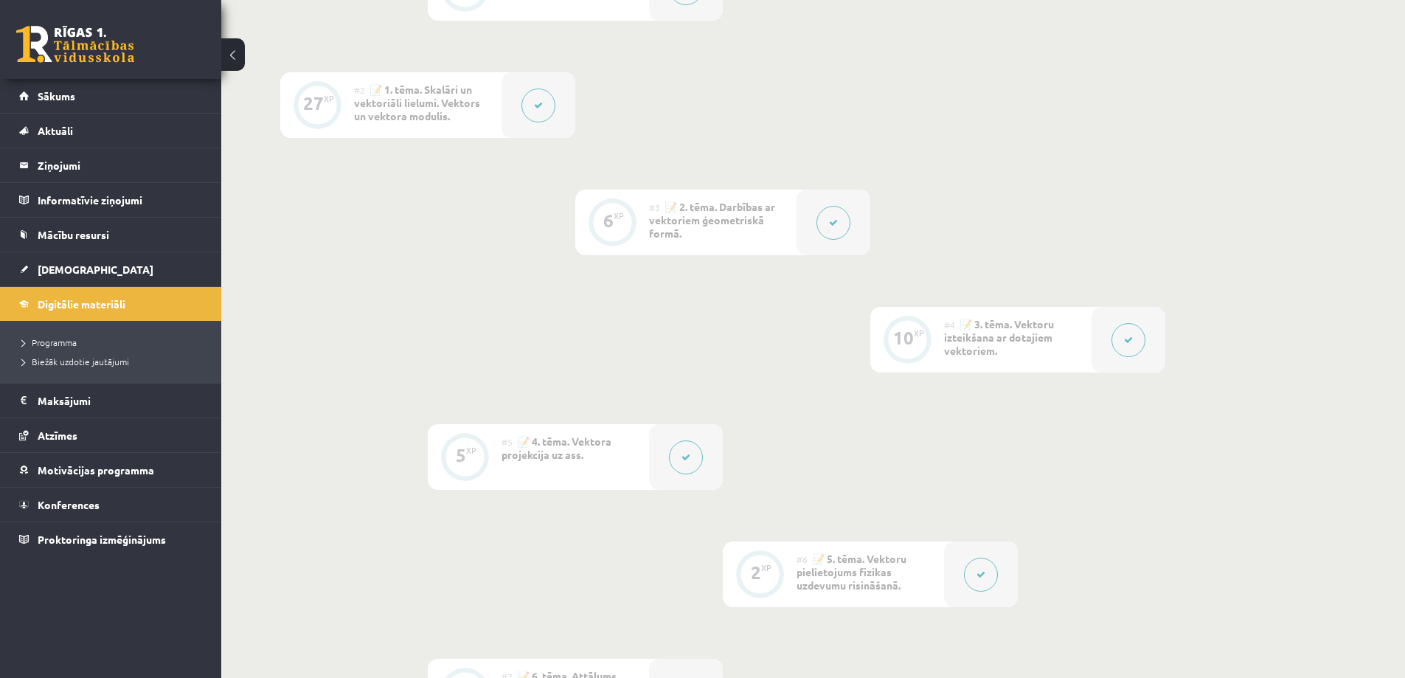
scroll to position [885, 0]
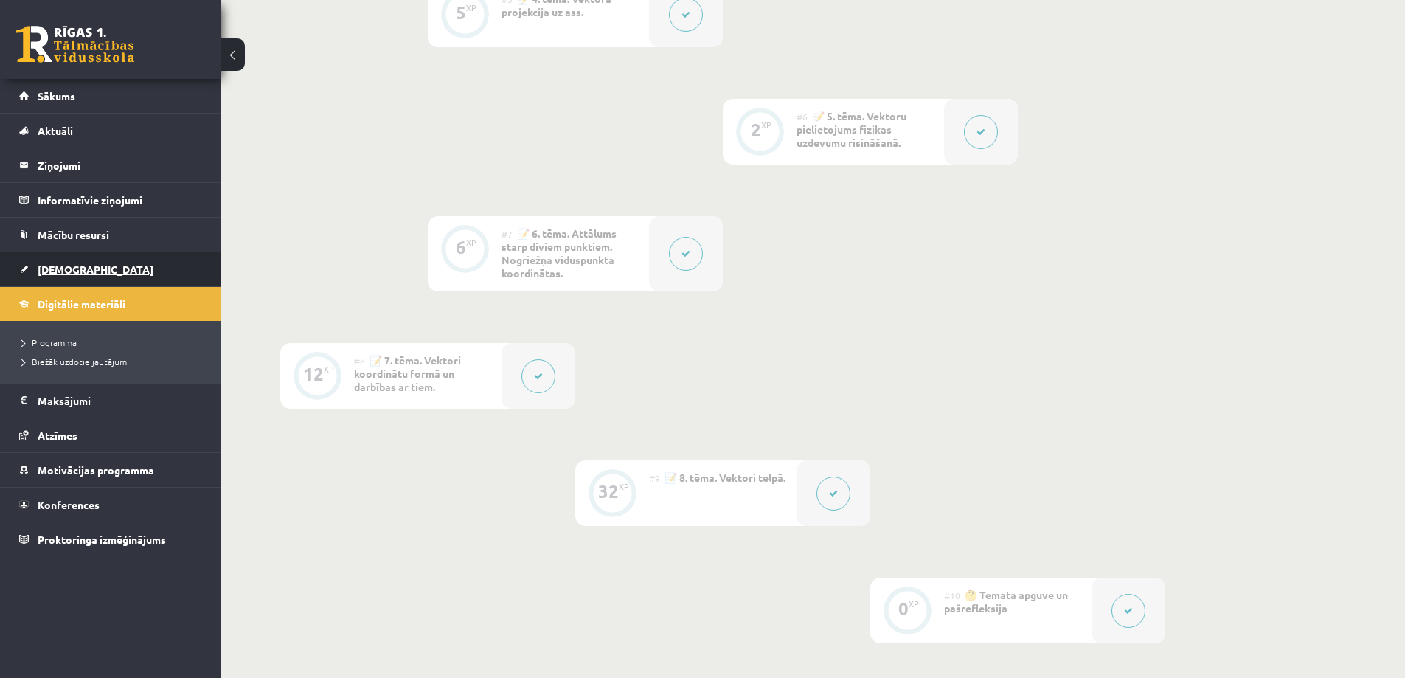
click at [153, 265] on link "[DEMOGRAPHIC_DATA]" at bounding box center [111, 269] width 184 height 34
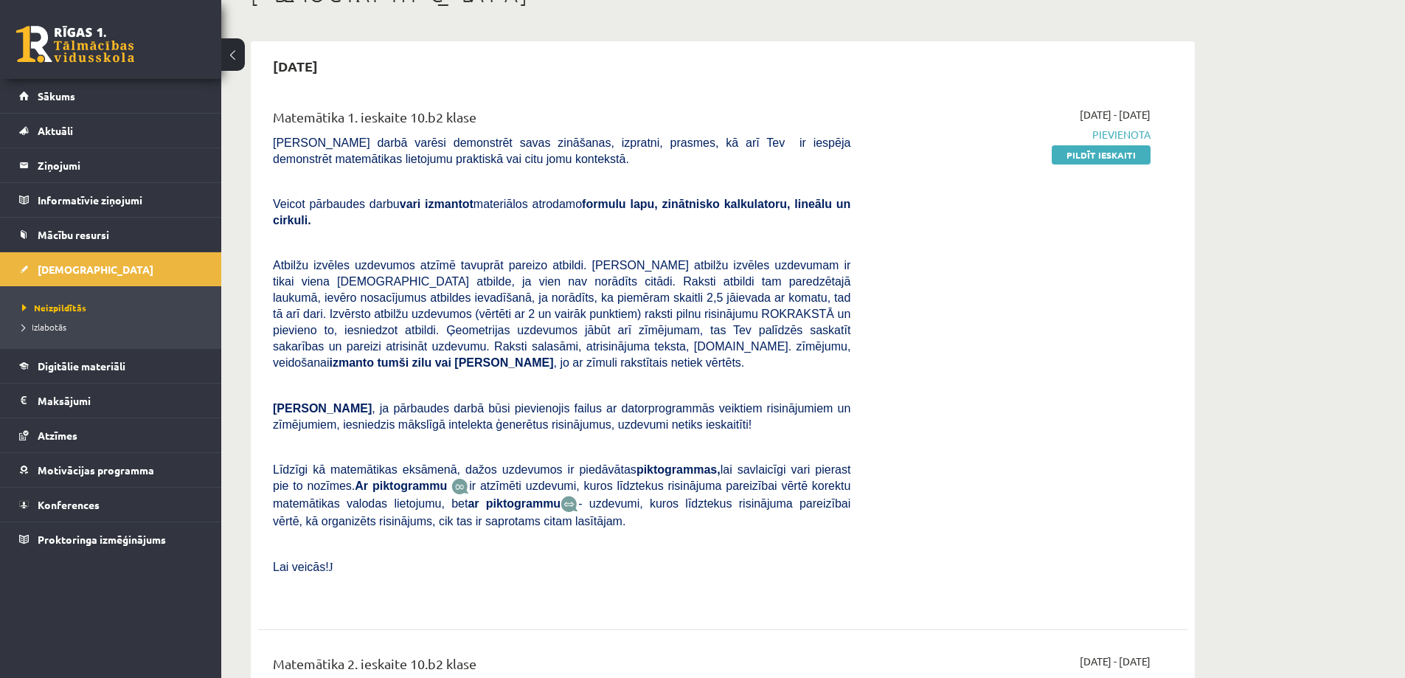
scroll to position [148, 0]
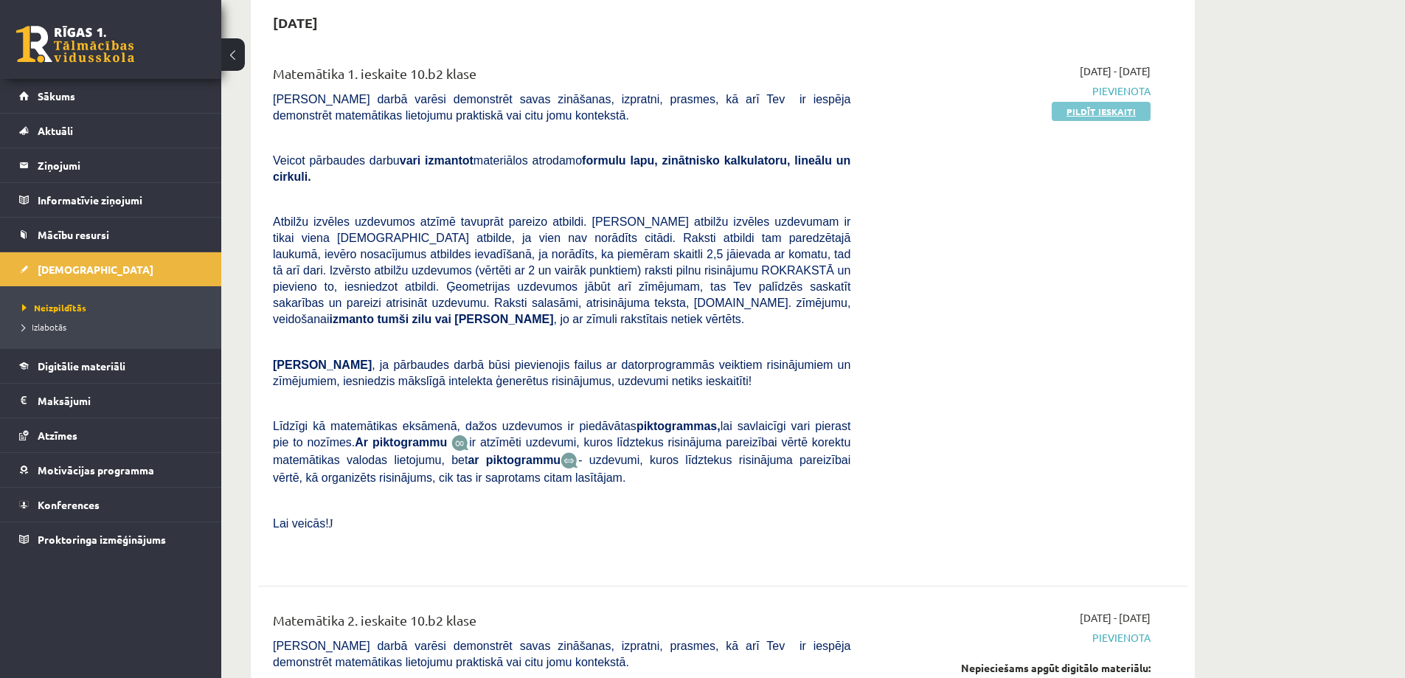
click at [1063, 118] on link "Pildīt ieskaiti" at bounding box center [1101, 111] width 99 height 19
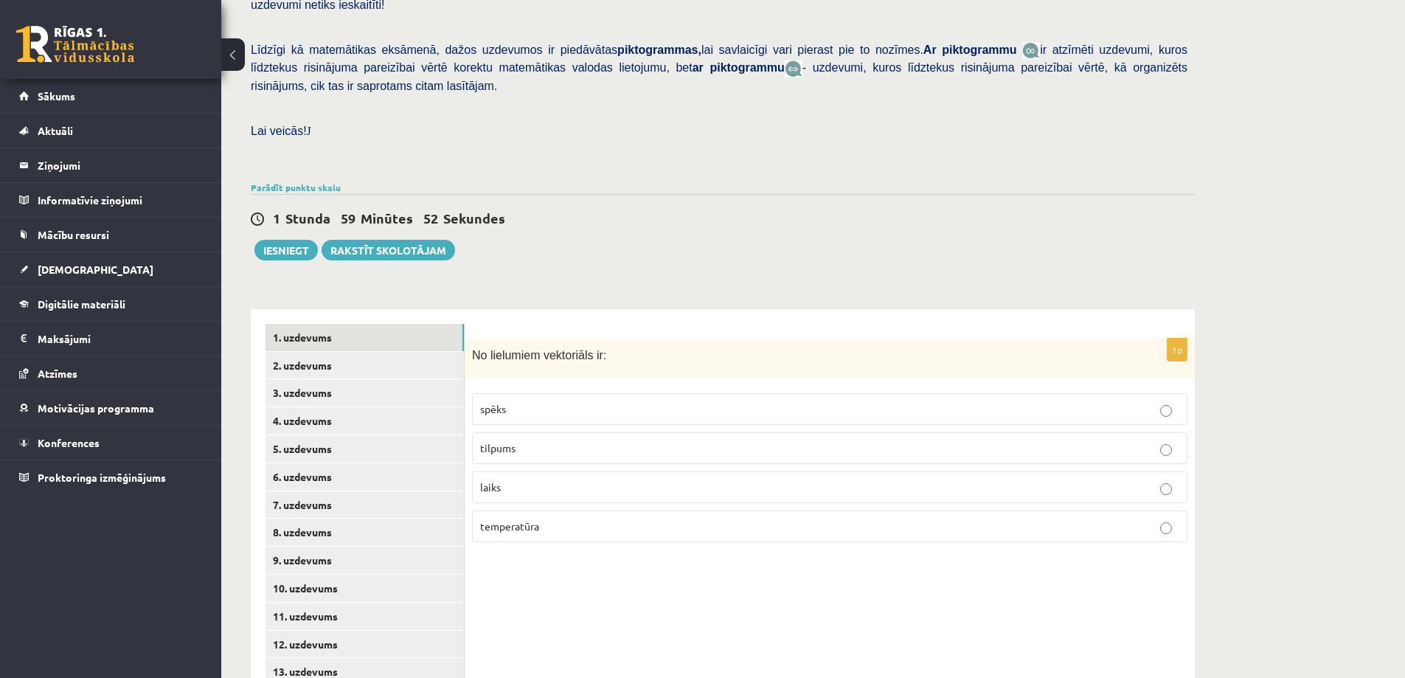
scroll to position [351, 0]
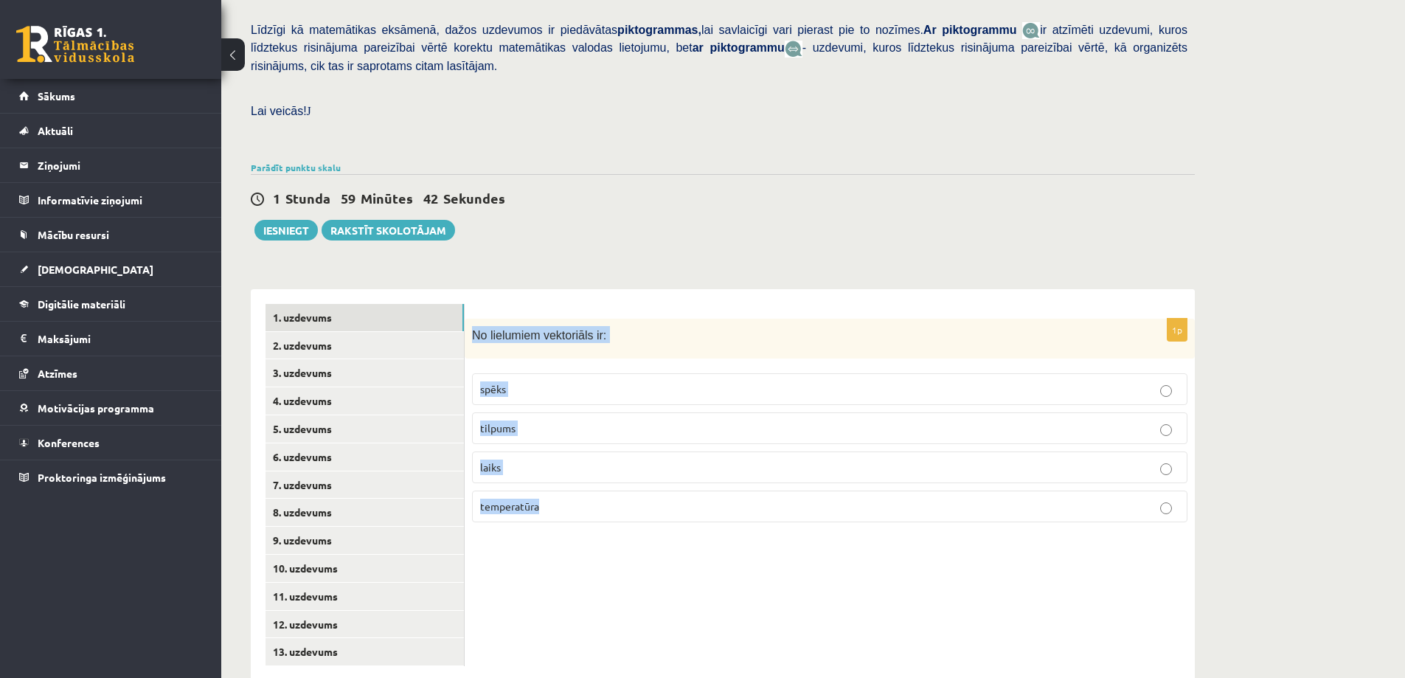
drag, startPoint x: 473, startPoint y: 304, endPoint x: 553, endPoint y: 487, distance: 199.8
click at [553, 487] on div "1p No lielumiem vektoriāls ir: spēks tilpums laiks temperatūra" at bounding box center [830, 427] width 730 height 216
copy div "No lielumiem vektoriāls ir: spēks tilpums laiks temperatūra"
click at [566, 373] on label "spēks" at bounding box center [829, 389] width 715 height 32
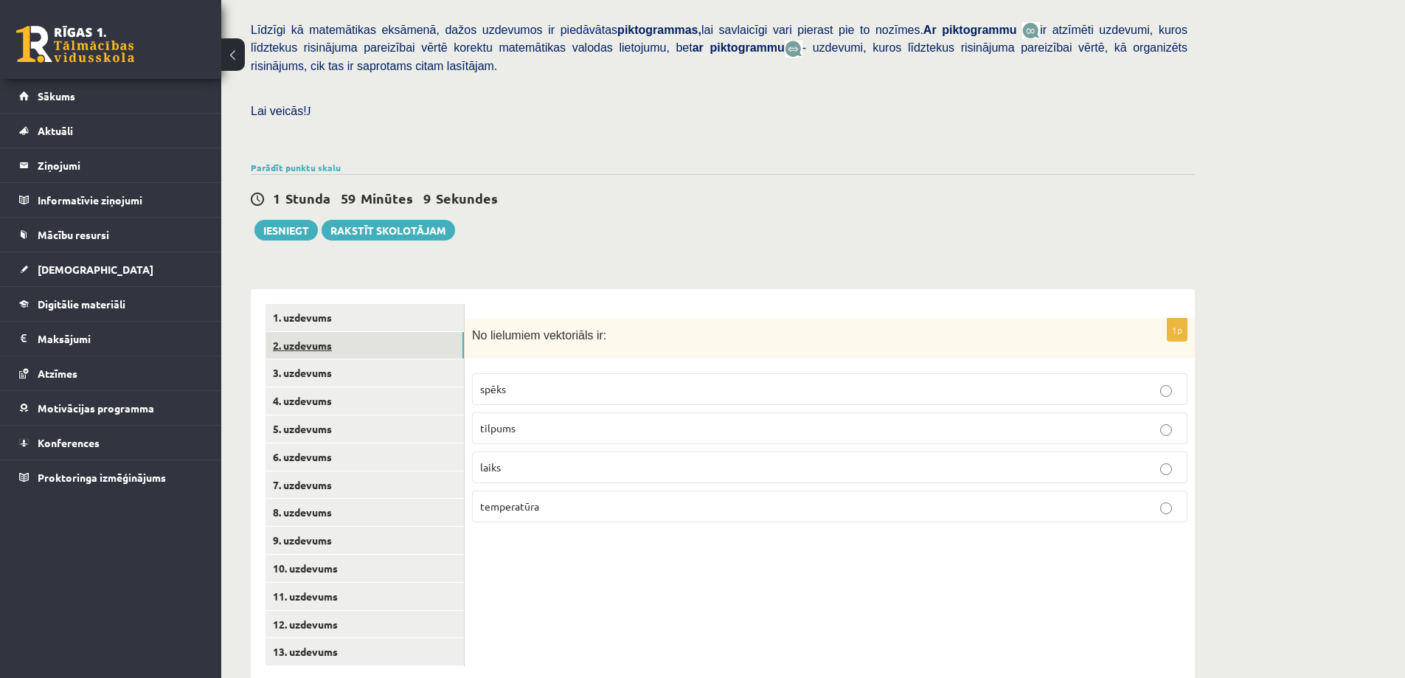
click at [335, 332] on link "2. uzdevums" at bounding box center [365, 345] width 198 height 27
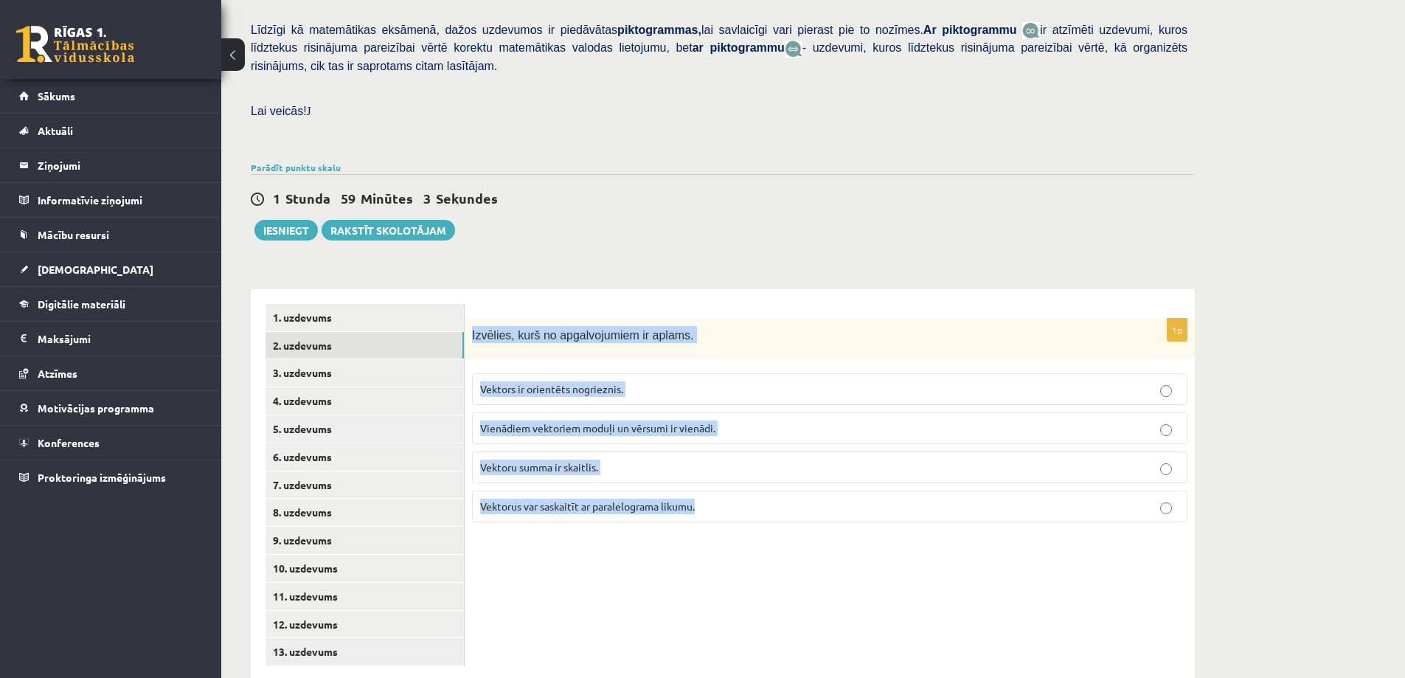
drag, startPoint x: 473, startPoint y: 301, endPoint x: 858, endPoint y: 518, distance: 441.9
click at [858, 518] on div "1p Izvēlies, kurš no apgalvojumiem ir aplams. Vektors ir orientēts nogrieznis. …" at bounding box center [830, 485] width 730 height 392
copy div "Izvēlies, kurš no apgalvojumiem ir aplams. Vektors ir orientēts nogrieznis. Vie…"
click at [619, 460] on p "Vektoru summa ir skaitlis." at bounding box center [829, 467] width 699 height 15
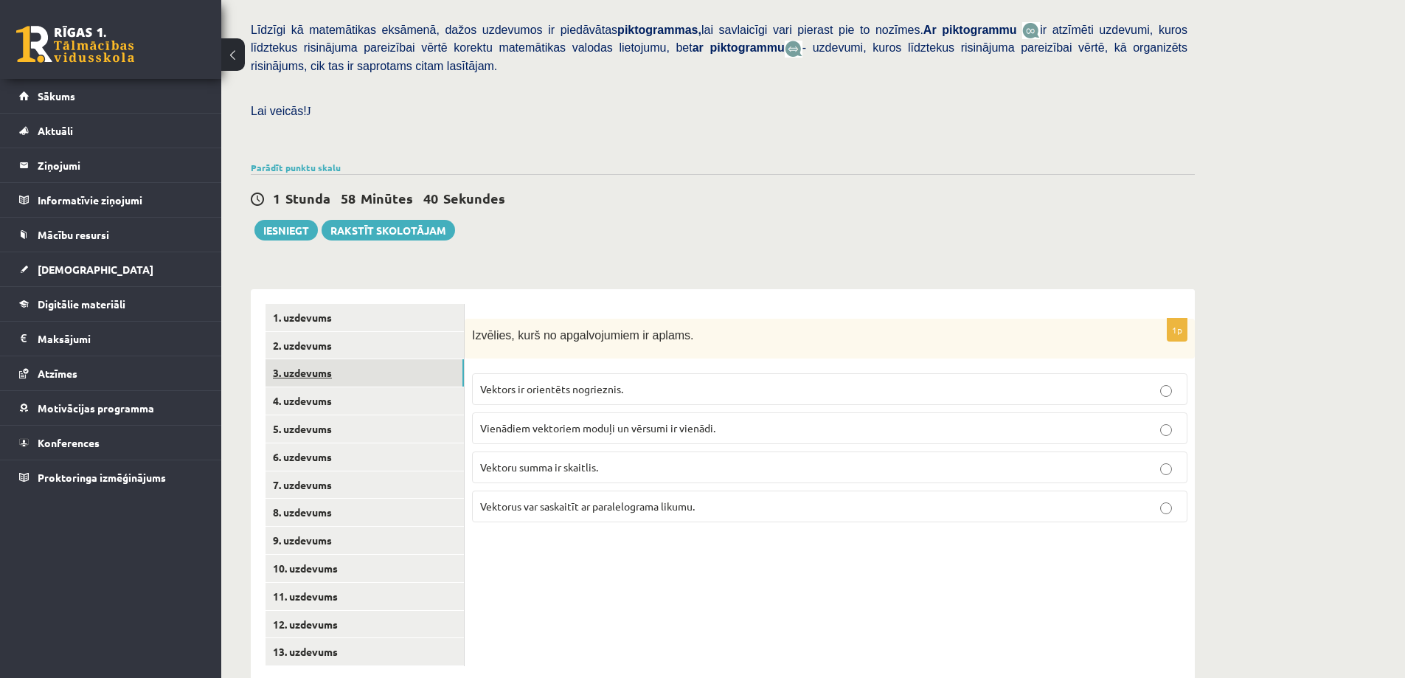
click at [389, 359] on link "3. uzdevums" at bounding box center [365, 372] width 198 height 27
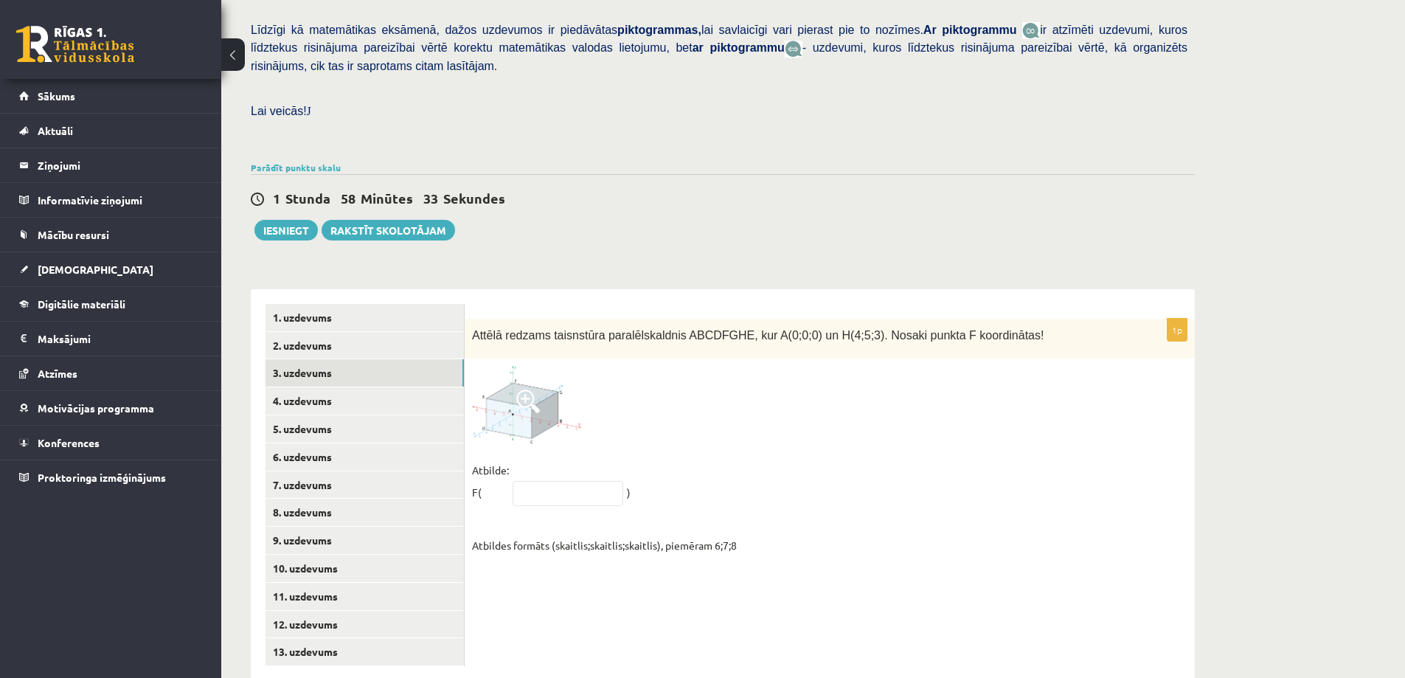
click at [527, 389] on span at bounding box center [528, 401] width 24 height 24
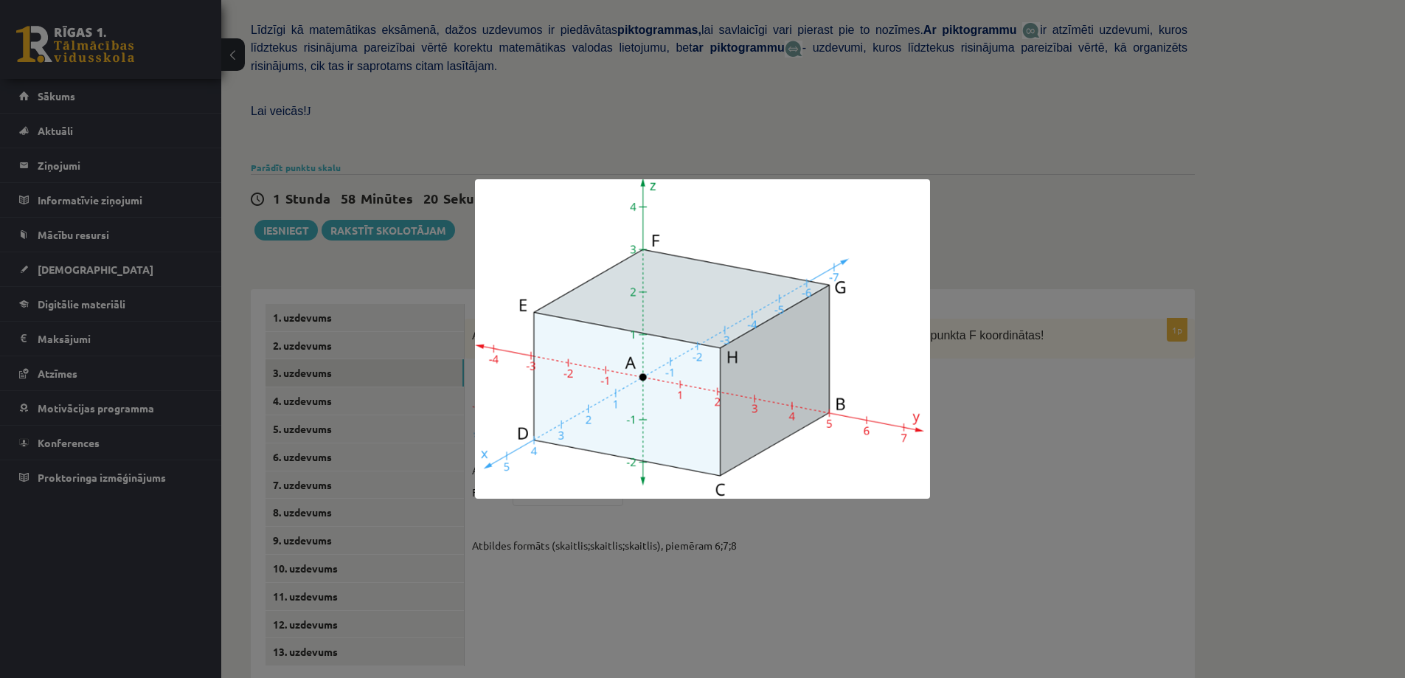
click at [1064, 374] on div at bounding box center [702, 339] width 1405 height 678
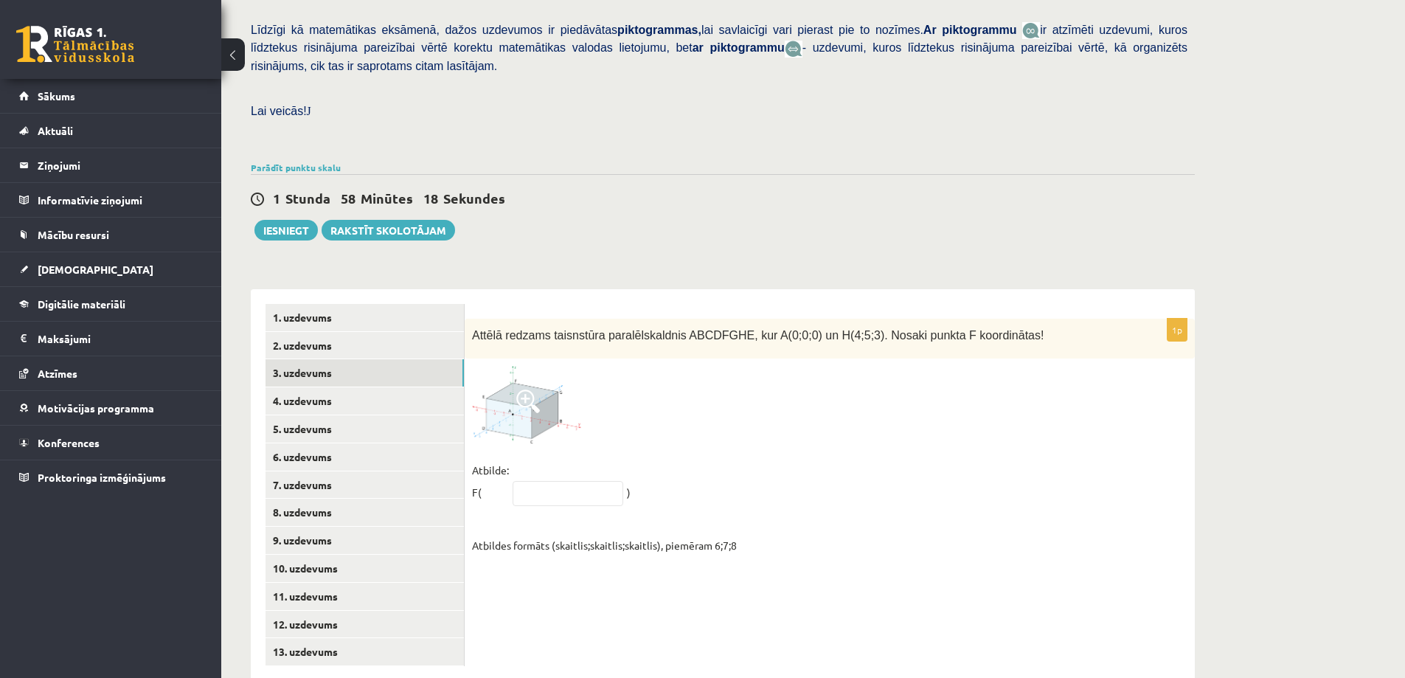
click at [520, 389] on span at bounding box center [528, 401] width 24 height 24
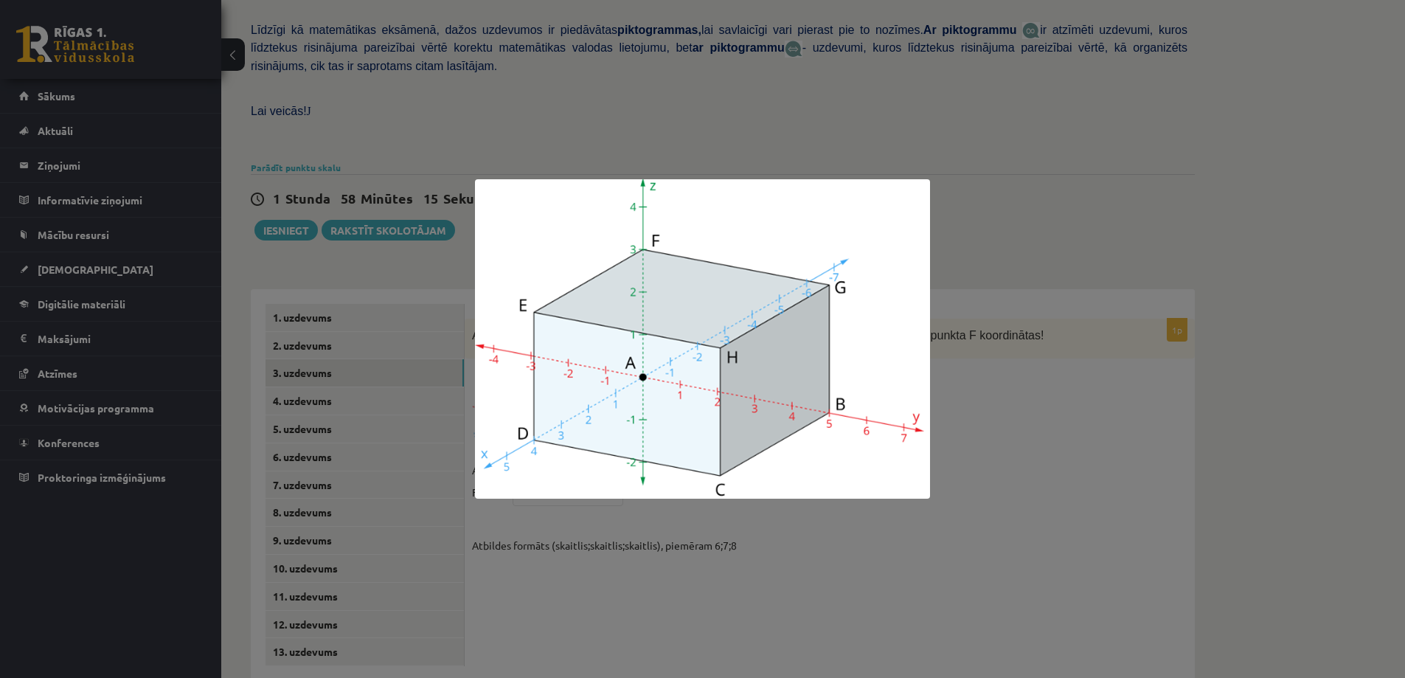
click at [999, 358] on div at bounding box center [702, 339] width 1405 height 678
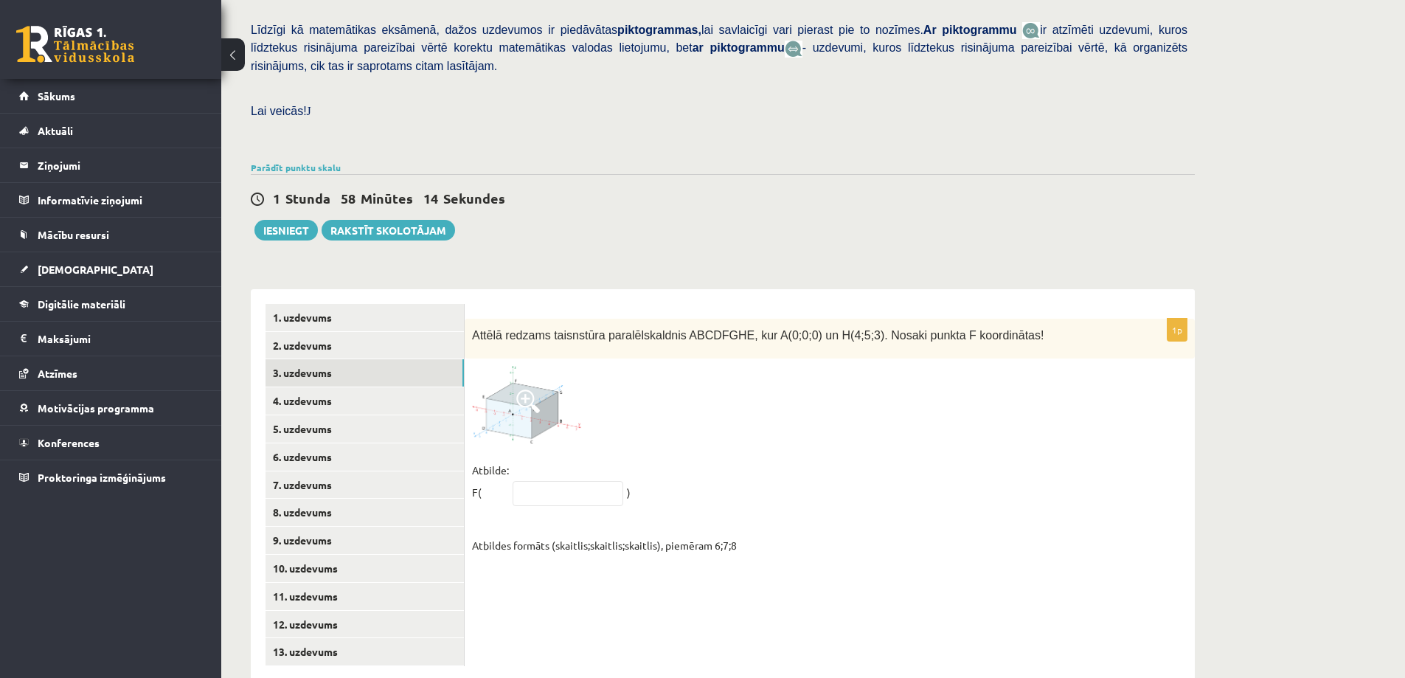
click at [506, 381] on img at bounding box center [527, 404] width 111 height 77
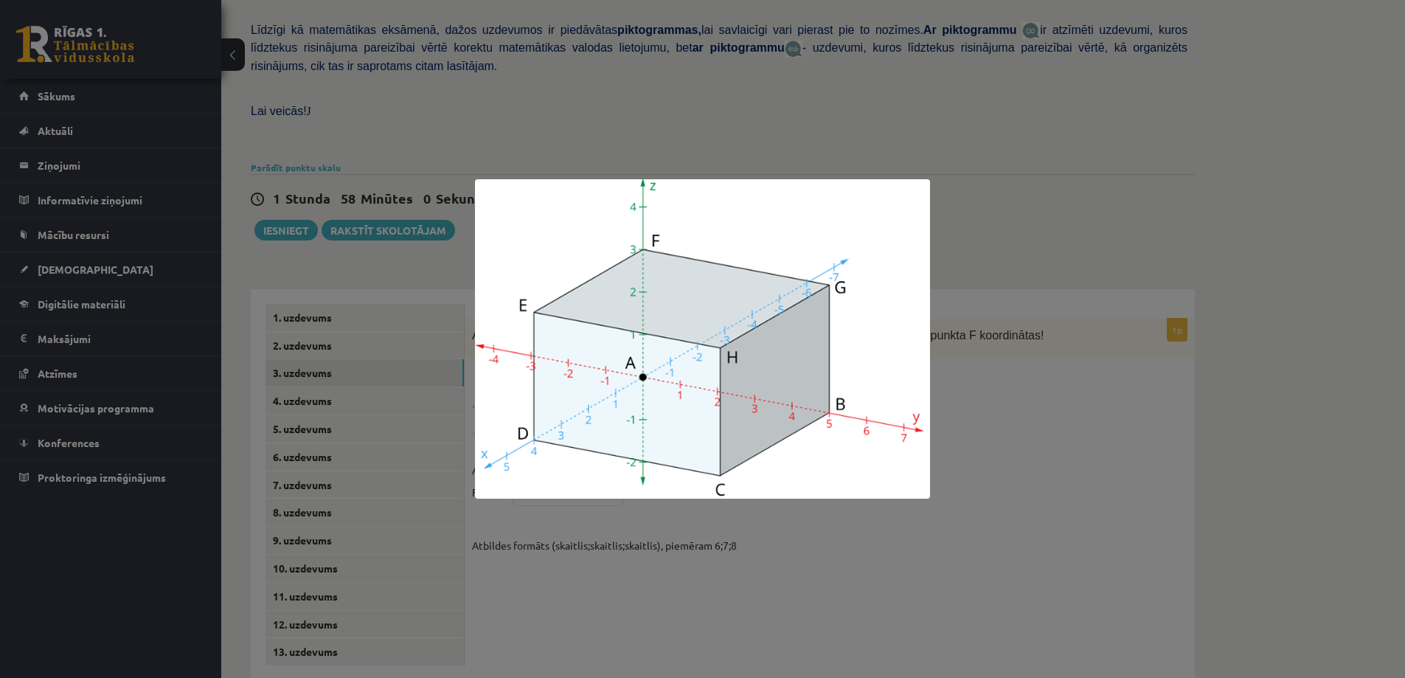
click at [1105, 406] on div at bounding box center [702, 339] width 1405 height 678
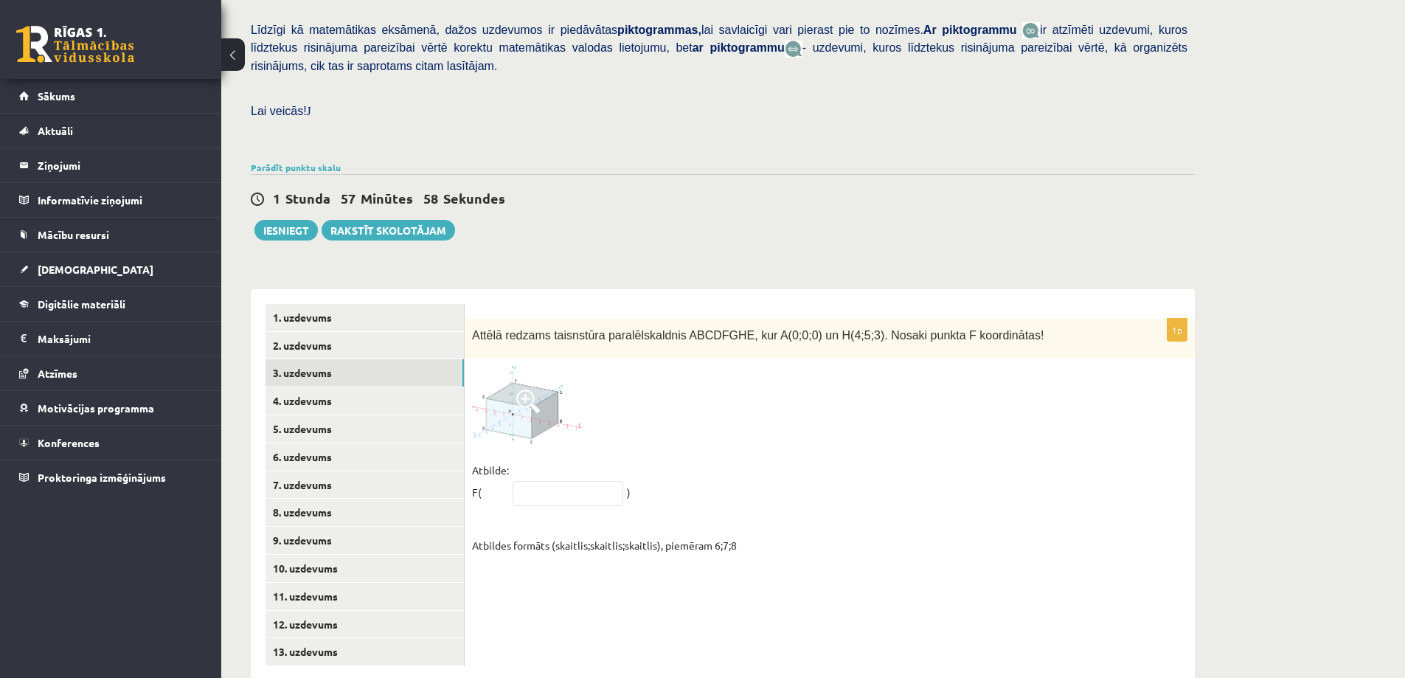
click at [539, 395] on img at bounding box center [527, 404] width 111 height 77
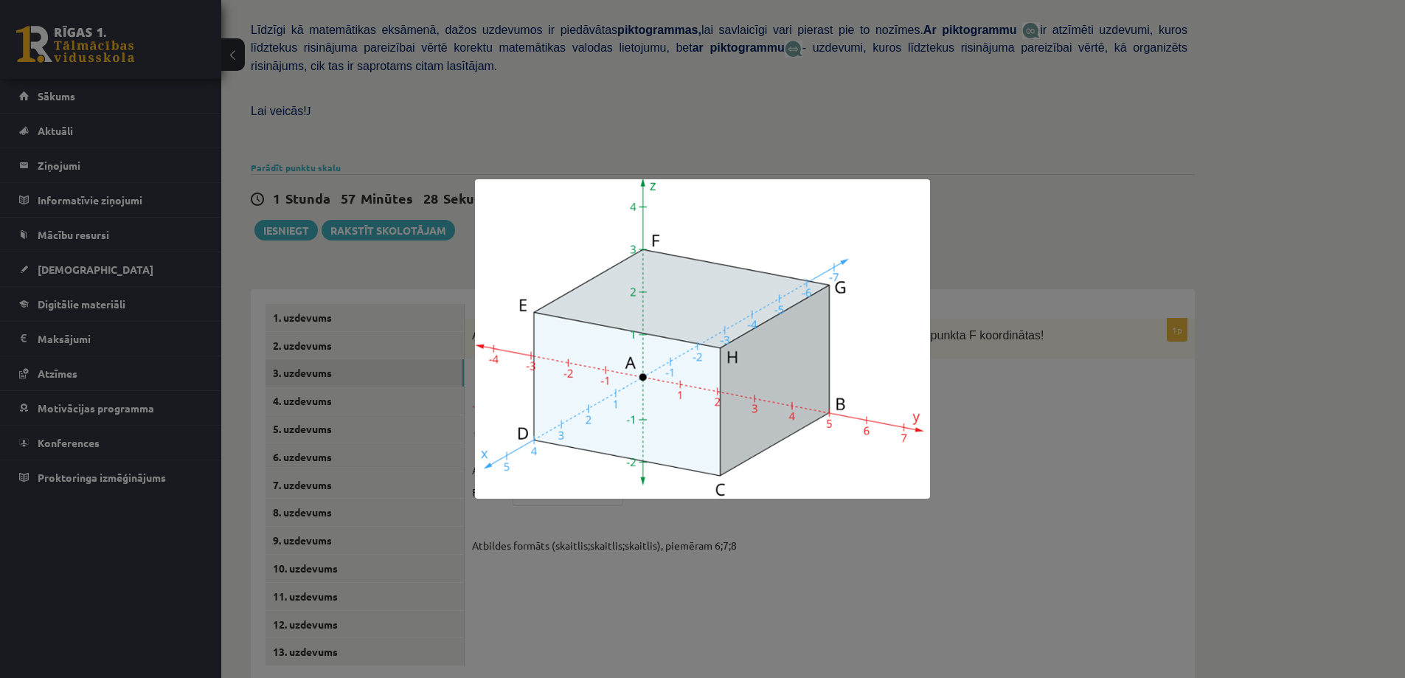
click at [1081, 443] on div at bounding box center [702, 339] width 1405 height 678
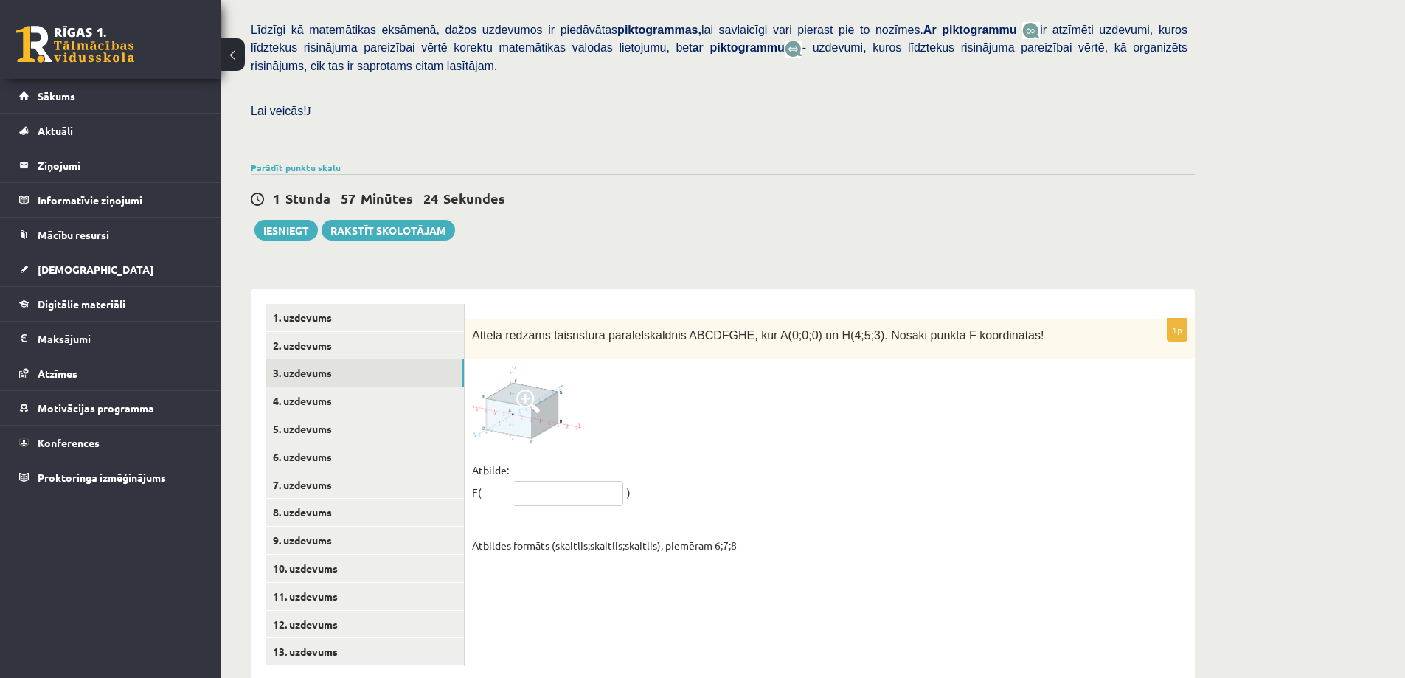
click at [553, 481] on input "text" at bounding box center [568, 493] width 111 height 25
type input "*****"
click at [326, 387] on link "4. uzdevums" at bounding box center [365, 400] width 198 height 27
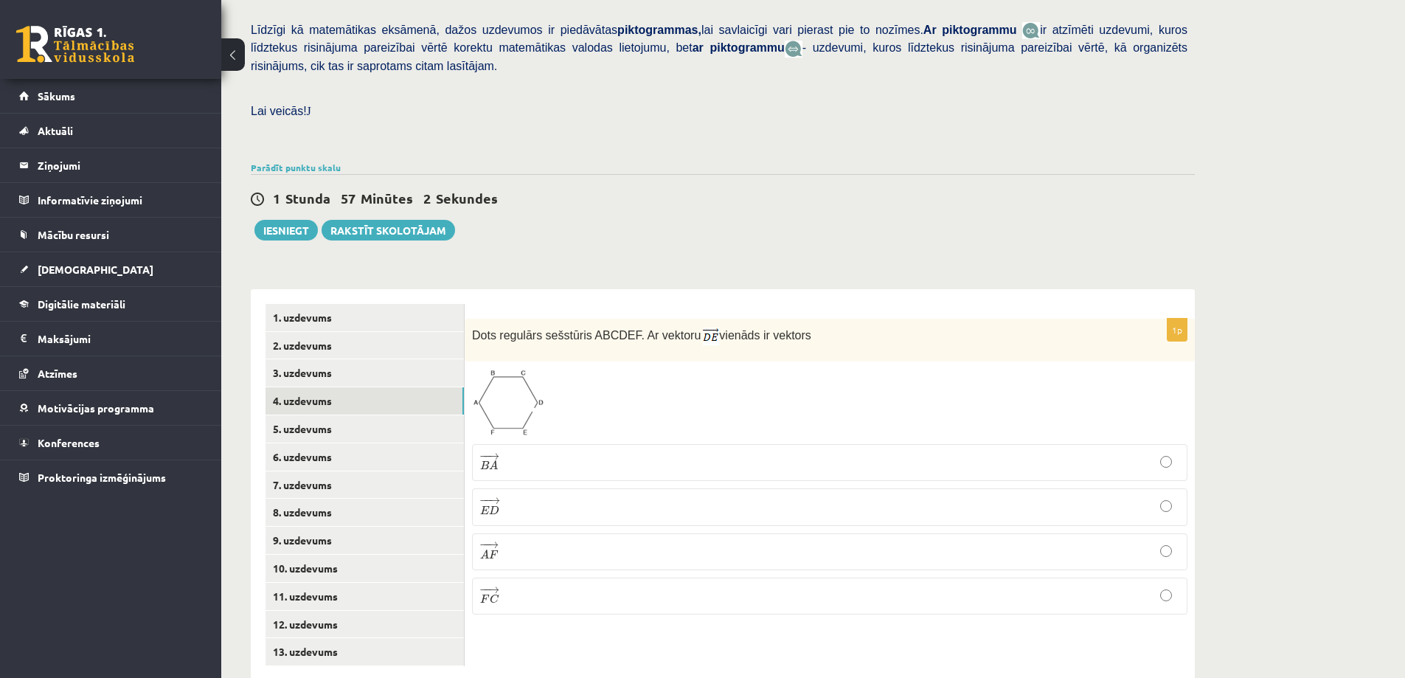
click at [526, 392] on span at bounding box center [528, 404] width 24 height 24
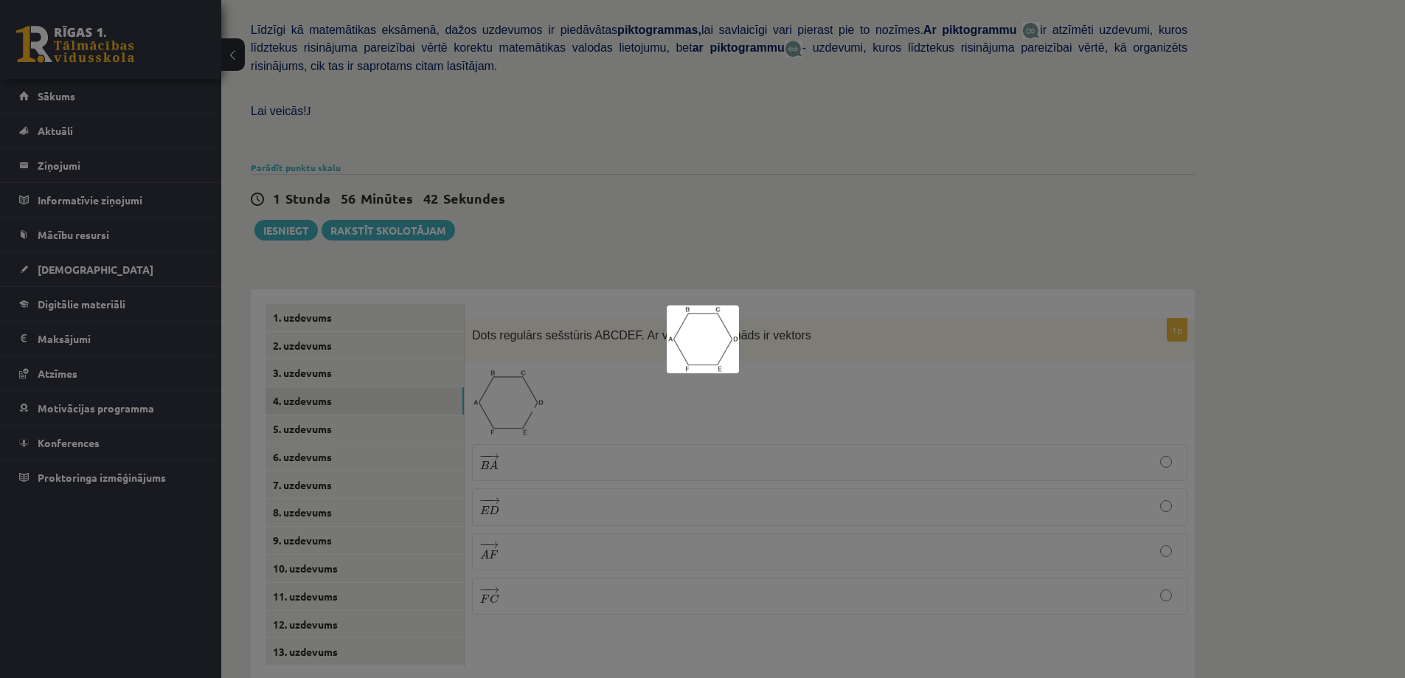
click at [630, 368] on div at bounding box center [702, 339] width 1405 height 678
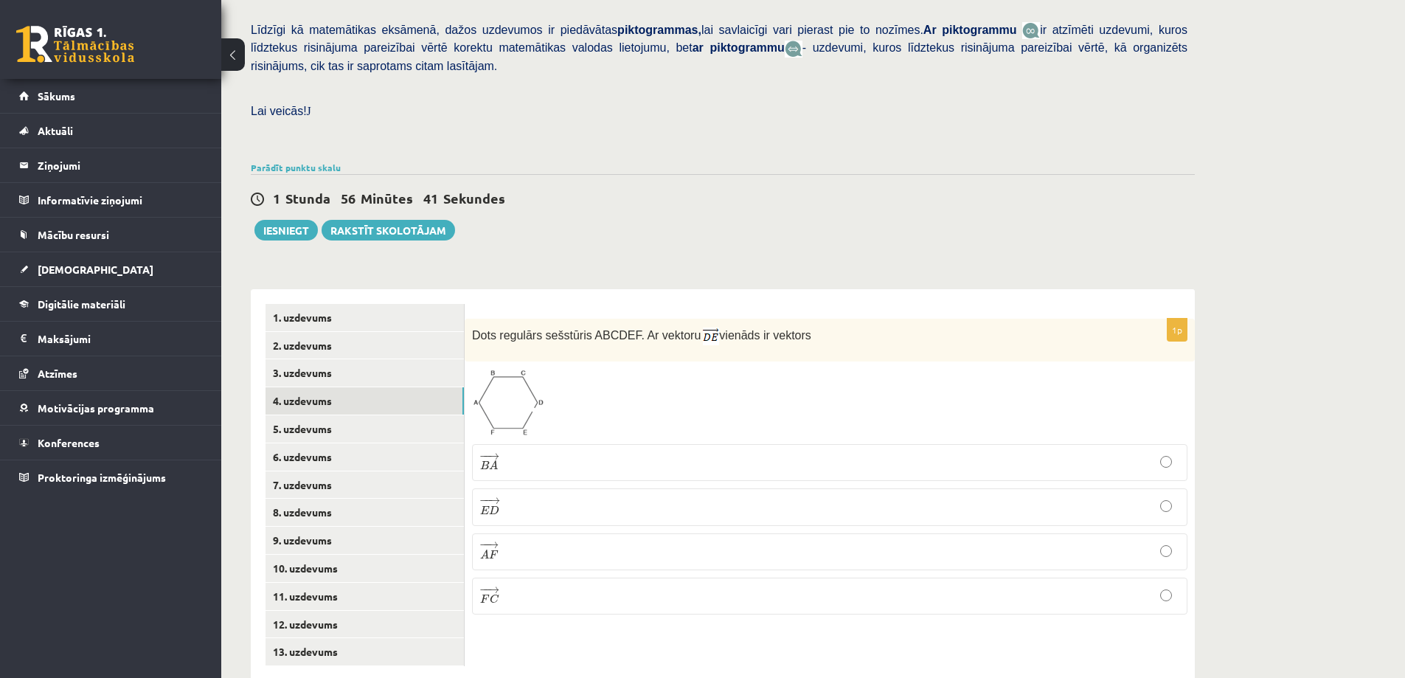
click at [593, 452] on p "− − → B A B A →" at bounding box center [829, 462] width 699 height 21
click at [381, 415] on link "5. uzdevums" at bounding box center [365, 428] width 198 height 27
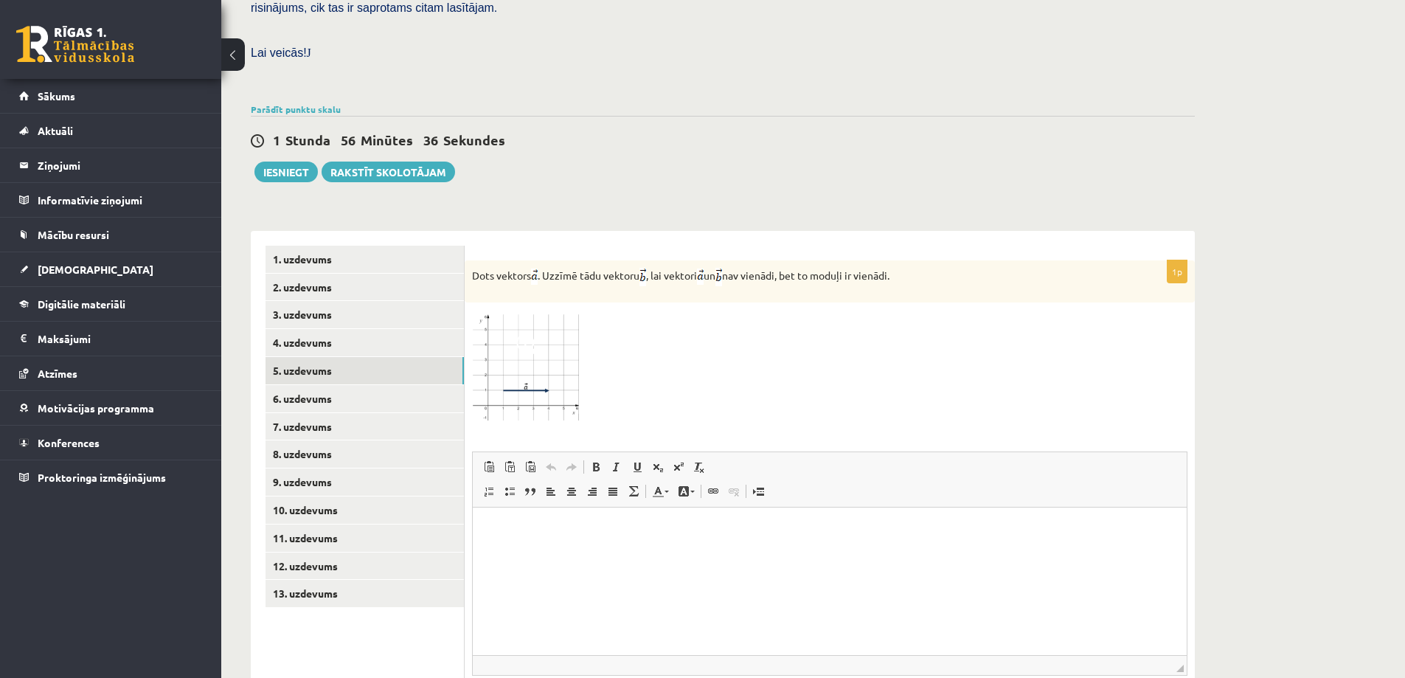
scroll to position [502, 0]
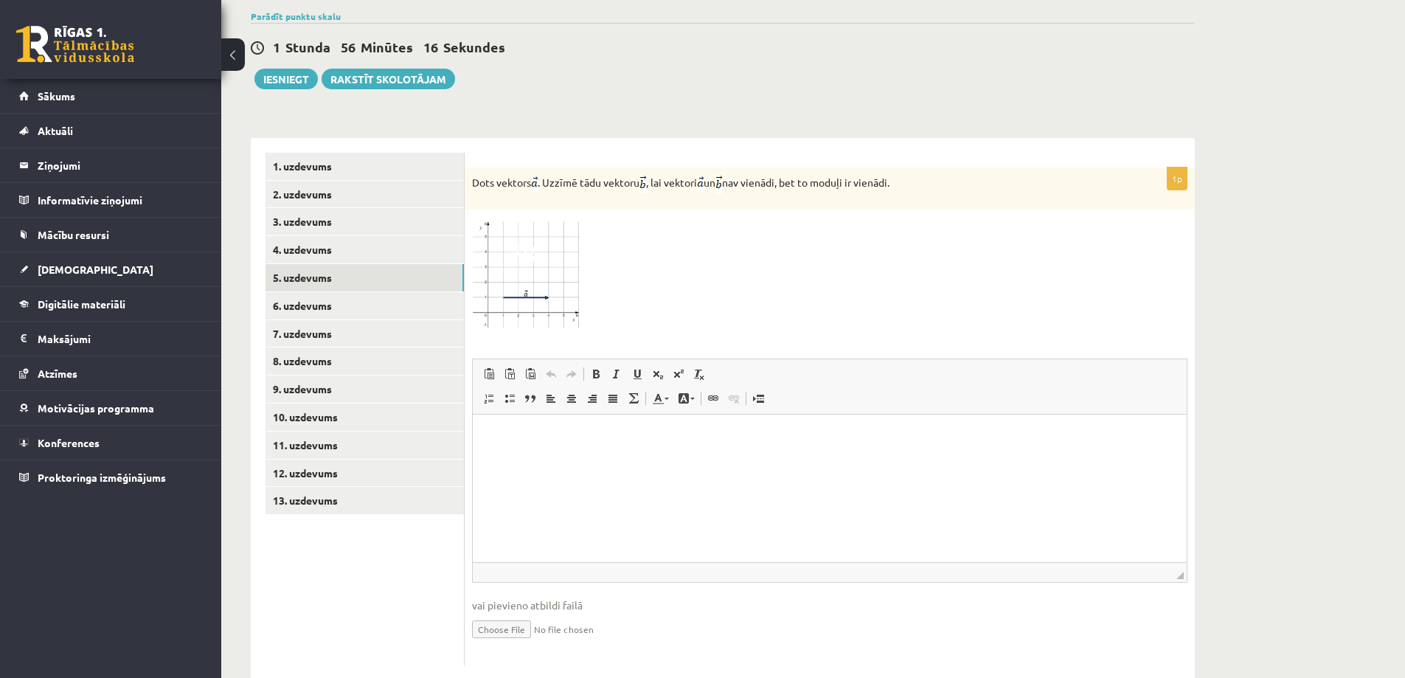
click at [553, 279] on img at bounding box center [527, 273] width 111 height 112
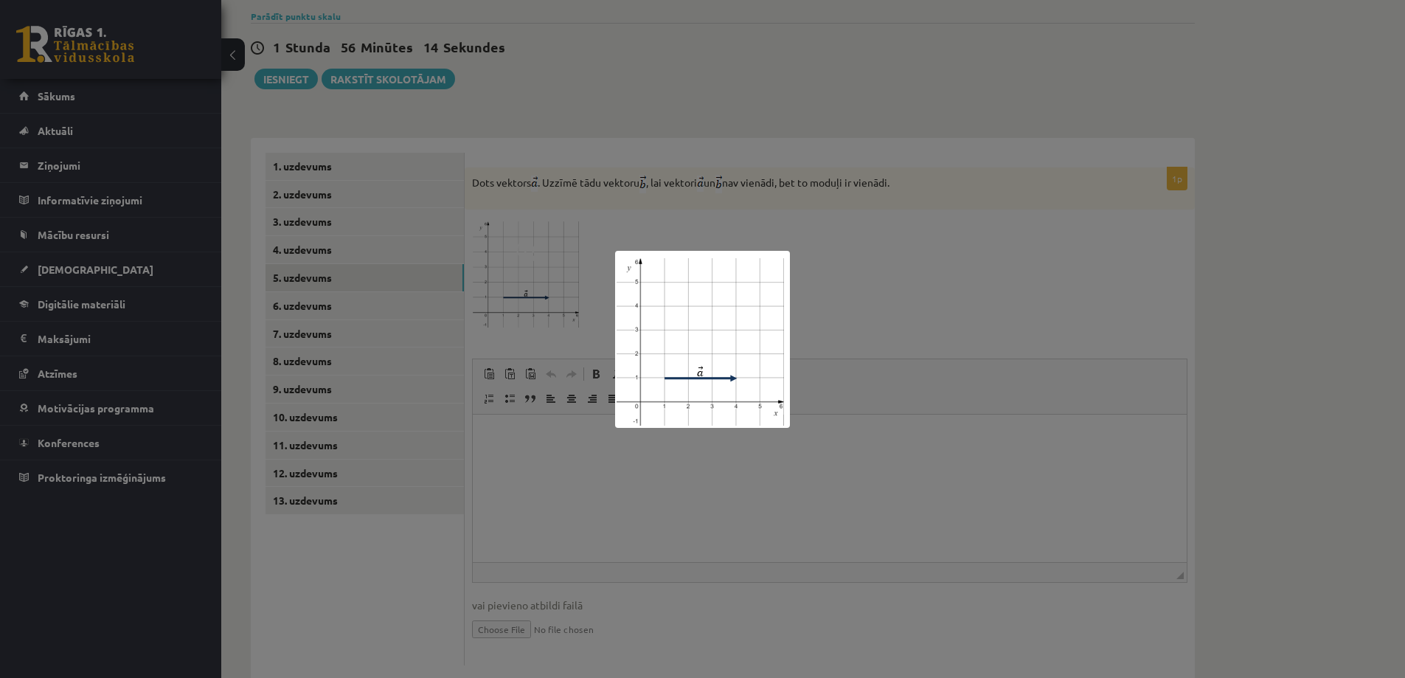
click at [861, 271] on div at bounding box center [702, 339] width 1405 height 678
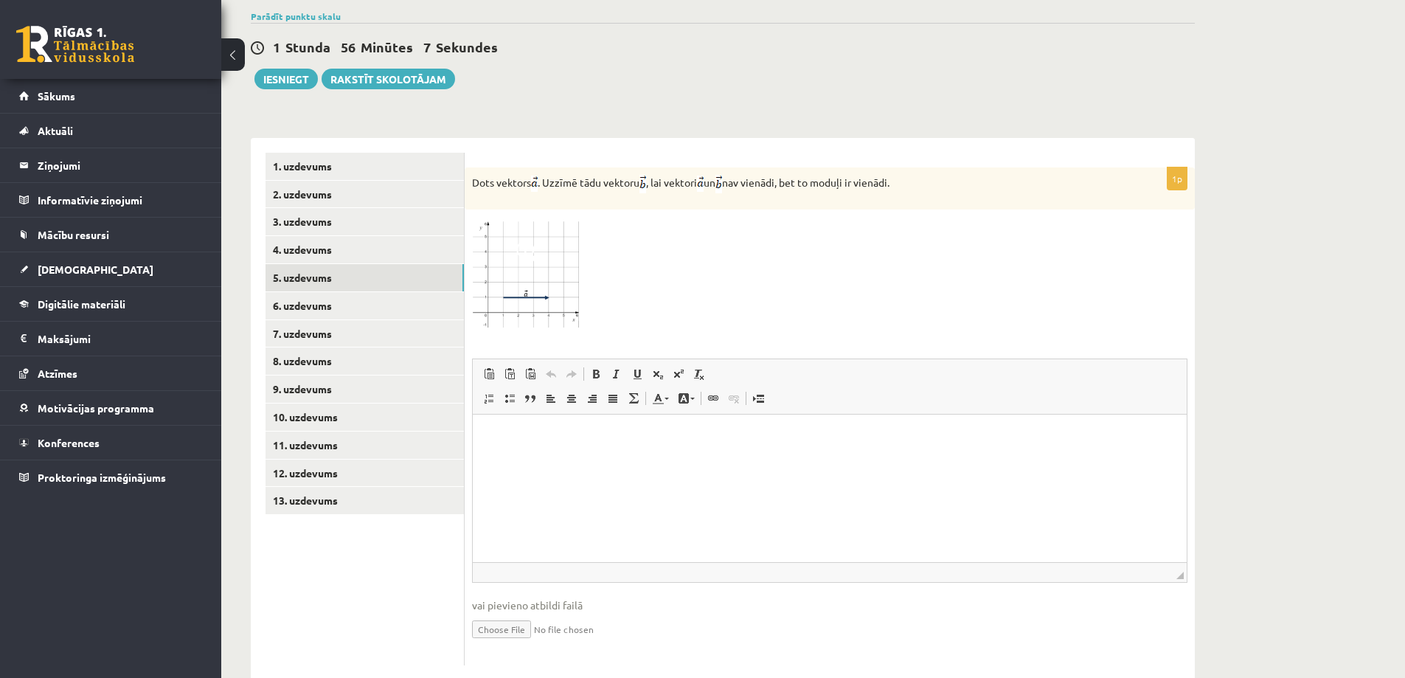
drag, startPoint x: 473, startPoint y: 153, endPoint x: 980, endPoint y: 153, distance: 506.7
click at [980, 175] on p "Dots vektors . Uzzīmē tādu vektoru , lai vektori un nav vienādi, bet to moduļi …" at bounding box center [793, 184] width 642 height 18
copy p "Dots vektors . Uzzīmē tādu vektoru , lai vektori un nav vienādi, bet to moduļi …"
click at [744, 246] on div at bounding box center [829, 273] width 715 height 112
click at [513, 237] on img at bounding box center [527, 273] width 111 height 112
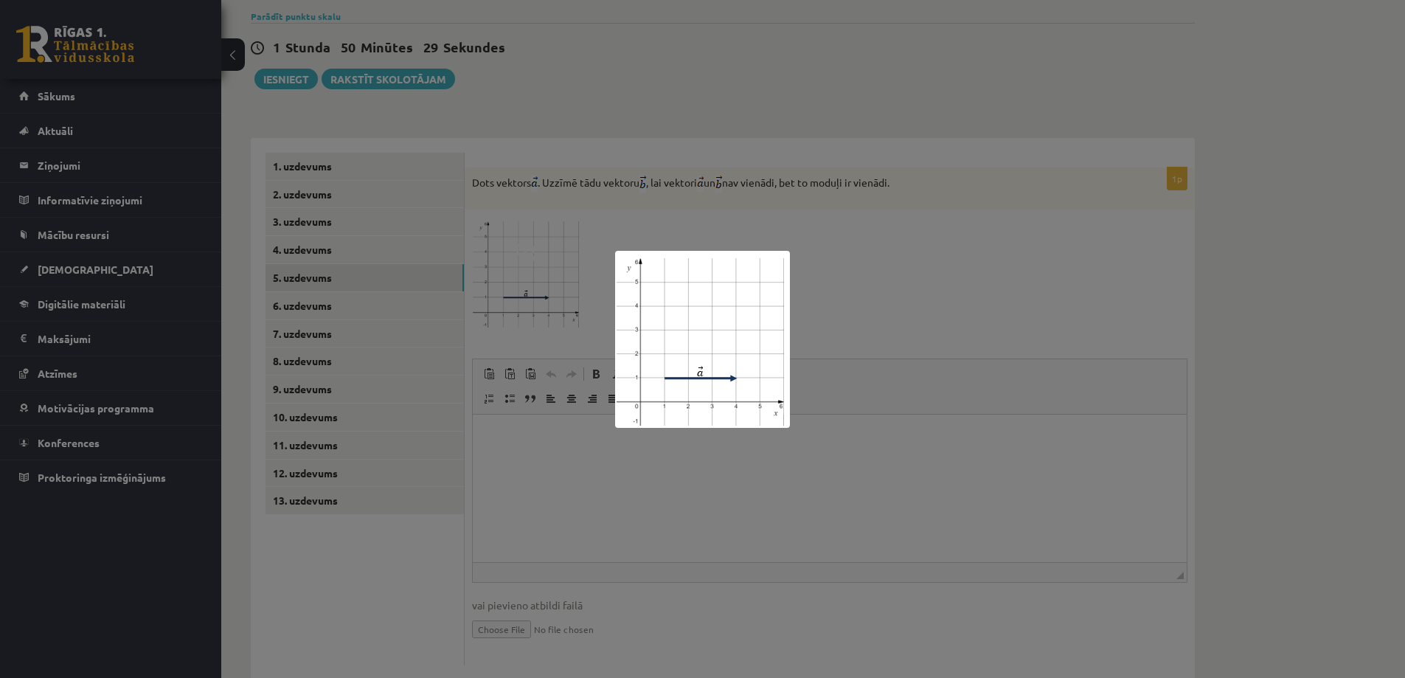
click at [948, 276] on div at bounding box center [702, 339] width 1405 height 678
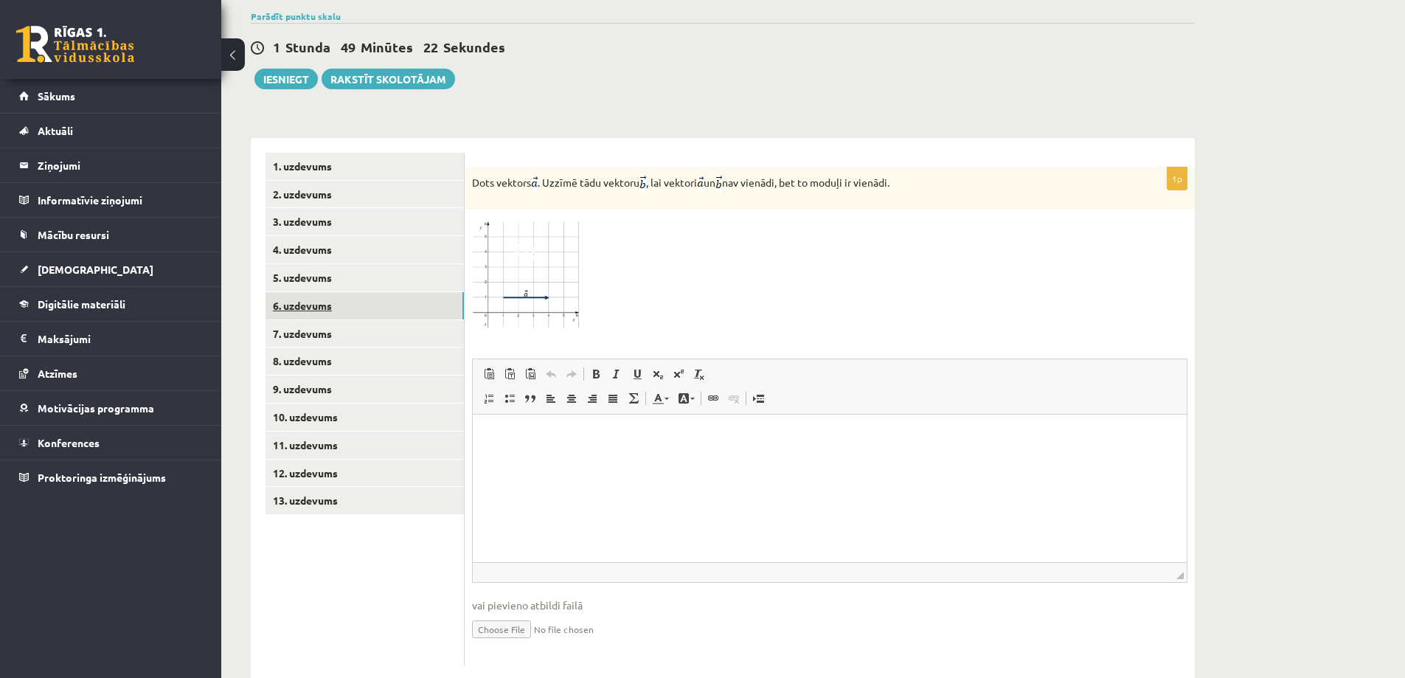
click at [408, 292] on link "6. uzdevums" at bounding box center [365, 305] width 198 height 27
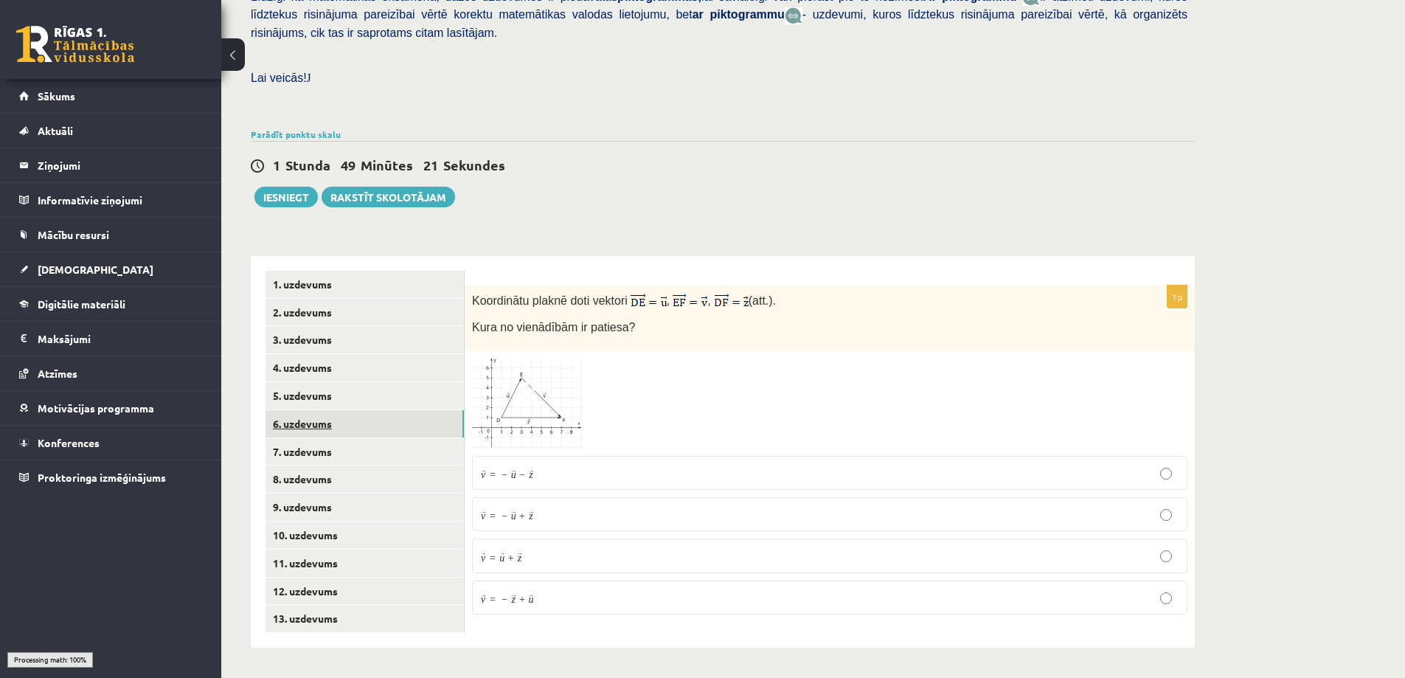
scroll to position [352, 0]
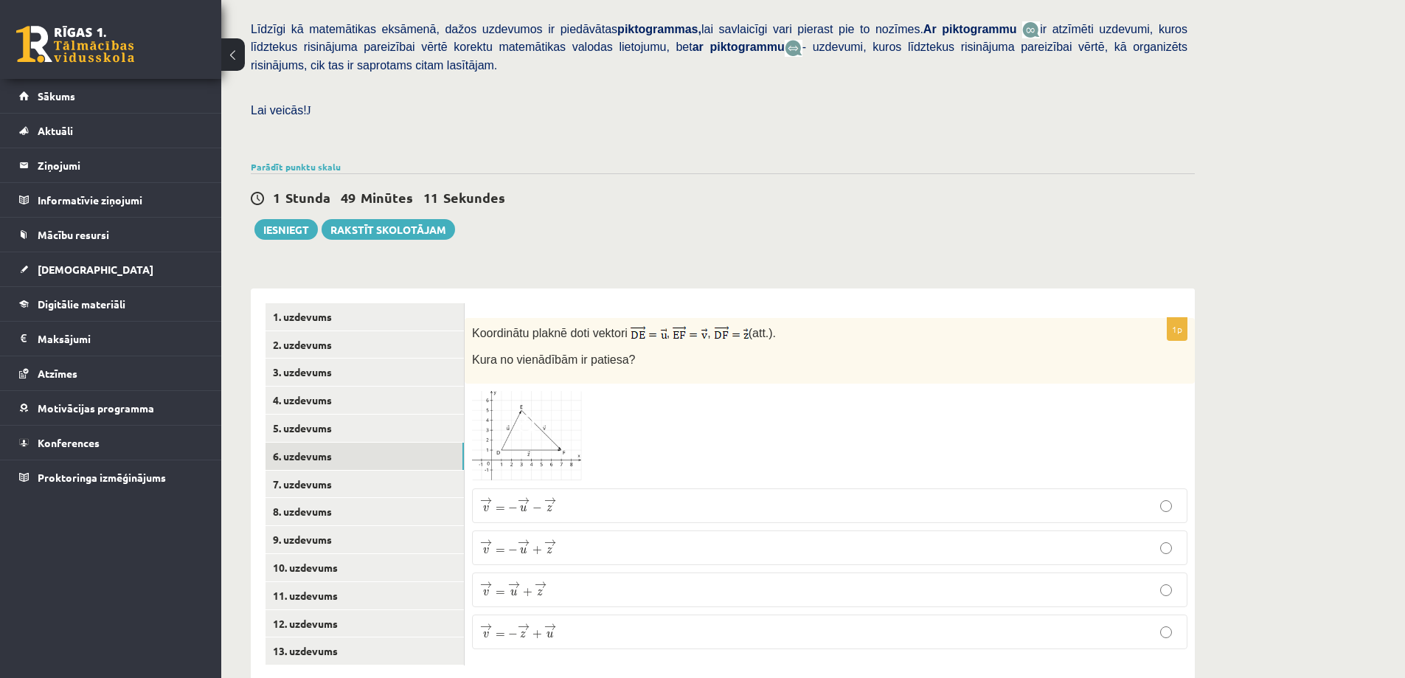
click at [536, 391] on img at bounding box center [527, 436] width 111 height 90
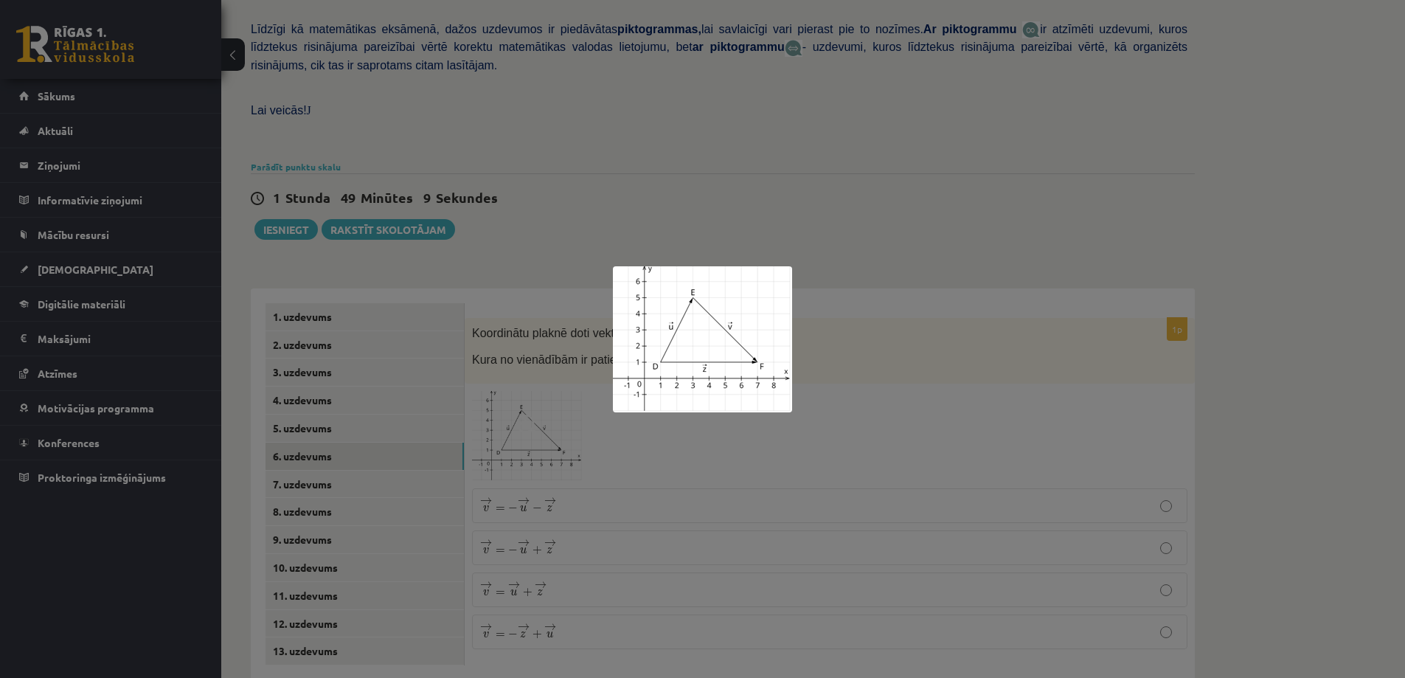
click at [867, 346] on div at bounding box center [702, 339] width 1405 height 678
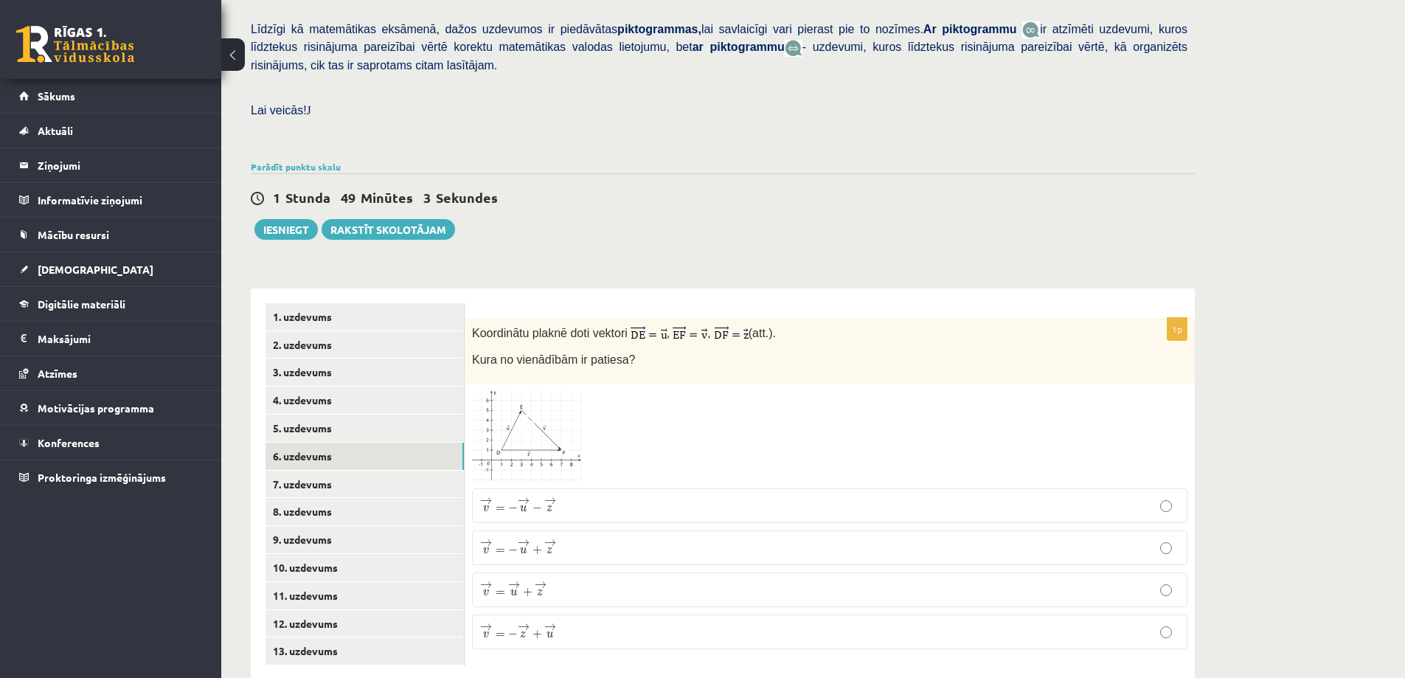
click at [520, 415] on span at bounding box center [528, 427] width 24 height 24
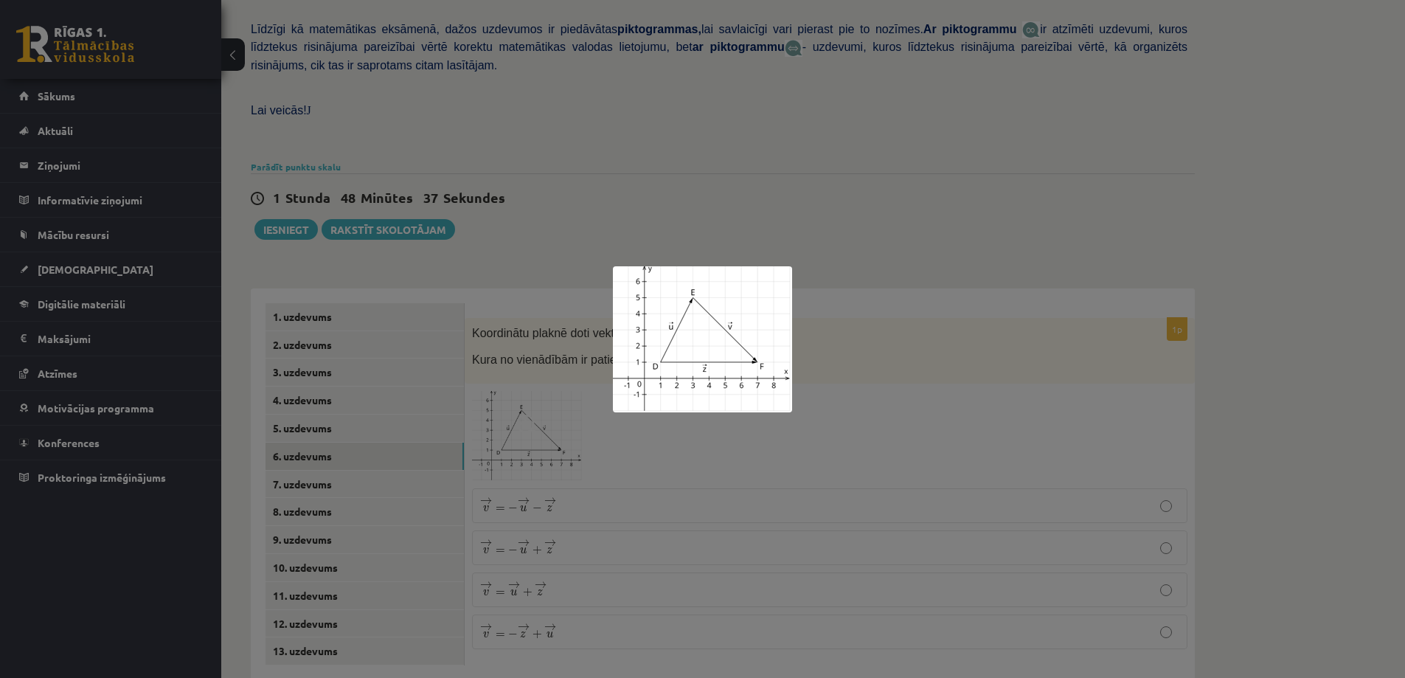
click at [555, 507] on div at bounding box center [702, 339] width 1405 height 678
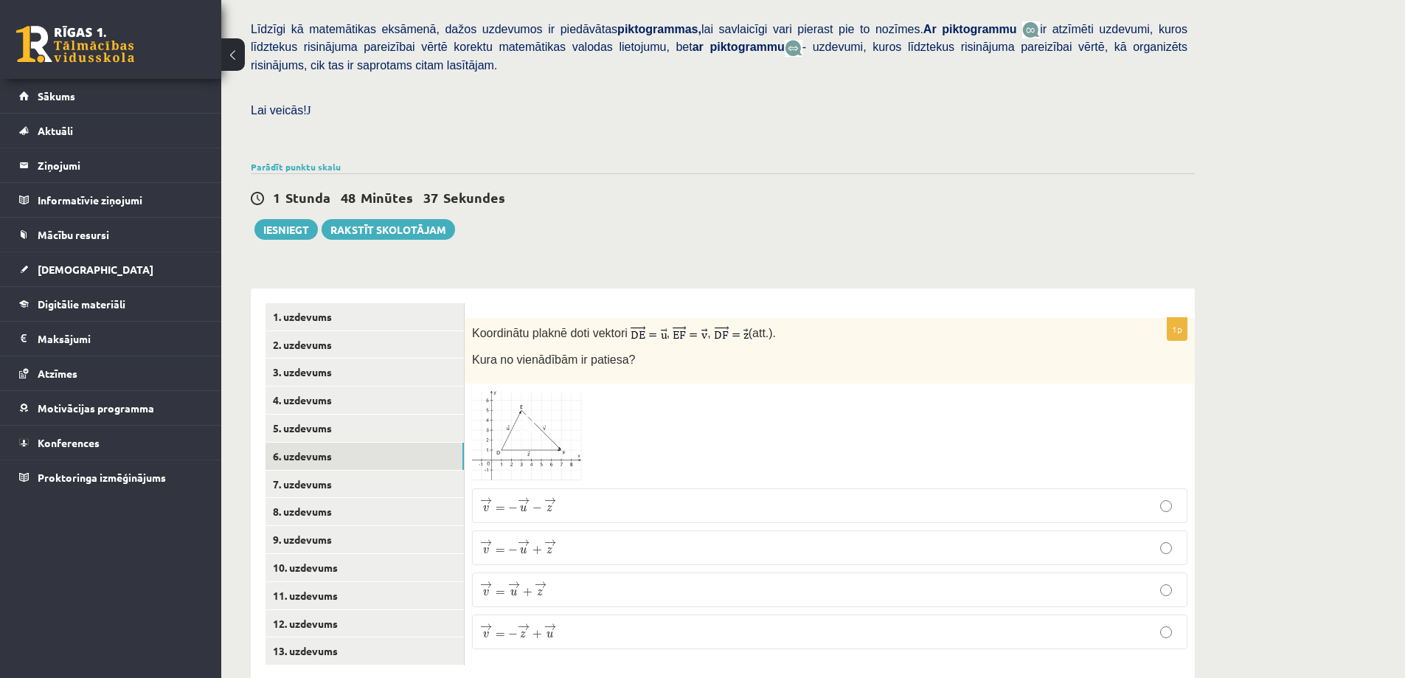
click at [558, 538] on p "→ v = − → u + → z v → = − u → + z →" at bounding box center [829, 547] width 699 height 18
click at [448, 471] on link "7. uzdevums" at bounding box center [365, 484] width 198 height 27
click at [562, 400] on img at bounding box center [527, 437] width 111 height 90
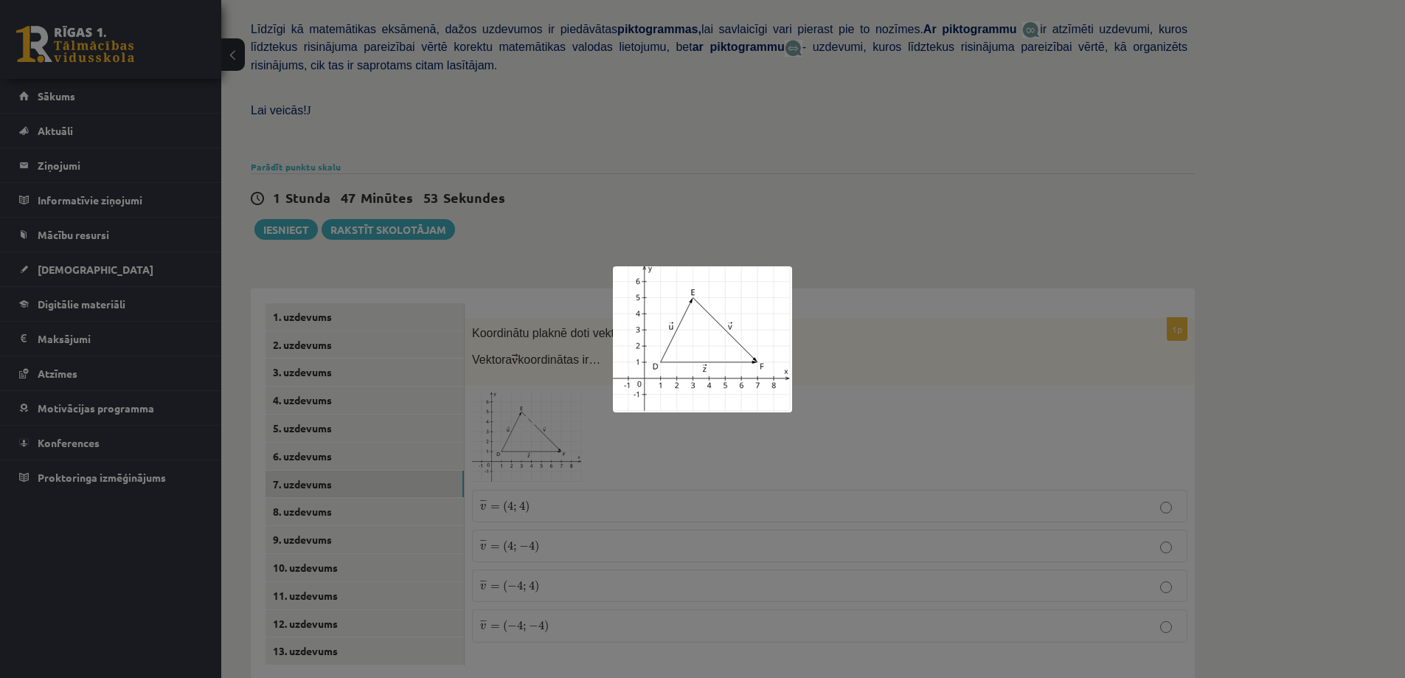
click at [886, 371] on div at bounding box center [702, 339] width 1405 height 678
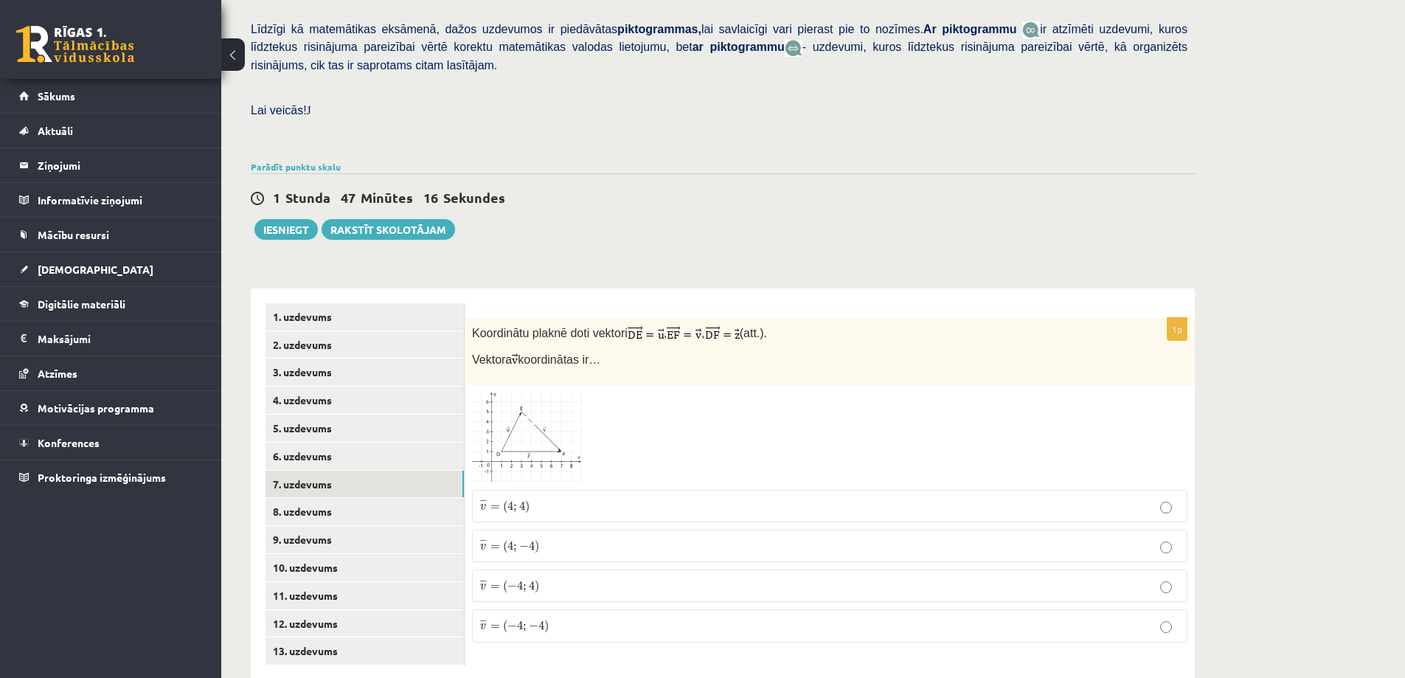
click at [524, 539] on span "¯ ¯ ¯ v = ( 4 ; − 4 )" at bounding box center [509, 546] width 59 height 14
click at [437, 498] on link "8. uzdevums" at bounding box center [365, 511] width 198 height 27
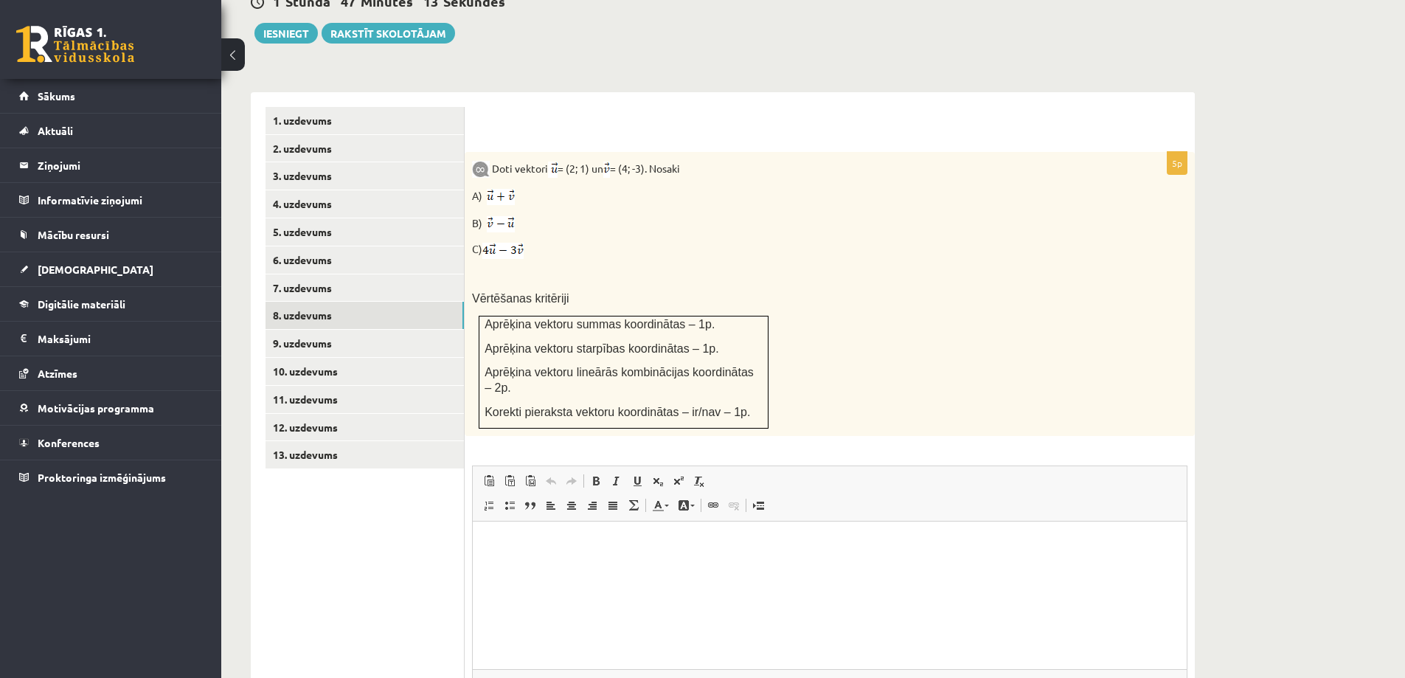
scroll to position [565, 0]
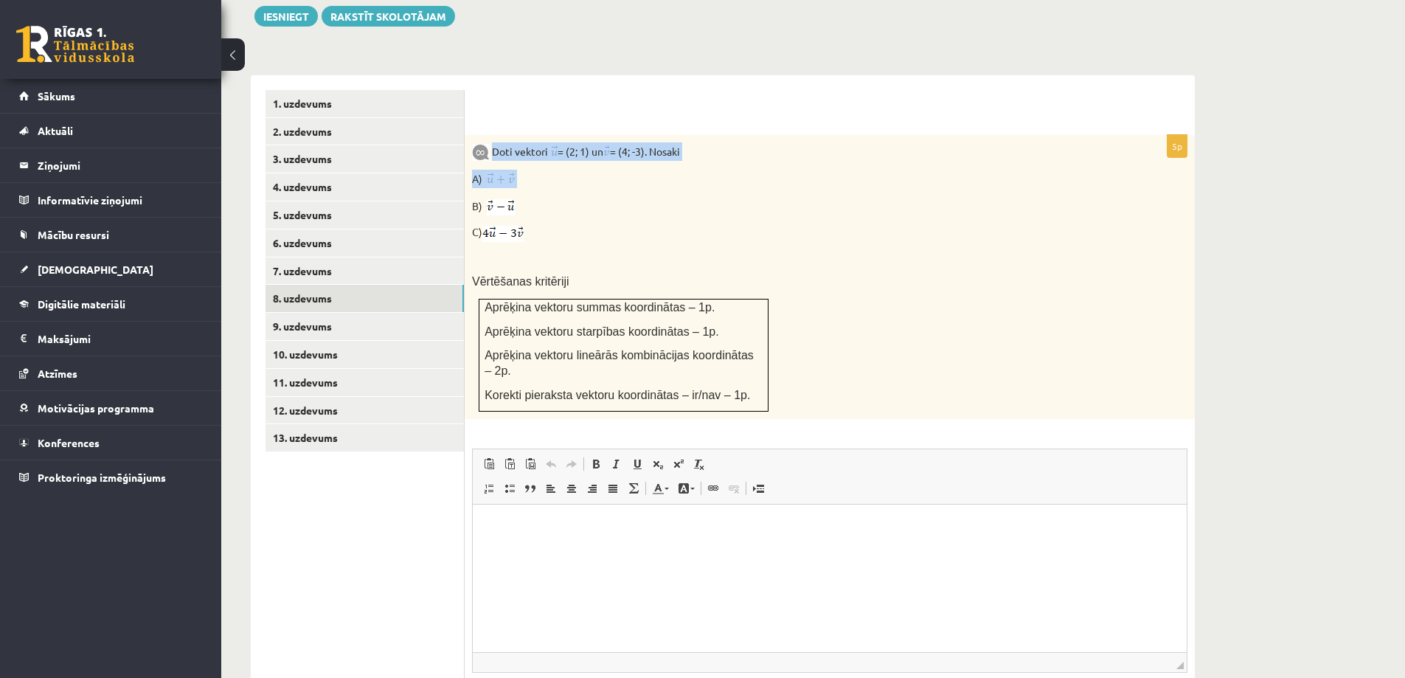
drag, startPoint x: 493, startPoint y: 117, endPoint x: 518, endPoint y: 145, distance: 37.1
click at [518, 145] on div "Doti vektori = (2; 1) un = (4; -3). Nosaki A) B) C) Vērtēšanas kritēriji Aprēķi…" at bounding box center [830, 277] width 730 height 284
copy div "Doti vektori = (2; 1) un = (4; -3). Nosaki A)"
click at [623, 251] on p at bounding box center [793, 258] width 642 height 15
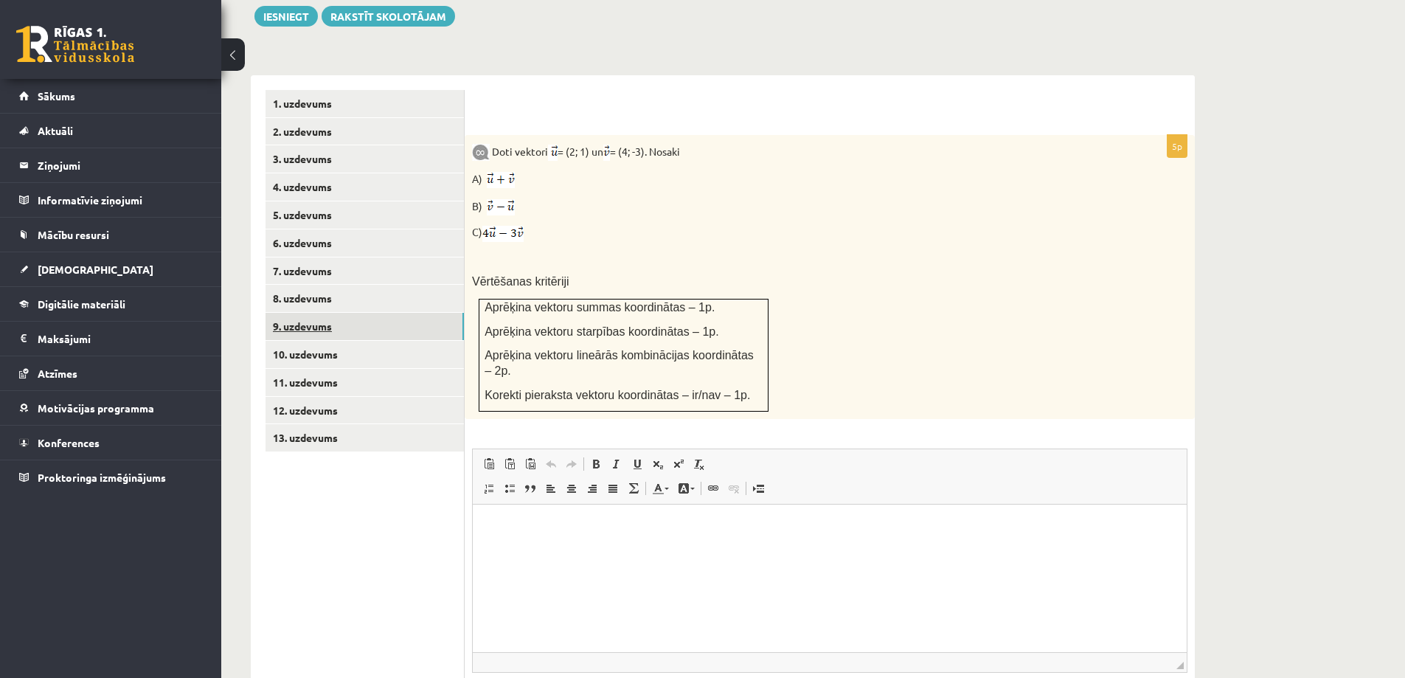
click at [399, 313] on link "9. uzdevums" at bounding box center [365, 326] width 198 height 27
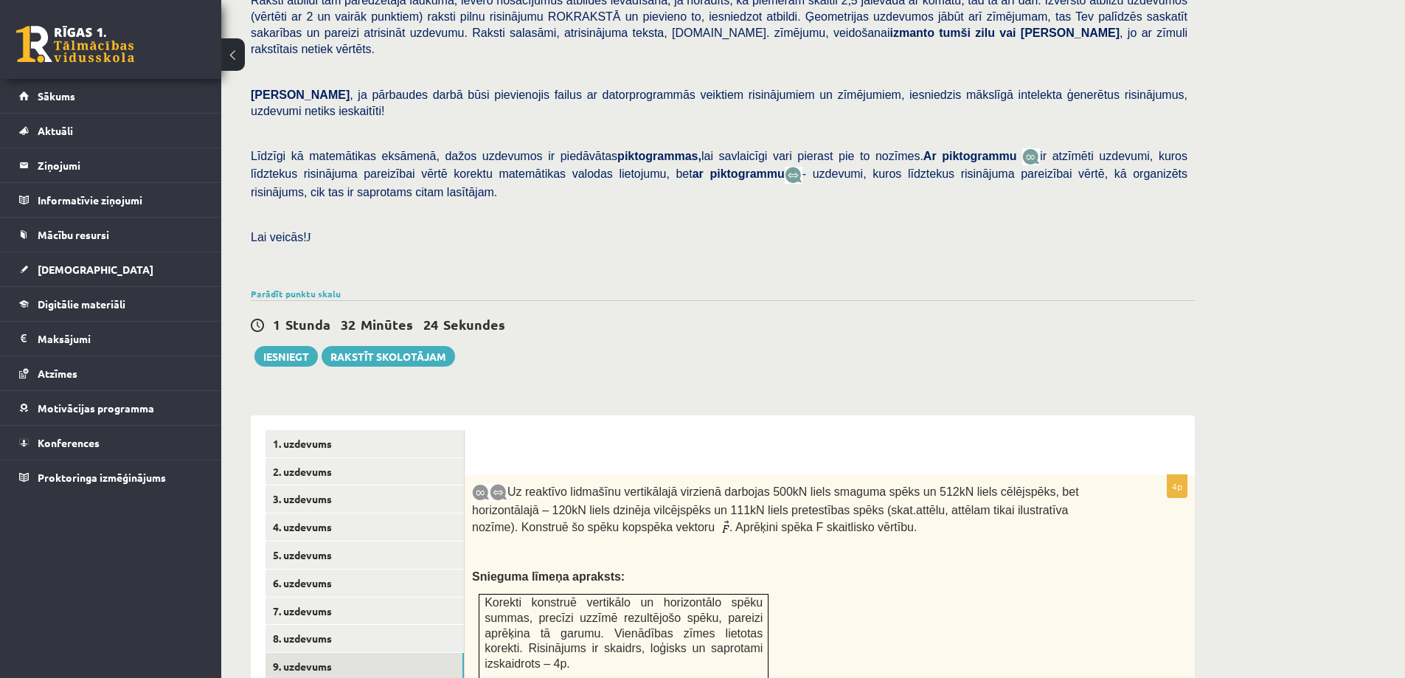
scroll to position [254, 0]
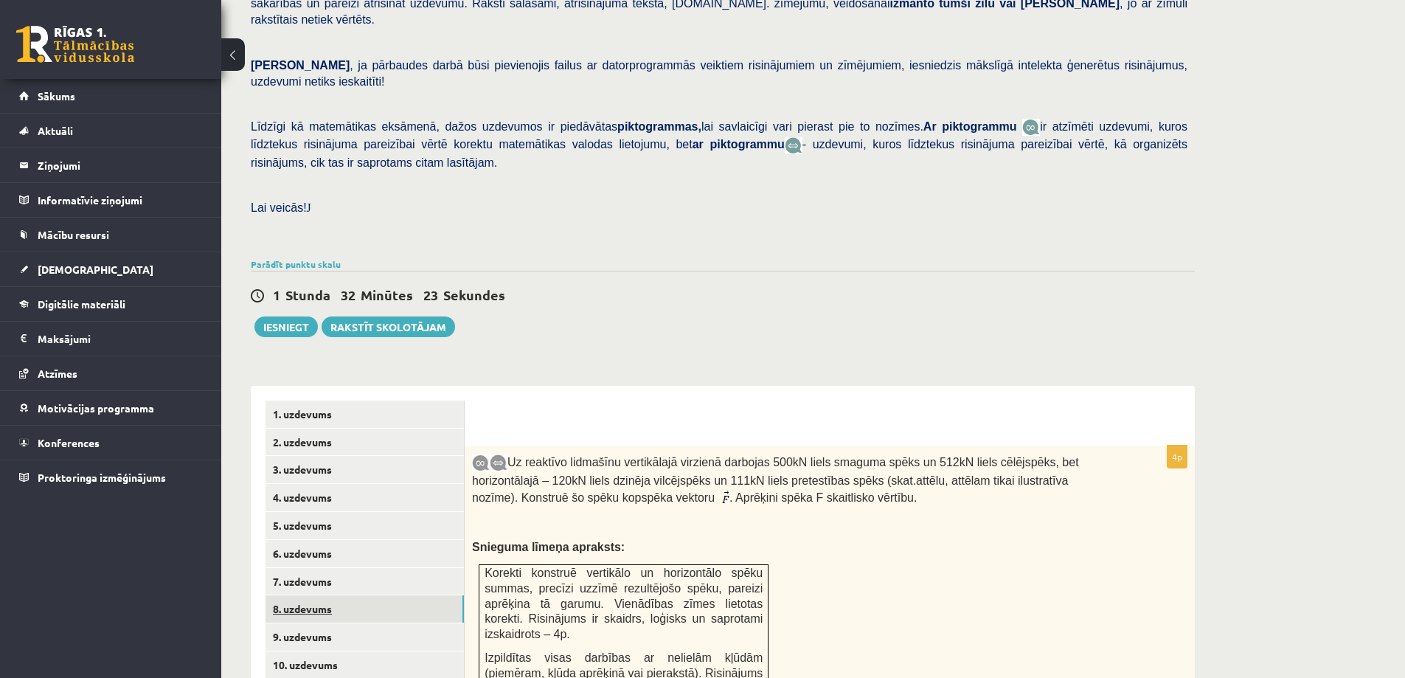
click at [353, 595] on link "8. uzdevums" at bounding box center [365, 608] width 198 height 27
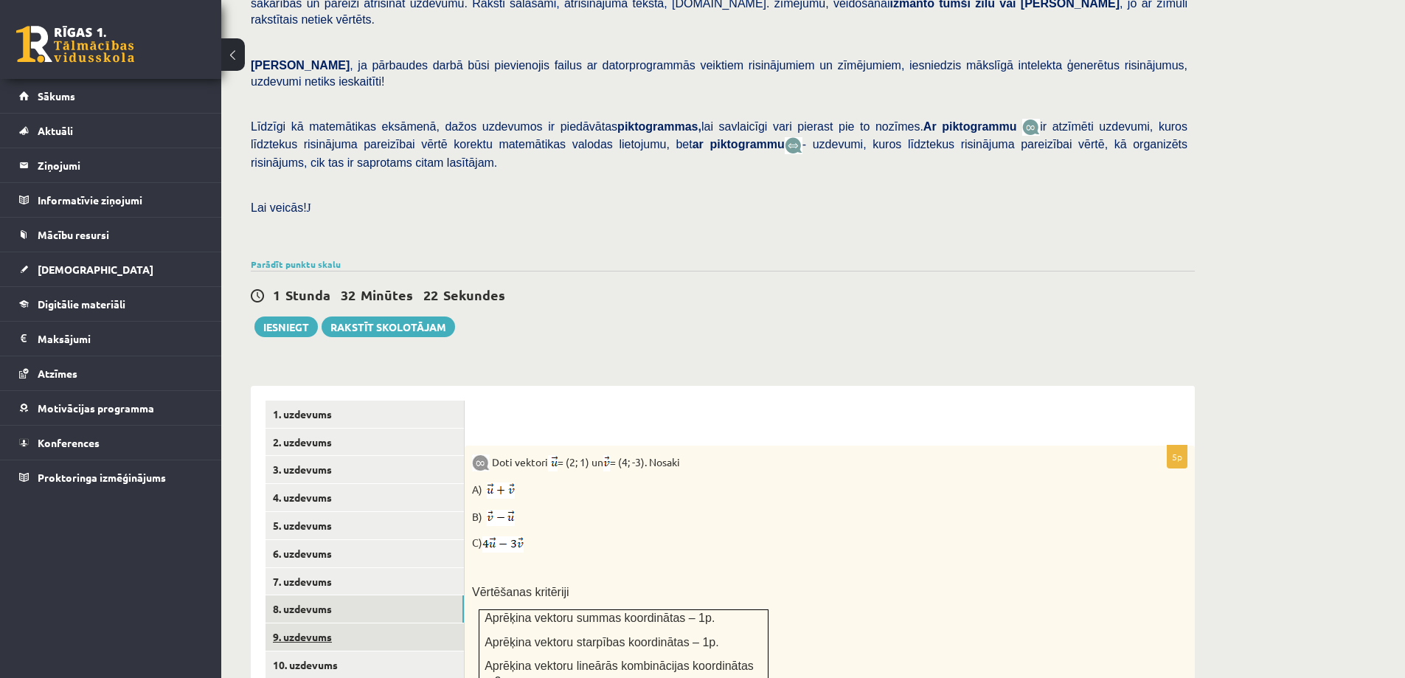
scroll to position [0, 0]
click at [332, 623] on link "9. uzdevums" at bounding box center [365, 636] width 198 height 27
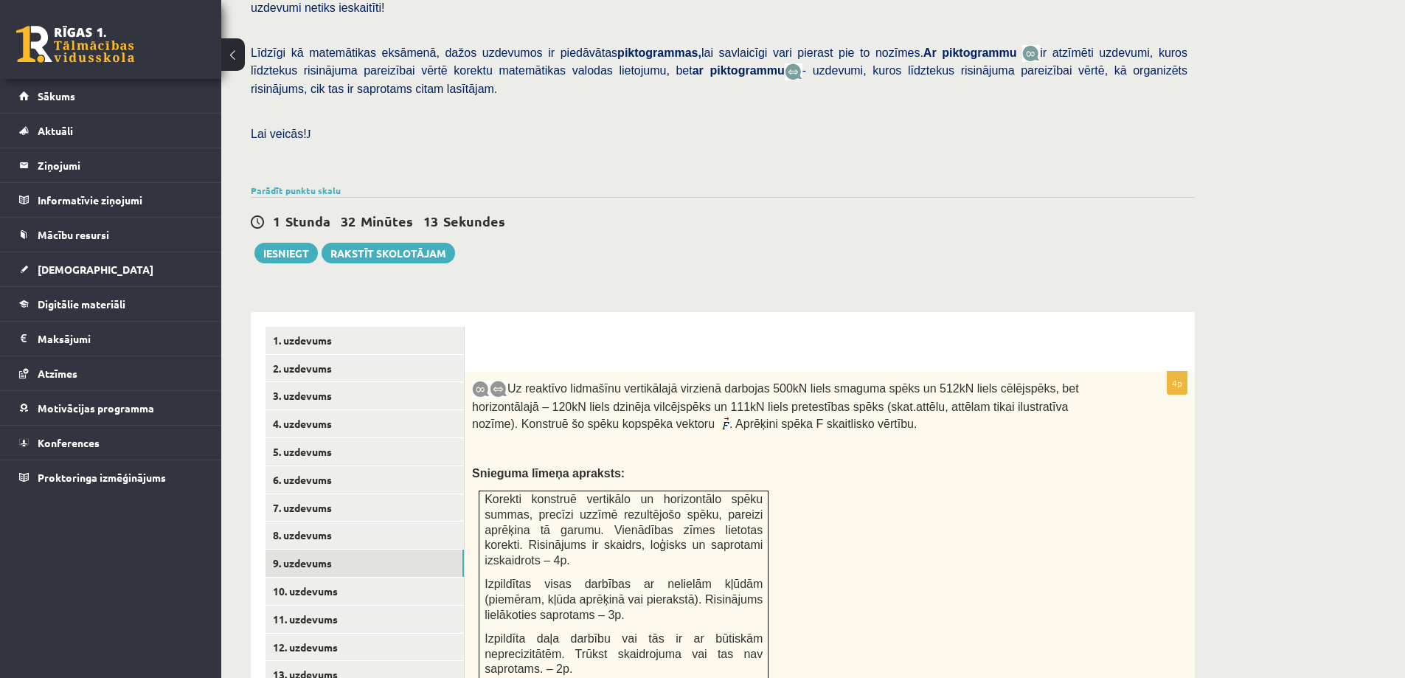
scroll to position [550, 0]
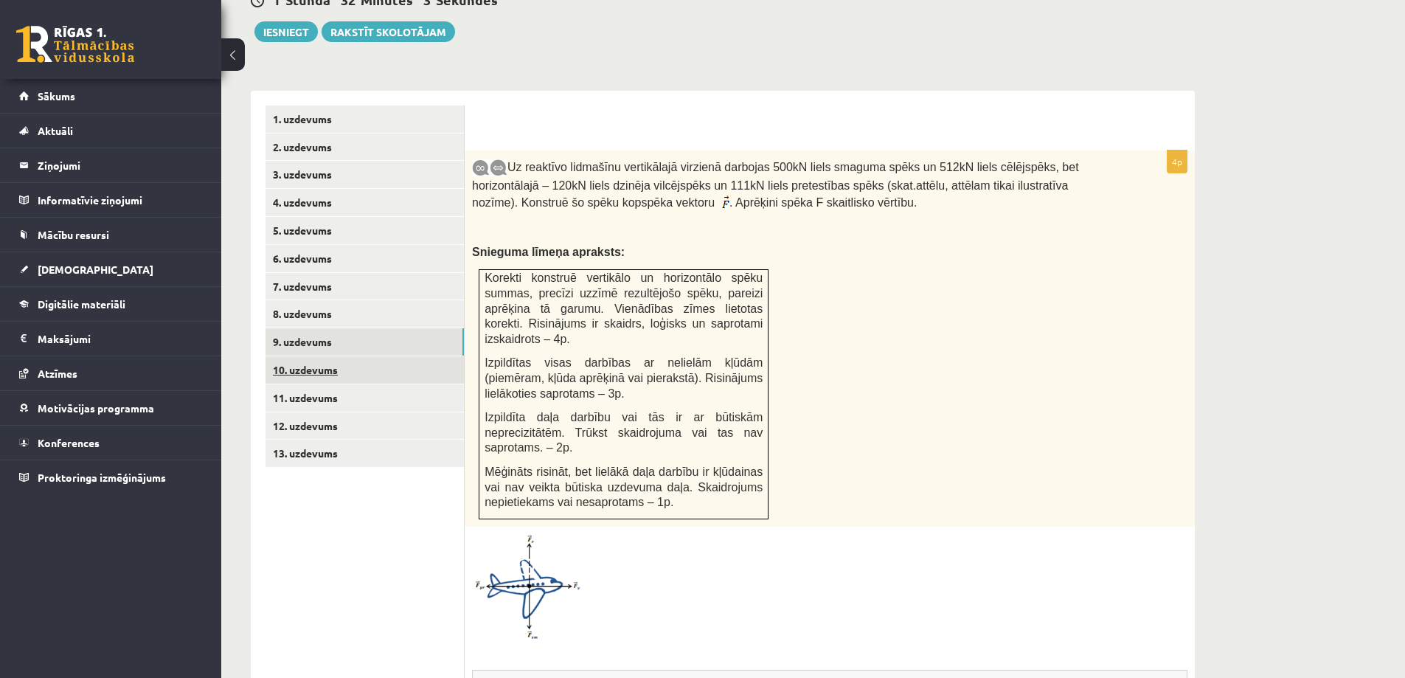
click at [403, 356] on link "10. uzdevums" at bounding box center [365, 369] width 198 height 27
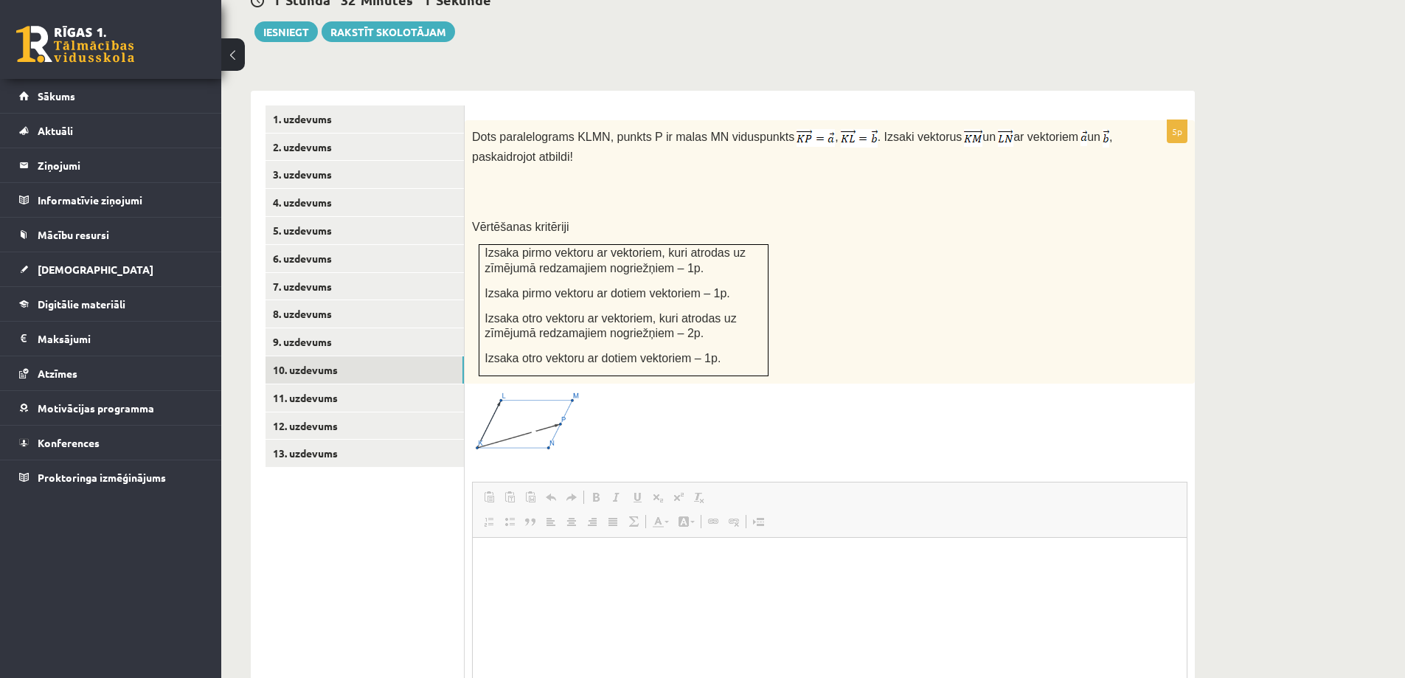
scroll to position [0, 0]
click at [514, 391] on img at bounding box center [527, 421] width 111 height 61
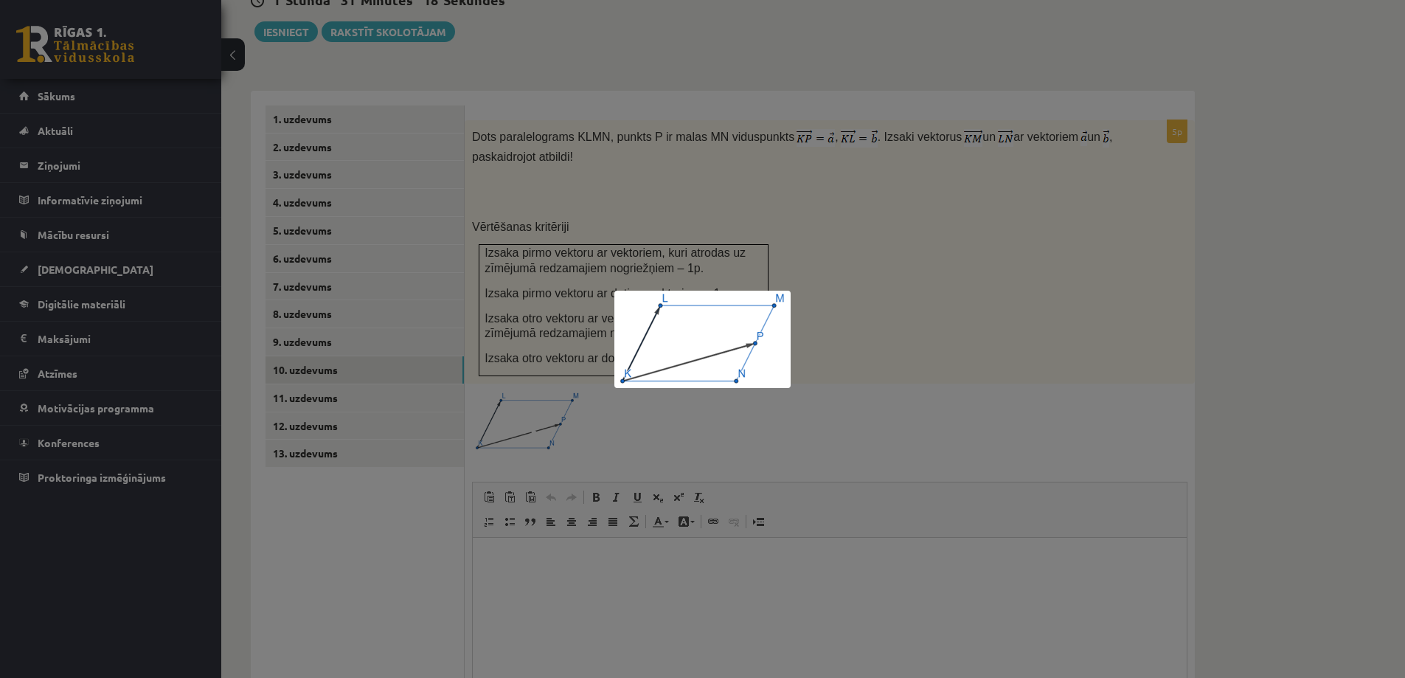
click at [839, 288] on div at bounding box center [702, 339] width 1405 height 678
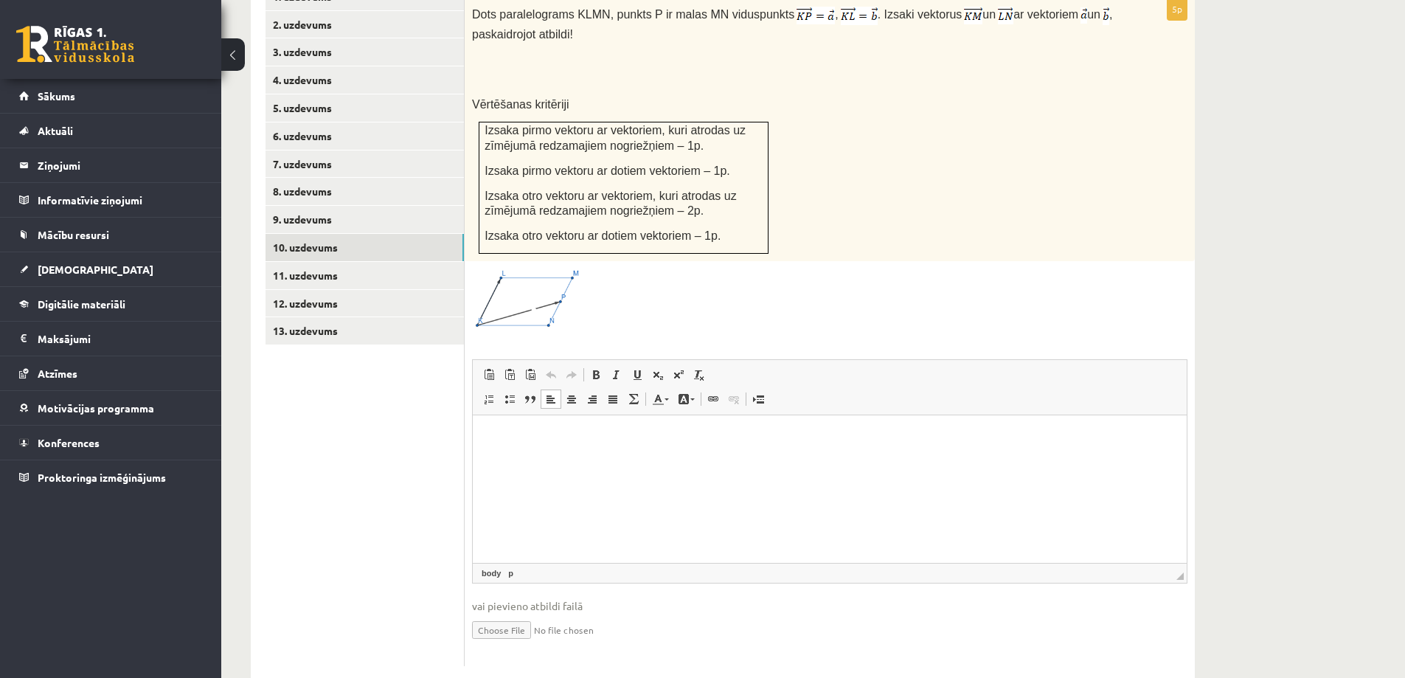
click at [648, 460] on html at bounding box center [830, 437] width 714 height 45
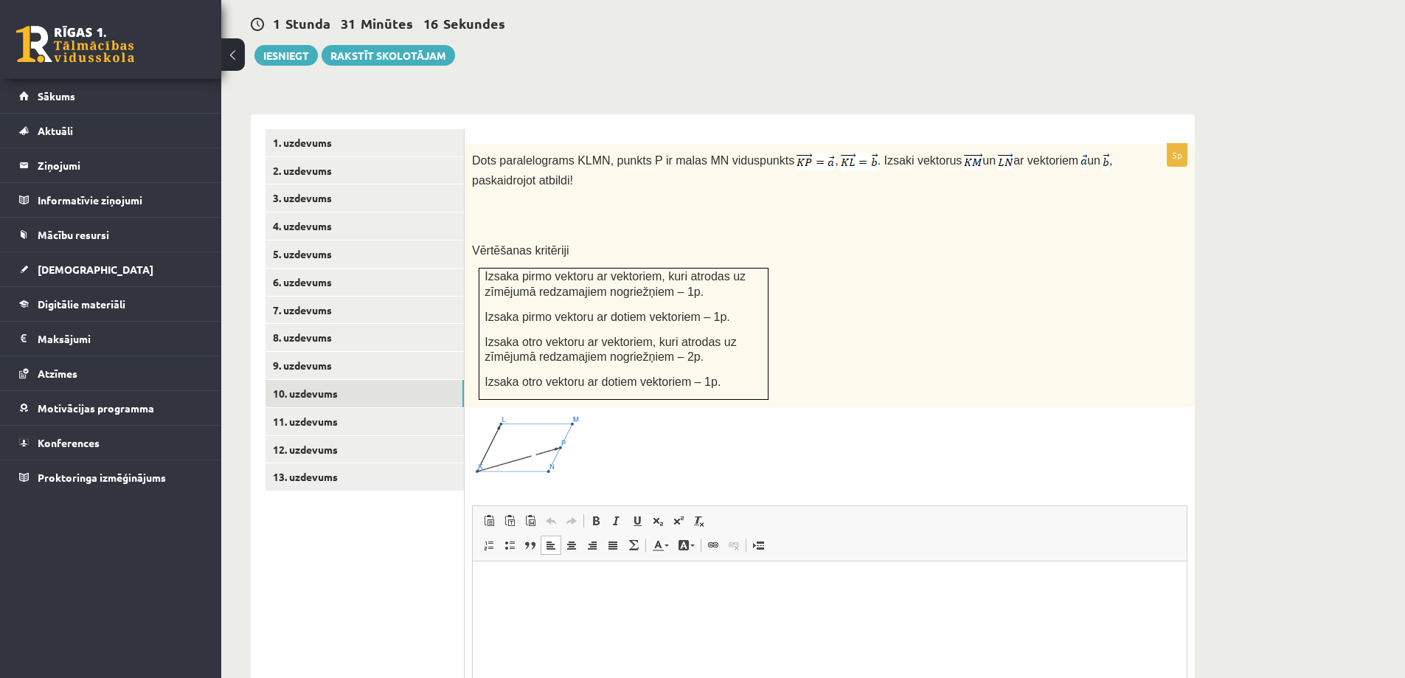
scroll to position [524, 0]
click at [547, 416] on img at bounding box center [527, 446] width 111 height 61
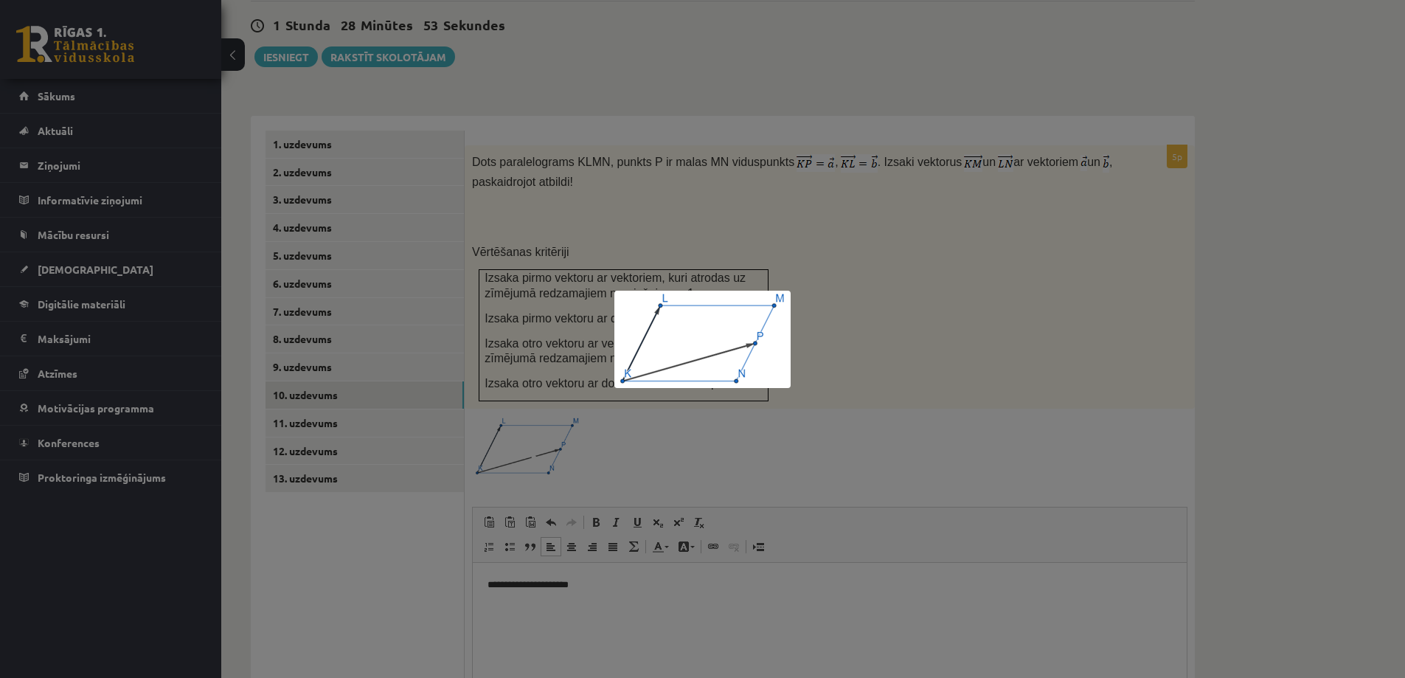
click at [873, 285] on div at bounding box center [702, 339] width 1405 height 678
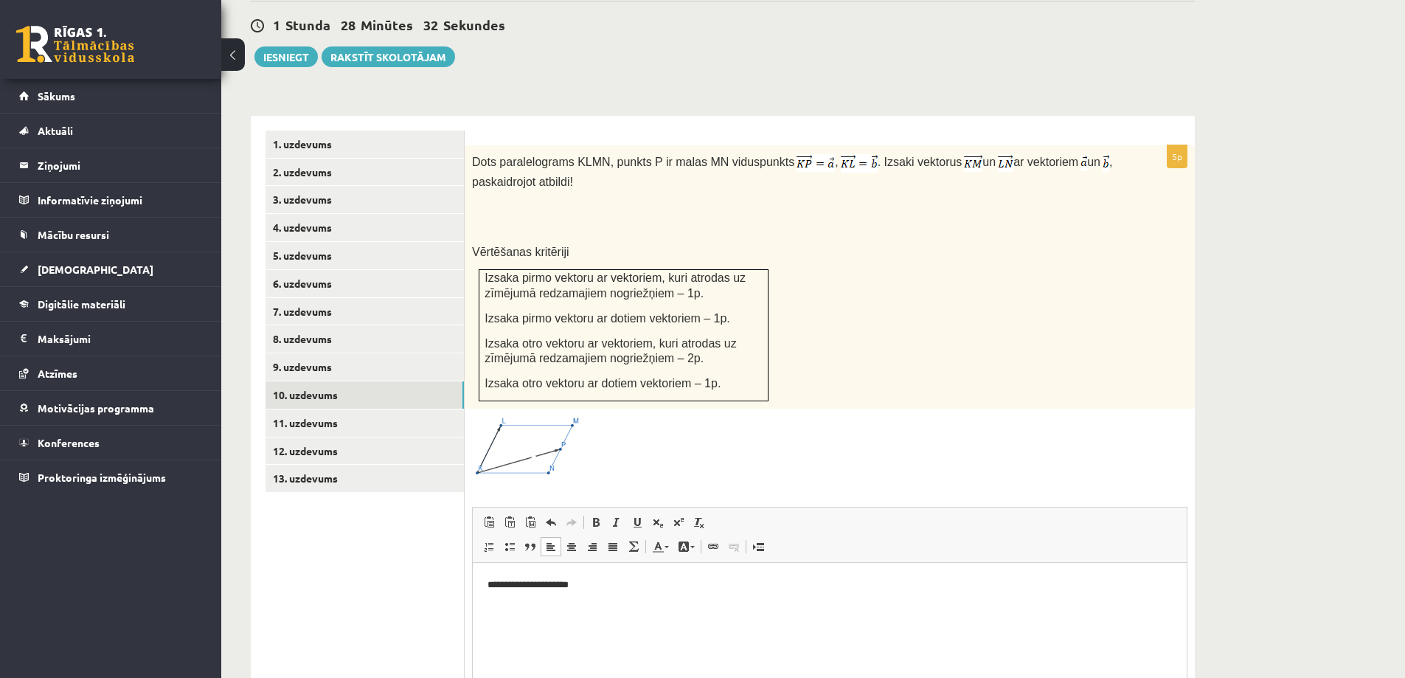
click at [600, 584] on p "**********" at bounding box center [830, 584] width 684 height 15
click at [538, 440] on span at bounding box center [528, 452] width 24 height 24
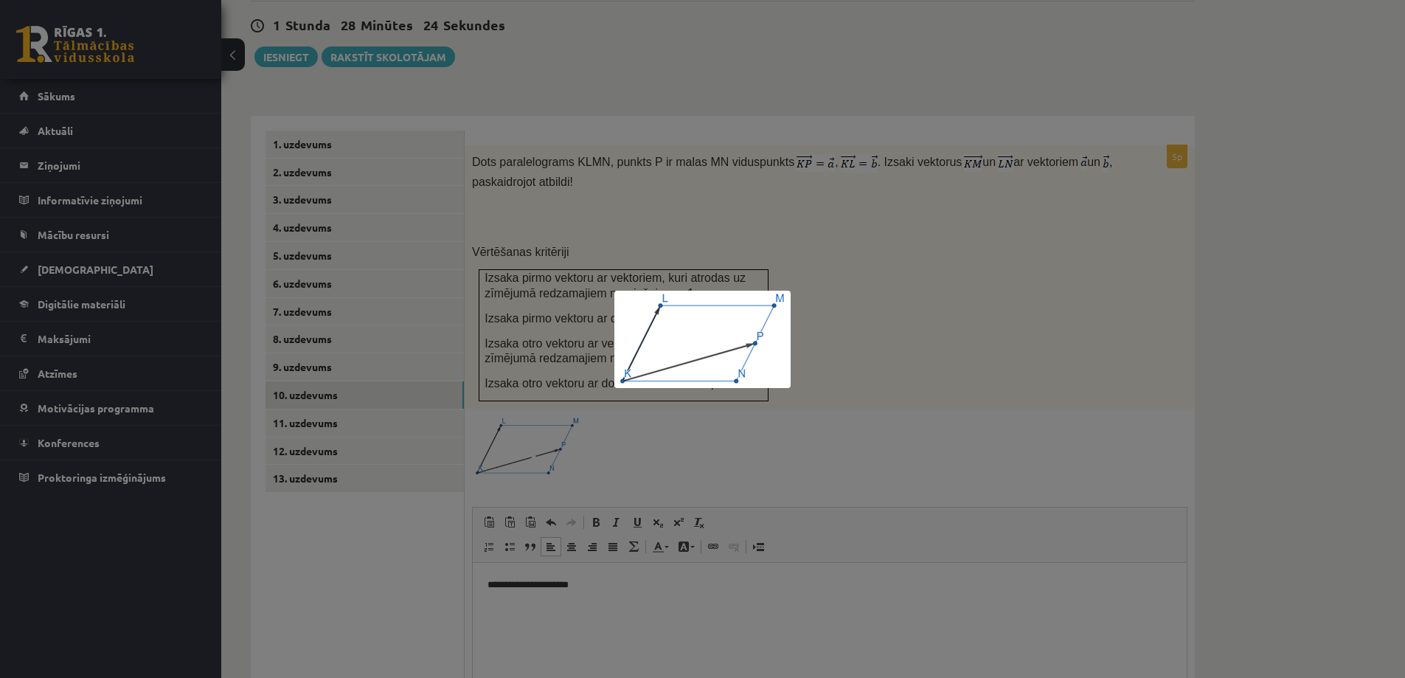
click at [959, 385] on div at bounding box center [702, 339] width 1405 height 678
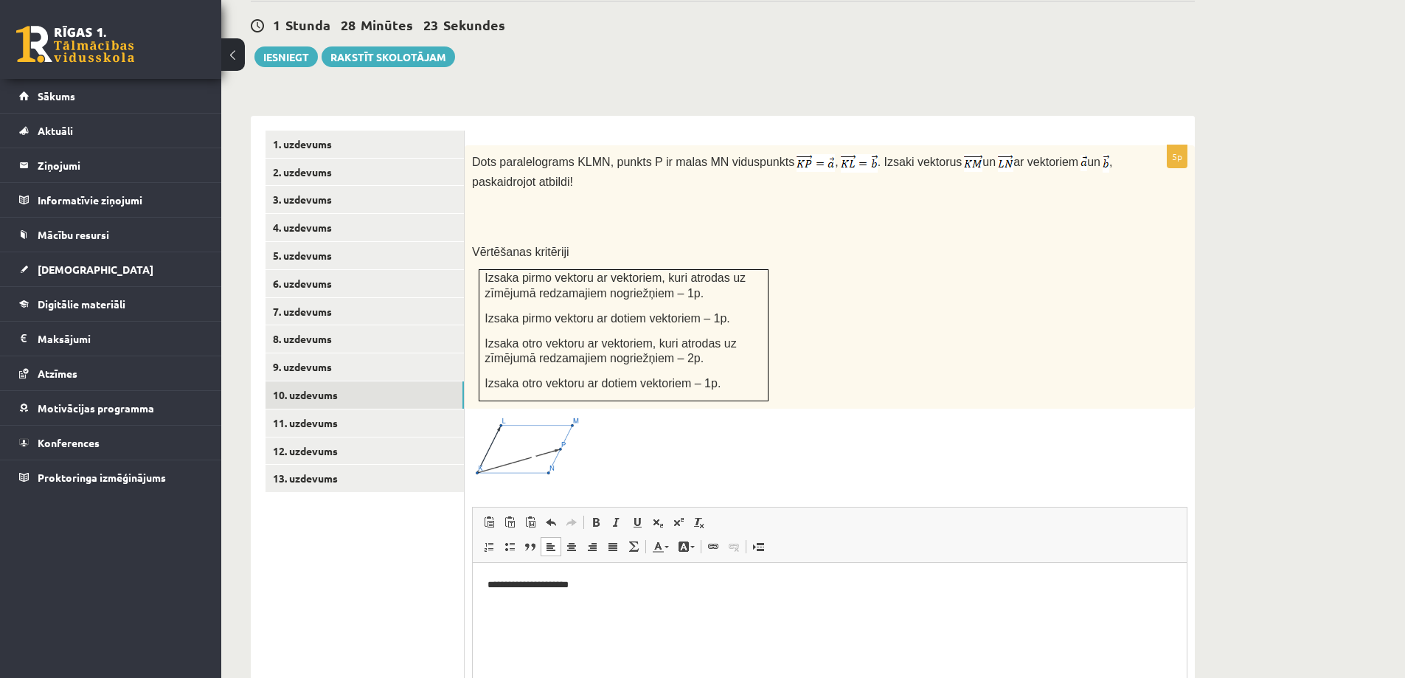
click at [614, 580] on p "**********" at bounding box center [830, 584] width 684 height 15
click at [668, 587] on p "**********" at bounding box center [830, 584] width 684 height 15
click at [685, 587] on p "**********" at bounding box center [830, 584] width 684 height 15
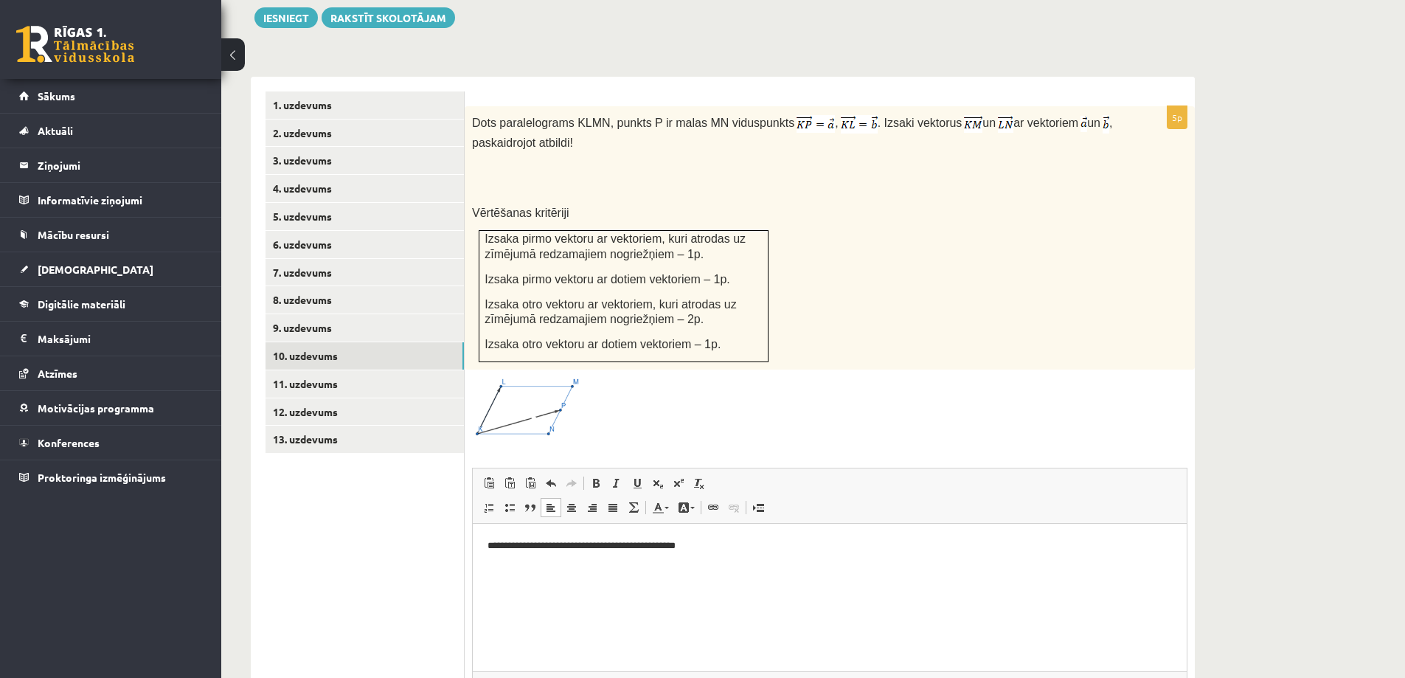
scroll to position [598, 0]
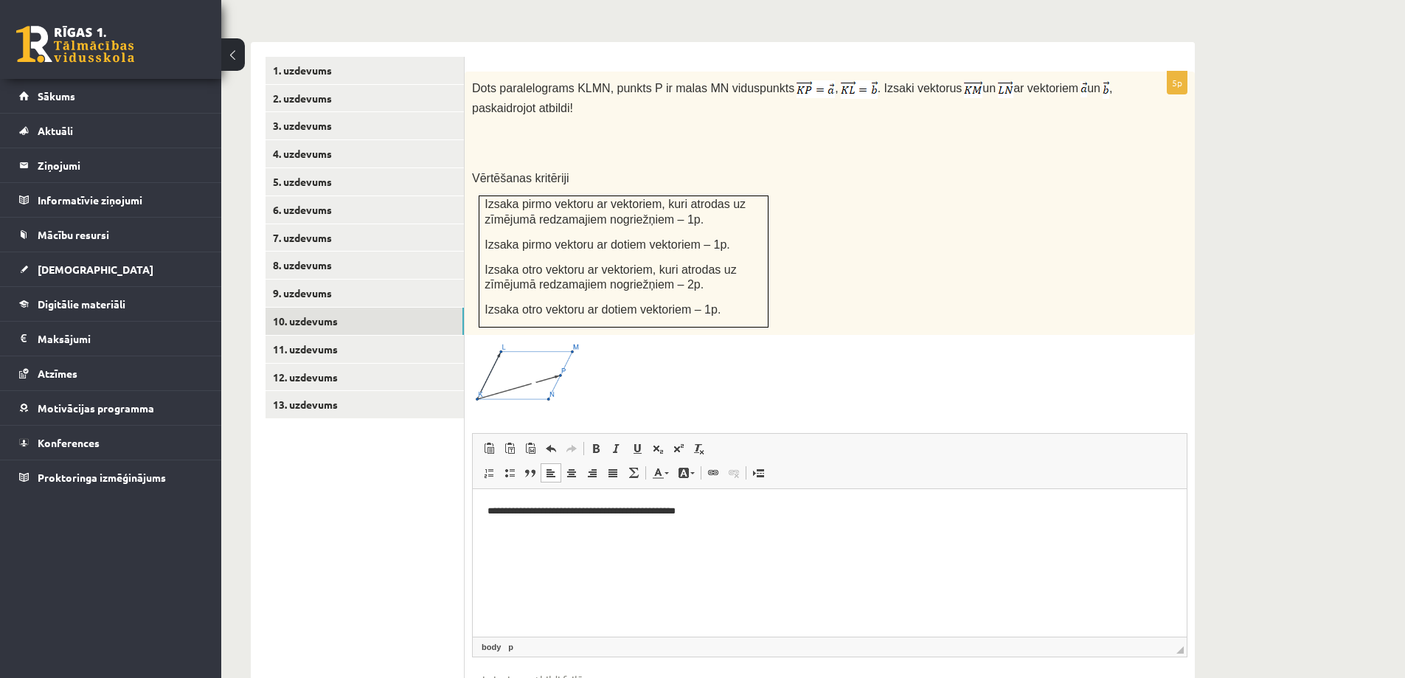
click at [741, 507] on p "**********" at bounding box center [830, 510] width 684 height 15
click at [525, 366] on span at bounding box center [528, 378] width 24 height 24
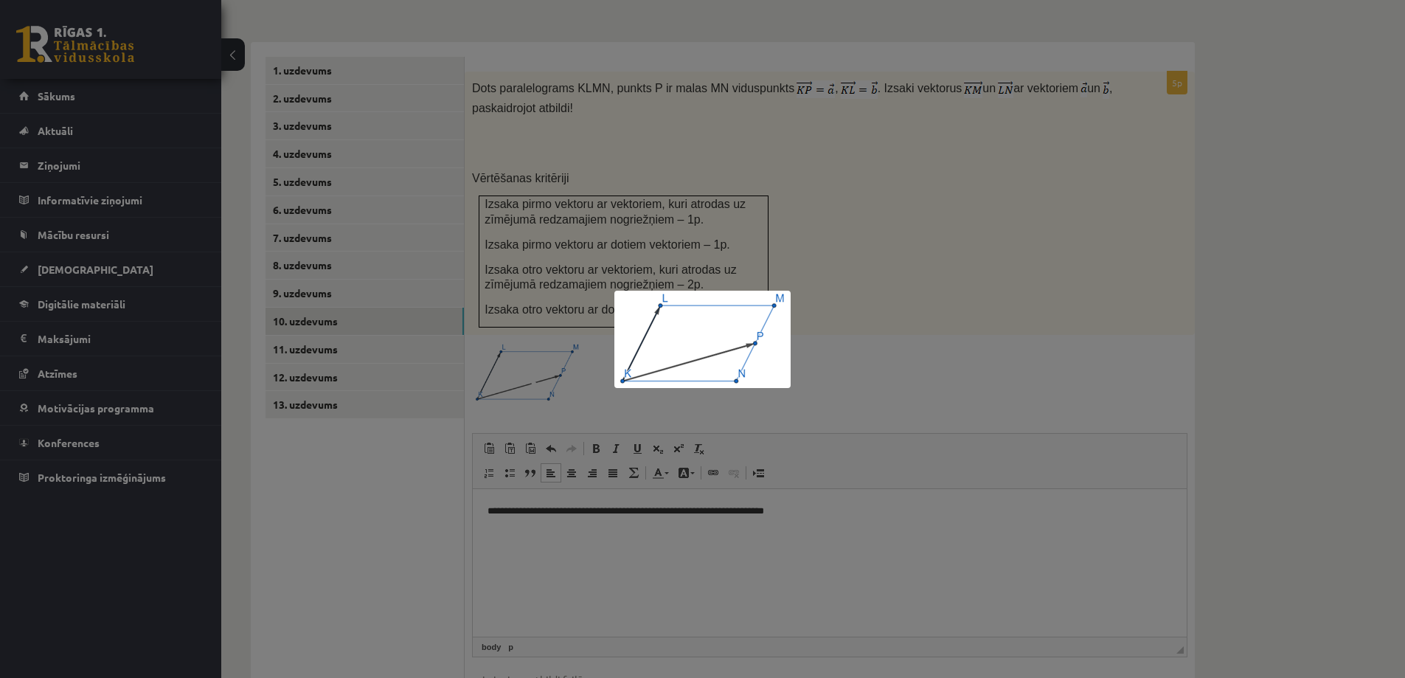
click at [816, 268] on div at bounding box center [702, 339] width 1405 height 678
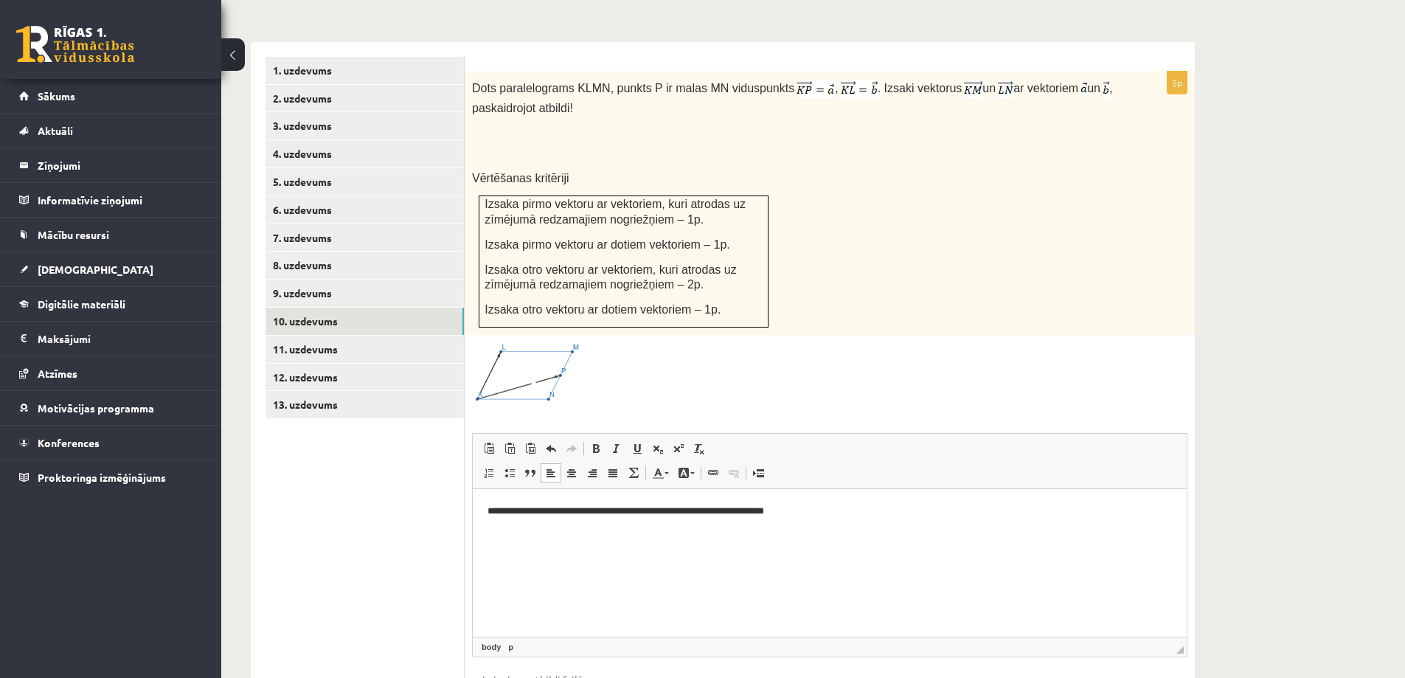
click at [604, 510] on p "**********" at bounding box center [830, 510] width 684 height 15
click at [584, 515] on p "**********" at bounding box center [830, 510] width 684 height 15
click at [603, 513] on p "**********" at bounding box center [830, 510] width 684 height 15
click at [866, 508] on p "**********" at bounding box center [830, 510] width 684 height 15
click at [765, 512] on p "**********" at bounding box center [830, 510] width 684 height 15
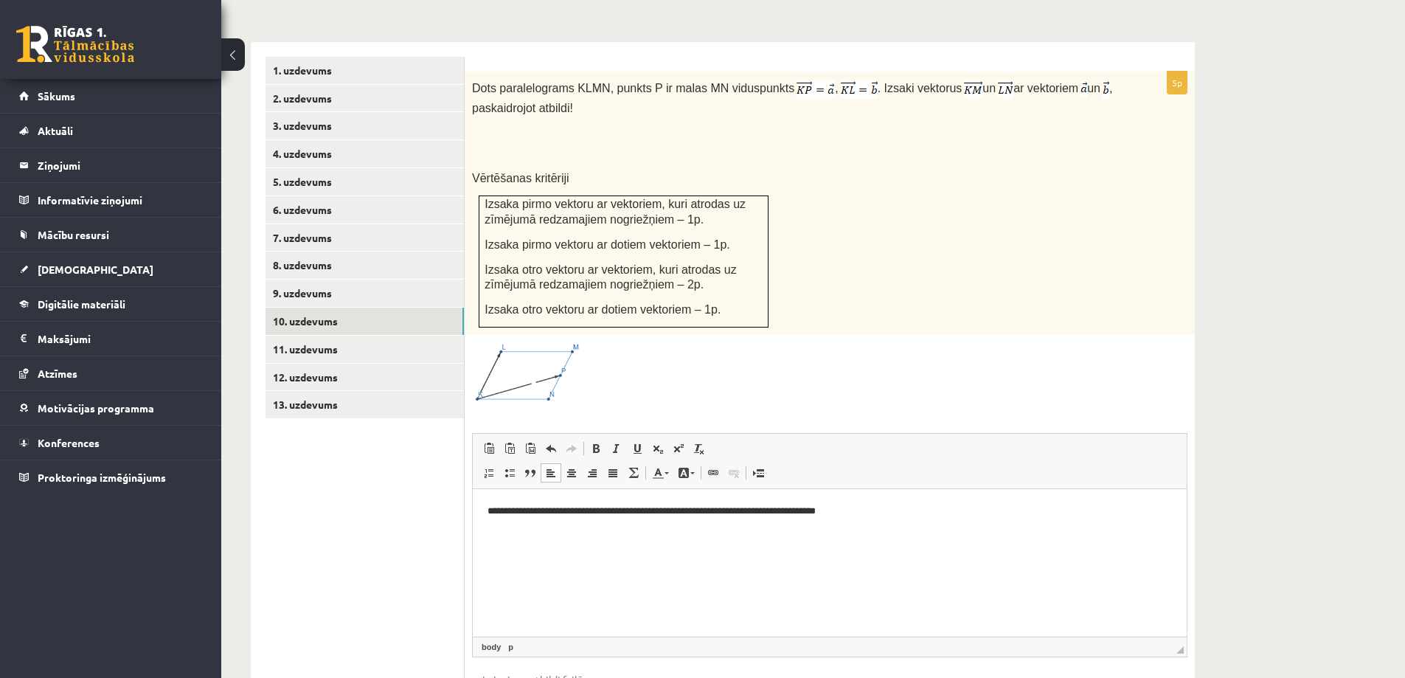
click at [533, 366] on span at bounding box center [528, 378] width 24 height 24
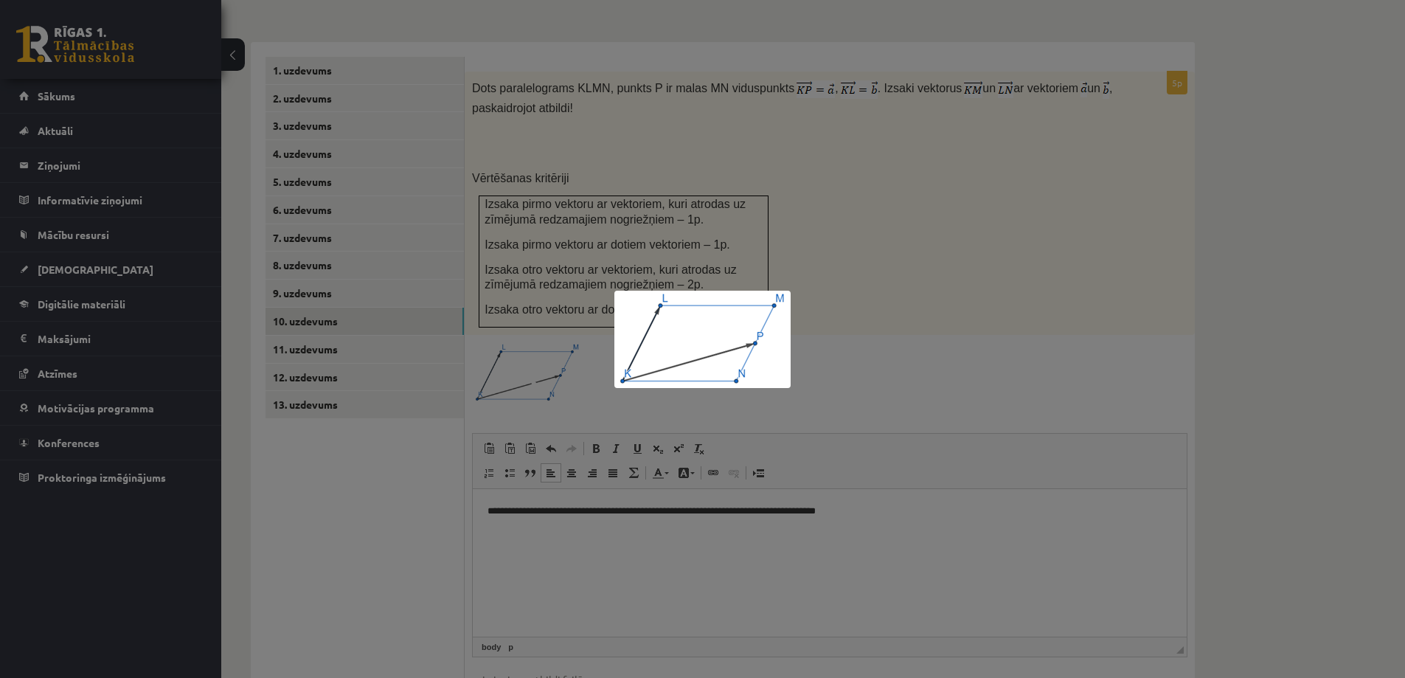
click at [884, 313] on div at bounding box center [702, 339] width 1405 height 678
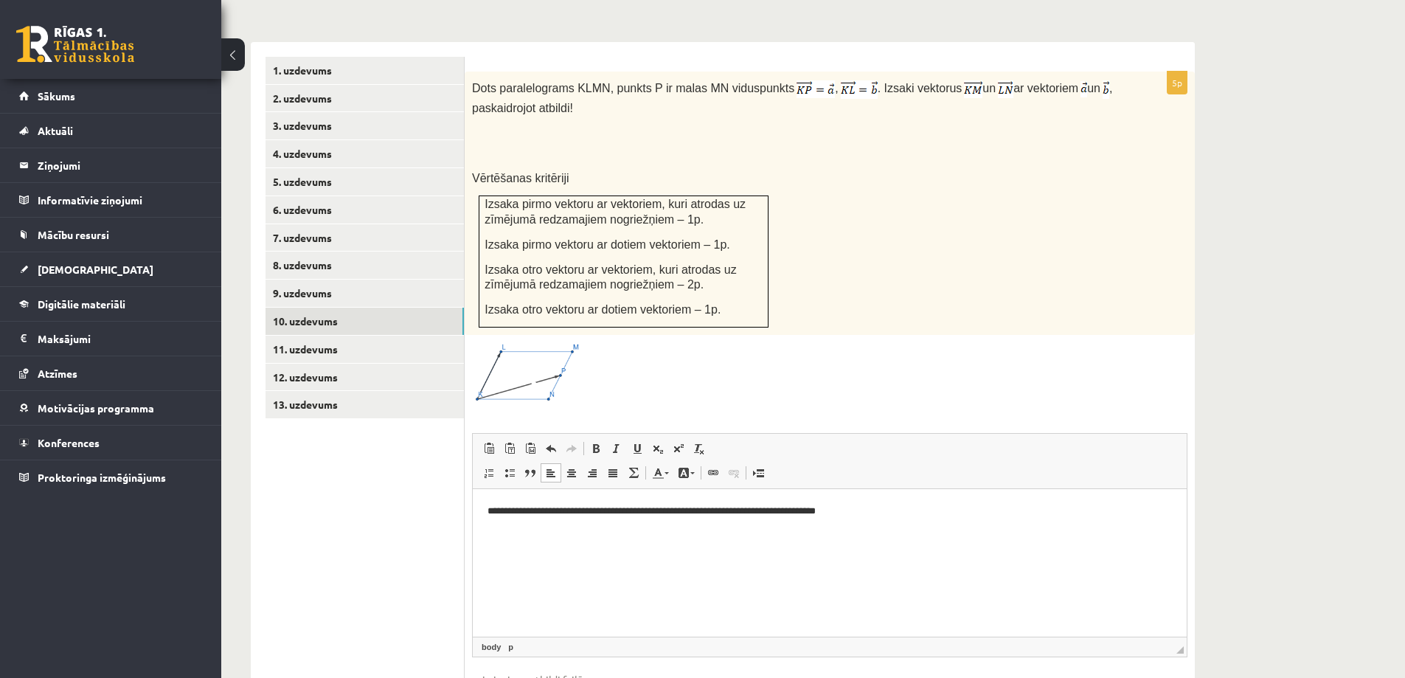
click at [602, 510] on p "**********" at bounding box center [830, 510] width 684 height 15
drag, startPoint x: 584, startPoint y: 513, endPoint x: 602, endPoint y: 513, distance: 17.7
click at [602, 513] on p "**********" at bounding box center [830, 510] width 684 height 15
click at [610, 508] on p "**********" at bounding box center [830, 510] width 684 height 15
drag, startPoint x: 588, startPoint y: 512, endPoint x: 605, endPoint y: 511, distance: 17.0
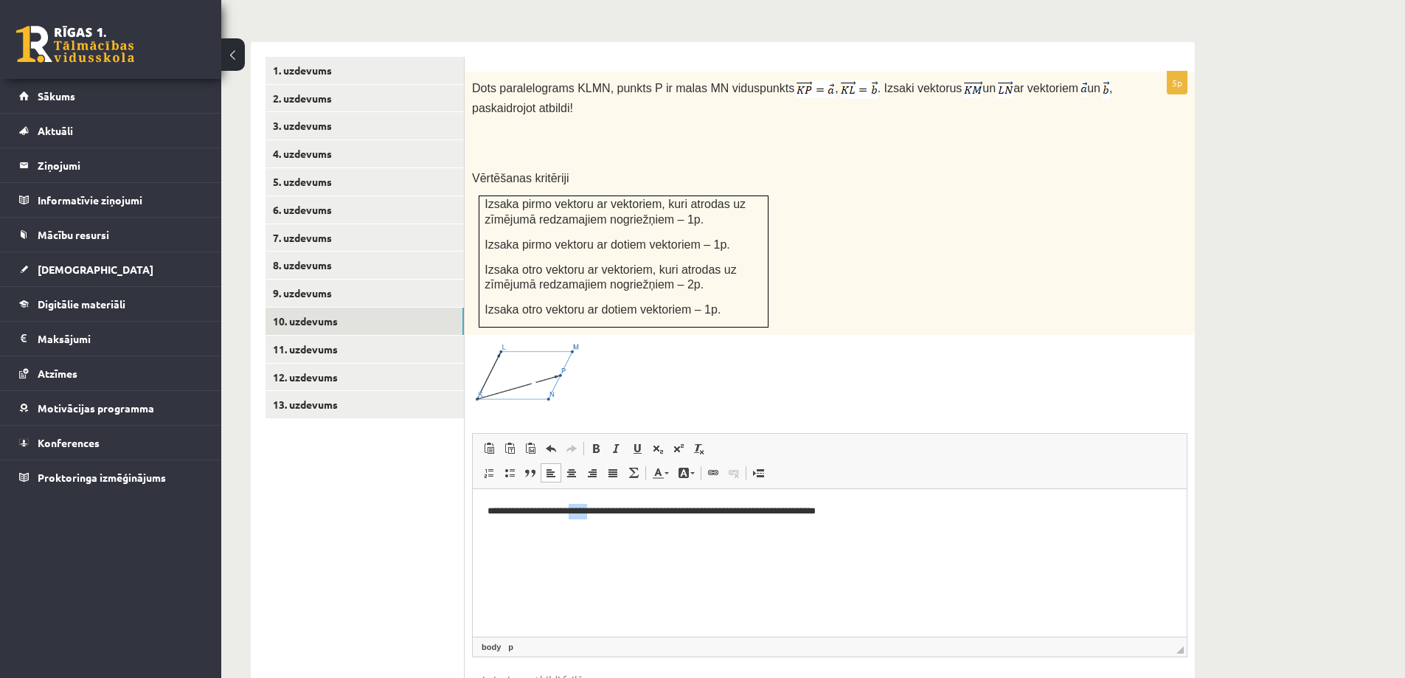
click at [605, 511] on p "**********" at bounding box center [830, 510] width 684 height 15
click at [892, 512] on p "**********" at bounding box center [830, 510] width 684 height 15
click at [637, 504] on p "**********" at bounding box center [830, 510] width 684 height 15
click at [644, 507] on p "**********" at bounding box center [830, 510] width 684 height 15
click at [676, 539] on p "**********" at bounding box center [830, 535] width 684 height 15
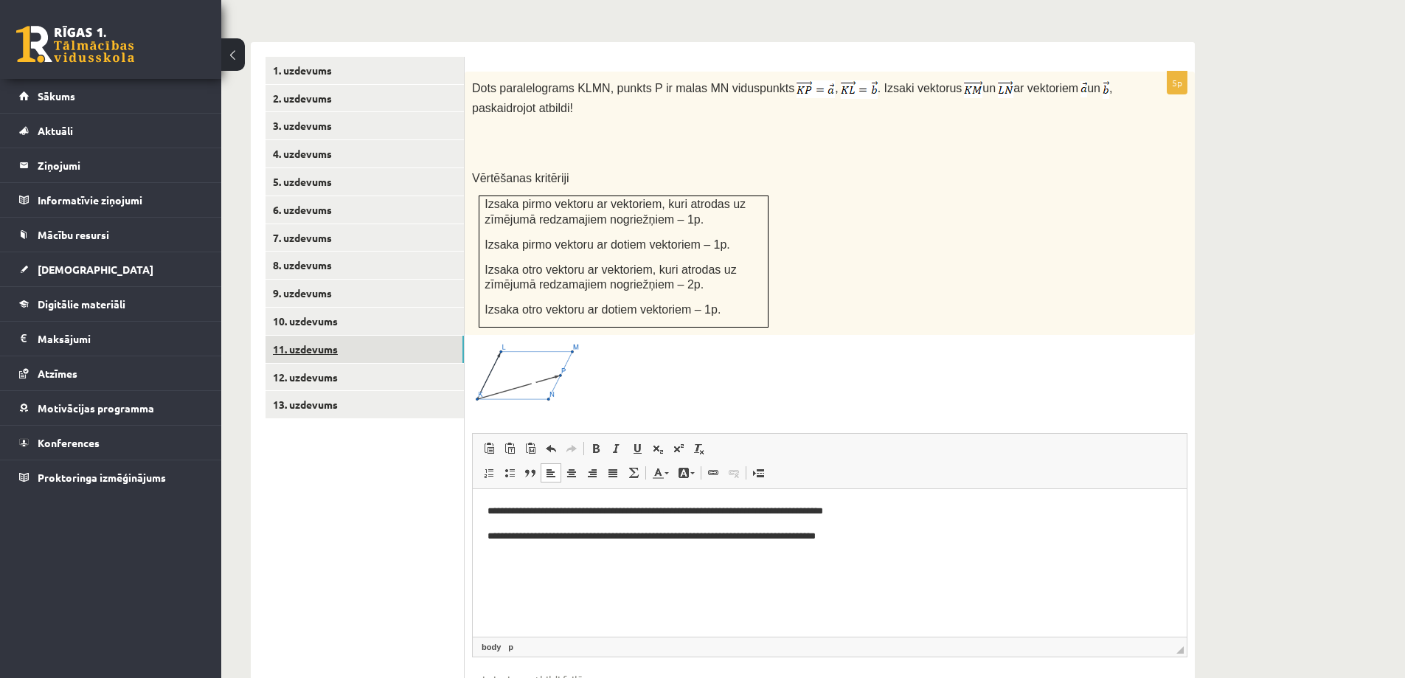
click at [369, 336] on link "11. uzdevums" at bounding box center [365, 349] width 198 height 27
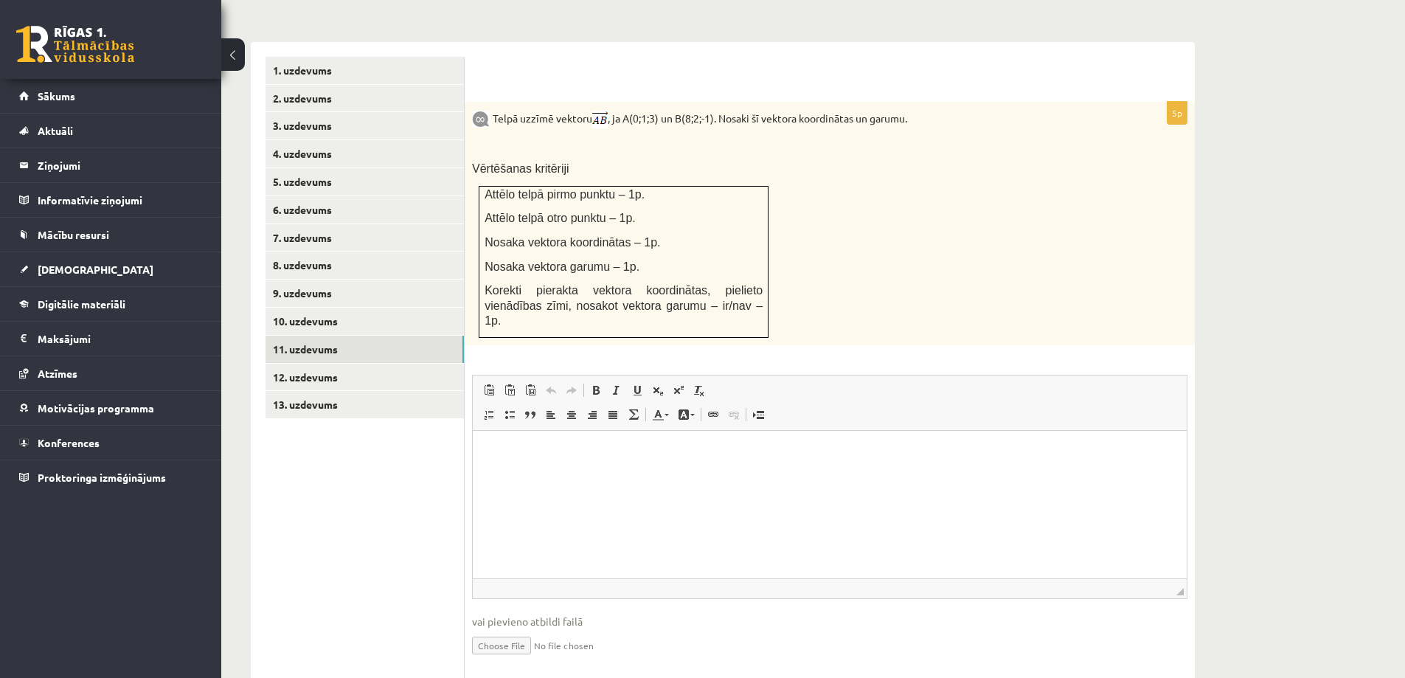
scroll to position [0, 0]
click at [563, 465] on html at bounding box center [830, 452] width 714 height 45
click at [375, 364] on link "12. uzdevums" at bounding box center [365, 377] width 198 height 27
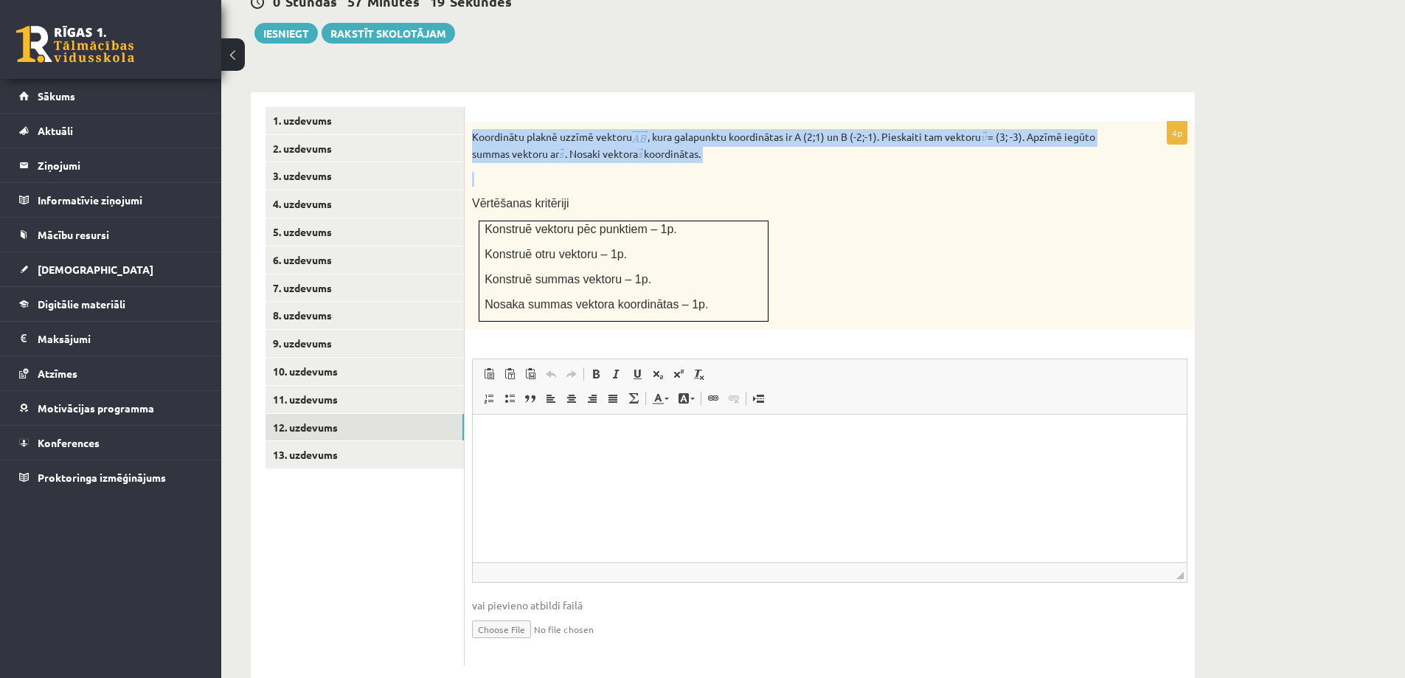
drag, startPoint x: 474, startPoint y: 103, endPoint x: 701, endPoint y: 131, distance: 228.3
click at [701, 131] on div "Koordinātu plaknē uzzīmē vektoru , kura galapunktu koordinātas ir A (2;1) un B …" at bounding box center [830, 226] width 730 height 208
copy div "Koordinātu plaknē uzzīmē vektoru , kura galapunktu koordinātas ir A (2;1) un B …"
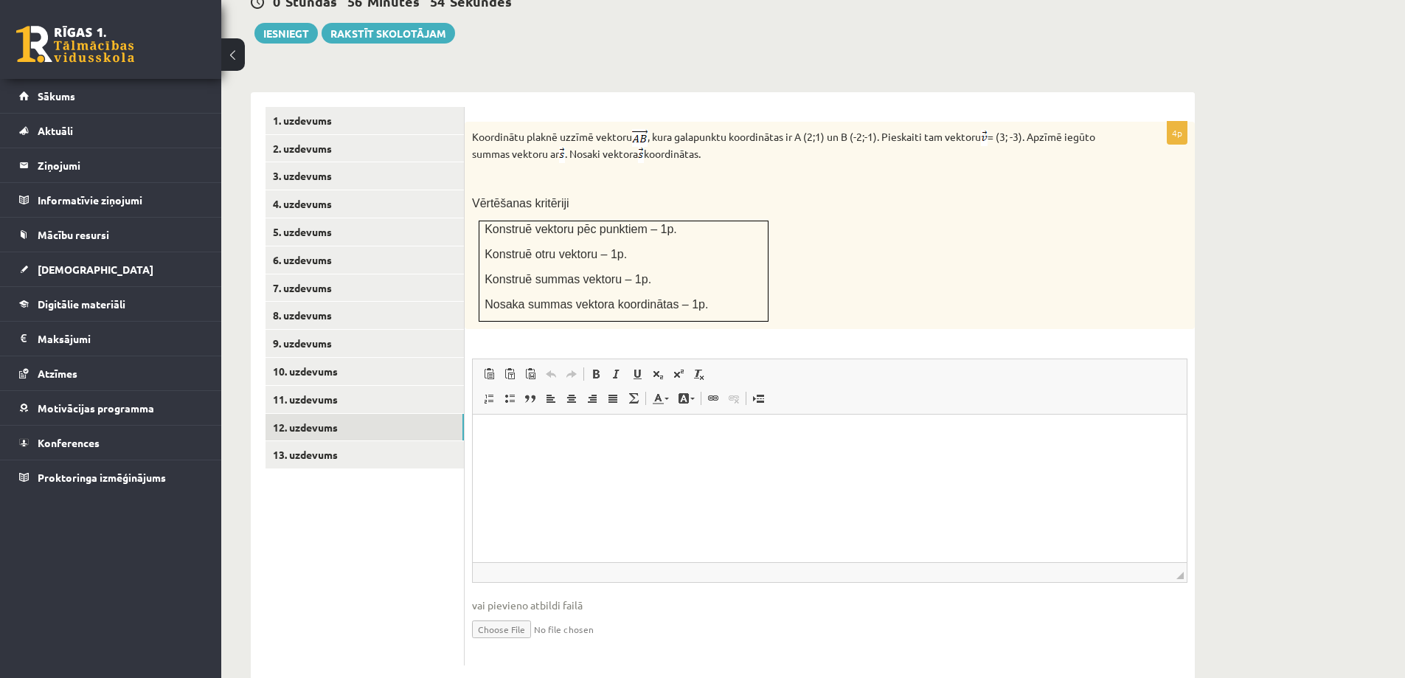
click at [853, 180] on div "Koordinātu plaknē uzzīmē vektoru , kura galapunktu koordinātas ir A (2;1) un B …" at bounding box center [830, 226] width 730 height 208
click at [397, 441] on link "13. uzdevums" at bounding box center [365, 454] width 198 height 27
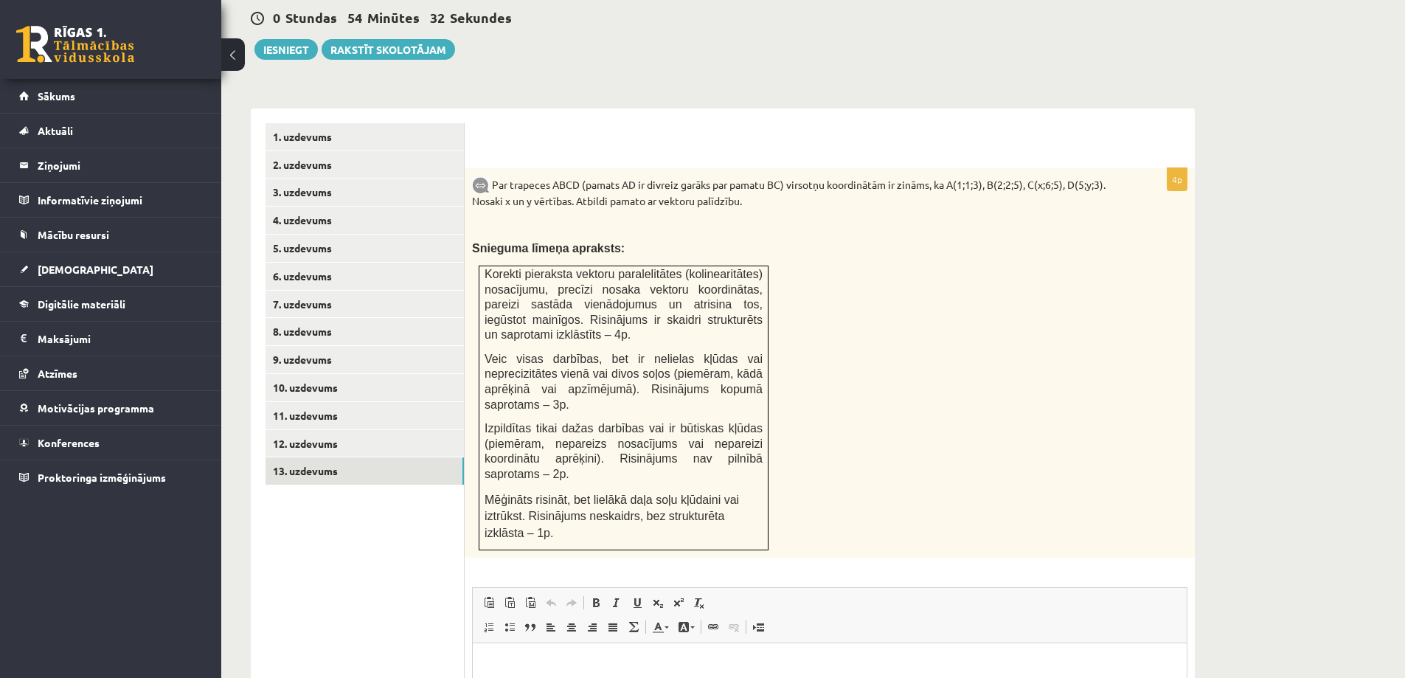
scroll to position [548, 0]
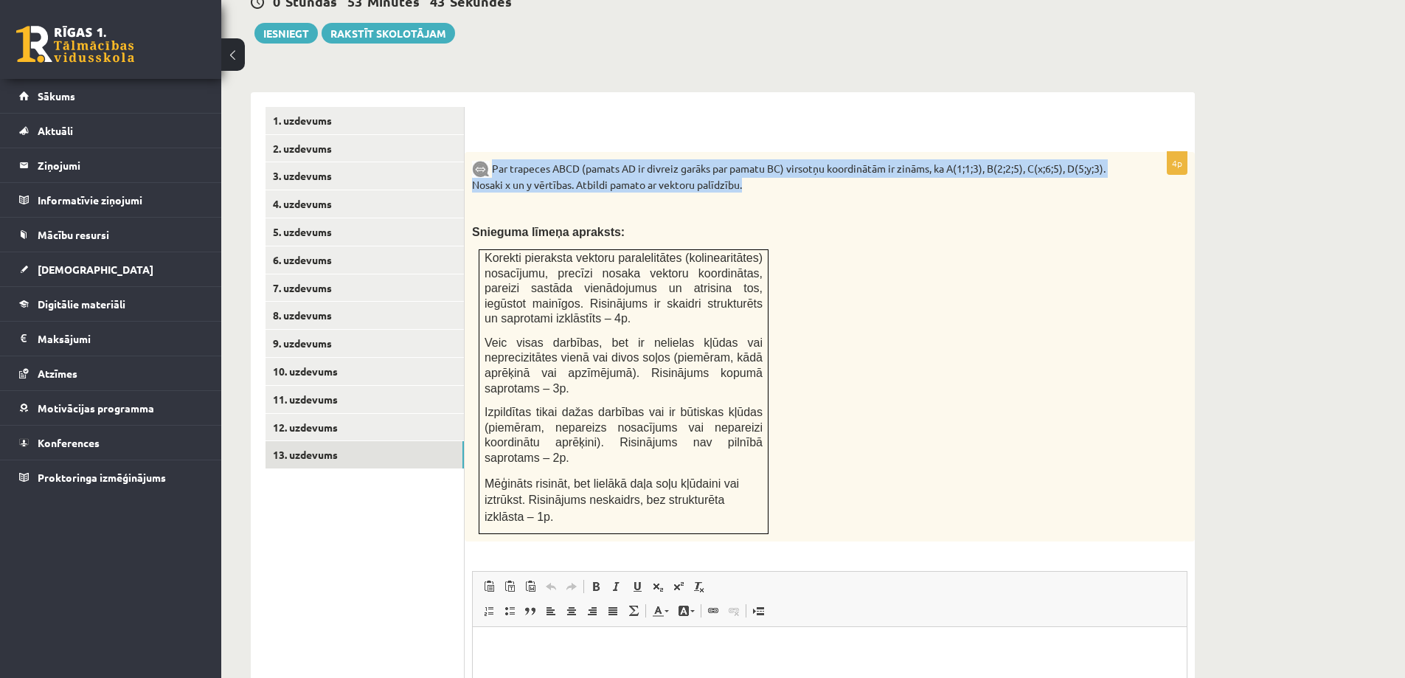
drag, startPoint x: 491, startPoint y: 132, endPoint x: 768, endPoint y: 149, distance: 277.1
click at [768, 159] on p "Par trapeces ABCD (pamats AD ir divreiz garāks par pamatu BC) virsotņu koordinā…" at bounding box center [793, 175] width 642 height 33
copy p "Par trapeces ABCD (pamats AD ir divreiz garāks par pamatu BC) virsotņu koordinā…"
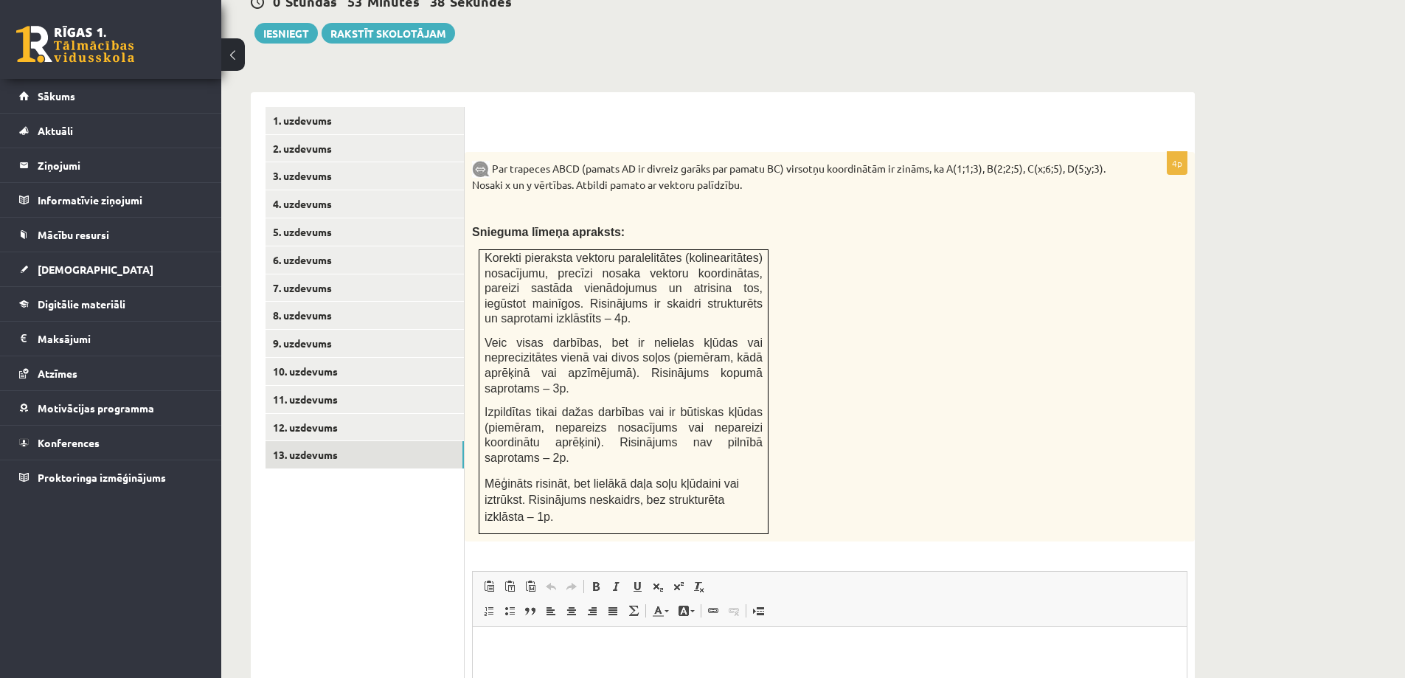
click at [577, 201] on p at bounding box center [793, 208] width 642 height 15
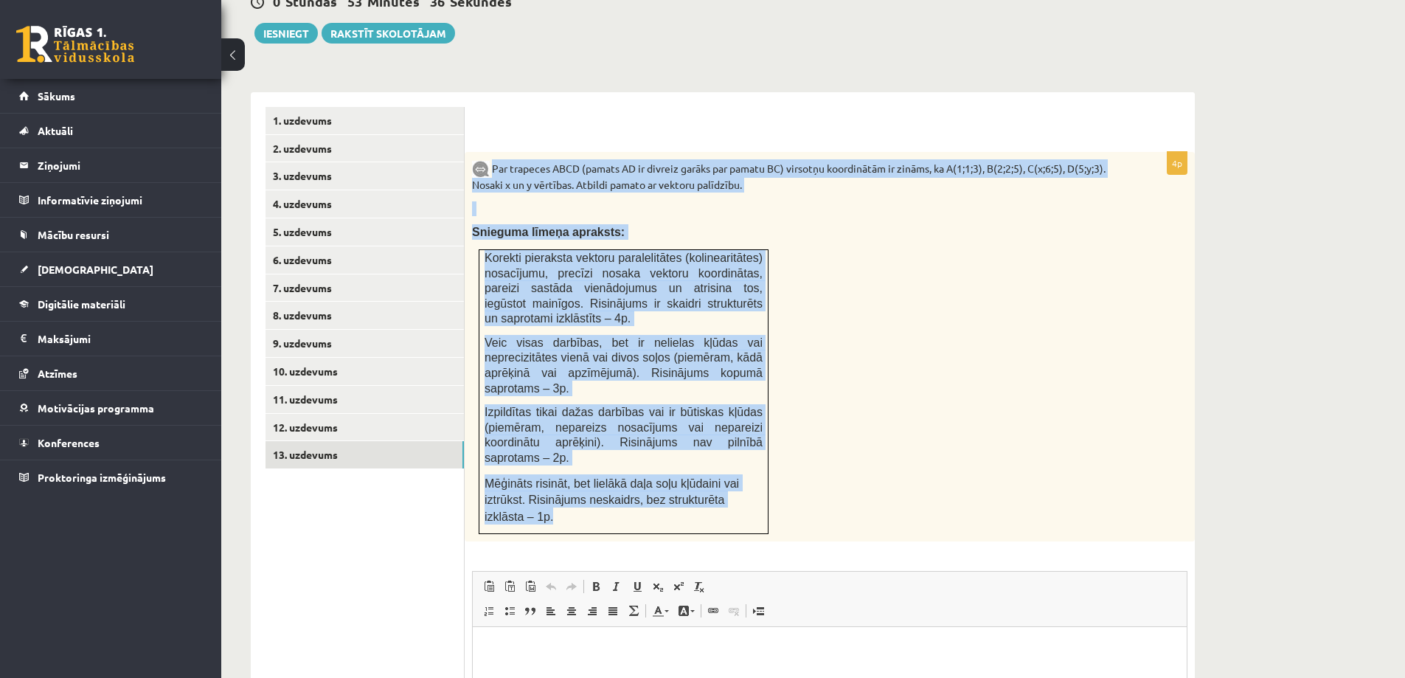
drag, startPoint x: 492, startPoint y: 131, endPoint x: 709, endPoint y: 383, distance: 332.6
click at [755, 464] on div "Par trapeces ABCD (pamats AD ir divreiz garāks par pamatu BC) virsotņu koordinā…" at bounding box center [830, 347] width 730 height 390
copy div "Par trapeces ABCD (pamats AD ir divreiz garāks par pamatu BC) virsotņu koordinā…"
click at [873, 224] on p "Snieguma līmeņa apraksts:" at bounding box center [793, 231] width 642 height 15
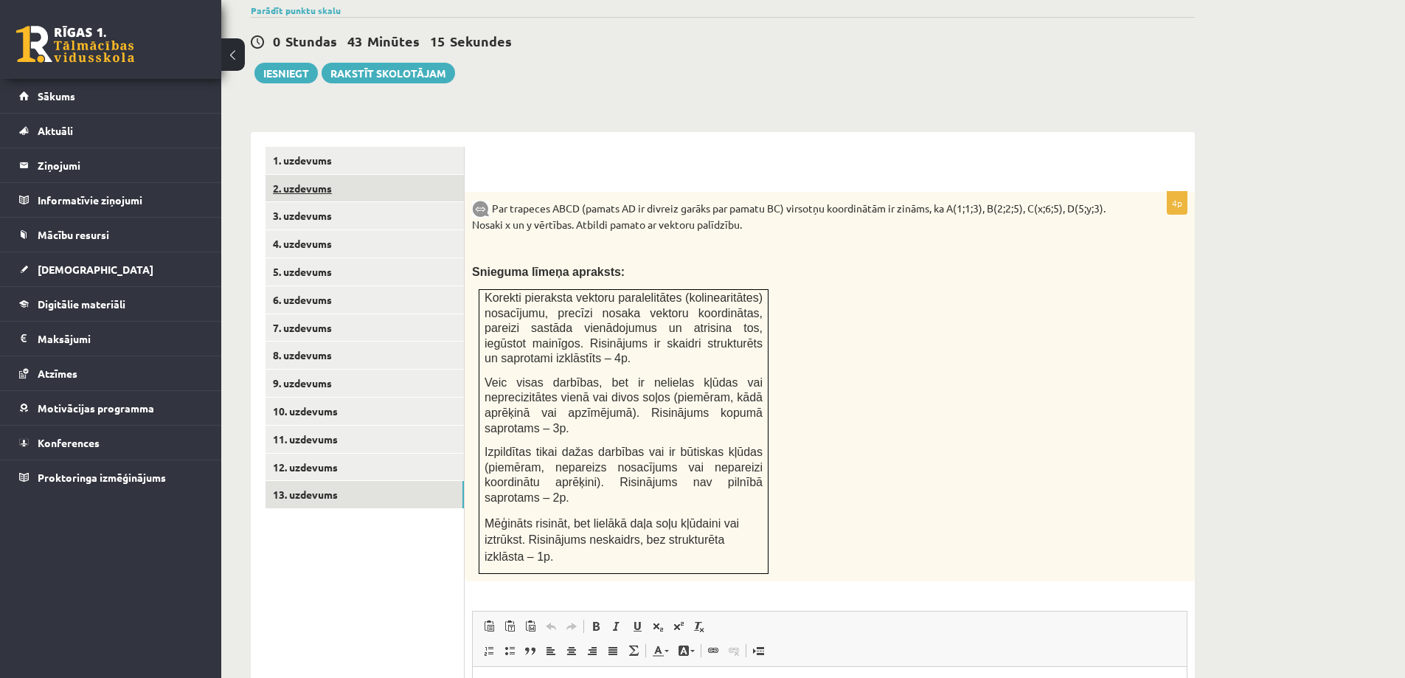
scroll to position [474, 0]
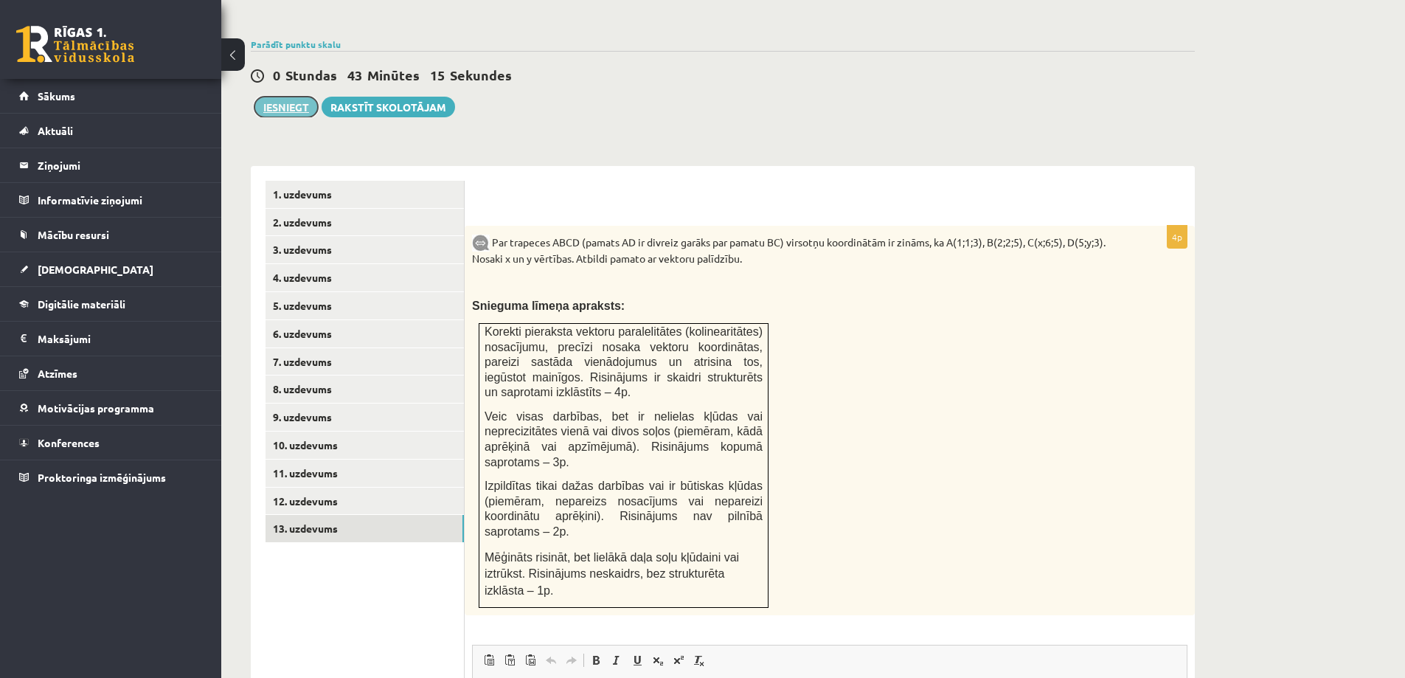
click at [286, 97] on button "Iesniegt" at bounding box center [285, 107] width 63 height 21
click at [389, 292] on link "5. uzdevums" at bounding box center [365, 305] width 198 height 27
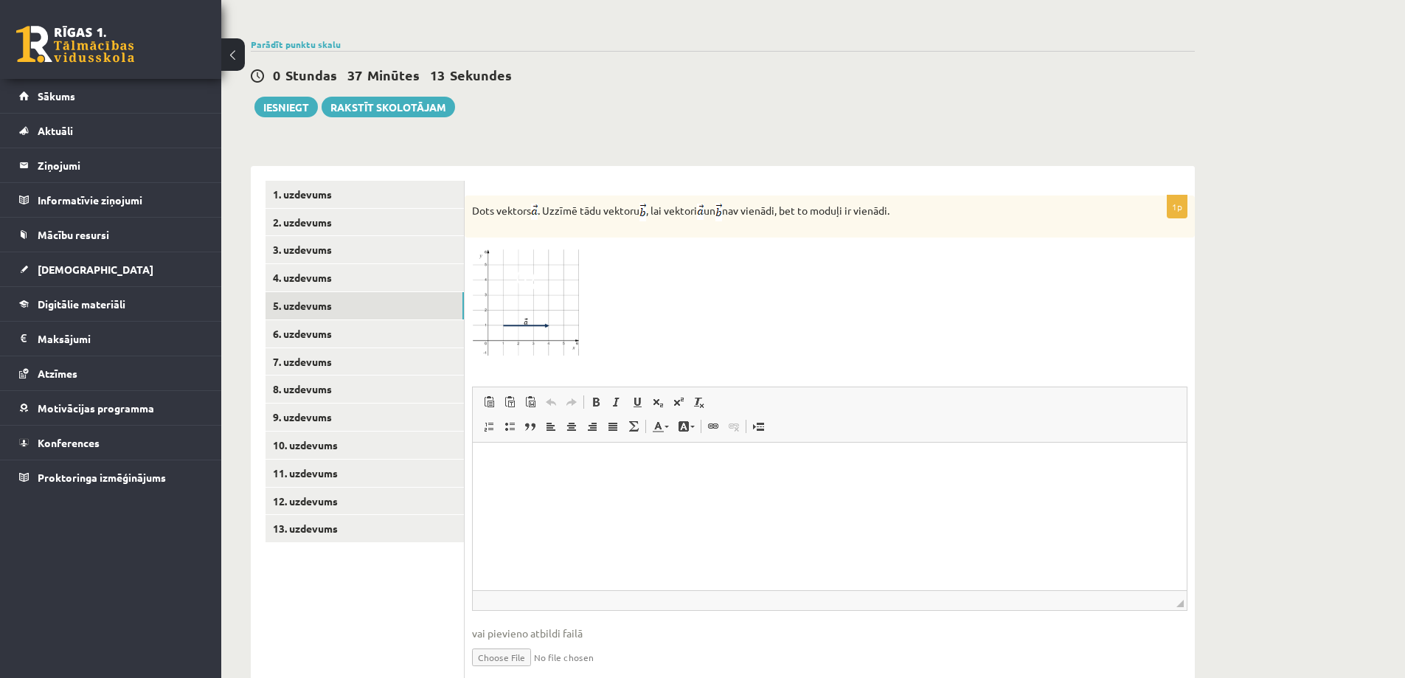
scroll to position [0, 0]
click at [505, 641] on input "file" at bounding box center [829, 656] width 715 height 30
type input "**********"
click at [337, 375] on link "8. uzdevums" at bounding box center [365, 388] width 198 height 27
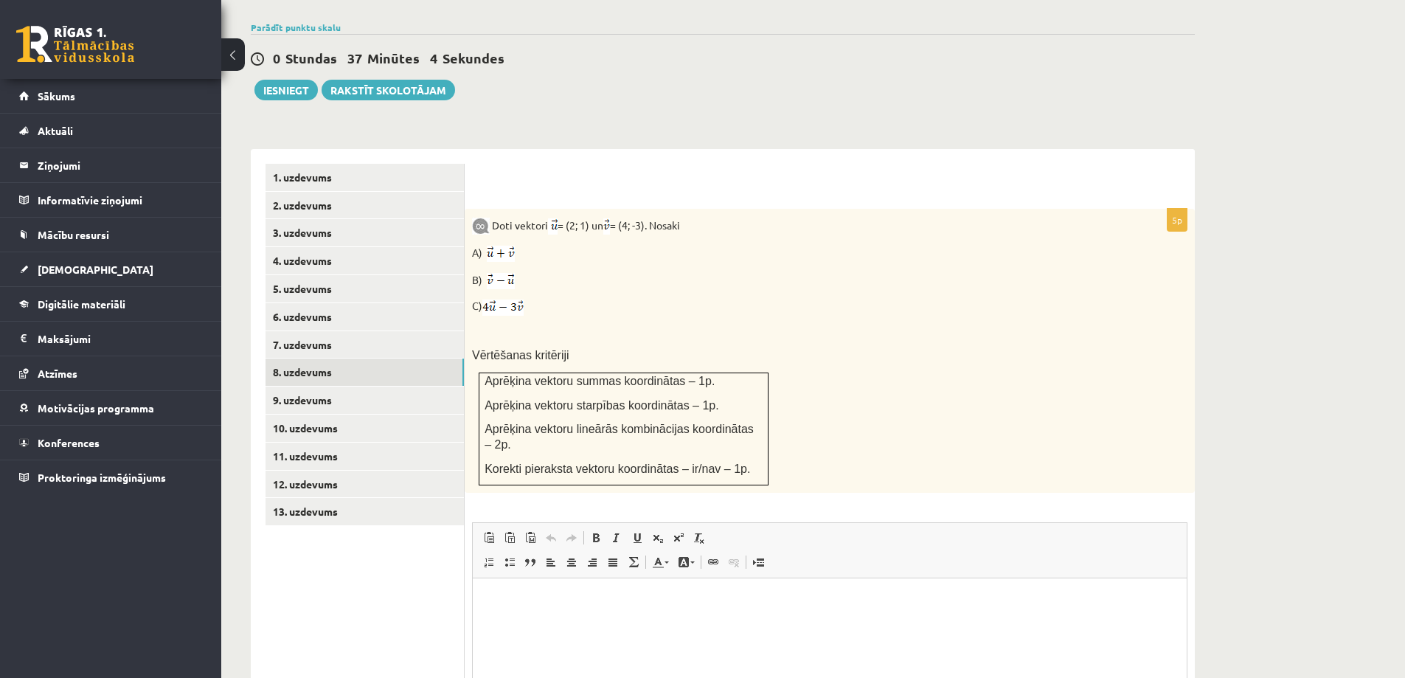
scroll to position [638, 0]
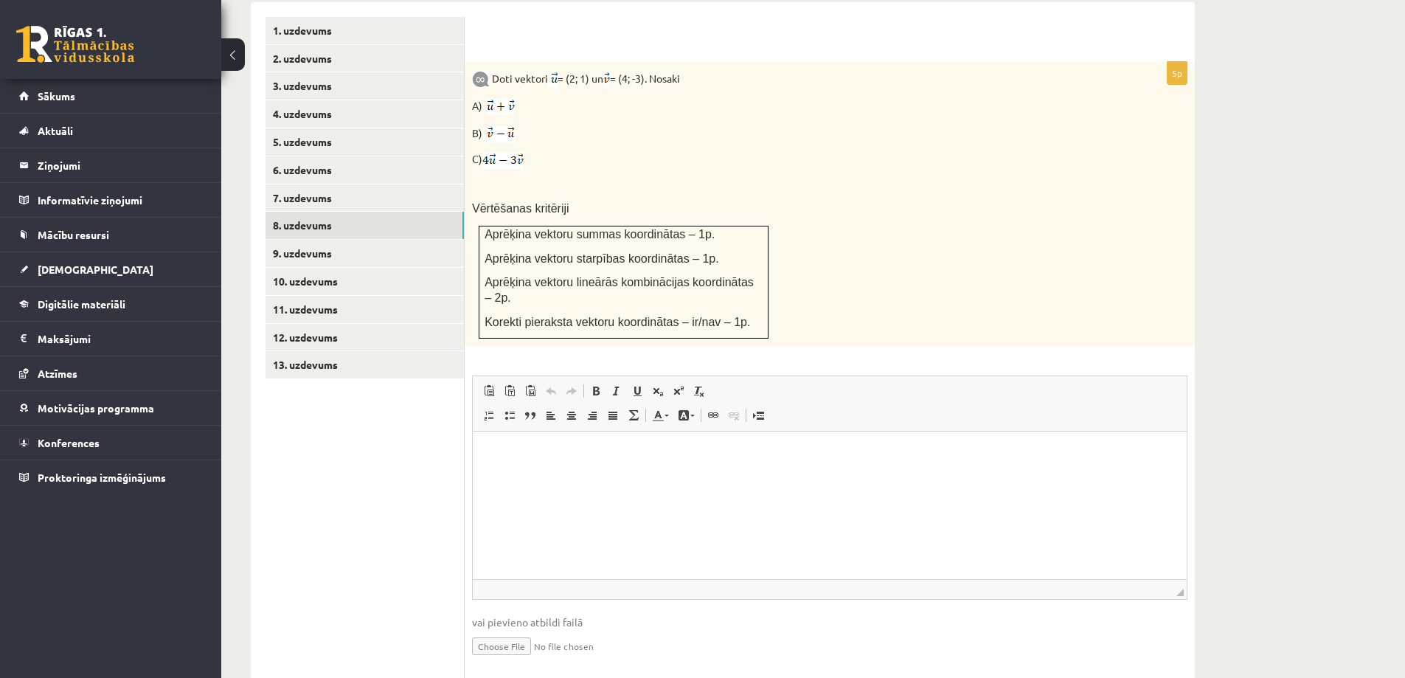
click at [506, 630] on input "file" at bounding box center [829, 645] width 715 height 30
type input "**********"
click at [355, 296] on link "11. uzdevums" at bounding box center [365, 309] width 198 height 27
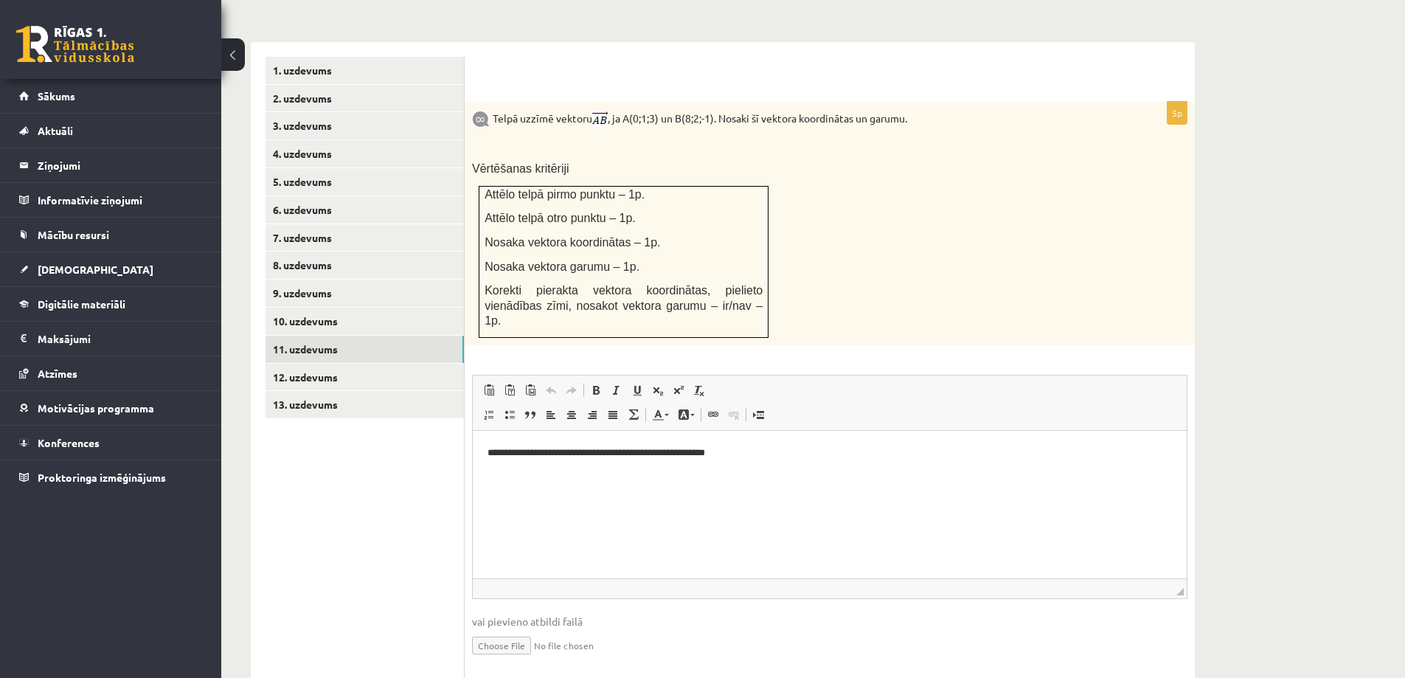
scroll to position [0, 0]
click at [506, 629] on input "file" at bounding box center [829, 644] width 715 height 30
type input "**********"
click at [358, 364] on link "12. uzdevums" at bounding box center [365, 377] width 198 height 27
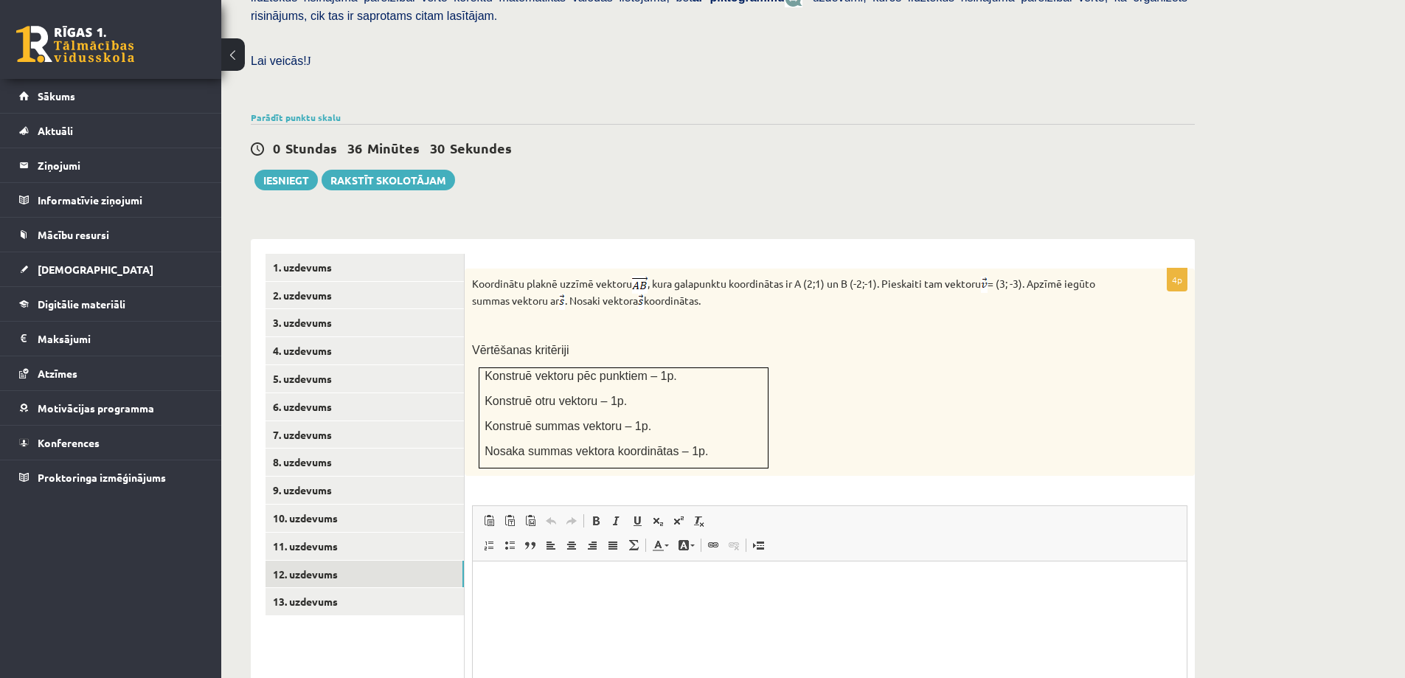
scroll to position [548, 0]
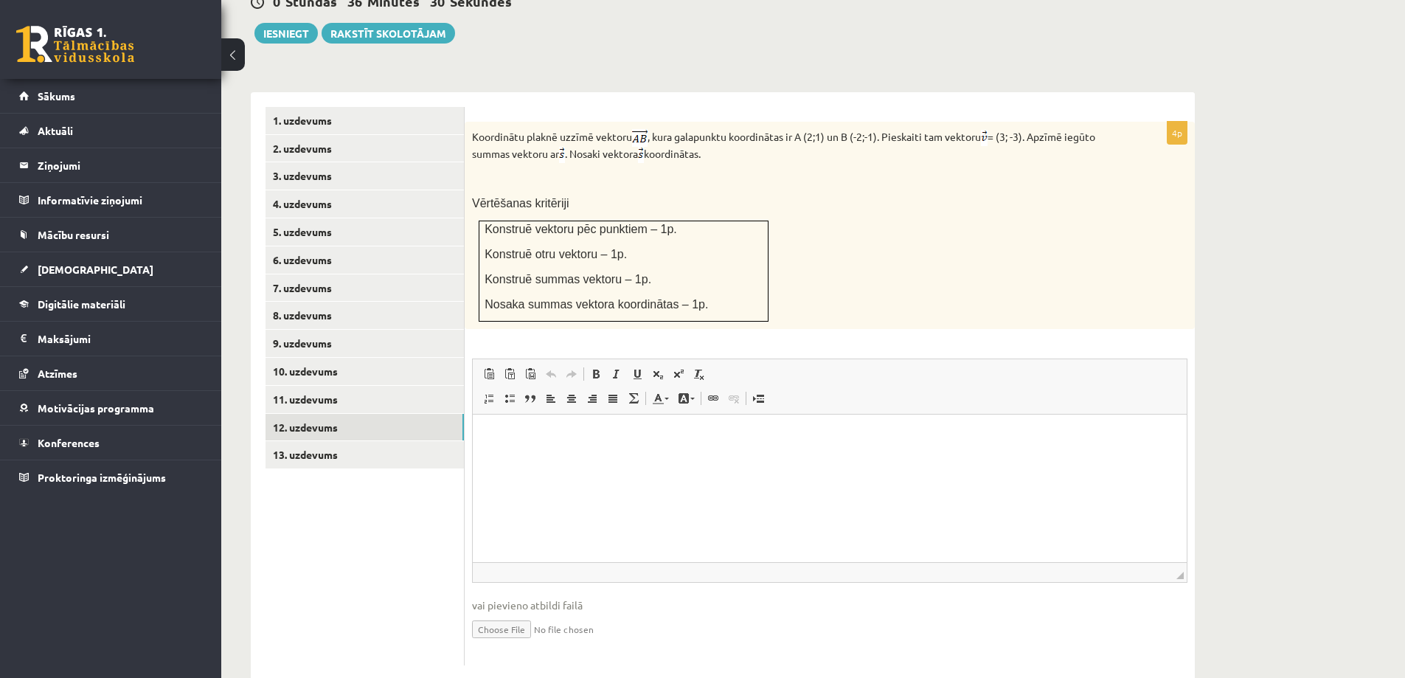
click at [513, 613] on input "file" at bounding box center [829, 628] width 715 height 30
type input "**********"
click at [385, 386] on link "11. uzdevums" at bounding box center [365, 399] width 198 height 27
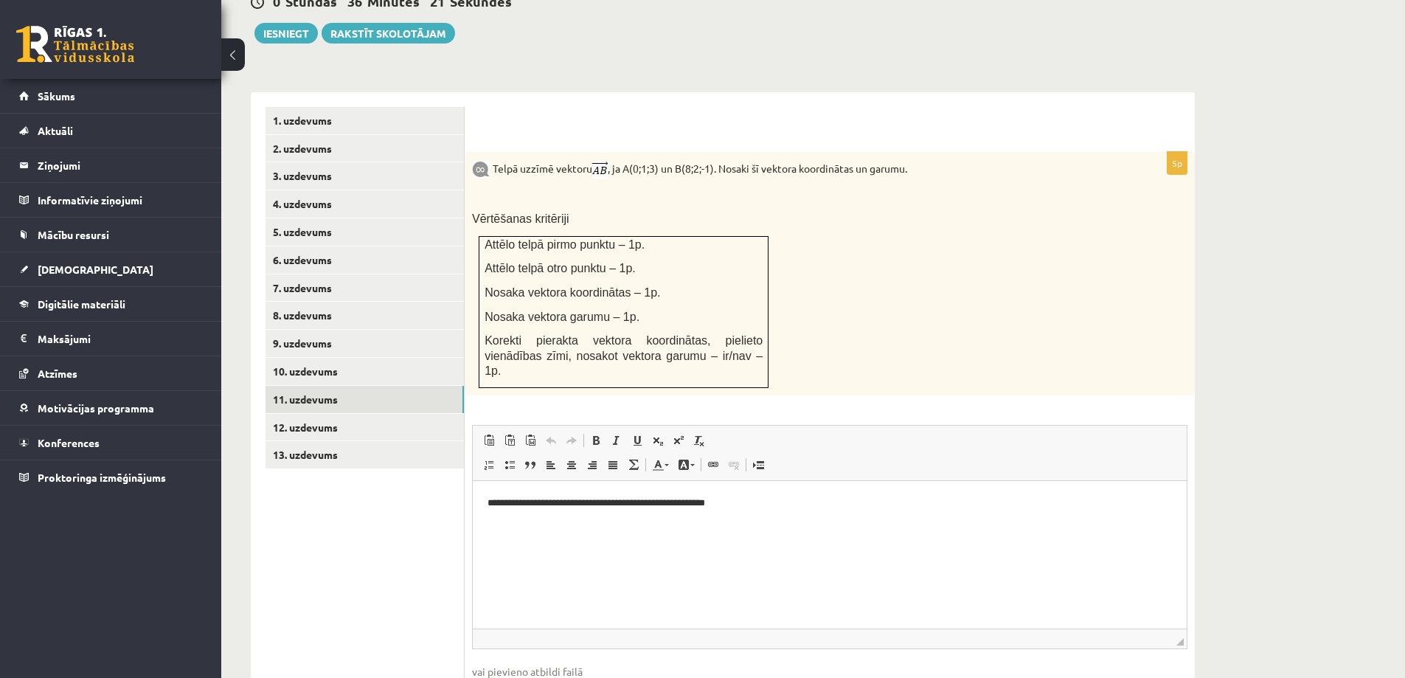
scroll to position [614, 0]
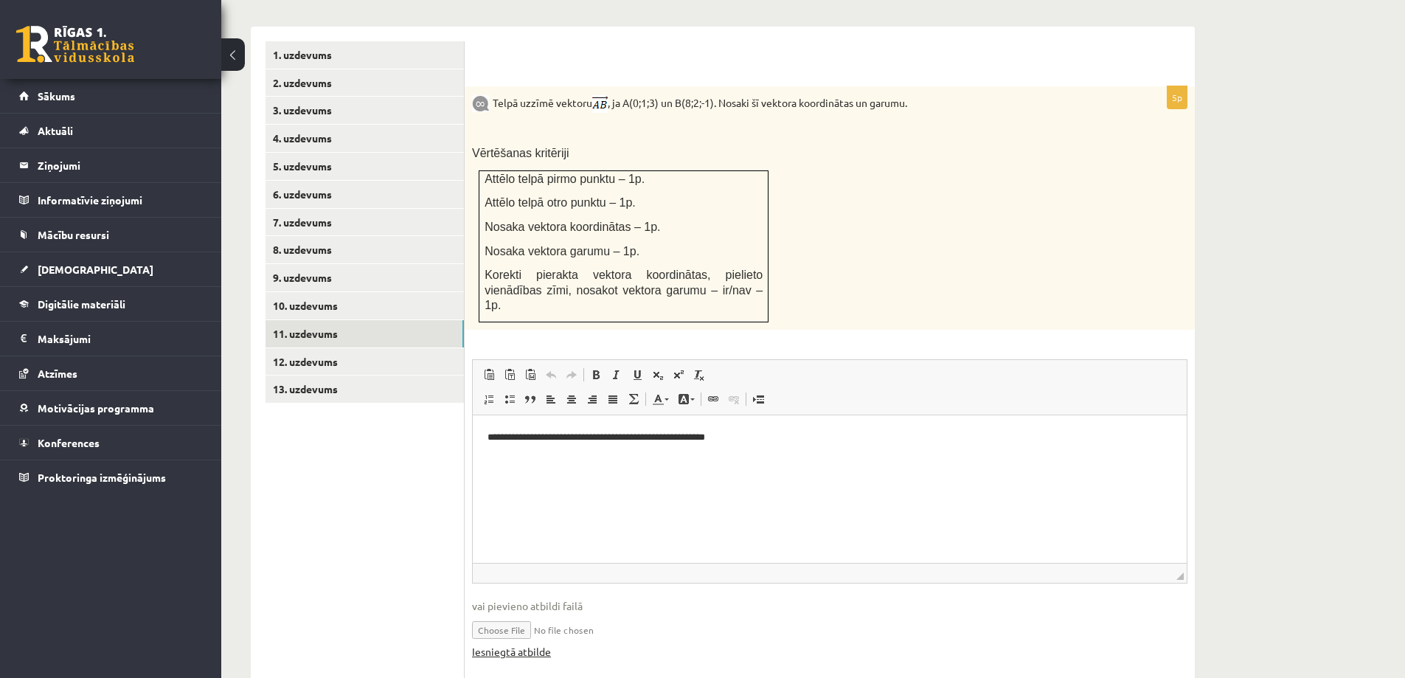
click at [508, 644] on link "Iesniegtā atbilde" at bounding box center [511, 651] width 79 height 15
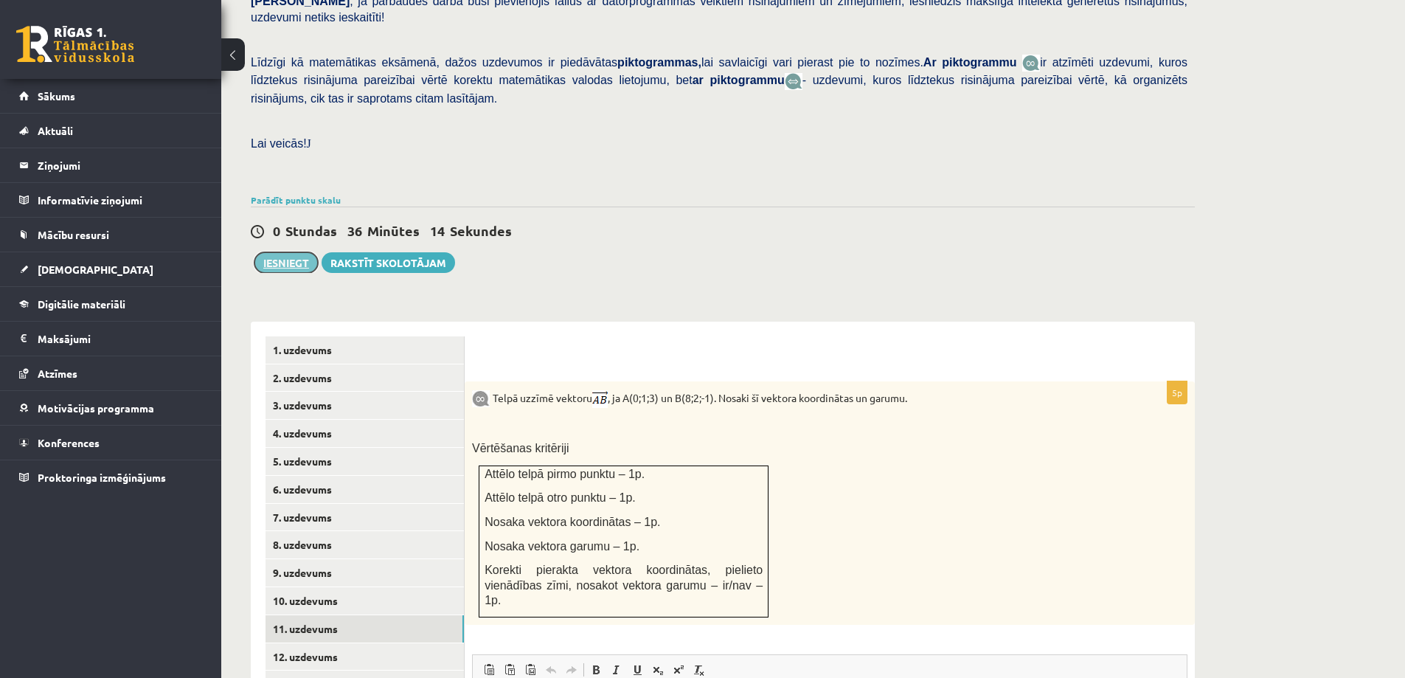
click at [281, 252] on button "Iesniegt" at bounding box center [285, 262] width 63 height 21
click at [401, 559] on link "9. uzdevums" at bounding box center [365, 572] width 198 height 27
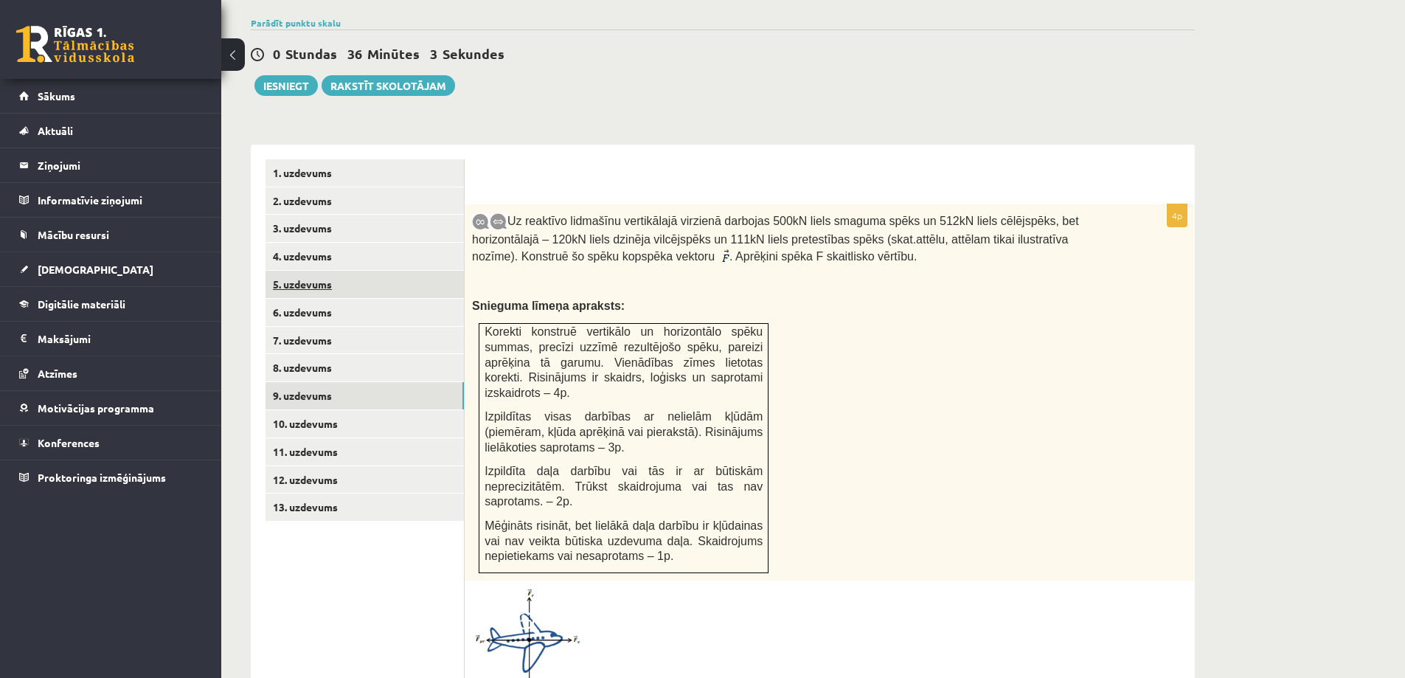
scroll to position [392, 0]
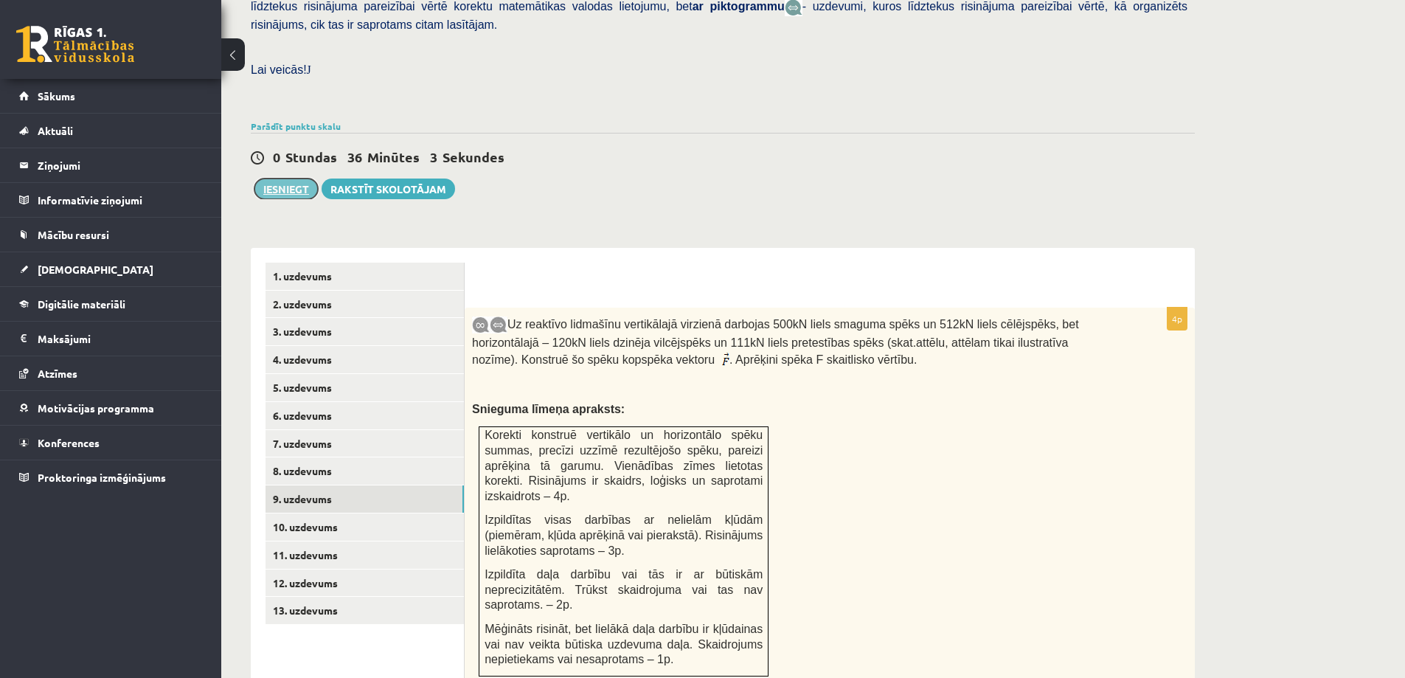
click at [274, 178] on button "Iesniegt" at bounding box center [285, 188] width 63 height 21
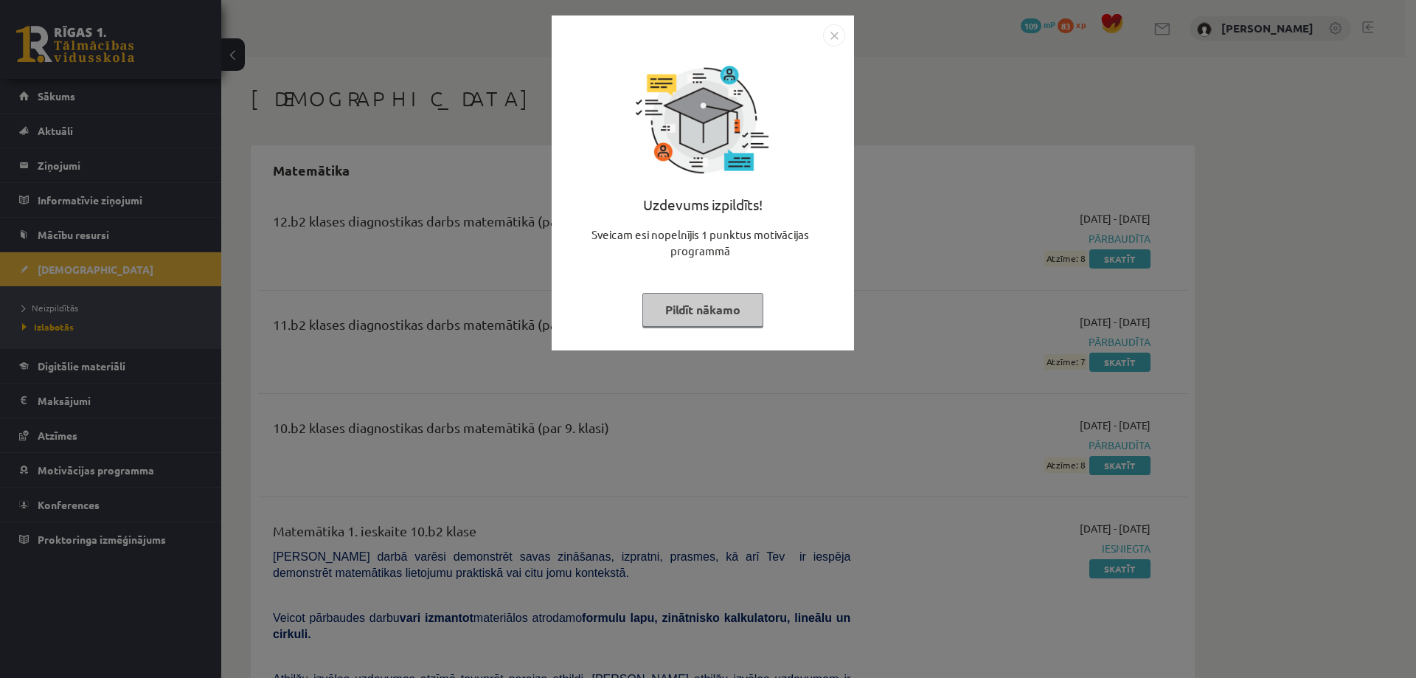
click at [708, 316] on button "Pildīt nākamo" at bounding box center [702, 310] width 121 height 34
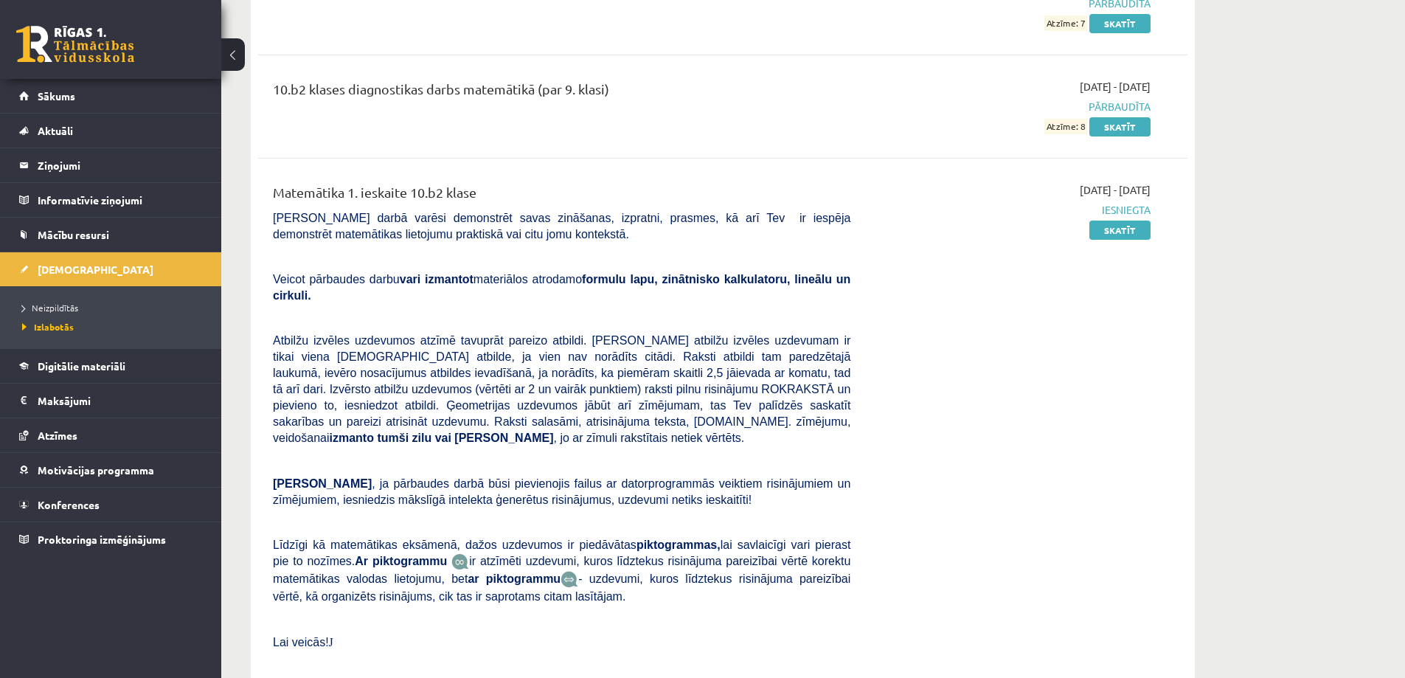
scroll to position [378, 0]
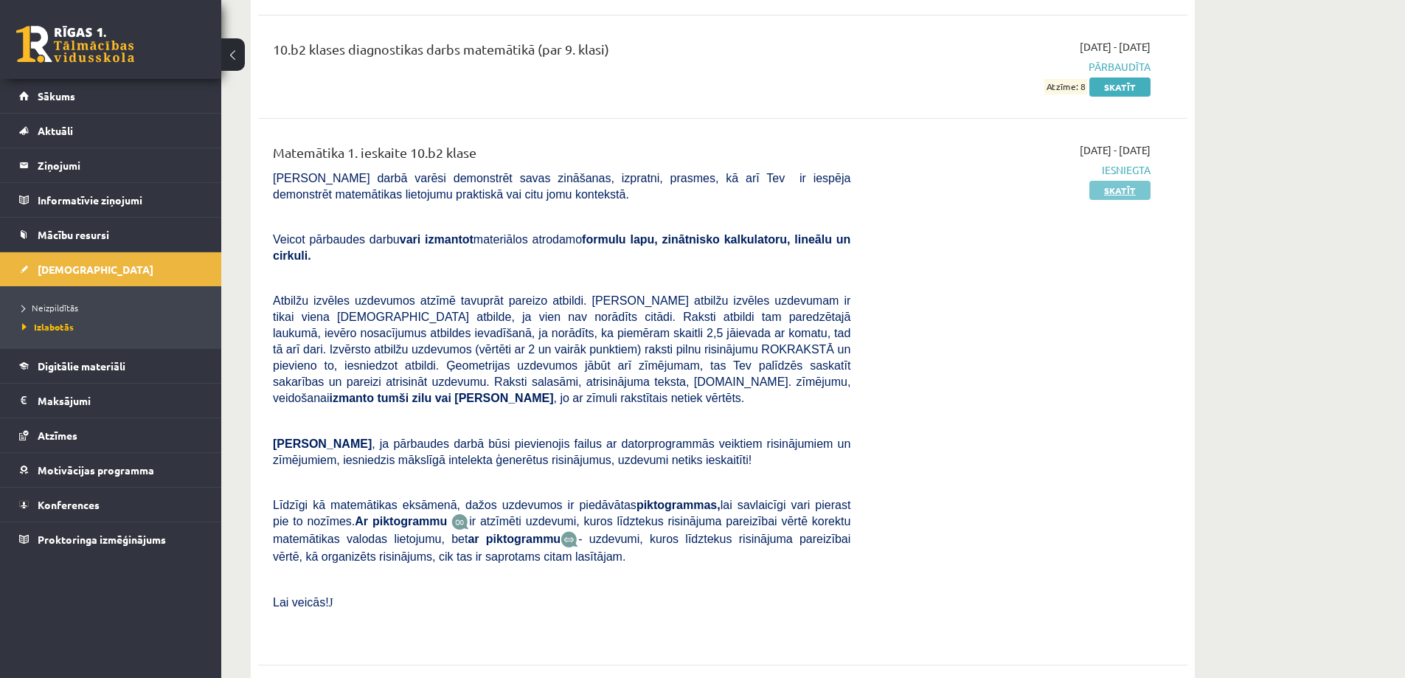
click at [1094, 192] on link "Skatīt" at bounding box center [1119, 190] width 61 height 19
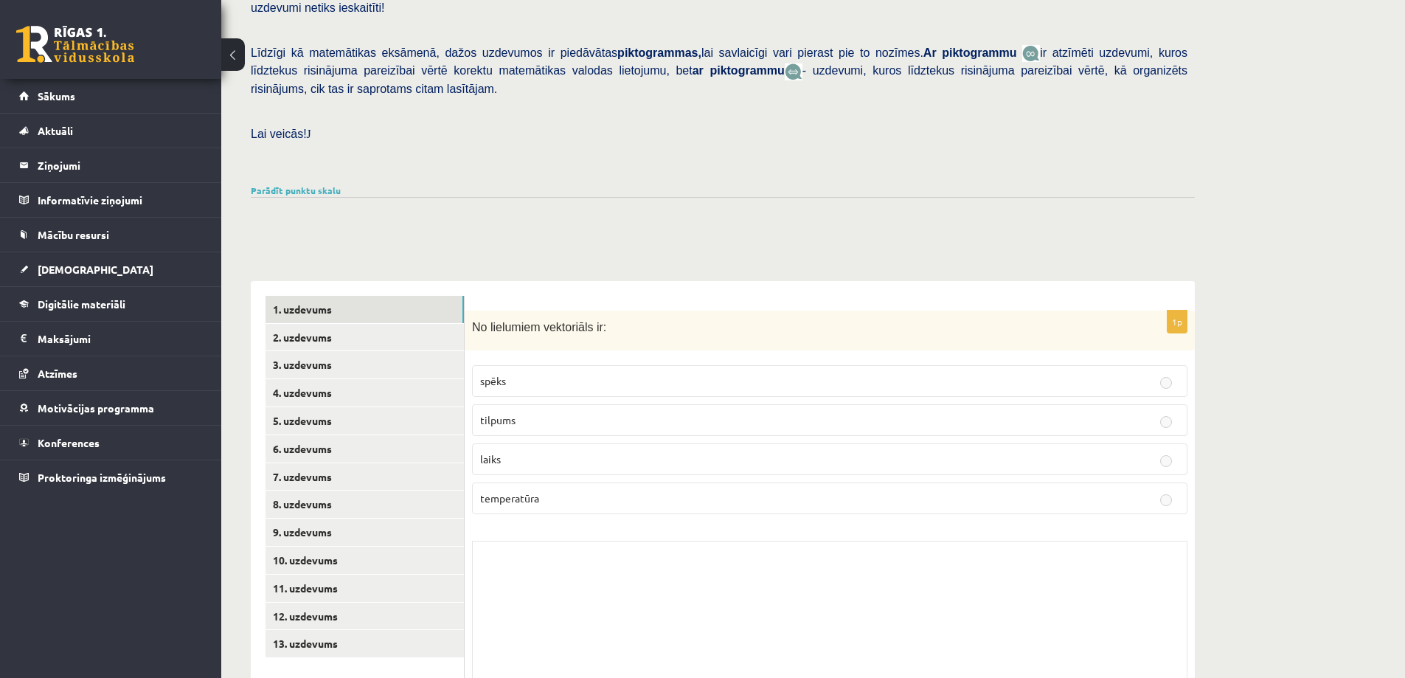
scroll to position [357, 0]
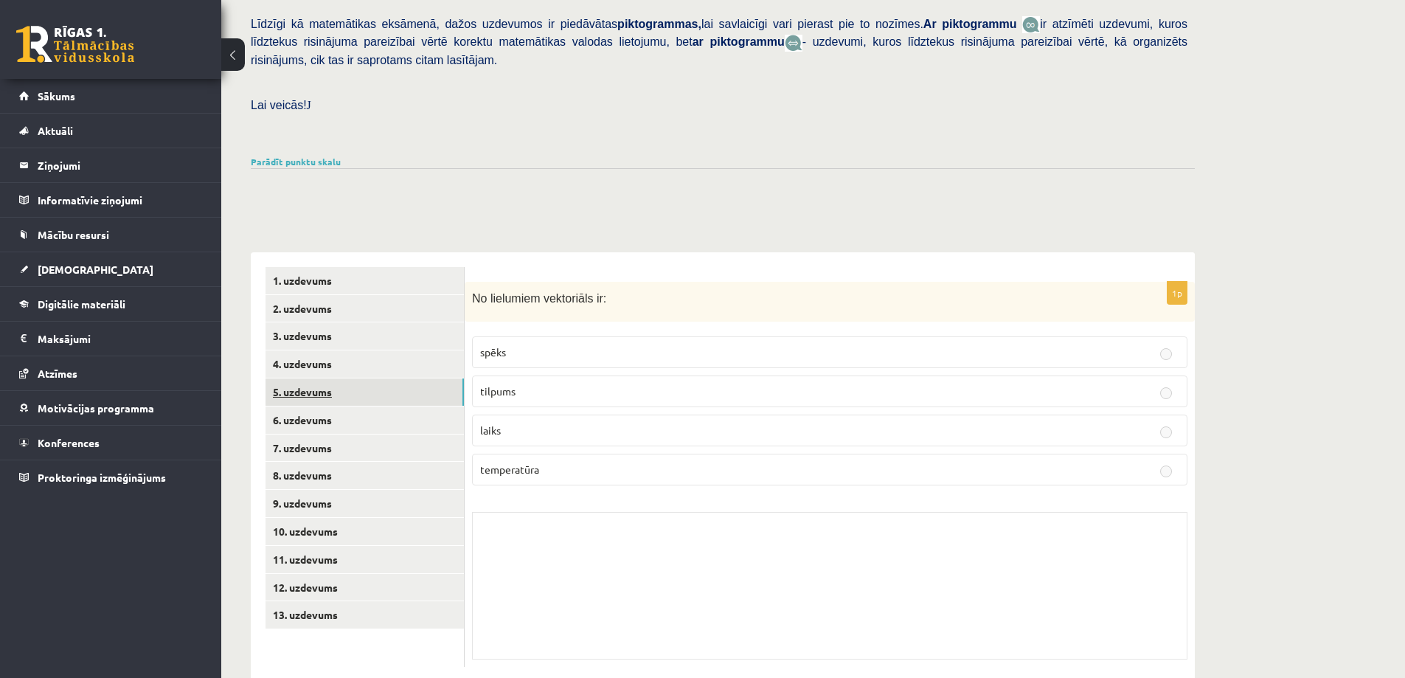
click at [375, 378] on link "5. uzdevums" at bounding box center [365, 391] width 198 height 27
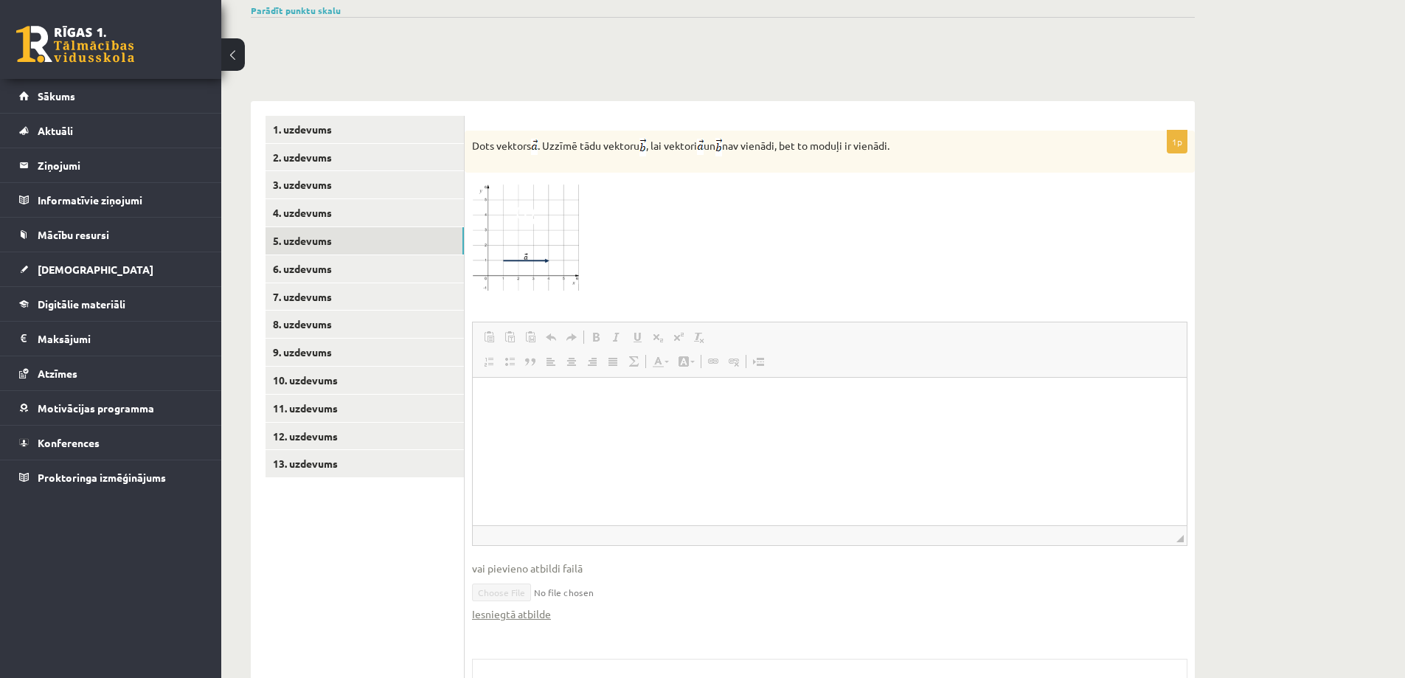
scroll to position [0, 0]
click at [527, 606] on link "Iesniegtā atbilde" at bounding box center [511, 613] width 79 height 15
click at [351, 311] on link "8. uzdevums" at bounding box center [365, 324] width 198 height 27
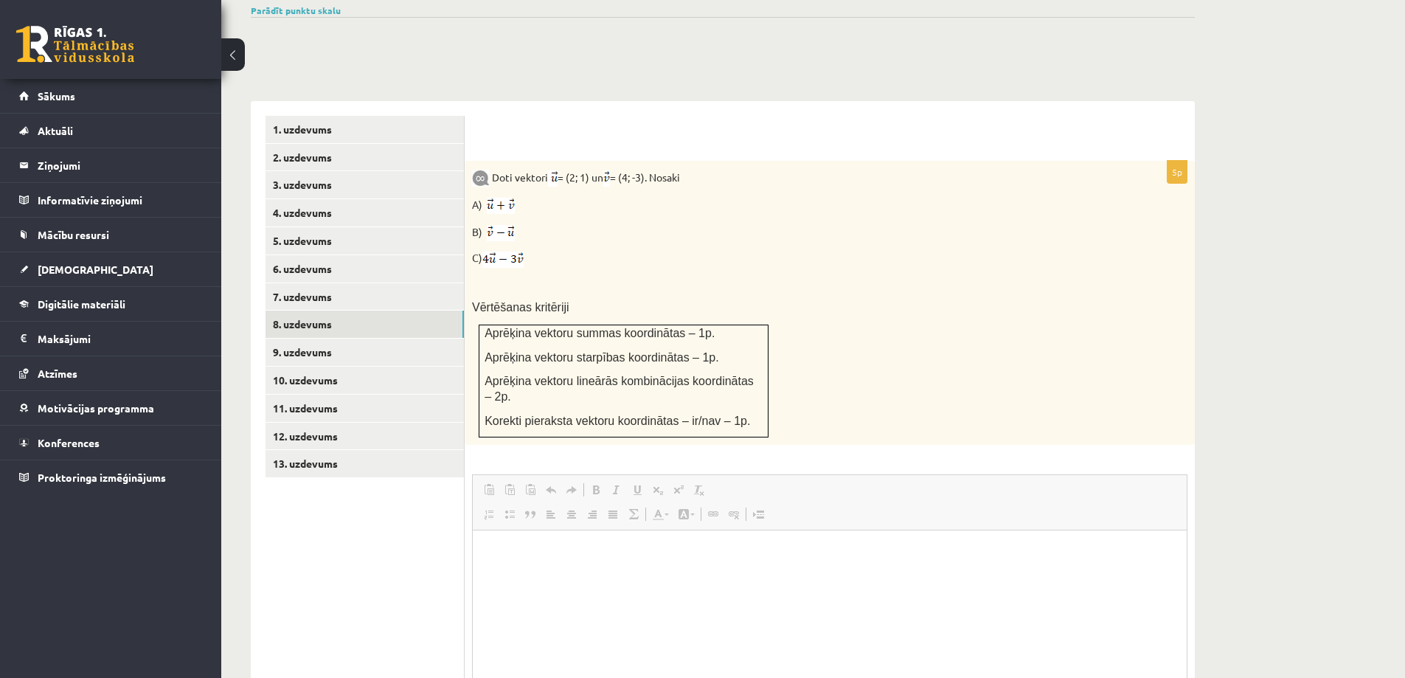
scroll to position [729, 0]
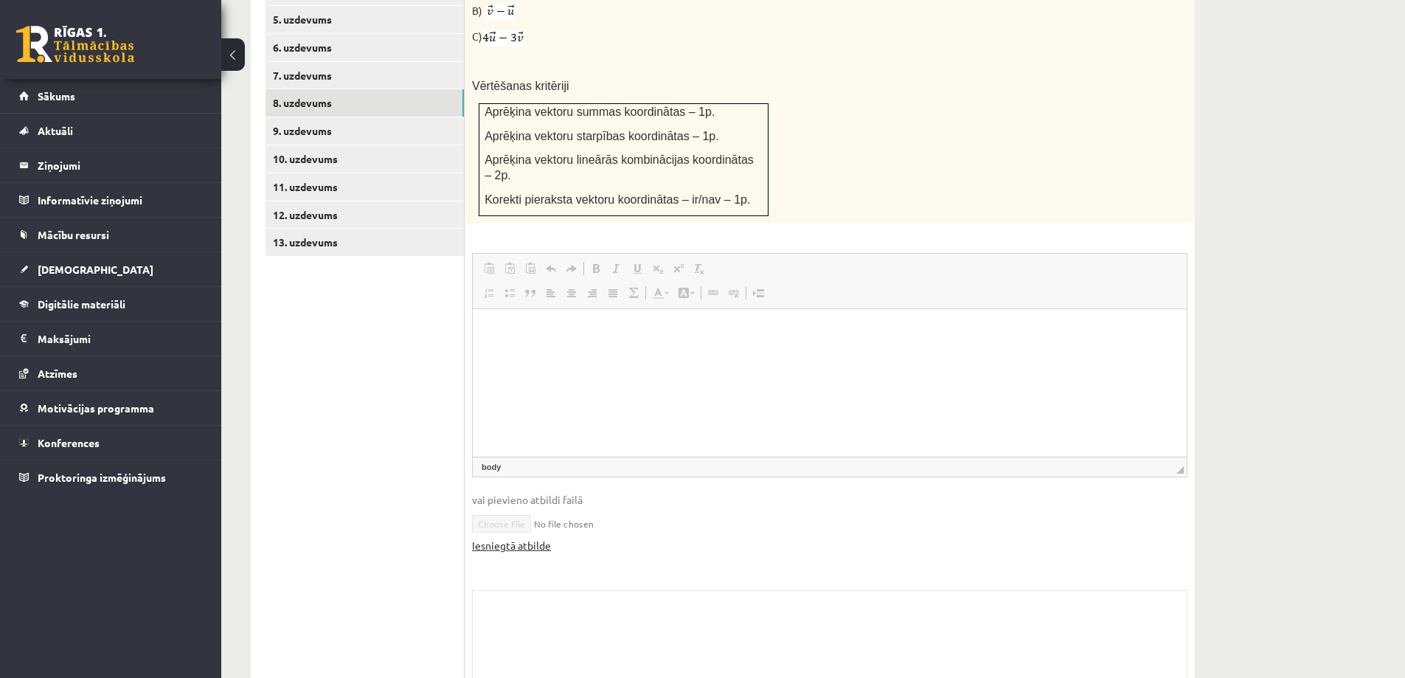
click at [510, 538] on link "Iesniegtā atbilde" at bounding box center [511, 545] width 79 height 15
click at [343, 173] on link "11. uzdevums" at bounding box center [365, 186] width 198 height 27
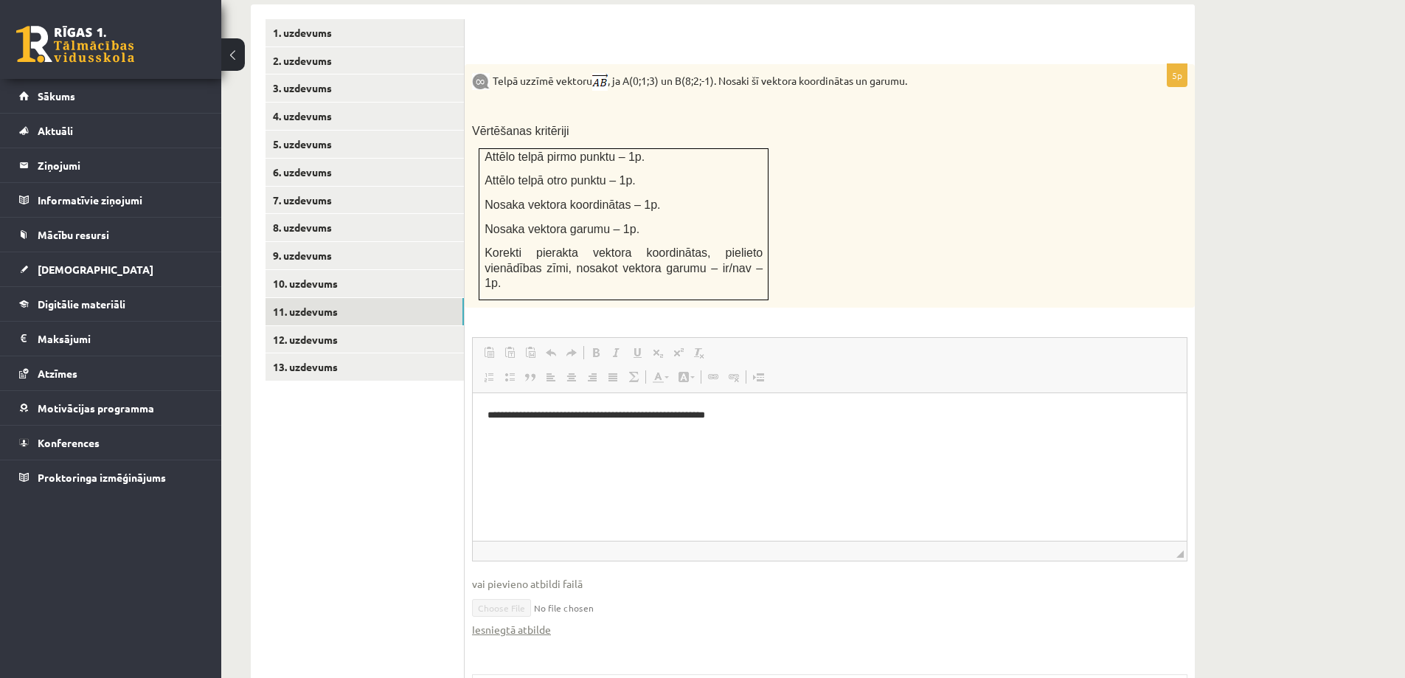
scroll to position [0, 0]
click at [492, 622] on link "Iesniegtā atbilde" at bounding box center [511, 629] width 79 height 15
click at [407, 326] on link "12. uzdevums" at bounding box center [365, 339] width 198 height 27
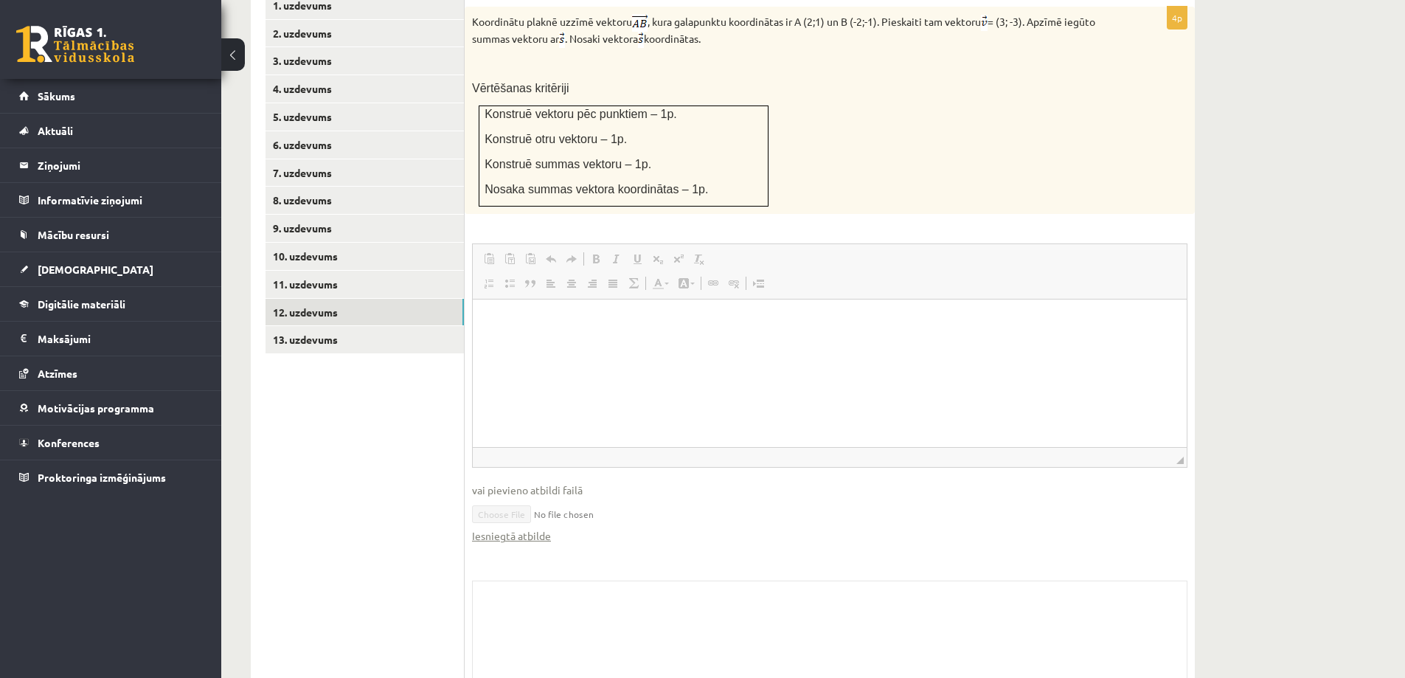
scroll to position [701, 0]
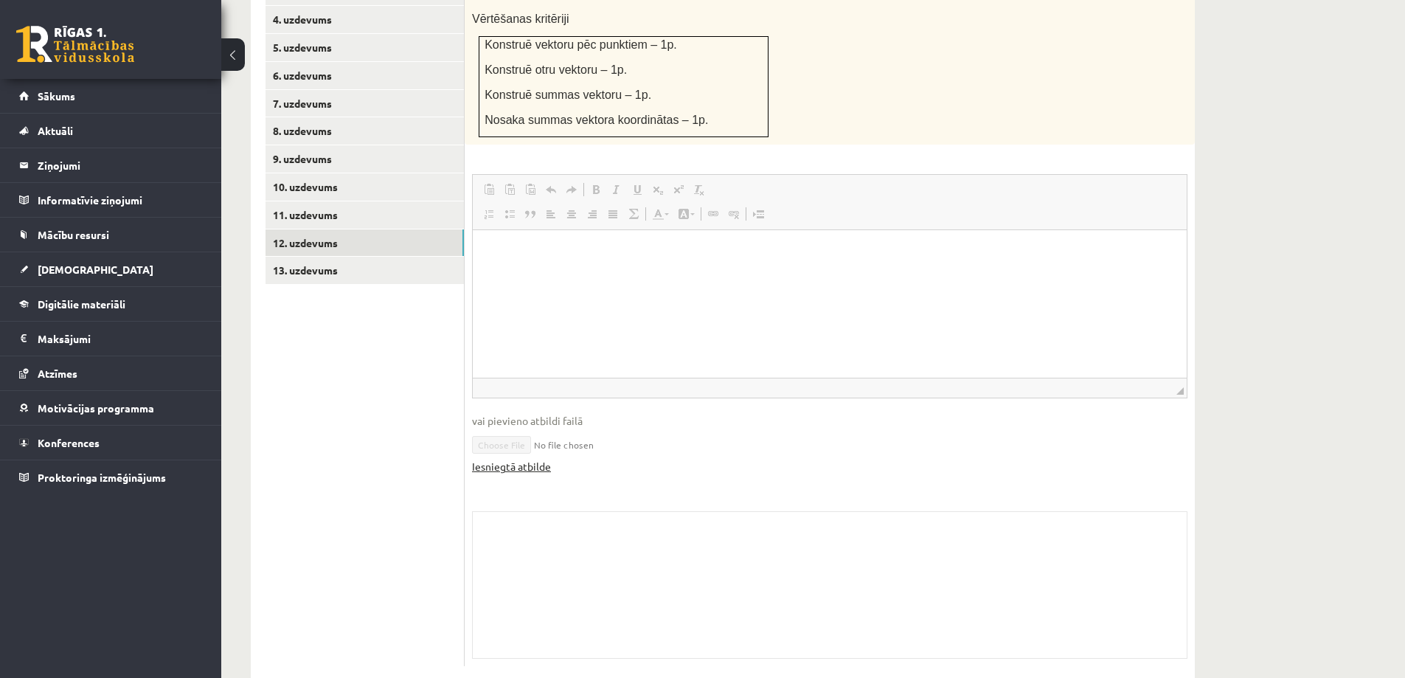
click at [538, 459] on link "Iesniegtā atbilde" at bounding box center [511, 466] width 79 height 15
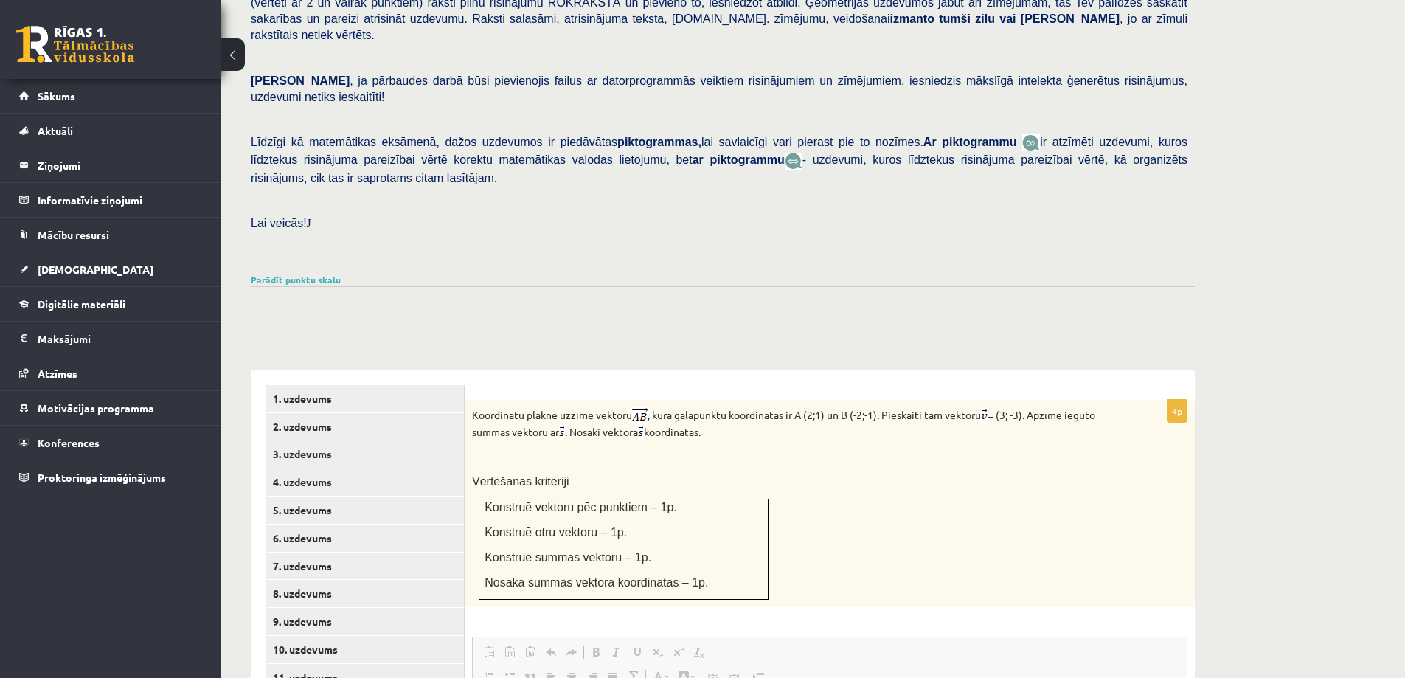
scroll to position [111, 0]
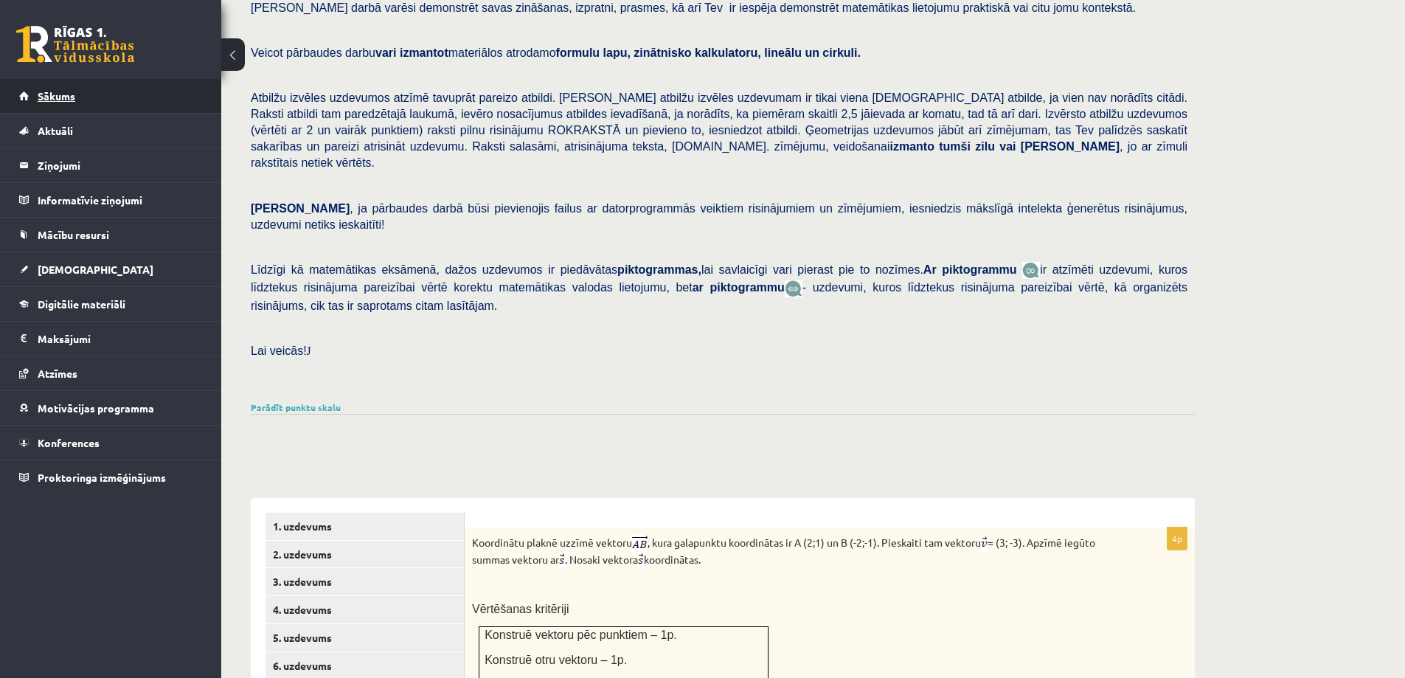
click at [30, 84] on link "Sākums" at bounding box center [111, 96] width 184 height 34
